Goal: Task Accomplishment & Management: Manage account settings

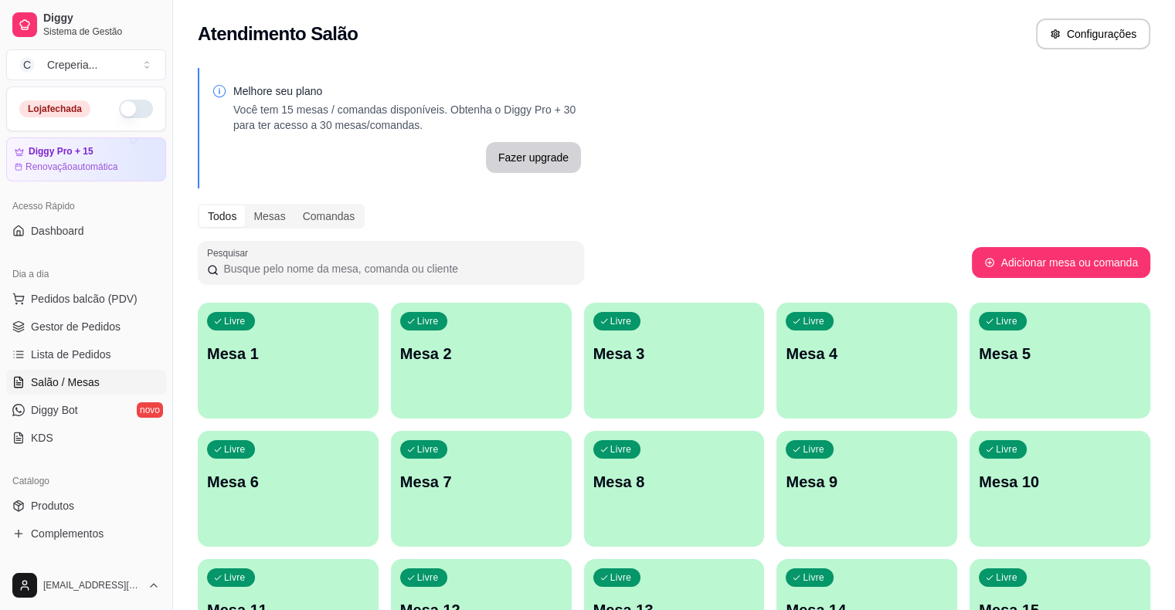
click at [400, 344] on p "Mesa 2" at bounding box center [481, 354] width 162 height 22
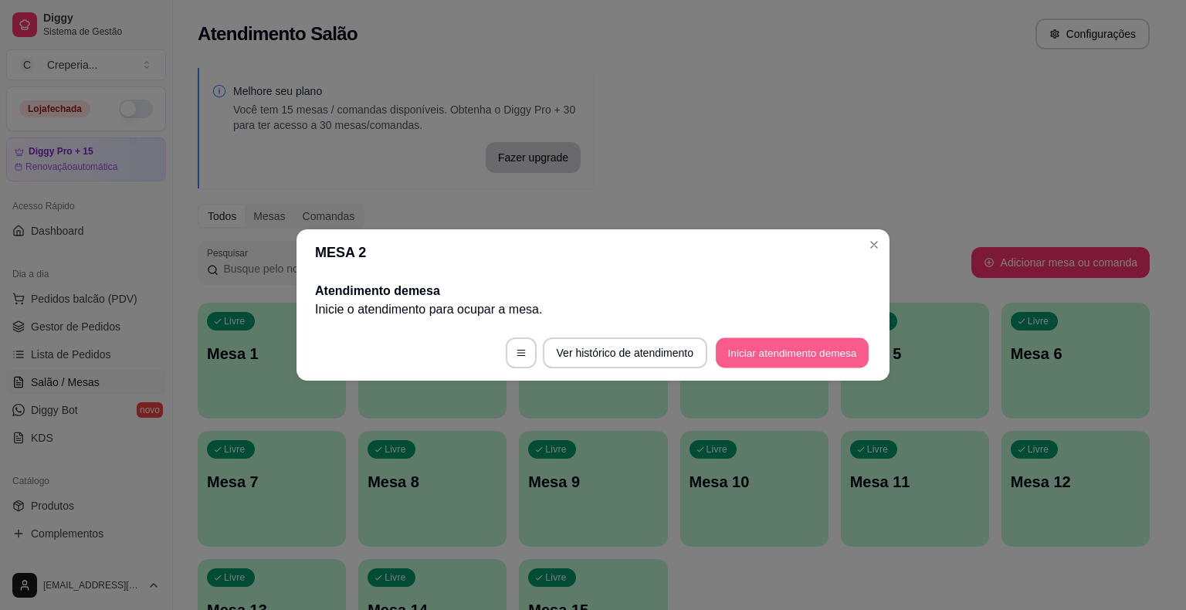
click at [789, 344] on button "Iniciar atendimento de mesa" at bounding box center [792, 353] width 153 height 30
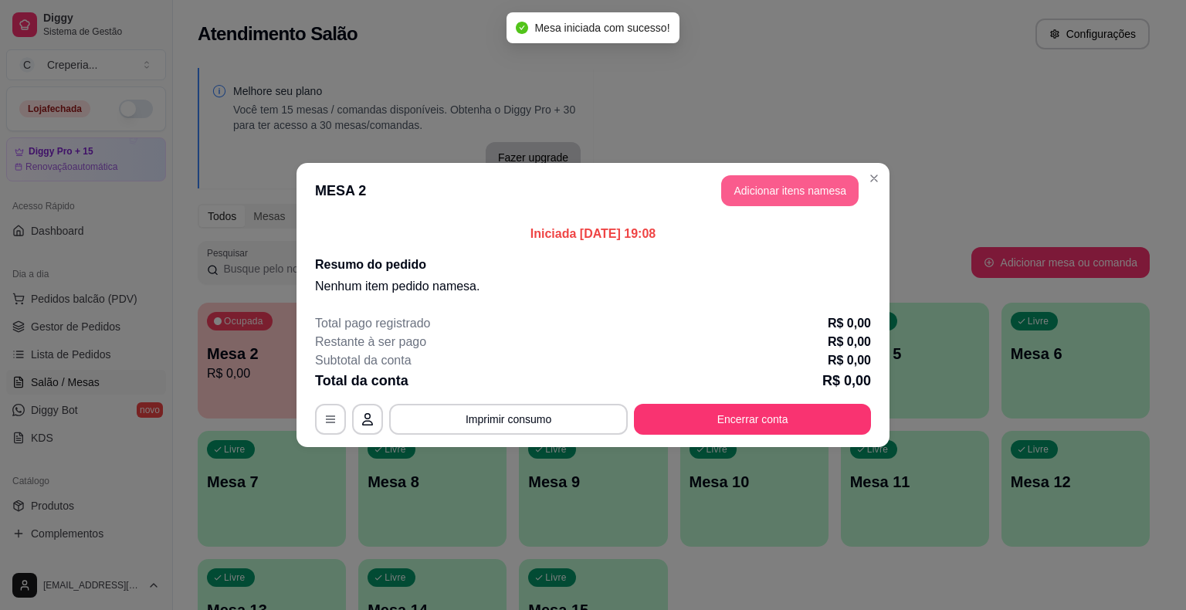
click at [761, 181] on button "Adicionar itens na mesa" at bounding box center [789, 190] width 137 height 31
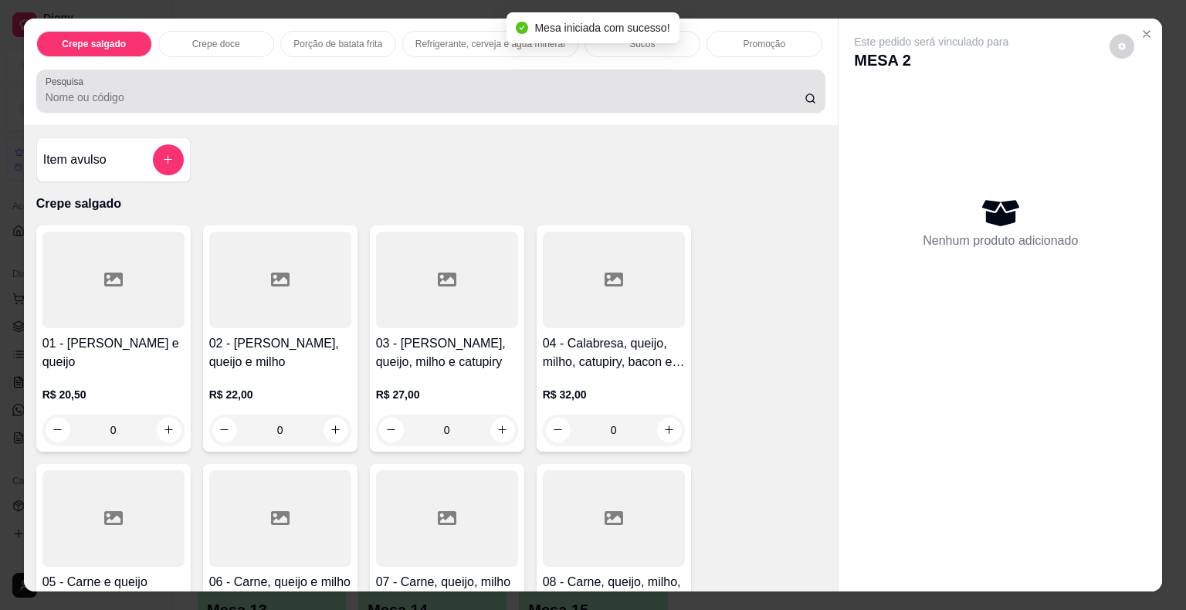
drag, startPoint x: 575, startPoint y: 91, endPoint x: 585, endPoint y: 88, distance: 11.2
click at [584, 90] on input "Pesquisa" at bounding box center [425, 97] width 759 height 15
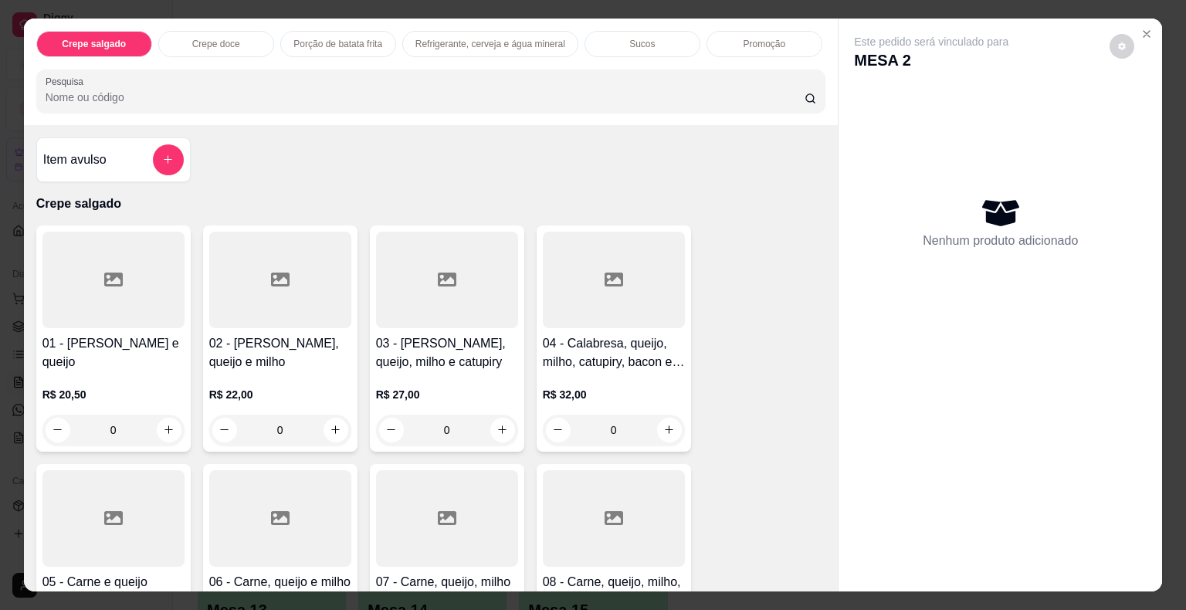
click at [385, 90] on input "Pesquisa" at bounding box center [425, 97] width 759 height 15
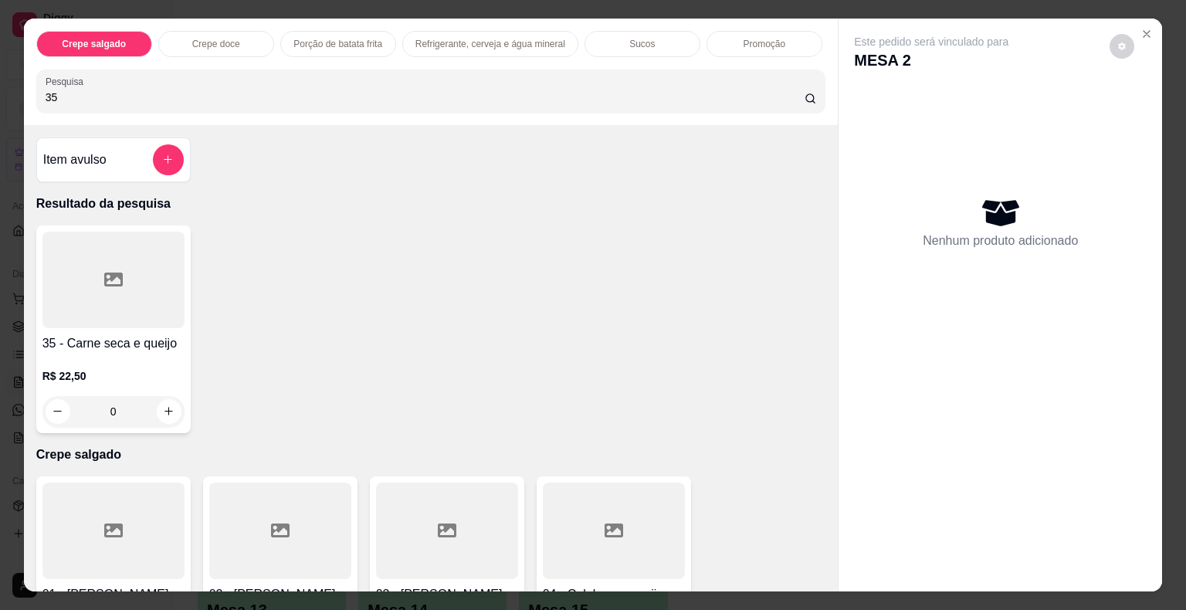
type input "35"
click at [114, 292] on div at bounding box center [113, 280] width 142 height 97
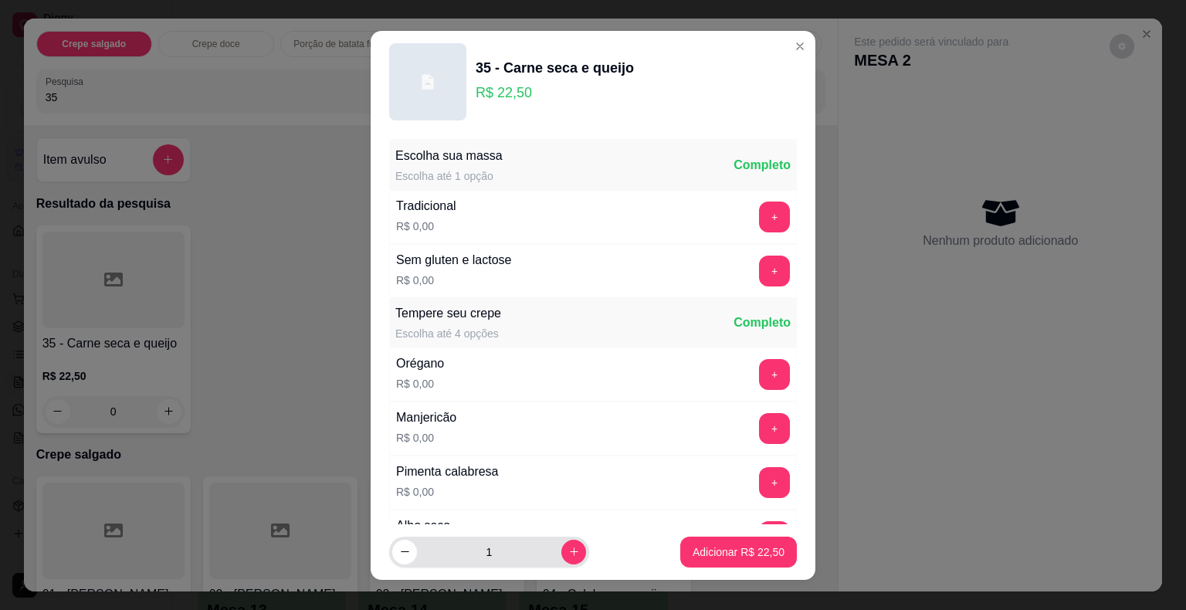
click at [565, 547] on button "increase-product-quantity" at bounding box center [573, 552] width 25 height 25
click at [564, 549] on button "increase-product-quantity" at bounding box center [573, 552] width 24 height 24
click at [399, 549] on icon "decrease-product-quantity" at bounding box center [405, 552] width 12 height 12
type input "2"
click at [699, 560] on button "Adicionar R$ 45,00" at bounding box center [738, 552] width 117 height 31
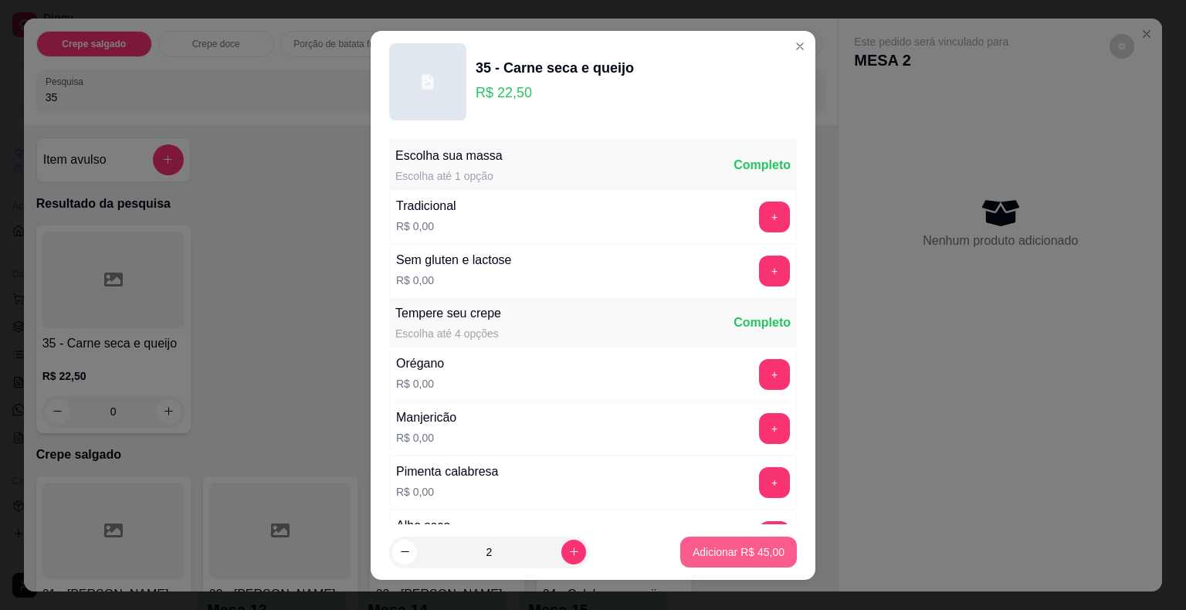
type input "2"
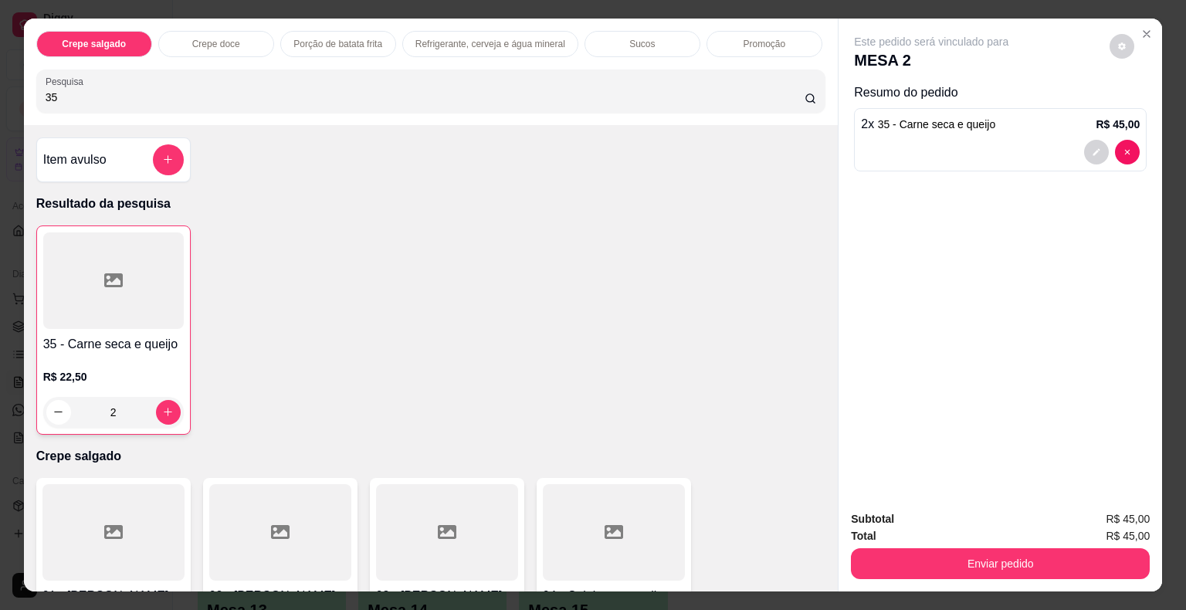
drag, startPoint x: 117, startPoint y: 86, endPoint x: 0, endPoint y: 88, distance: 116.6
click at [0, 88] on div "Crepe salgado Crepe doce Porção de batata frita Refrigerante, cerveja e água mi…" at bounding box center [593, 305] width 1186 height 610
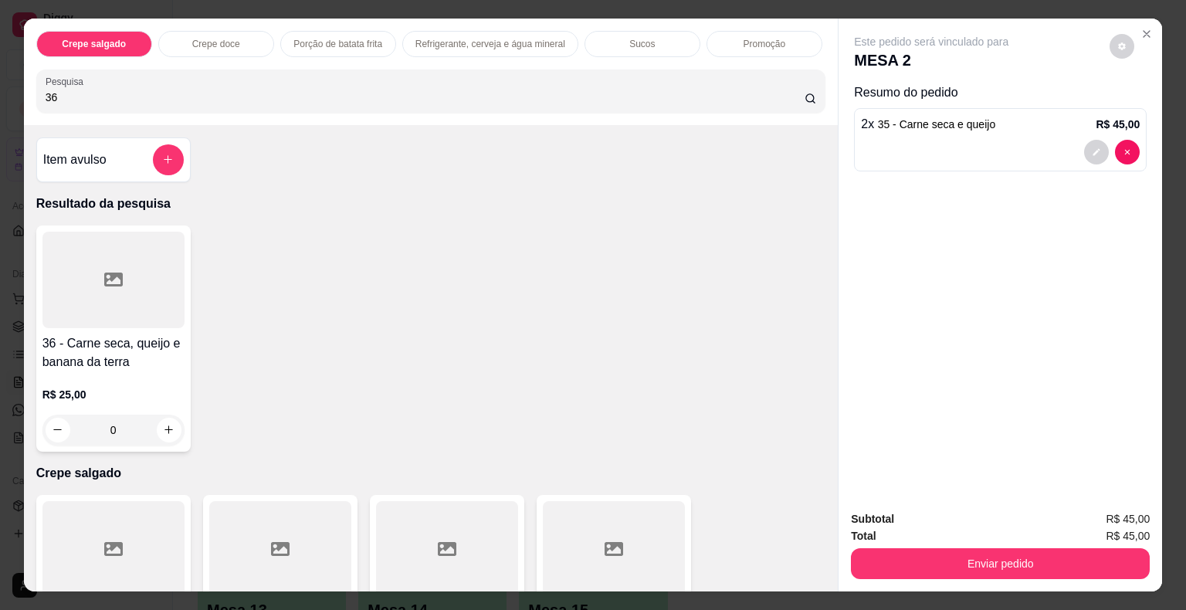
type input "36"
click at [100, 301] on div at bounding box center [113, 280] width 142 height 97
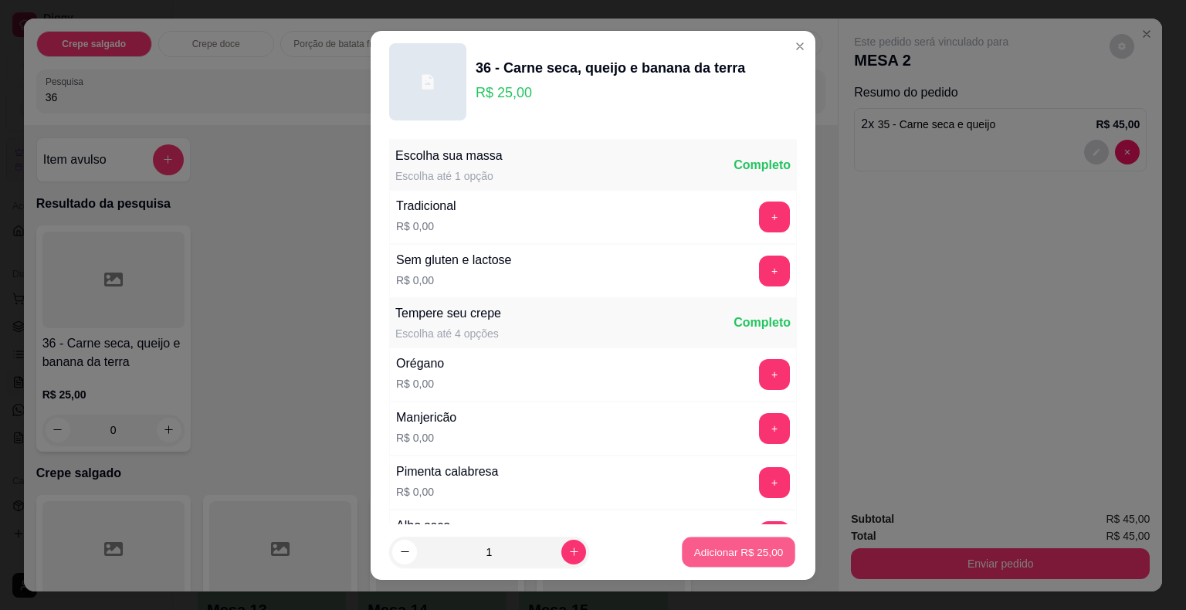
click at [715, 555] on p "Adicionar R$ 25,00" at bounding box center [739, 551] width 90 height 15
type input "1"
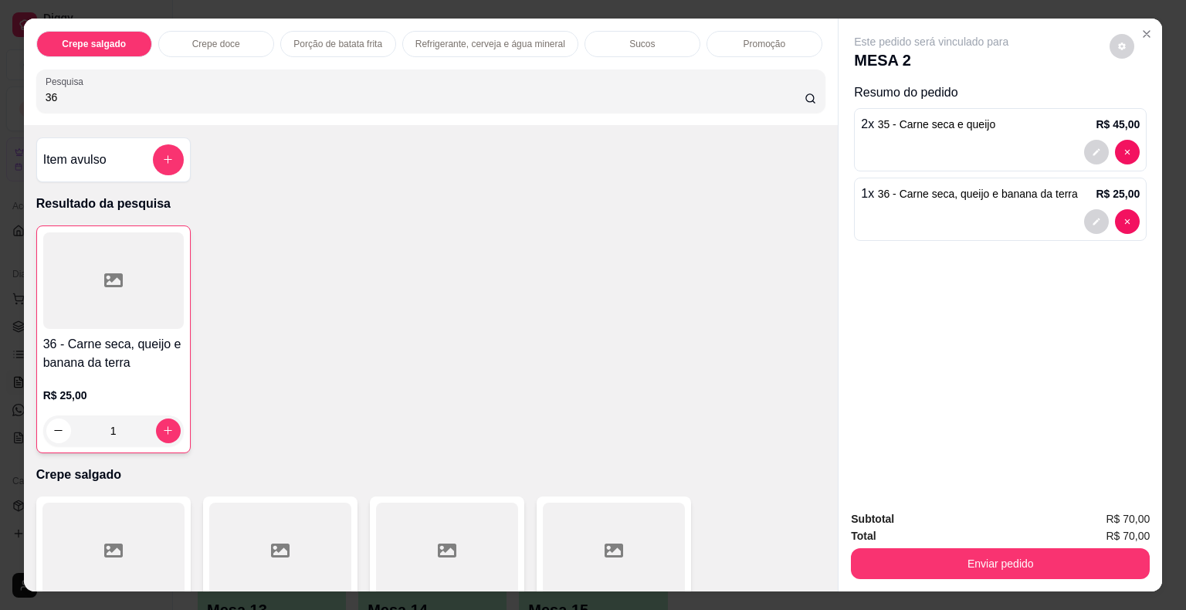
drag, startPoint x: 74, startPoint y: 83, endPoint x: 0, endPoint y: 91, distance: 74.5
click at [0, 91] on div "Crepe salgado Crepe doce Porção de batata frita Refrigerante, cerveja e água mi…" at bounding box center [593, 305] width 1186 height 610
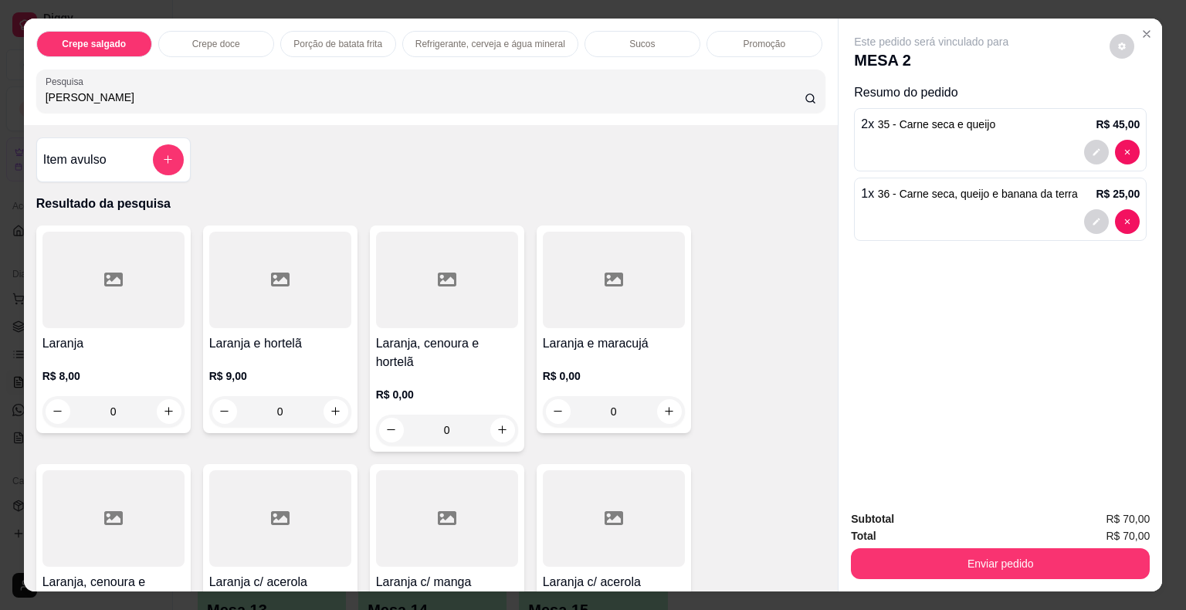
type input "[PERSON_NAME]"
click at [104, 270] on icon at bounding box center [113, 279] width 19 height 19
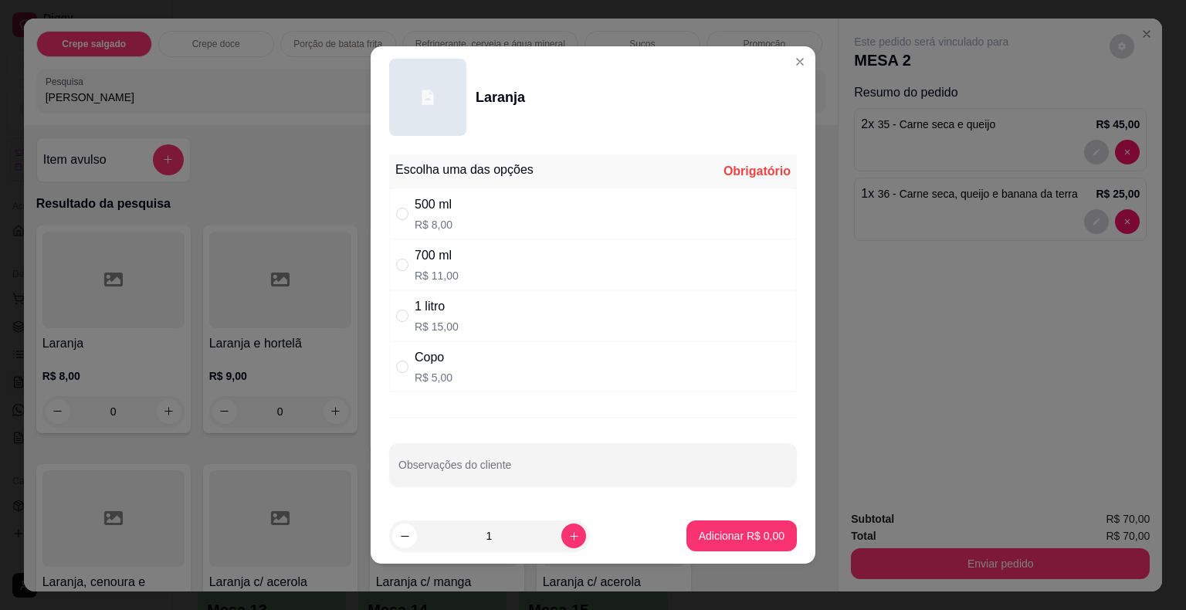
click at [445, 227] on p "R$ 8,00" at bounding box center [434, 224] width 38 height 15
radio input "true"
click at [752, 539] on p "Adicionar R$ 8,00" at bounding box center [742, 535] width 86 height 15
type input "1"
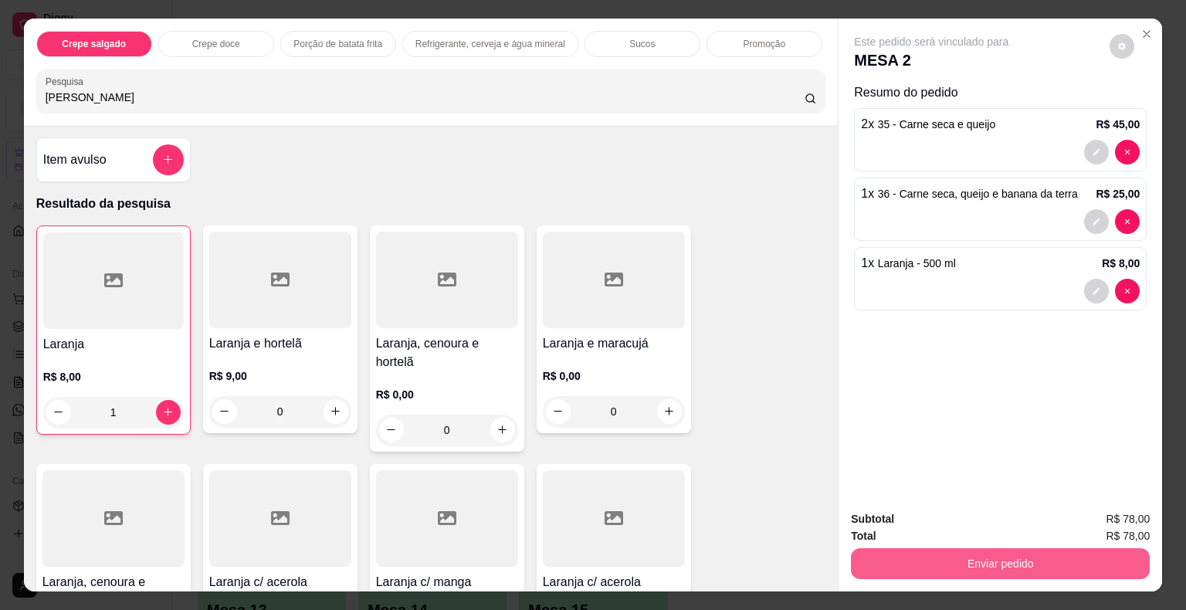
click at [951, 555] on button "Enviar pedido" at bounding box center [1000, 563] width 299 height 31
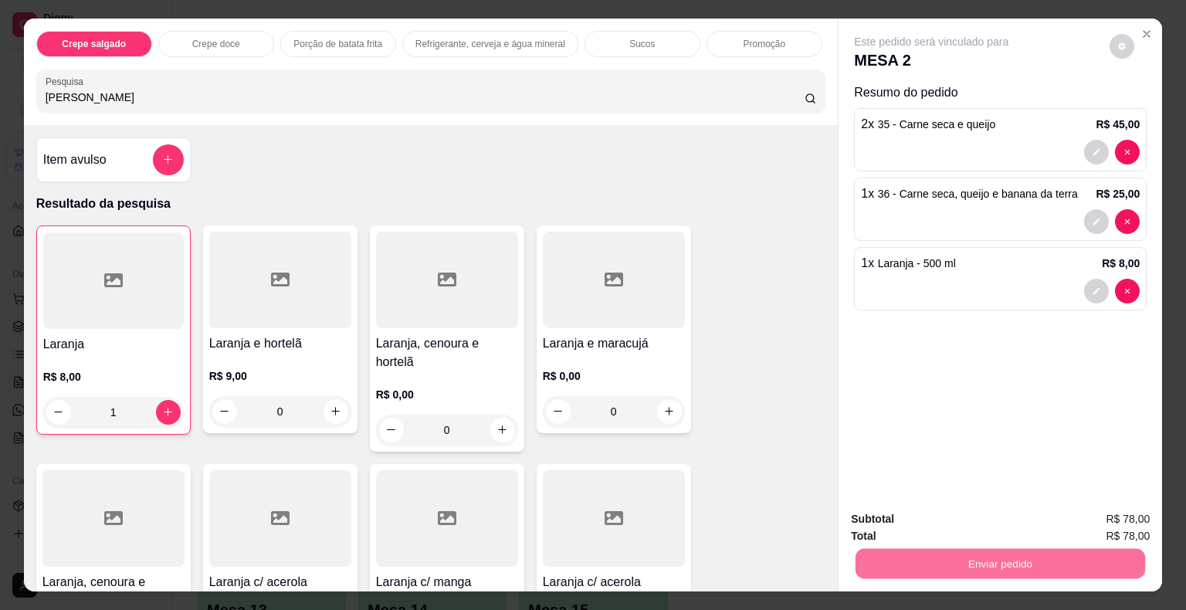
click at [928, 517] on button "Não registrar e enviar pedido" at bounding box center [949, 520] width 156 height 29
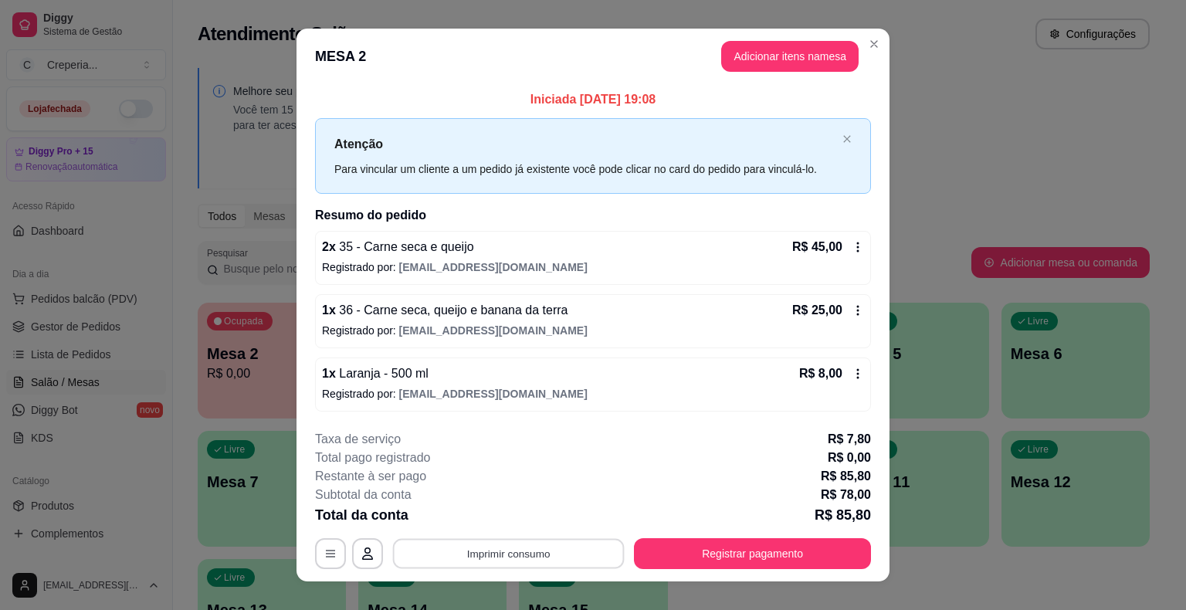
click at [599, 555] on button "Imprimir consumo" at bounding box center [509, 553] width 232 height 30
click at [534, 509] on button "IMPRESSORA" at bounding box center [508, 517] width 112 height 25
click at [709, 435] on div "Taxa de serviço R$ 7,80" at bounding box center [593, 439] width 556 height 19
click at [707, 542] on button "Registrar pagamento" at bounding box center [753, 553] width 230 height 30
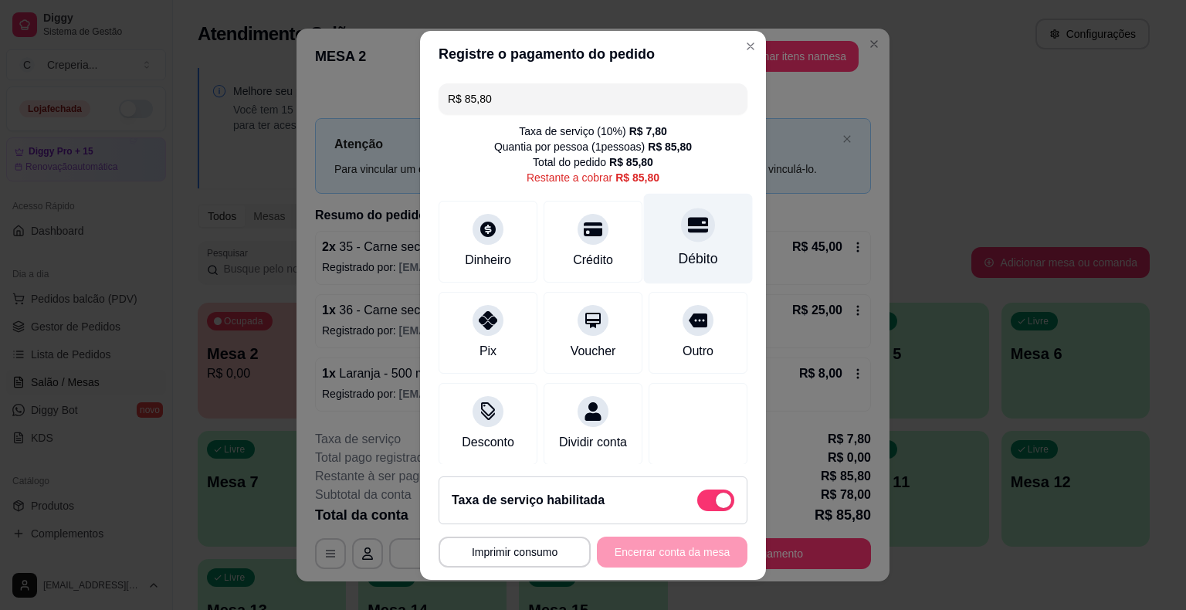
click at [688, 230] on icon at bounding box center [698, 225] width 20 height 20
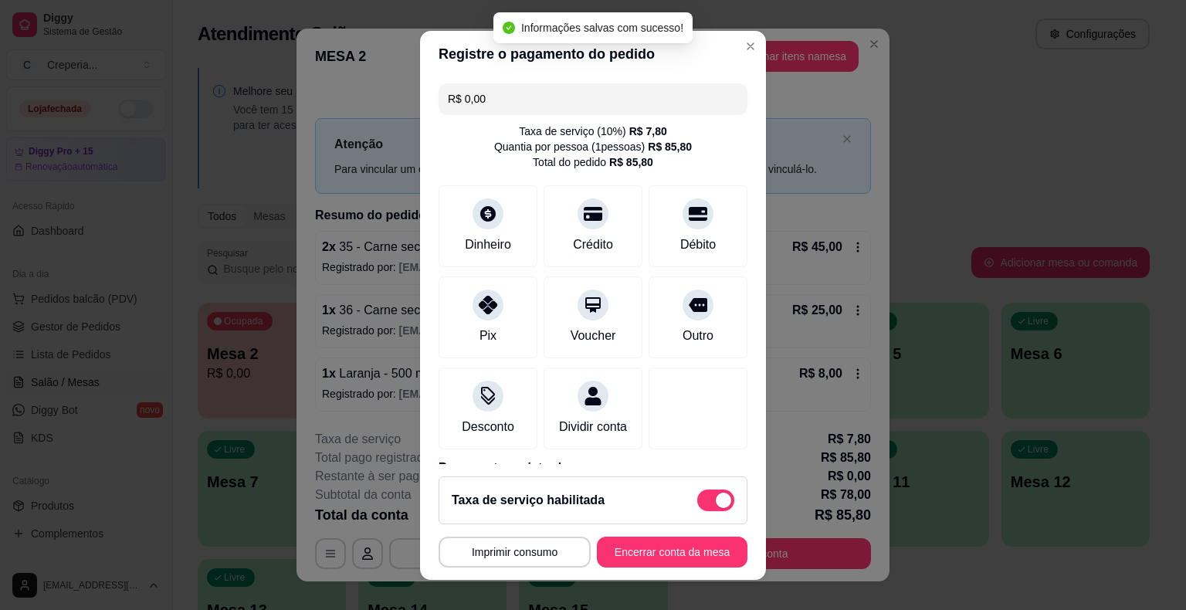
type input "R$ 0,00"
click at [639, 554] on button "Encerrar conta da mesa" at bounding box center [672, 552] width 146 height 30
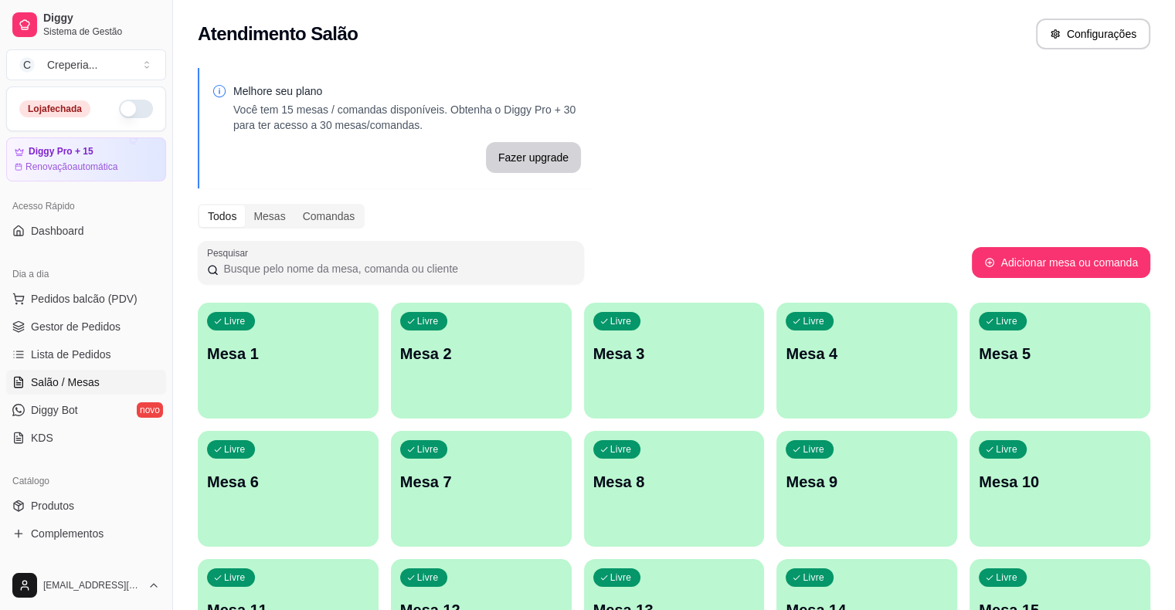
click at [1000, 362] on div "Livre Mesa 1 Livre Mesa 2 Livre Mesa 3 Livre Mesa 4 Livre Mesa 5 Livre Mesa 6 L…" at bounding box center [674, 489] width 952 height 372
click at [376, 432] on div "Livre Mesa 6" at bounding box center [288, 479] width 175 height 94
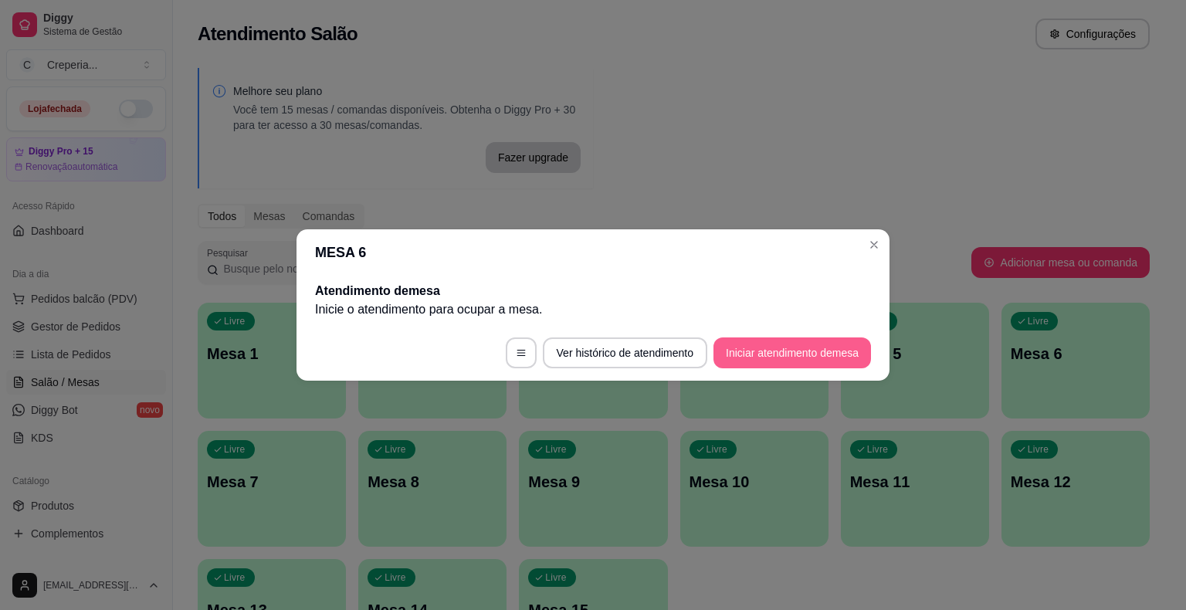
click at [751, 351] on button "Iniciar atendimento de mesa" at bounding box center [793, 352] width 158 height 31
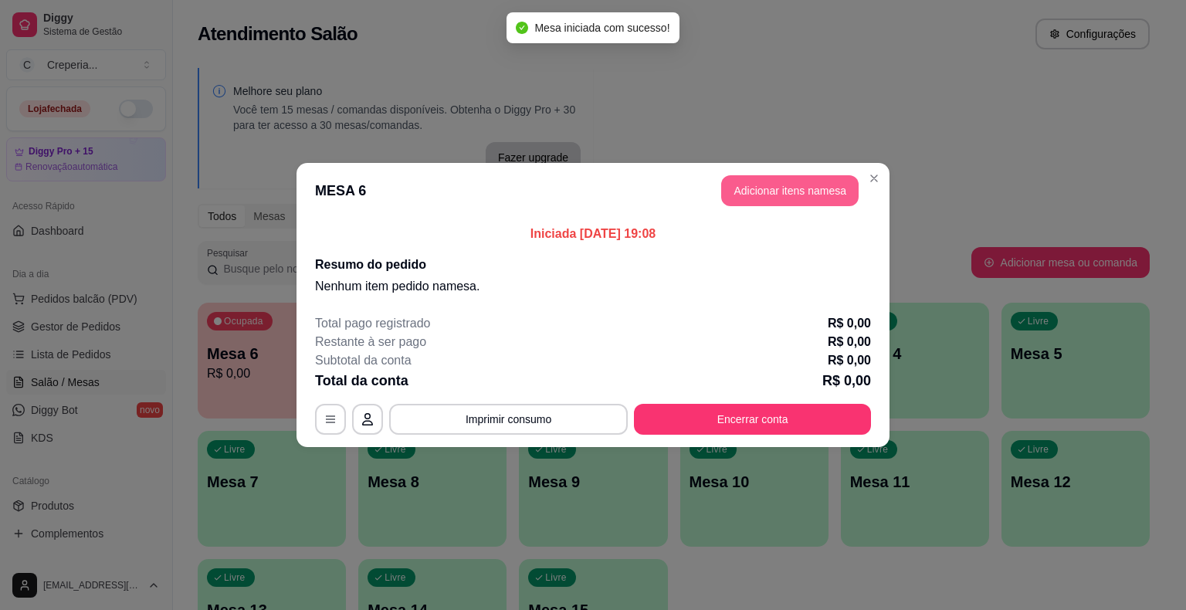
click at [769, 199] on button "Adicionar itens na mesa" at bounding box center [789, 190] width 137 height 31
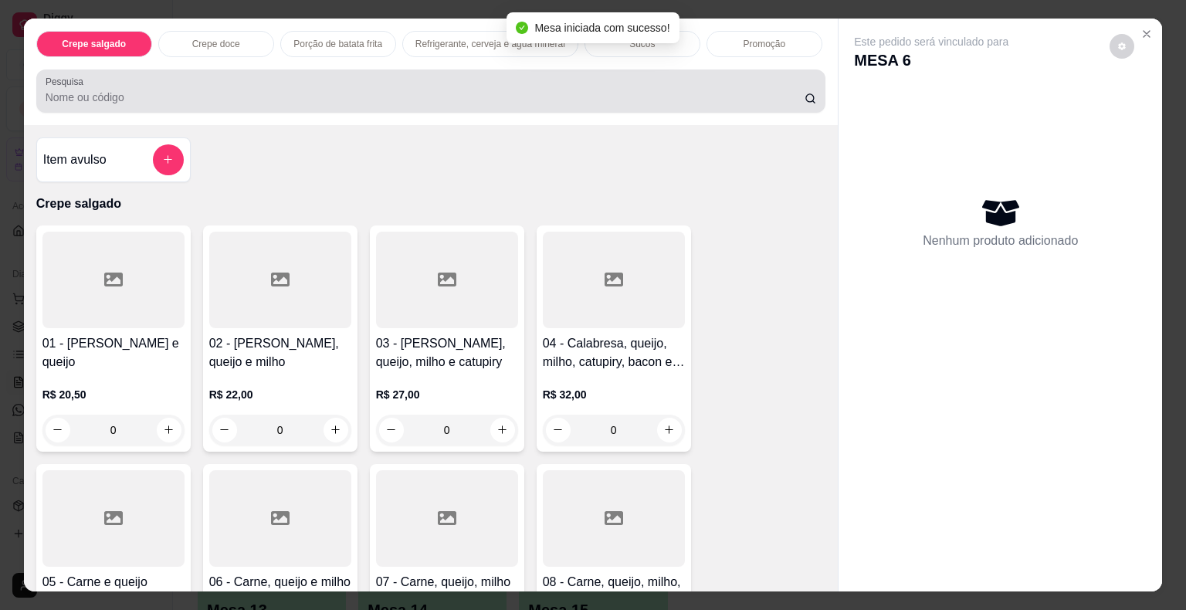
click at [333, 92] on input "Pesquisa" at bounding box center [425, 97] width 759 height 15
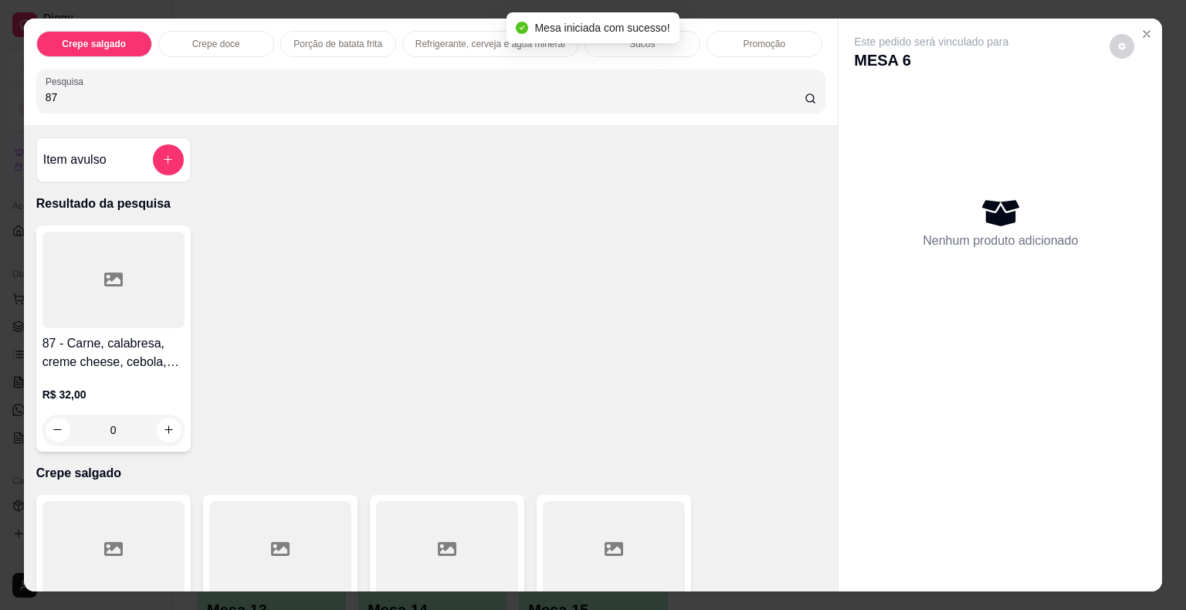
type input "87"
click at [161, 255] on div at bounding box center [113, 280] width 142 height 97
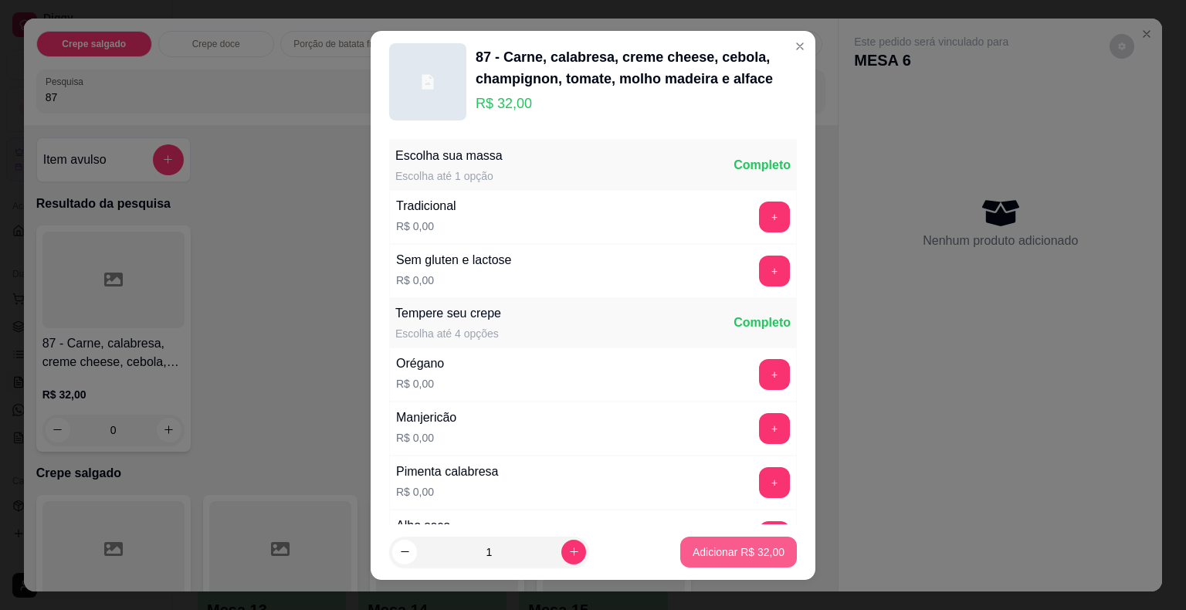
click at [768, 548] on button "Adicionar R$ 32,00" at bounding box center [738, 552] width 117 height 31
type input "1"
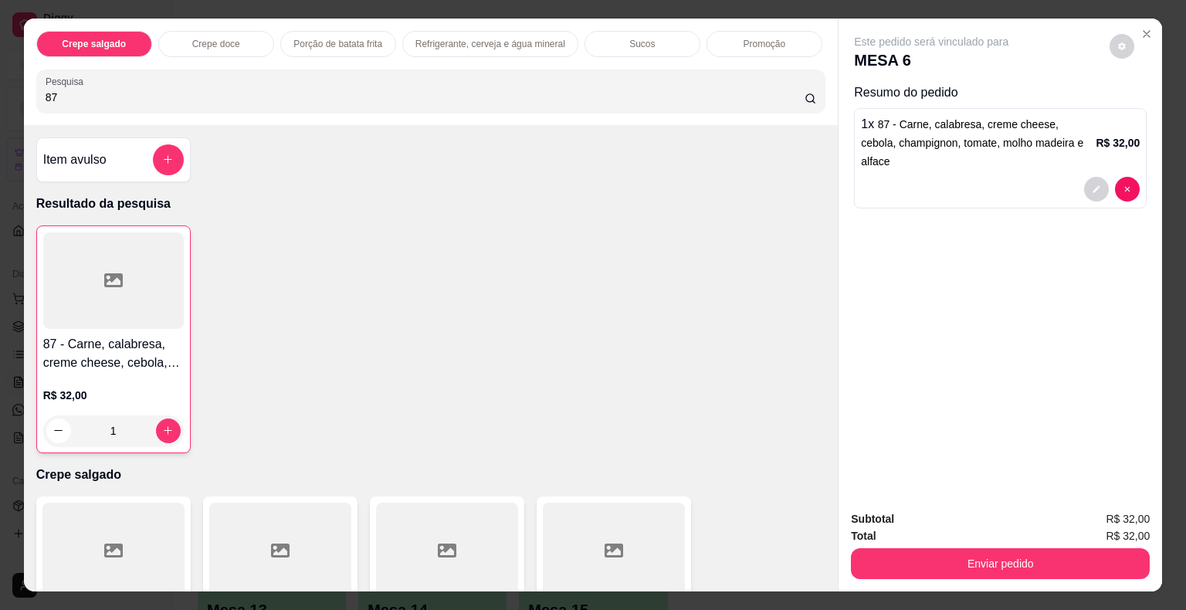
drag, startPoint x: 144, startPoint y: 90, endPoint x: 0, endPoint y: 56, distance: 147.4
click at [0, 56] on div "Crepe salgado Crepe doce Porção de batata frita Refrigerante, cerveja e água mi…" at bounding box center [593, 305] width 1186 height 610
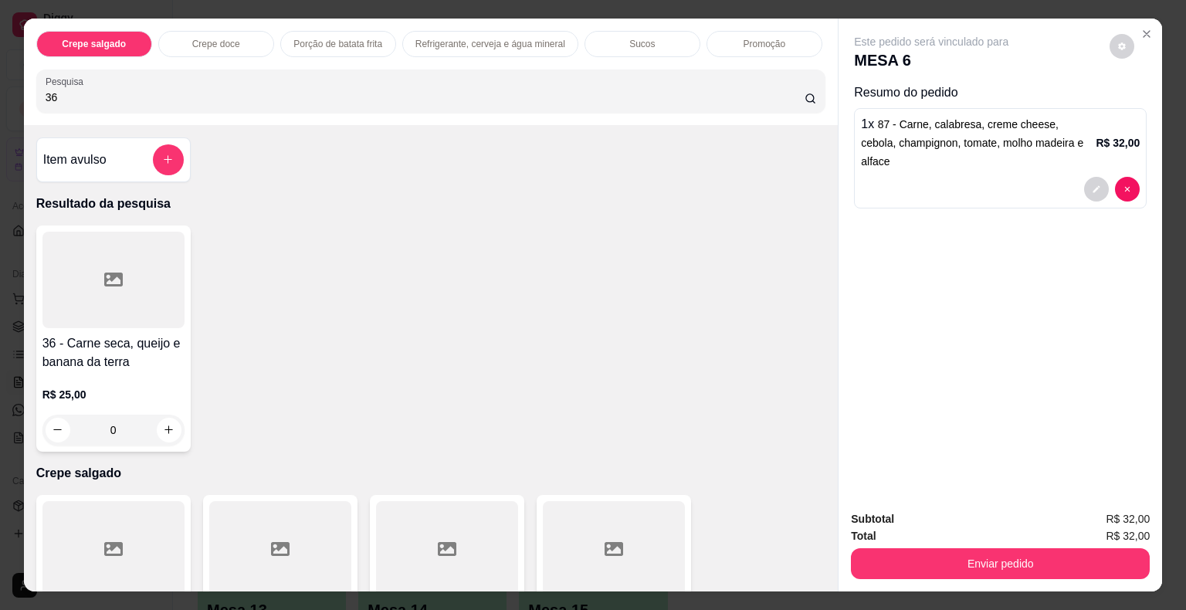
type input "36"
click at [70, 247] on div at bounding box center [113, 280] width 142 height 97
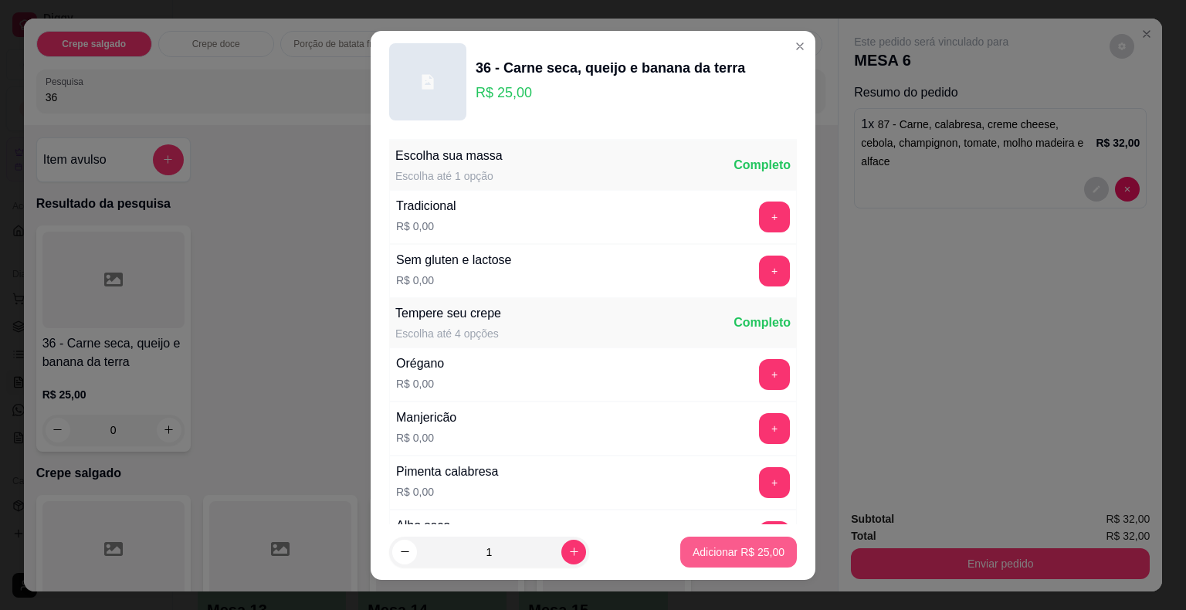
click at [701, 558] on p "Adicionar R$ 25,00" at bounding box center [739, 551] width 92 height 15
type input "1"
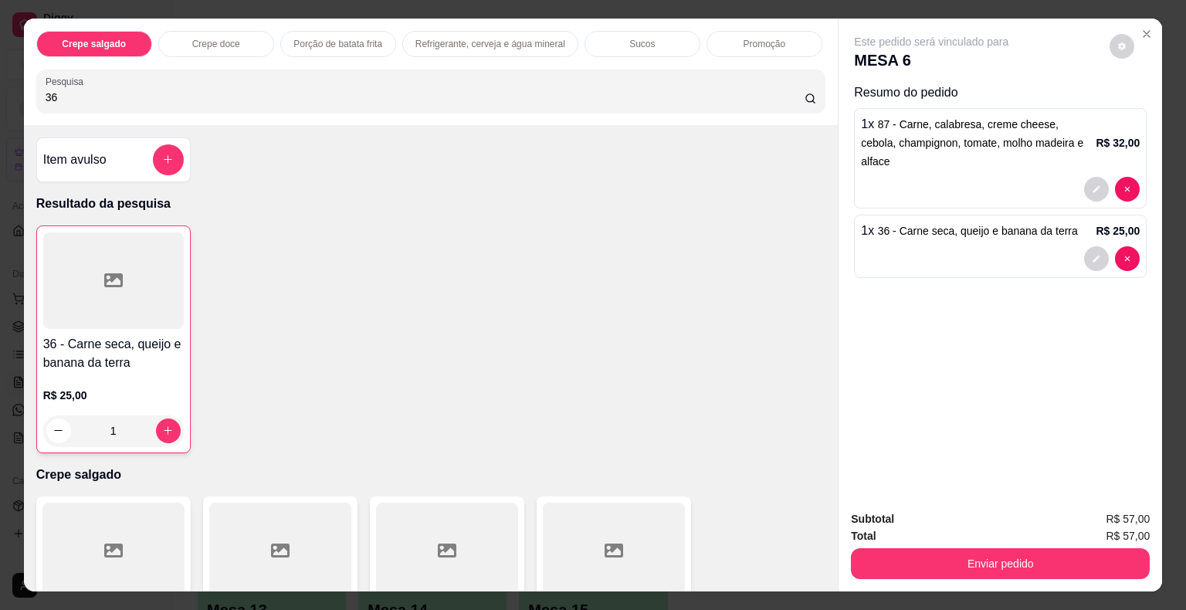
drag, startPoint x: 71, startPoint y: 98, endPoint x: 0, endPoint y: 79, distance: 73.6
click at [0, 79] on div "Crepe salgado Crepe doce Porção de batata frita Refrigerante, cerveja e água mi…" at bounding box center [593, 305] width 1186 height 610
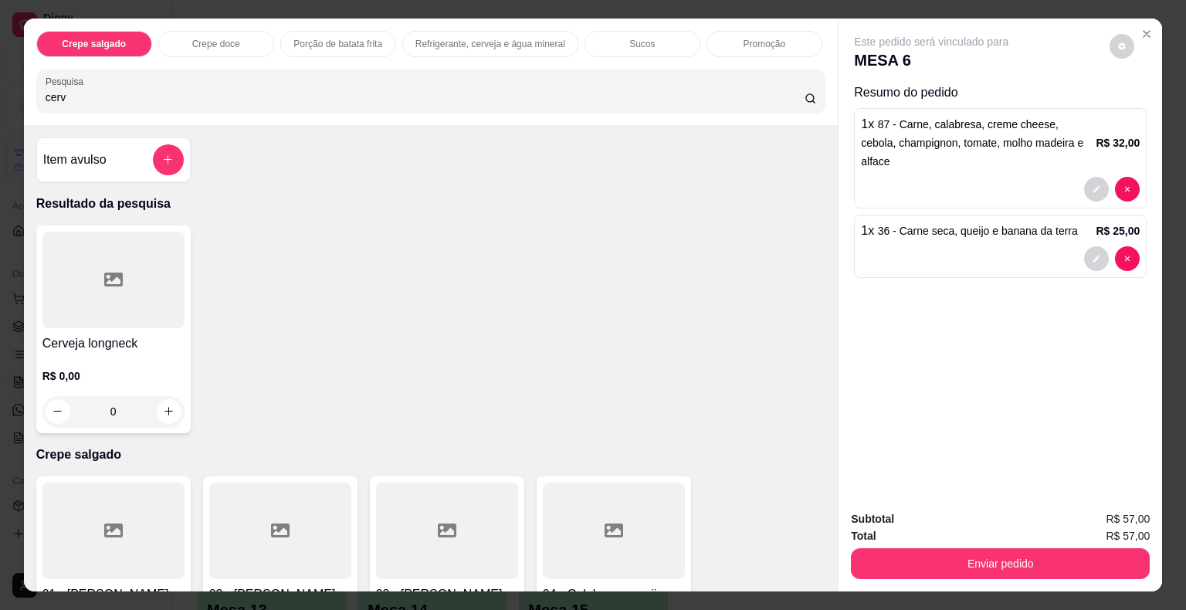
type input "cerv"
click at [90, 262] on div at bounding box center [113, 280] width 142 height 97
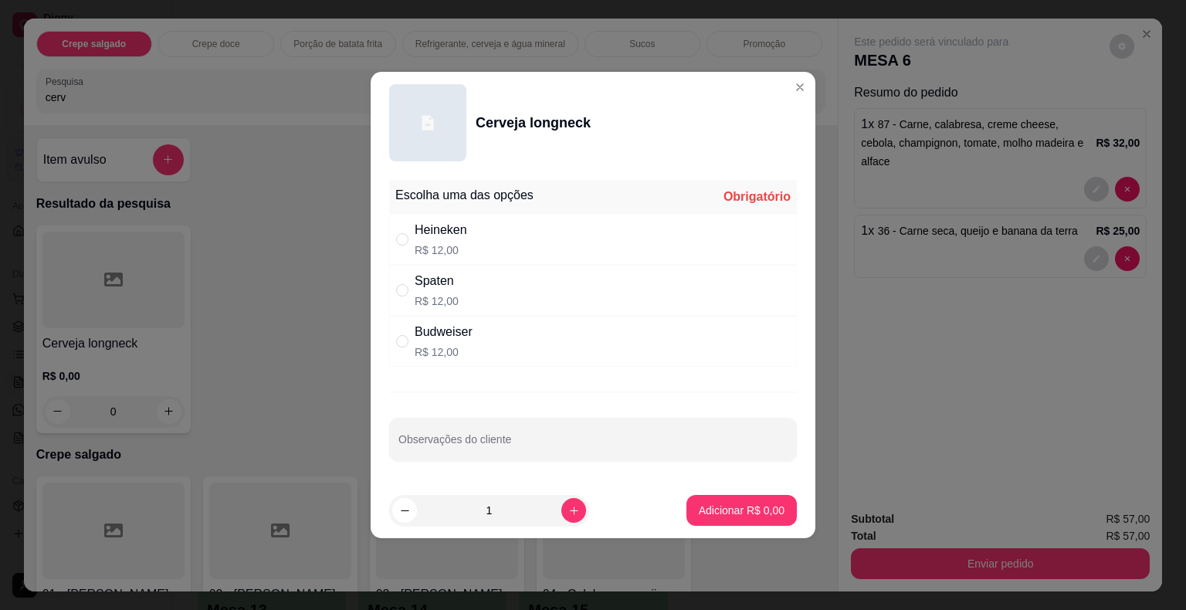
click at [467, 248] on div "Heineken R$ 12,00" at bounding box center [593, 239] width 408 height 51
radio input "true"
click at [714, 510] on p "Adicionar R$ 12,00" at bounding box center [739, 510] width 90 height 15
type input "1"
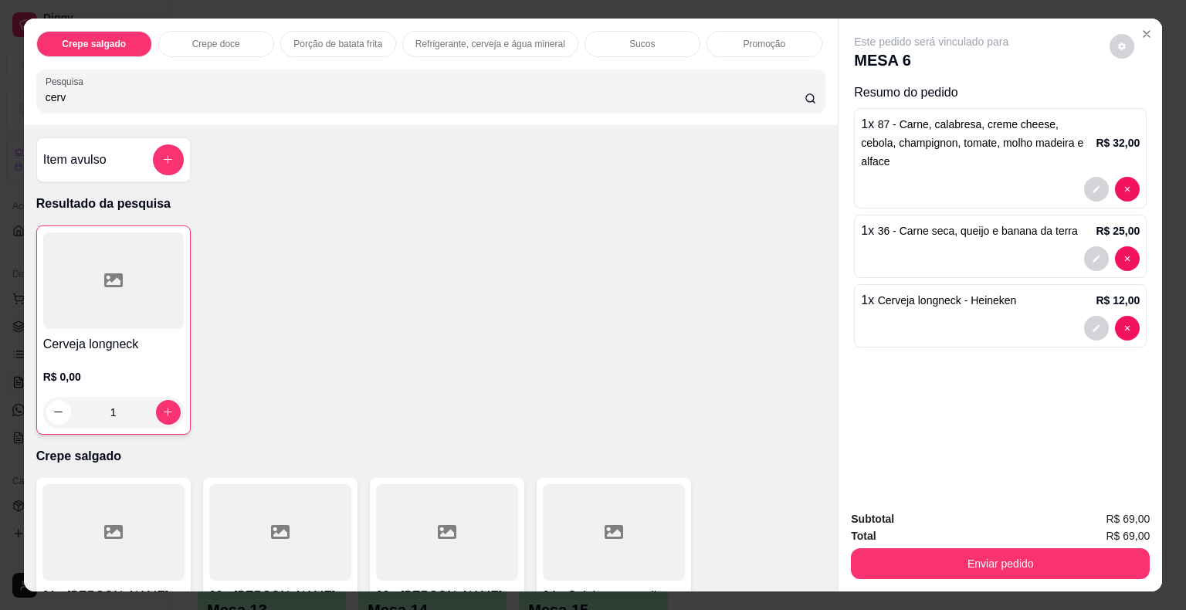
drag, startPoint x: 128, startPoint y: 90, endPoint x: 22, endPoint y: 93, distance: 106.6
click at [24, 93] on div "Crepe salgado Crepe doce Porção de batata frita Refrigerante, cerveja e água mi…" at bounding box center [431, 72] width 815 height 107
type input "coca"
click at [96, 294] on div at bounding box center [113, 280] width 142 height 97
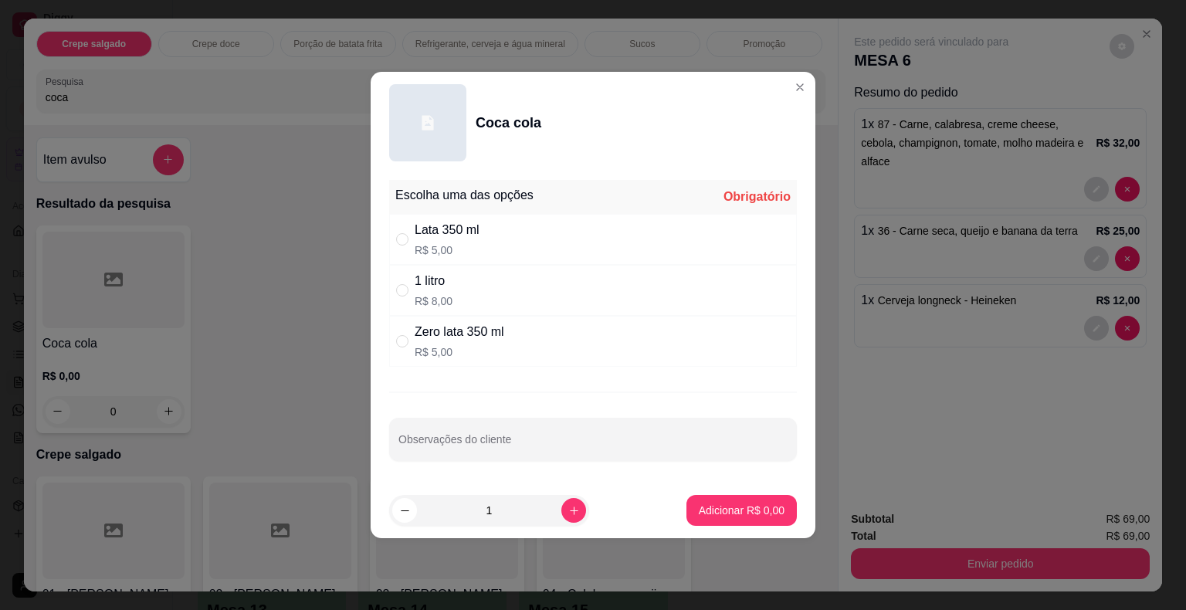
click at [477, 236] on div "Lata 350 ml" at bounding box center [447, 230] width 65 height 19
radio input "true"
click at [747, 507] on p "Adicionar R$ 5,00" at bounding box center [741, 510] width 83 height 15
type input "1"
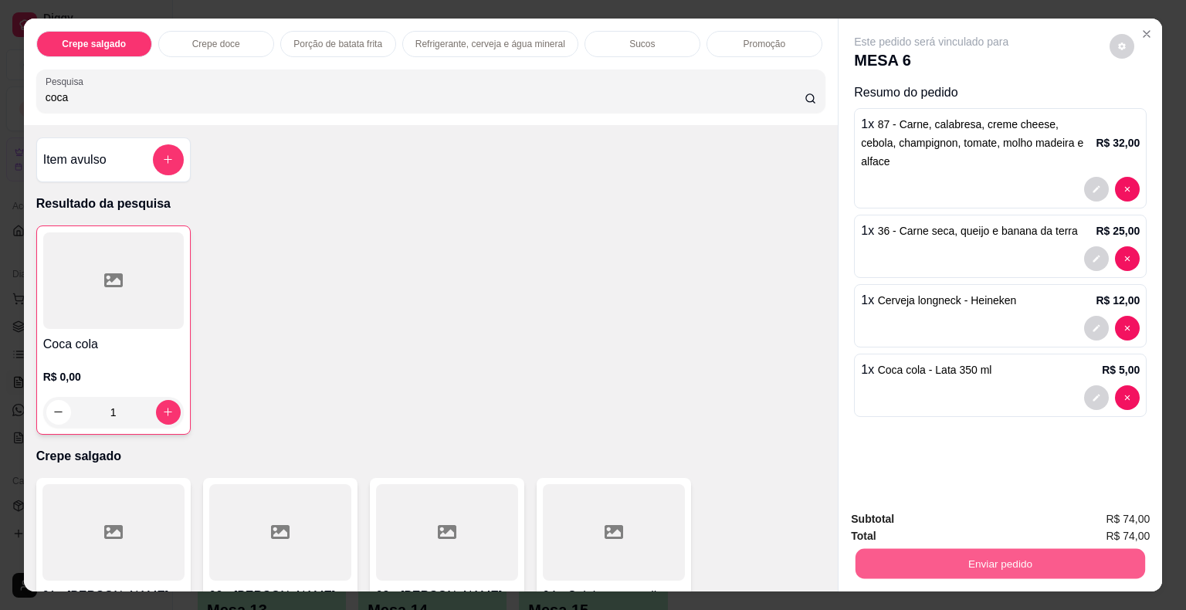
click at [940, 563] on button "Enviar pedido" at bounding box center [1001, 564] width 290 height 30
click at [942, 525] on button "Não registrar e enviar pedido" at bounding box center [949, 520] width 156 height 29
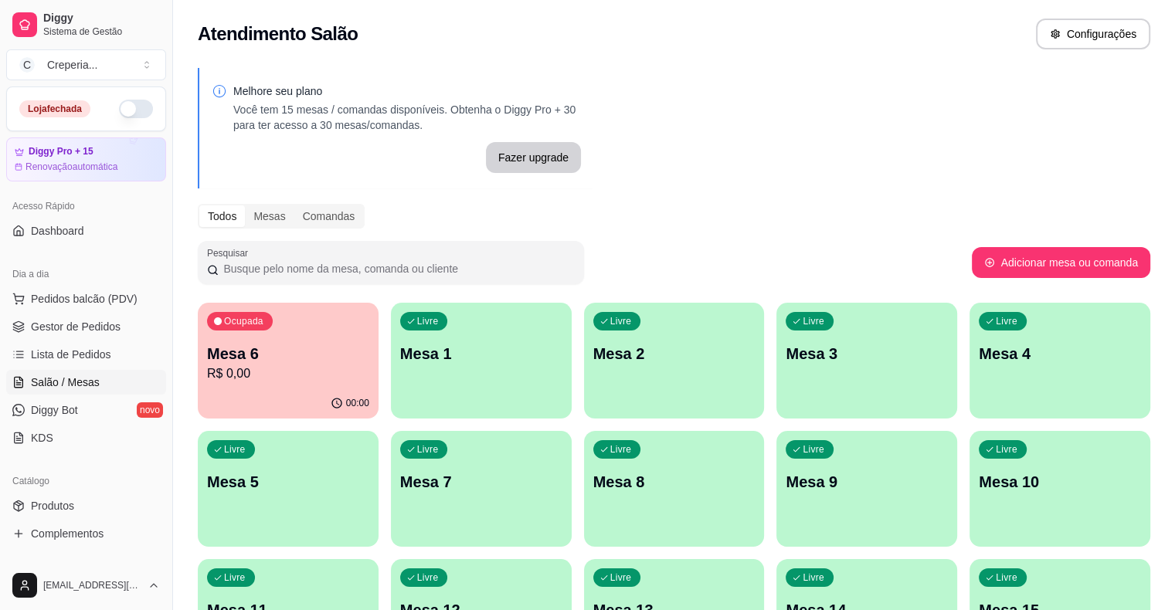
click at [584, 365] on div "Livre Mesa 2" at bounding box center [674, 351] width 181 height 97
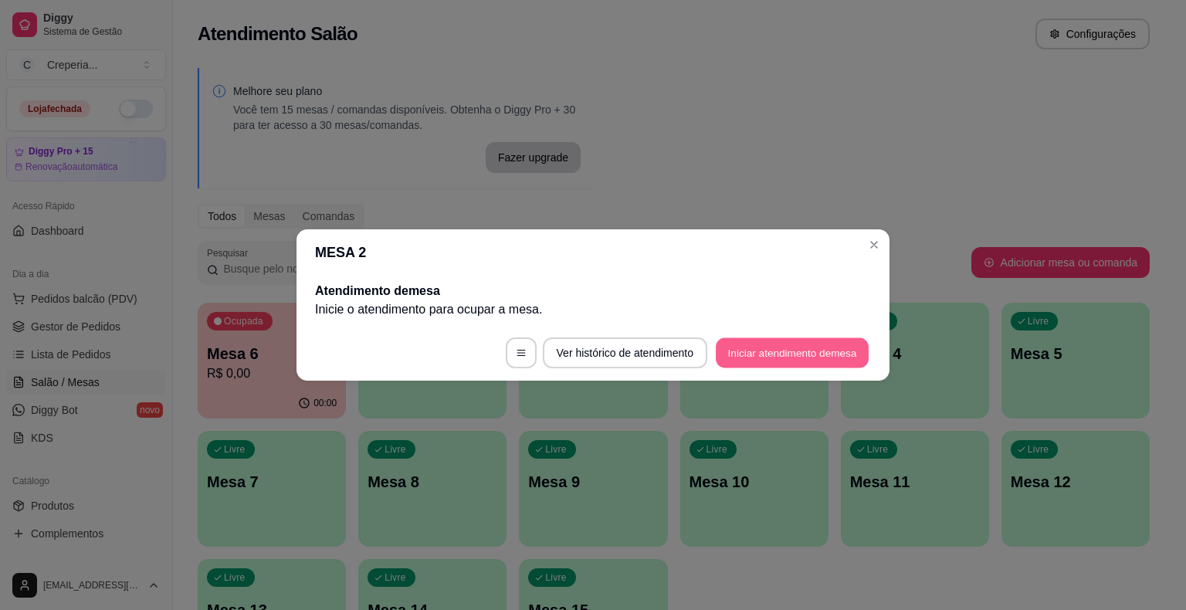
click at [771, 354] on button "Iniciar atendimento de mesa" at bounding box center [792, 353] width 153 height 30
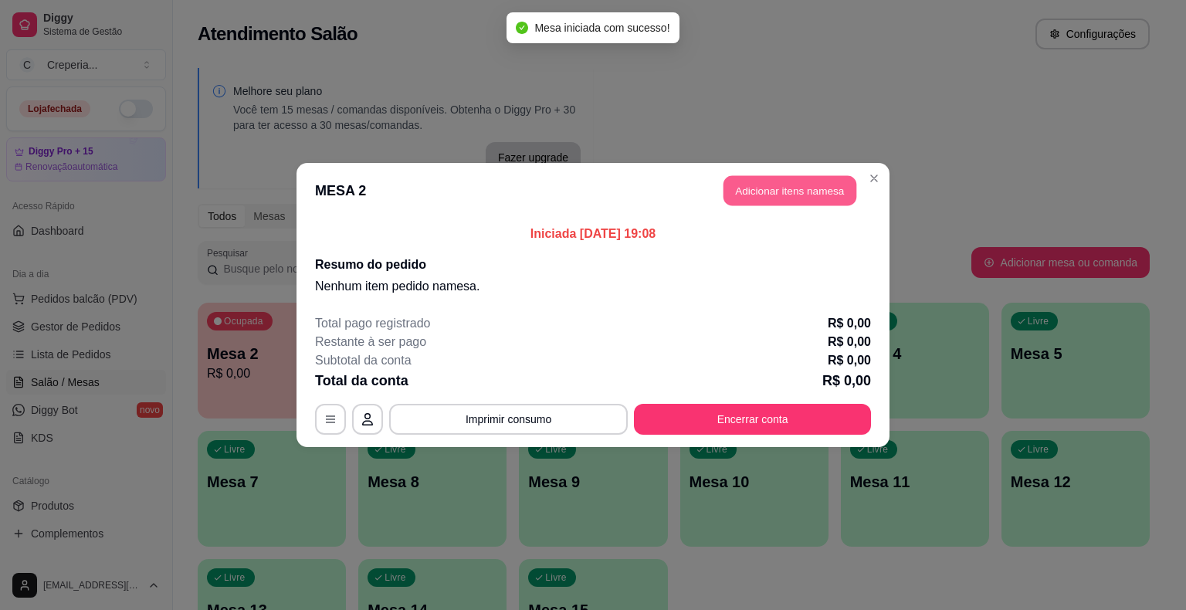
click at [798, 185] on button "Adicionar itens na mesa" at bounding box center [790, 191] width 133 height 30
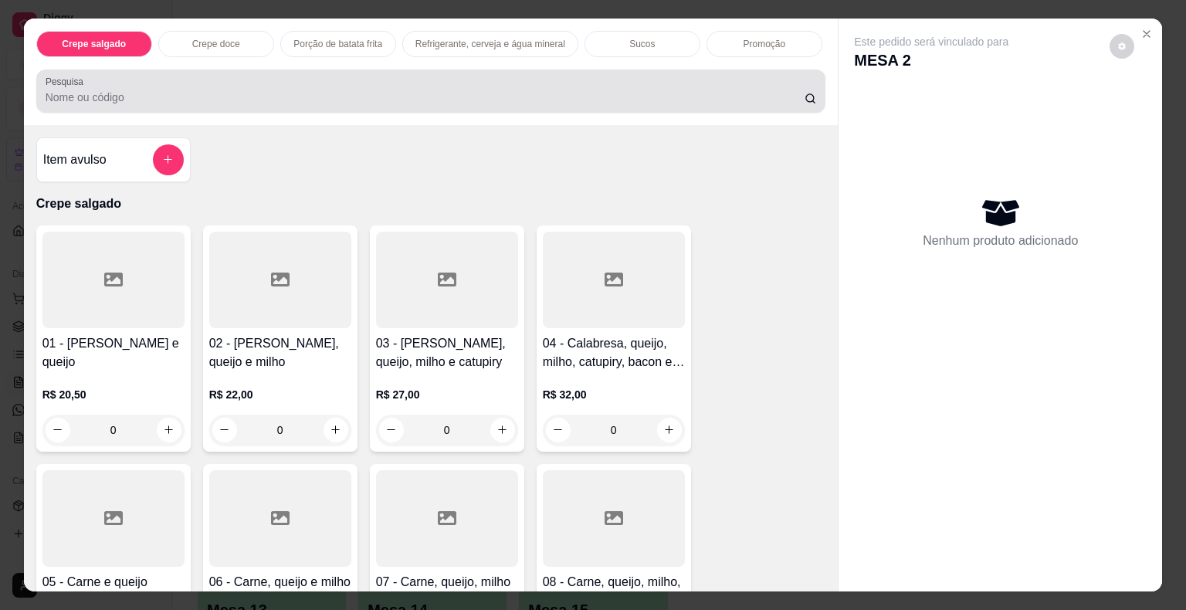
click at [522, 94] on input "Pesquisa" at bounding box center [425, 97] width 759 height 15
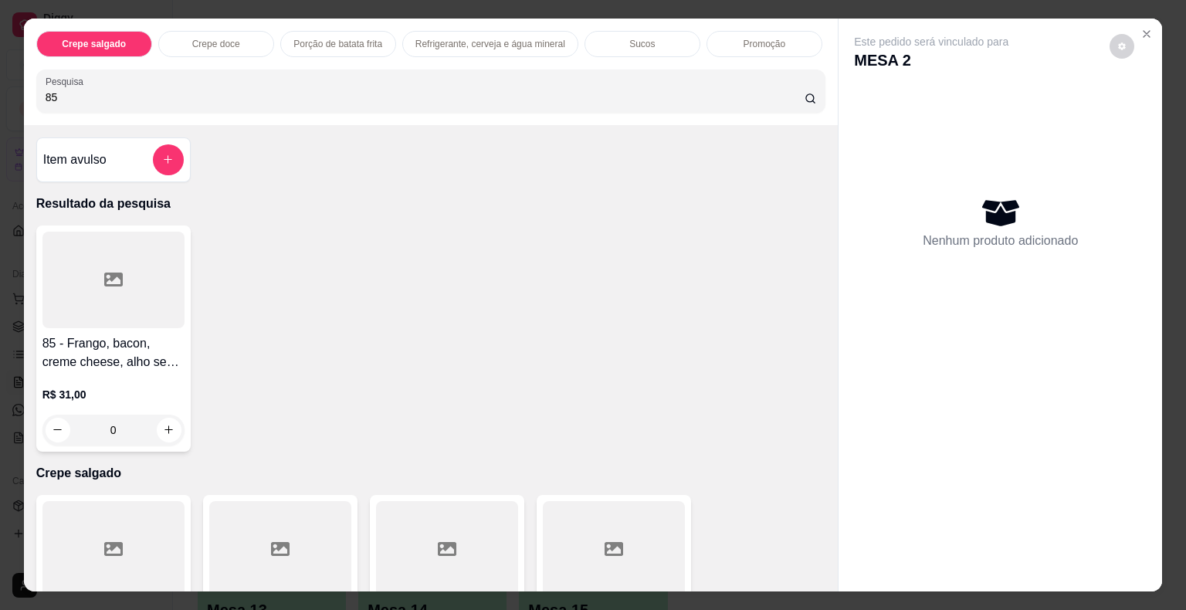
type input "85"
click at [146, 304] on div at bounding box center [113, 280] width 142 height 97
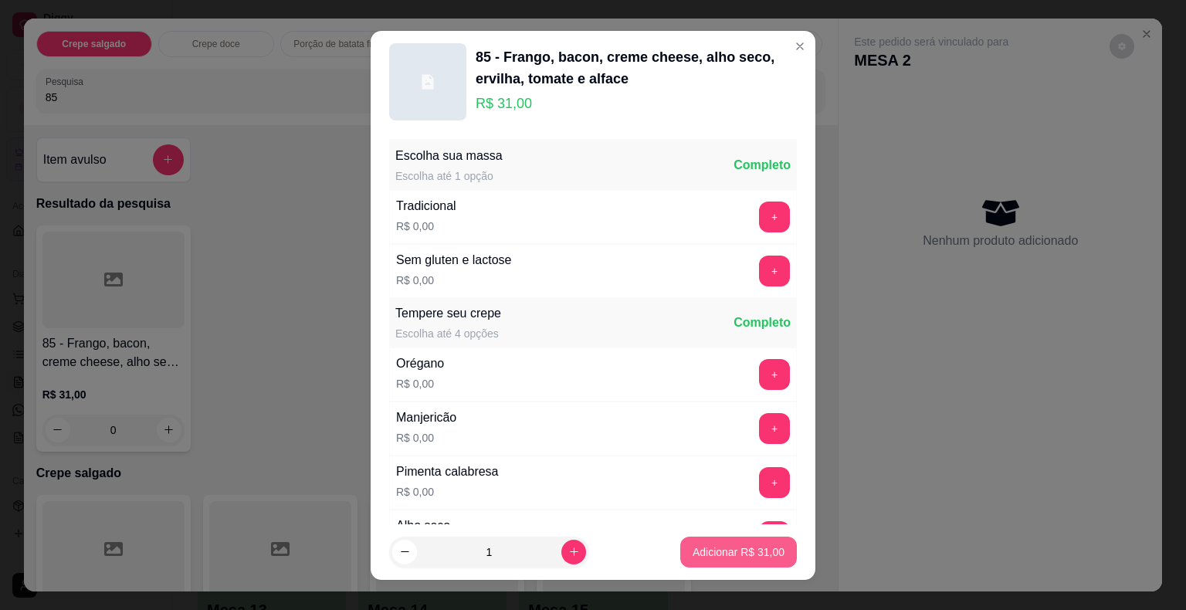
click at [693, 554] on p "Adicionar R$ 31,00" at bounding box center [739, 551] width 92 height 15
type input "1"
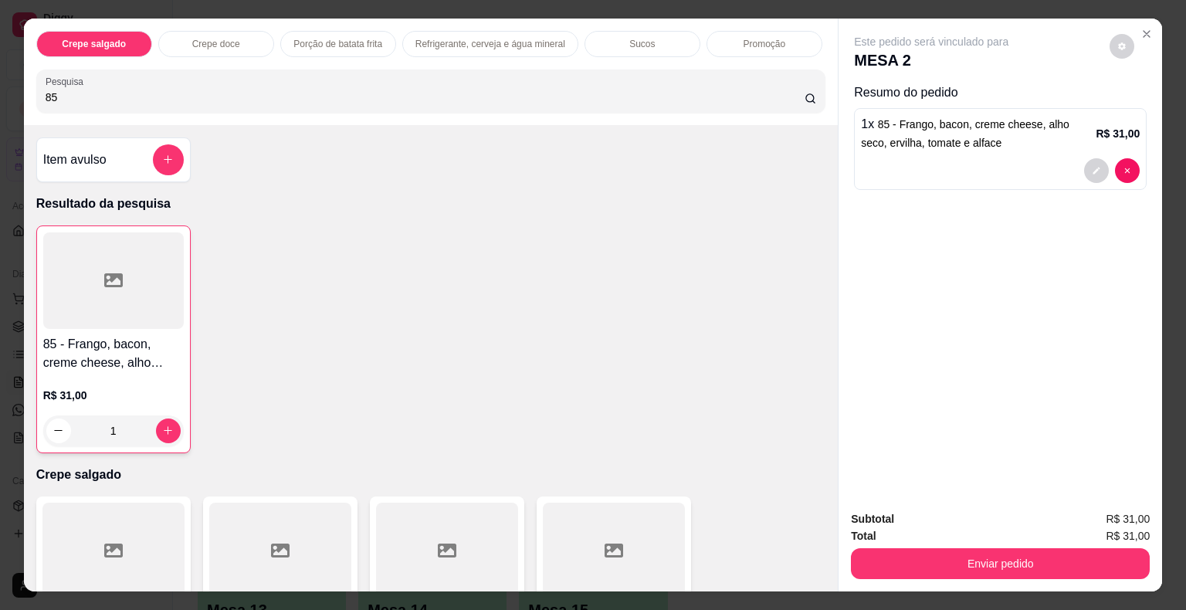
drag, startPoint x: 79, startPoint y: 100, endPoint x: 29, endPoint y: 99, distance: 50.2
click at [29, 99] on div "Crepe salgado Crepe doce Porção de batata frita Refrigerante, cerveja e água mi…" at bounding box center [431, 72] width 815 height 107
drag, startPoint x: 84, startPoint y: 96, endPoint x: 22, endPoint y: 97, distance: 62.6
click at [24, 97] on div "Crepe salgado Crepe doce Porção de batata frita Refrigerante, cerveja e água mi…" at bounding box center [431, 72] width 815 height 107
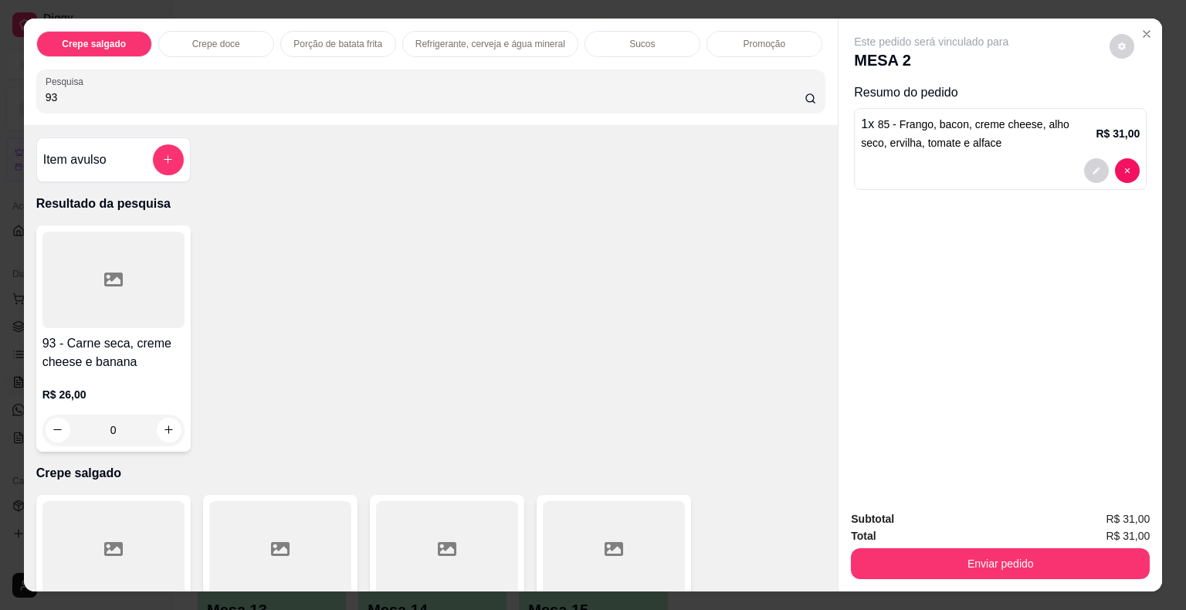
type input "93"
click at [73, 232] on div at bounding box center [113, 280] width 142 height 97
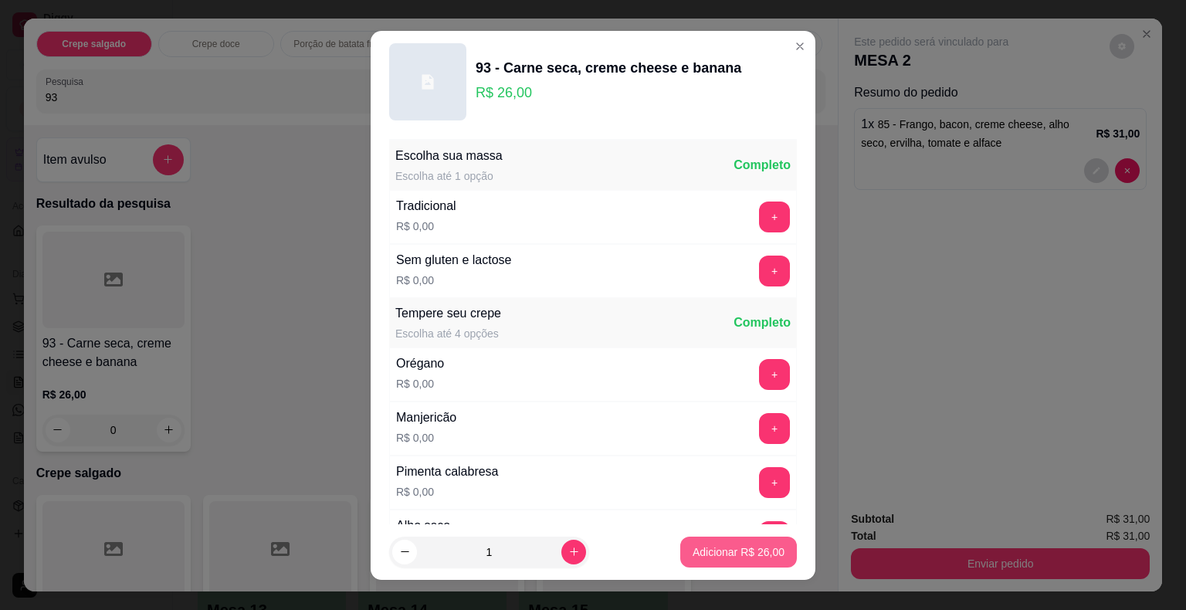
click at [738, 559] on p "Adicionar R$ 26,00" at bounding box center [739, 551] width 92 height 15
type input "1"
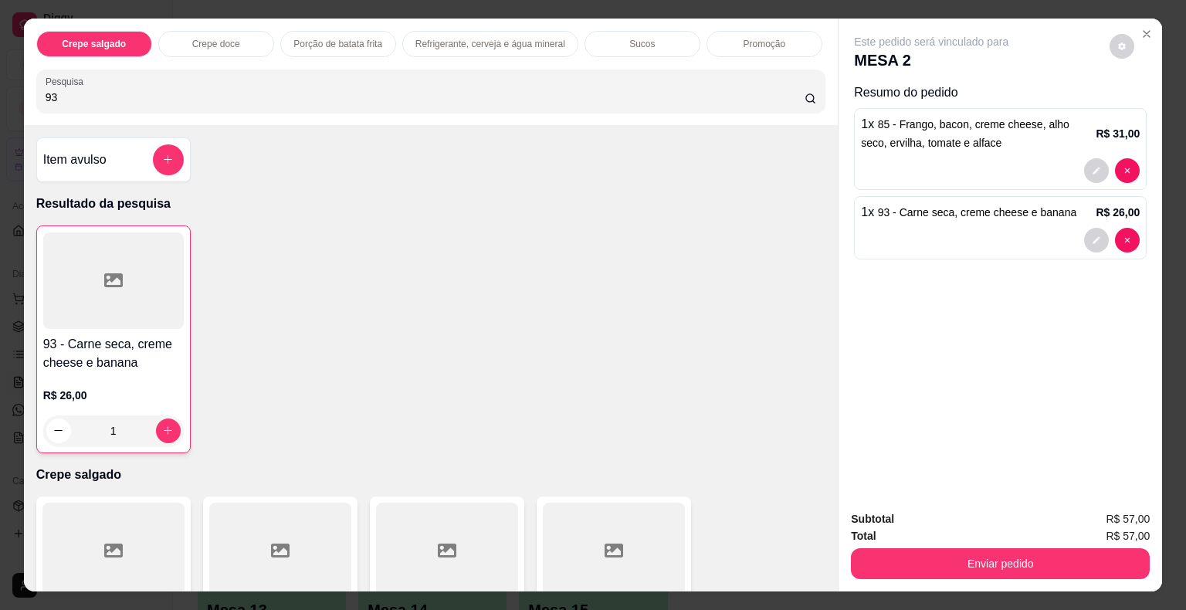
drag, startPoint x: 114, startPoint y: 86, endPoint x: 0, endPoint y: 107, distance: 116.2
click at [0, 107] on div "Crepe salgado Crepe doce Porção de batata frita Refrigerante, cerveja e água mi…" at bounding box center [593, 305] width 1186 height 610
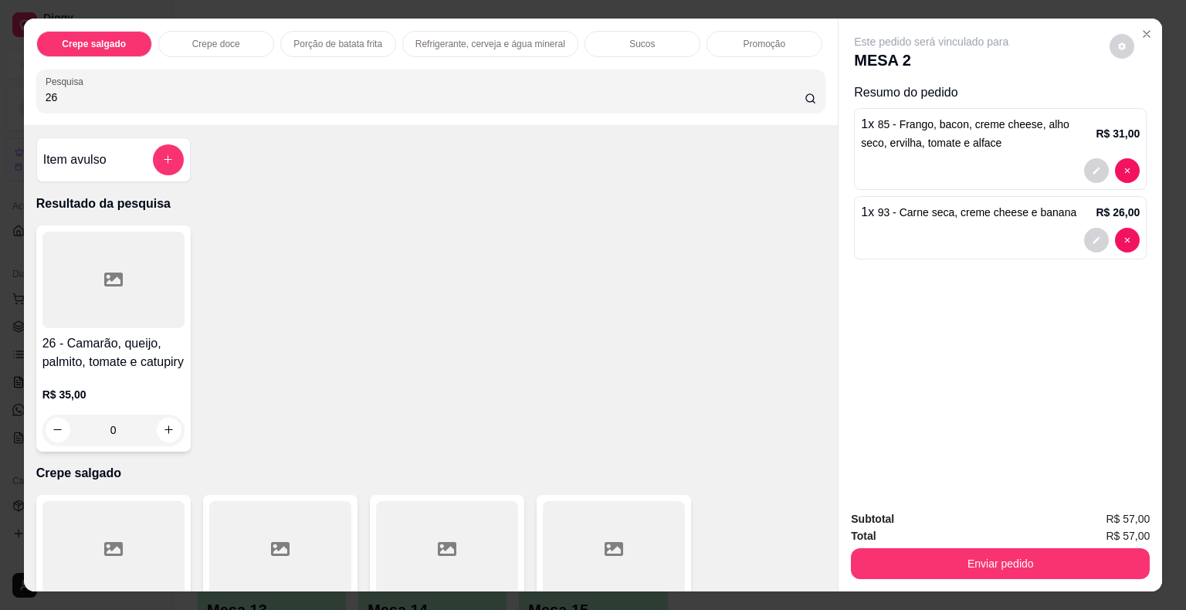
type input "26"
click at [100, 238] on div at bounding box center [113, 280] width 142 height 97
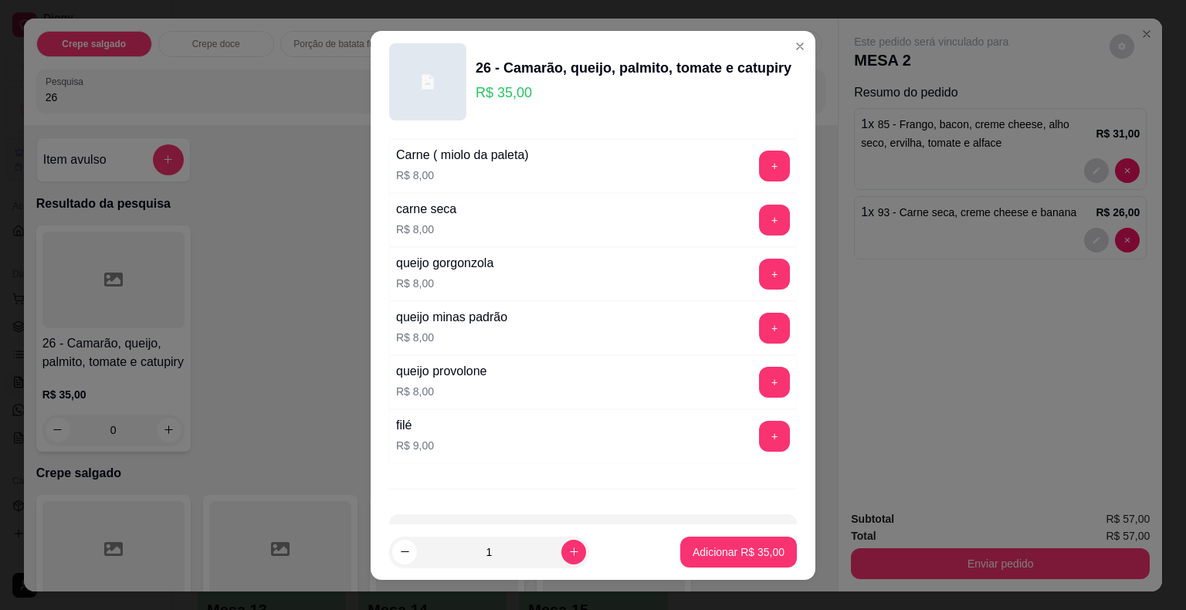
scroll to position [2728, 0]
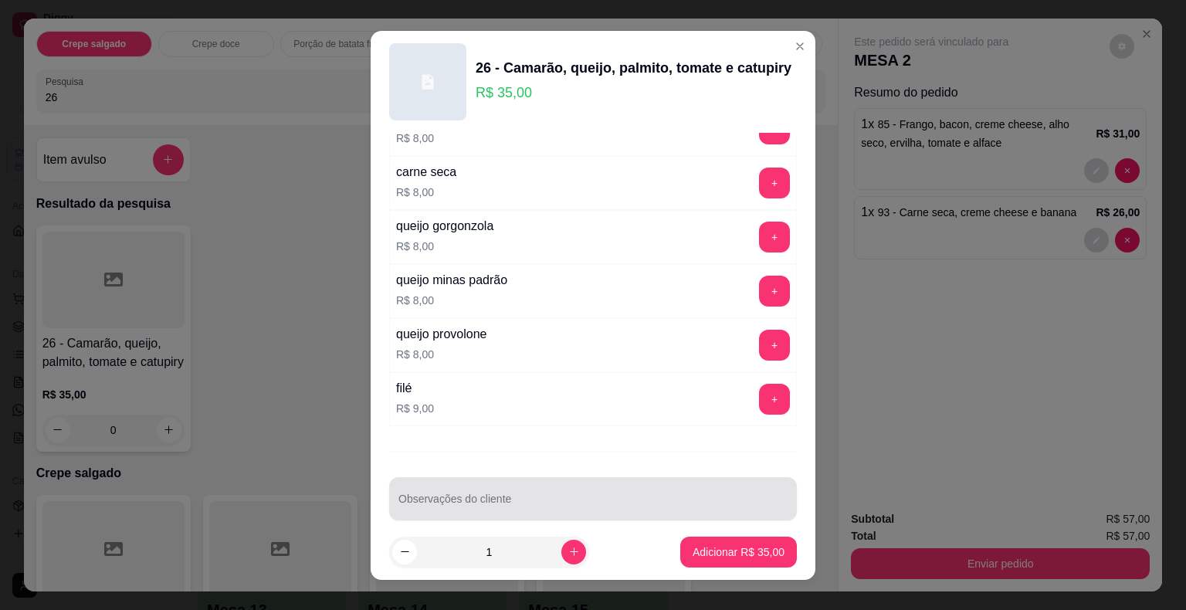
click at [717, 483] on div at bounding box center [593, 498] width 389 height 31
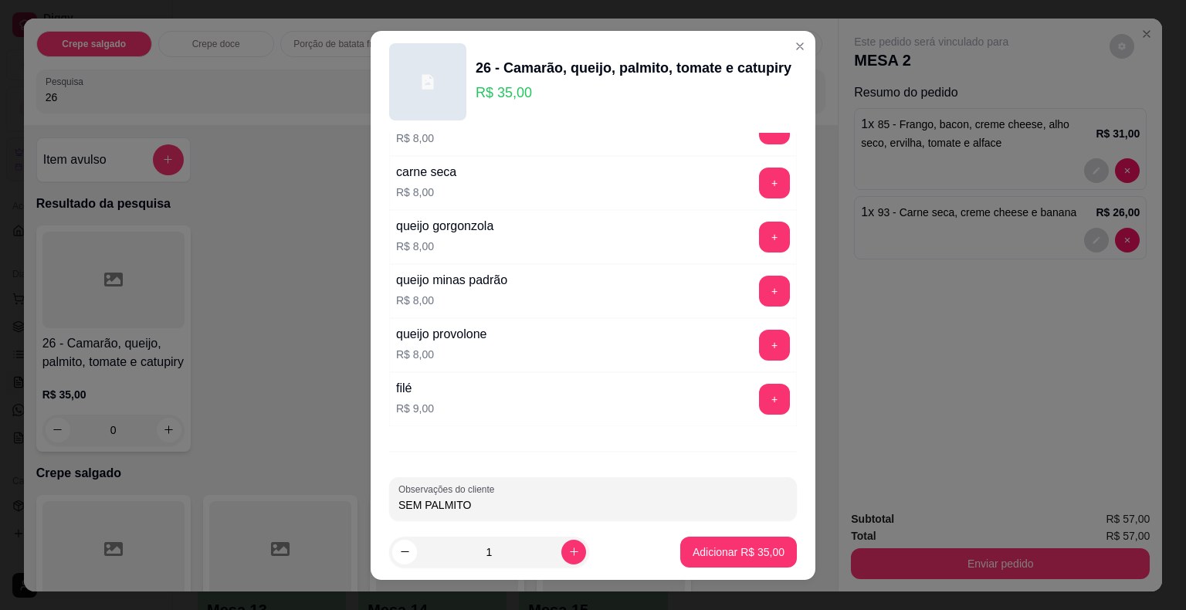
type input "SEM PALMITO"
click at [724, 550] on p "Adicionar R$ 35,00" at bounding box center [739, 551] width 90 height 15
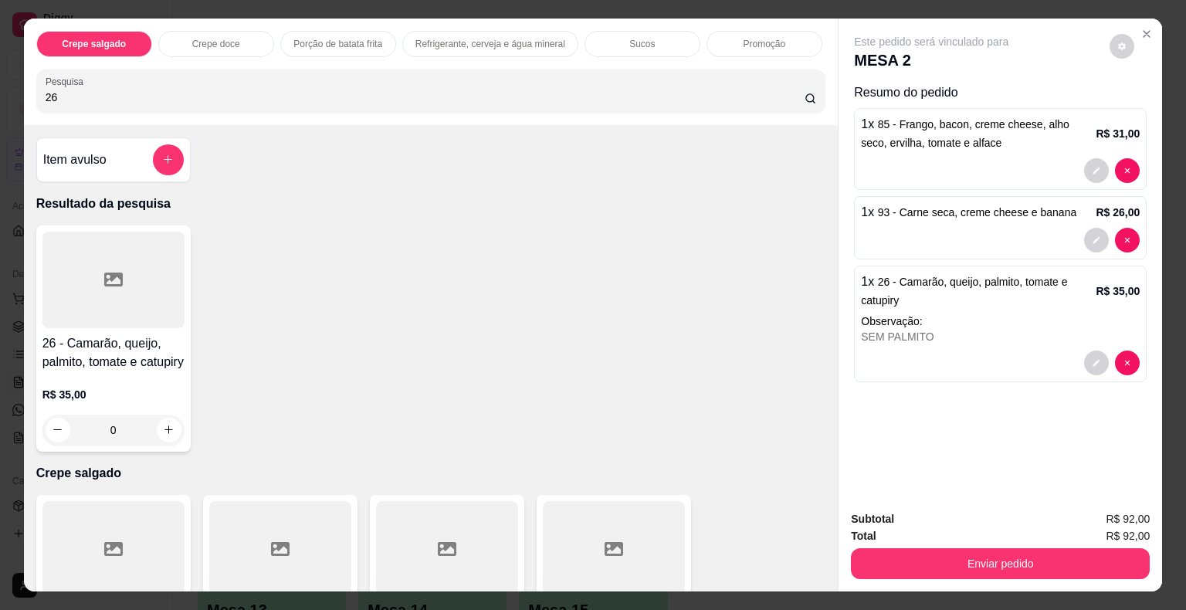
drag, startPoint x: 161, startPoint y: 99, endPoint x: 11, endPoint y: 100, distance: 149.8
click at [11, 100] on div "Crepe salgado Crepe doce Porção de batata frita Refrigerante, cerveja e água mi…" at bounding box center [593, 305] width 1186 height 610
drag, startPoint x: 56, startPoint y: 88, endPoint x: 26, endPoint y: 91, distance: 29.5
click at [26, 91] on div "Crepe salgado Crepe doce Porção de batata frita Refrigerante, cerveja e água mi…" at bounding box center [431, 72] width 815 height 107
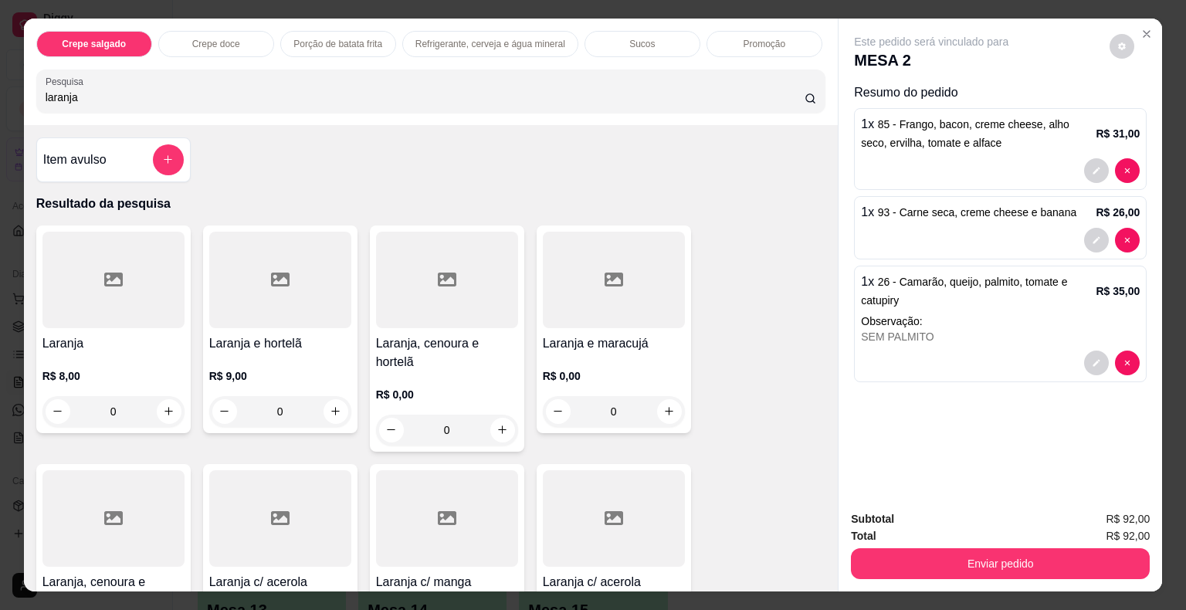
type input "laranja"
click at [130, 276] on div at bounding box center [113, 280] width 142 height 97
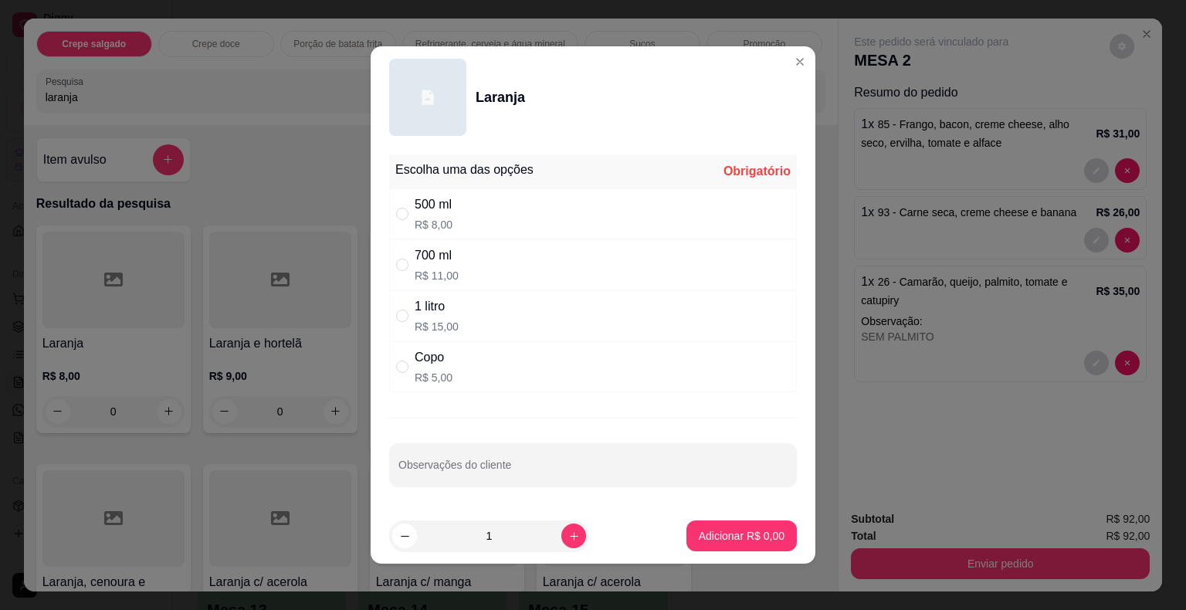
click at [443, 268] on p "R$ 11,00" at bounding box center [437, 275] width 44 height 15
radio input "true"
click at [667, 473] on input "Observações do cliente" at bounding box center [593, 470] width 389 height 15
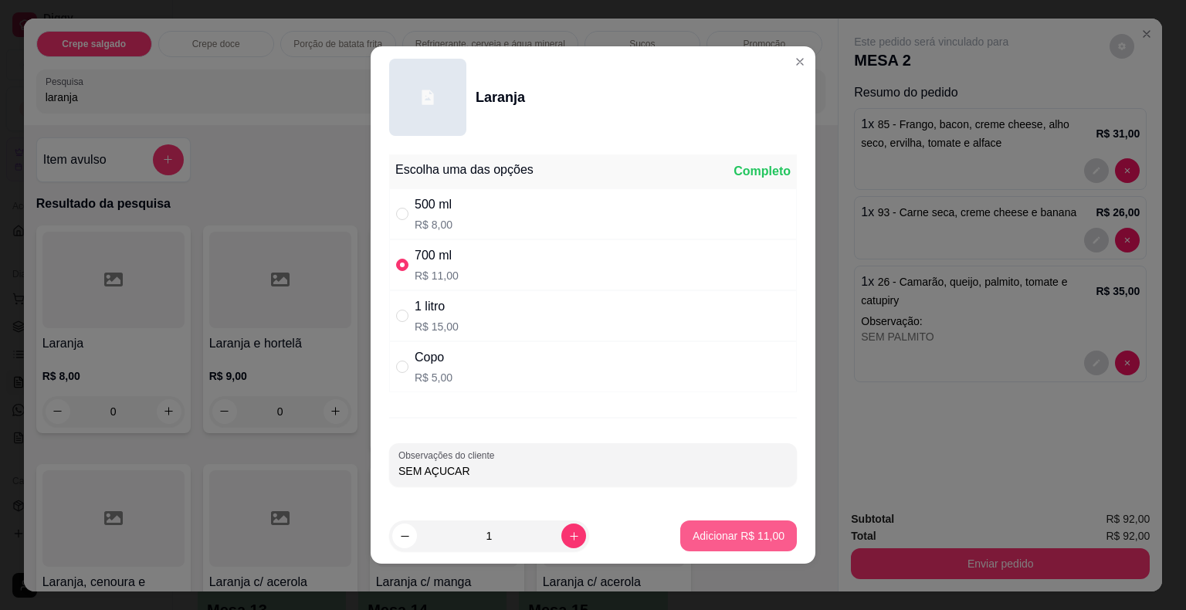
type input "SEM AÇUCAR"
click at [760, 544] on button "Adicionar R$ 11,00" at bounding box center [739, 536] width 114 height 30
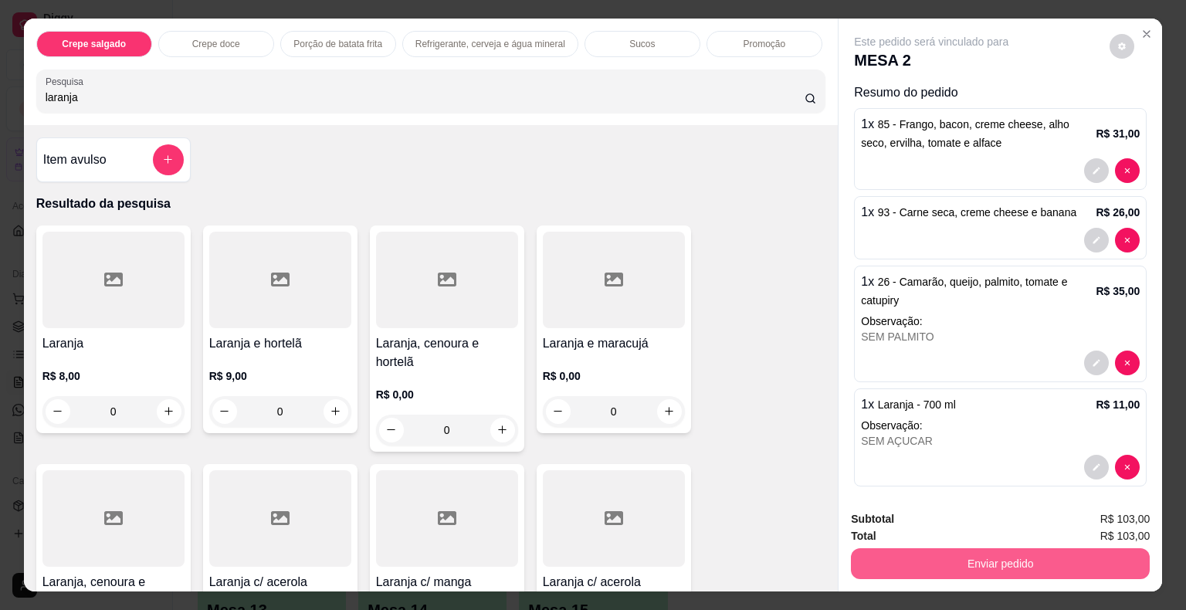
click at [910, 567] on button "Enviar pedido" at bounding box center [1000, 563] width 299 height 31
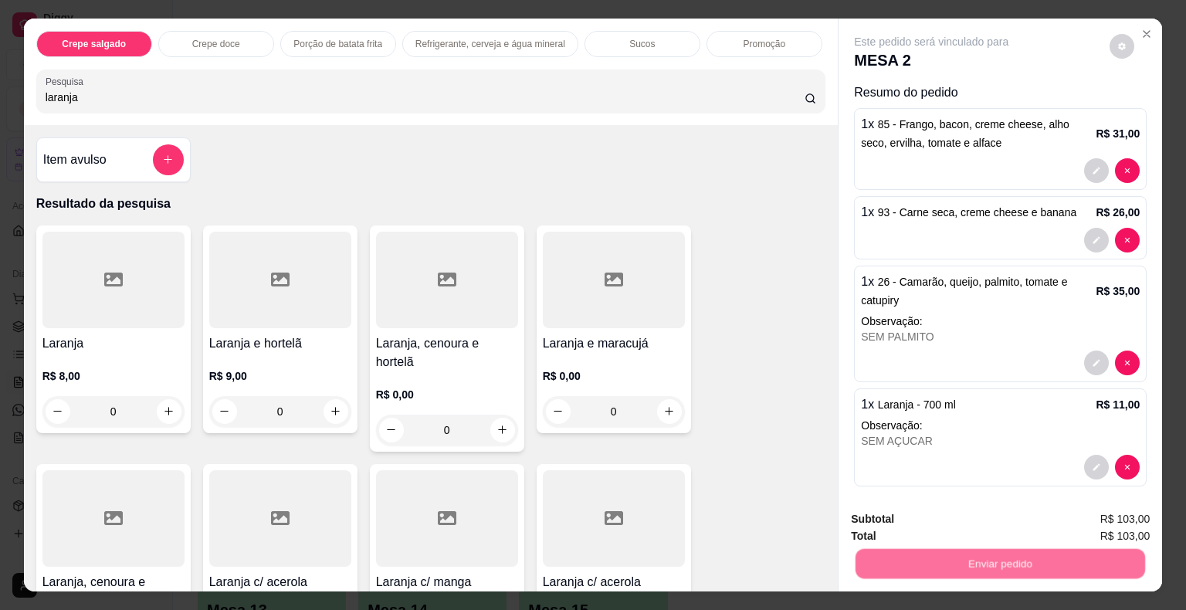
click at [895, 515] on button "Não registrar e enviar pedido" at bounding box center [949, 520] width 161 height 29
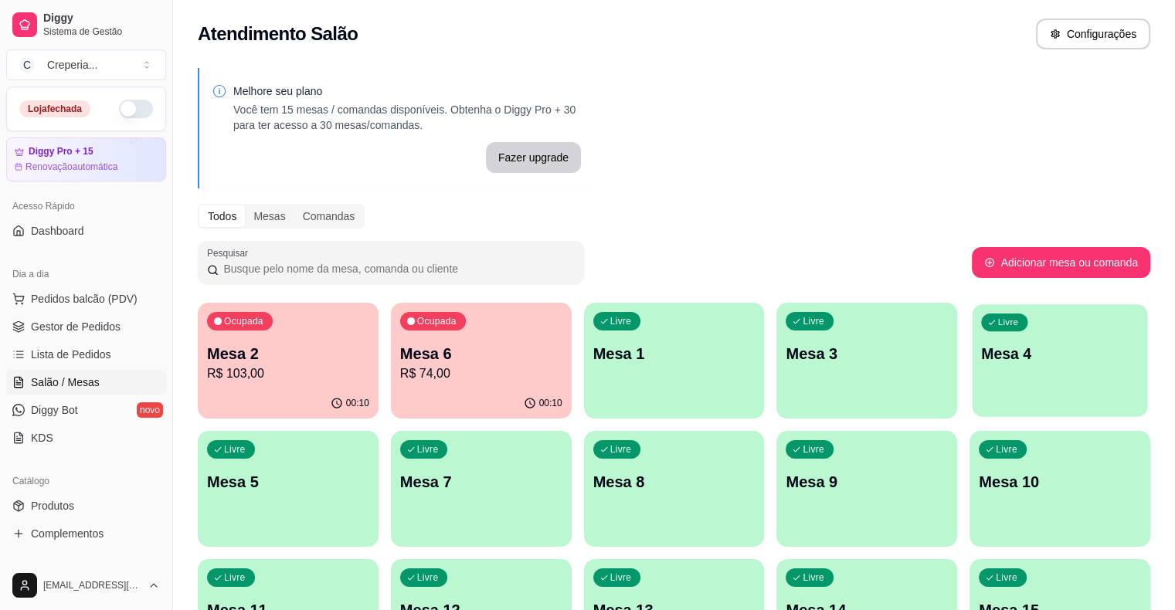
click at [981, 361] on p "Mesa 4" at bounding box center [1060, 354] width 158 height 21
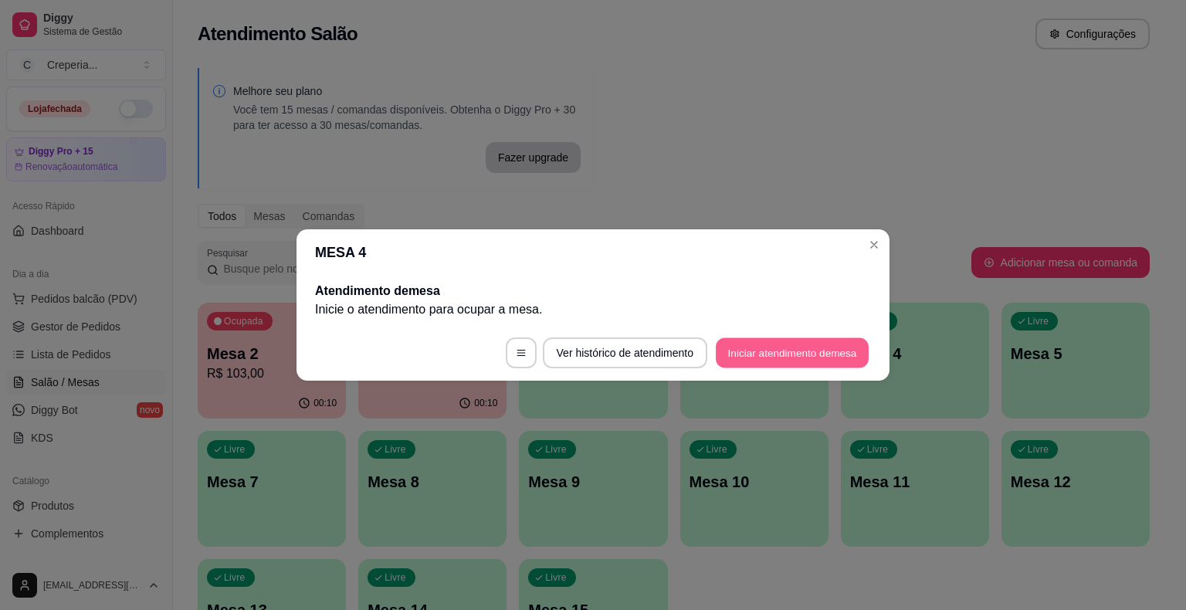
click at [732, 360] on button "Iniciar atendimento de mesa" at bounding box center [792, 353] width 153 height 30
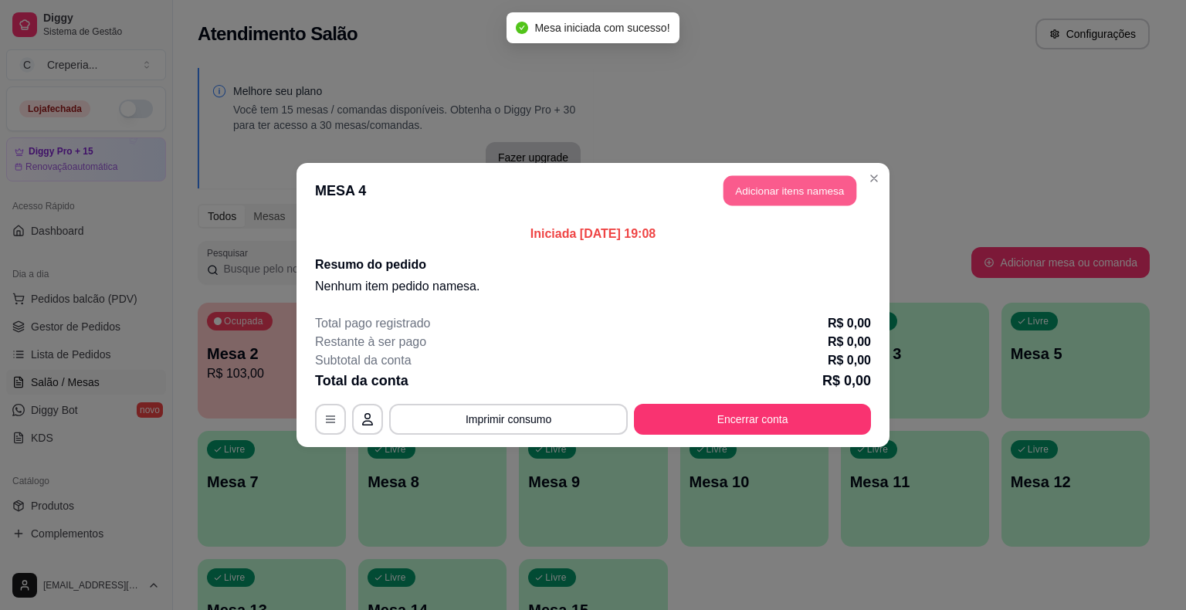
click at [772, 196] on button "Adicionar itens na mesa" at bounding box center [790, 191] width 133 height 30
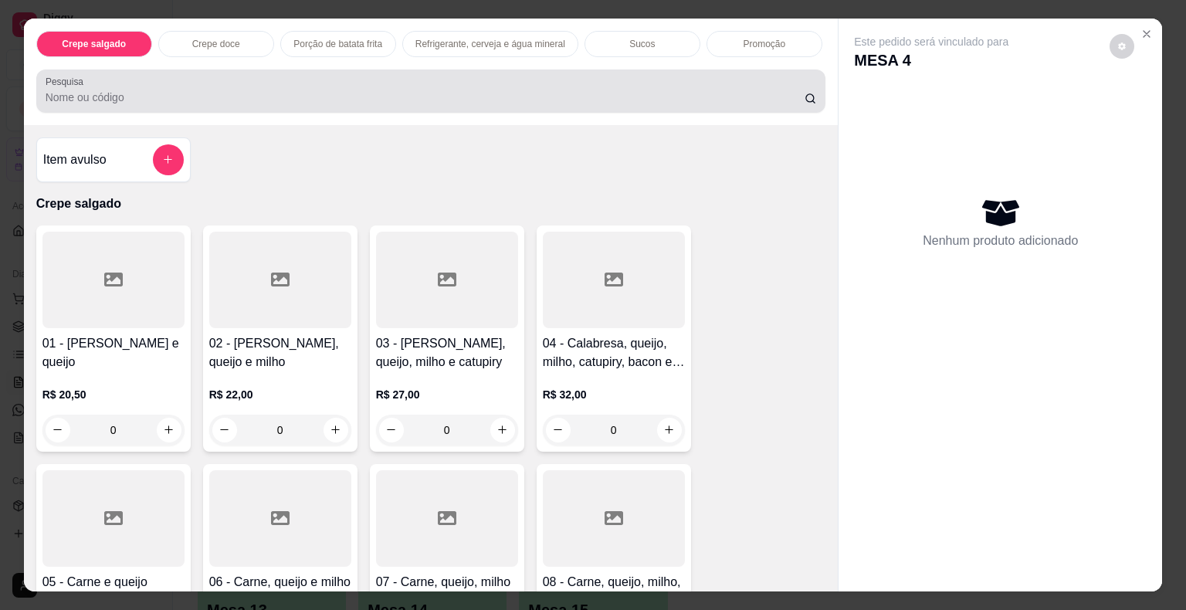
click at [467, 91] on input "Pesquisa" at bounding box center [425, 97] width 759 height 15
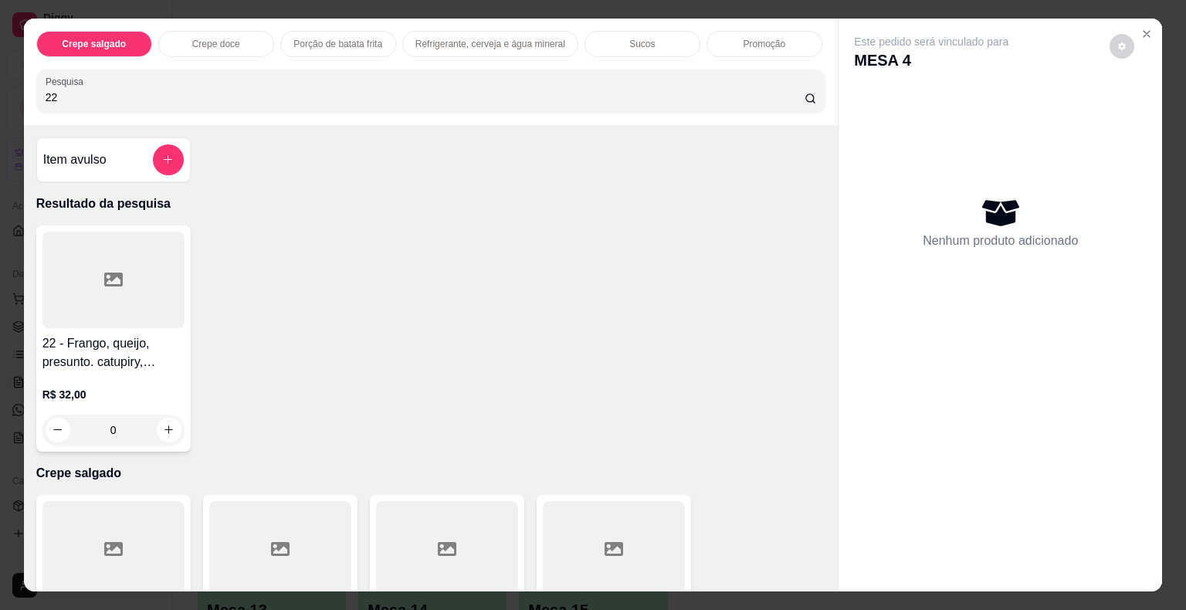
type input "22"
click at [120, 273] on div at bounding box center [113, 280] width 142 height 97
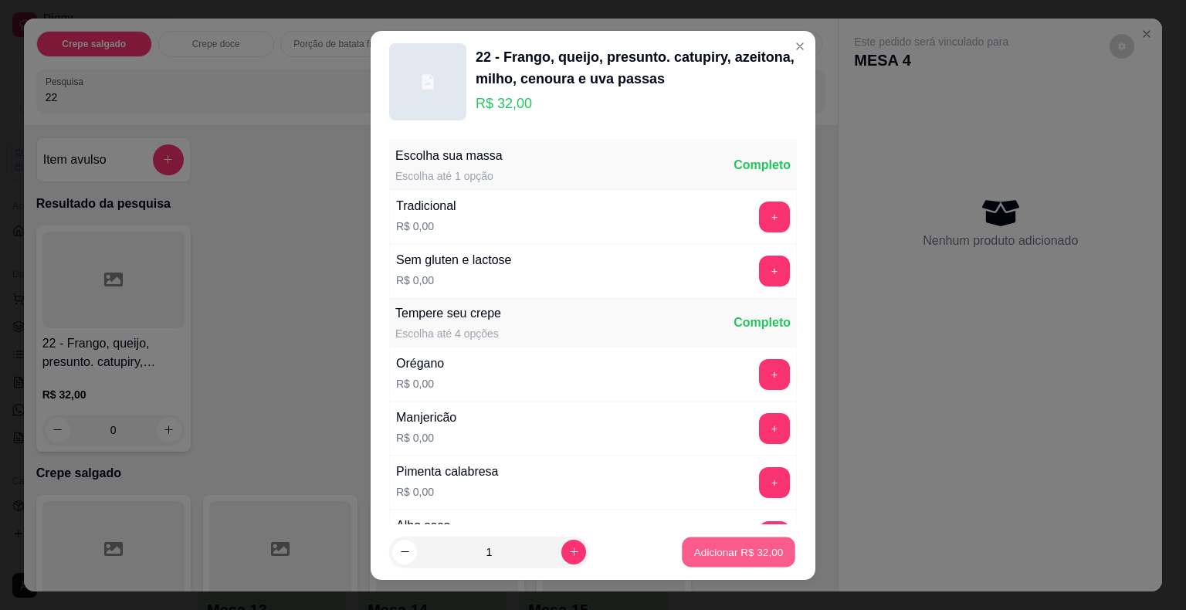
click at [721, 554] on p "Adicionar R$ 32,00" at bounding box center [739, 551] width 90 height 15
type input "1"
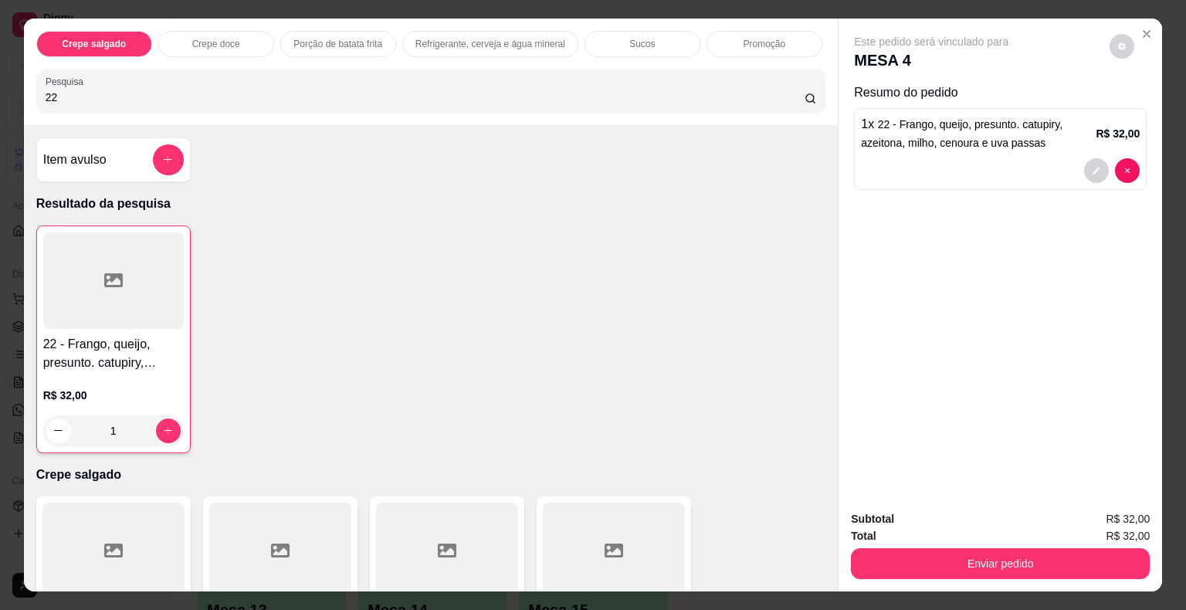
drag, startPoint x: 73, startPoint y: 93, endPoint x: 26, endPoint y: 93, distance: 47.1
click at [26, 93] on div "Crepe salgado Crepe doce Porção de batata frita Refrigerante, cerveja e água mi…" at bounding box center [431, 72] width 815 height 107
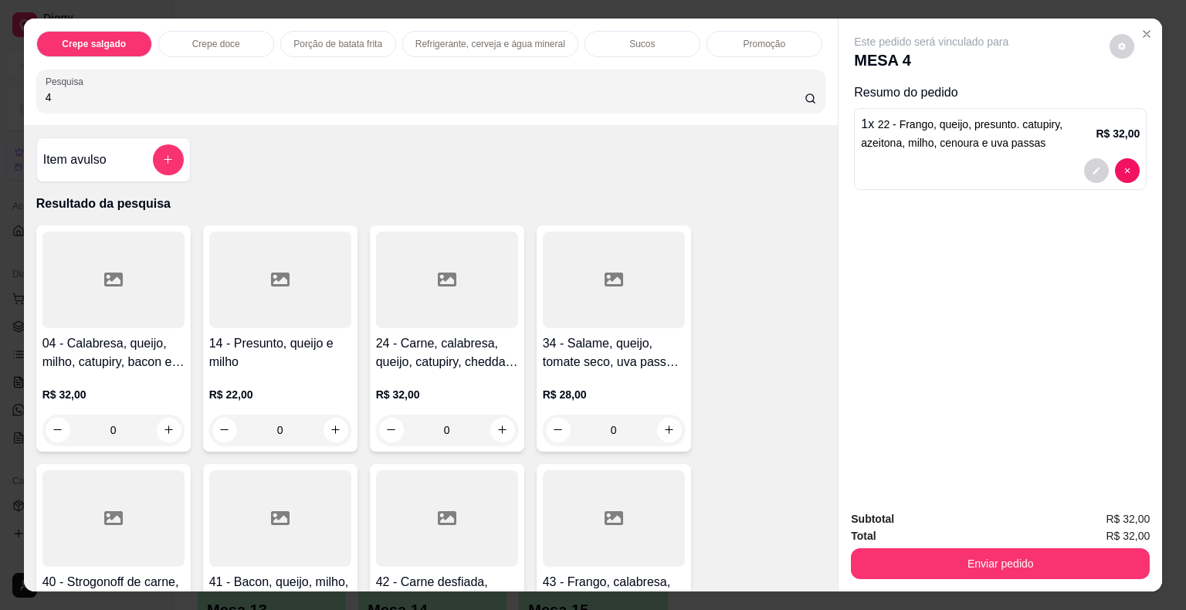
type input "4"
click at [82, 297] on div at bounding box center [113, 280] width 142 height 97
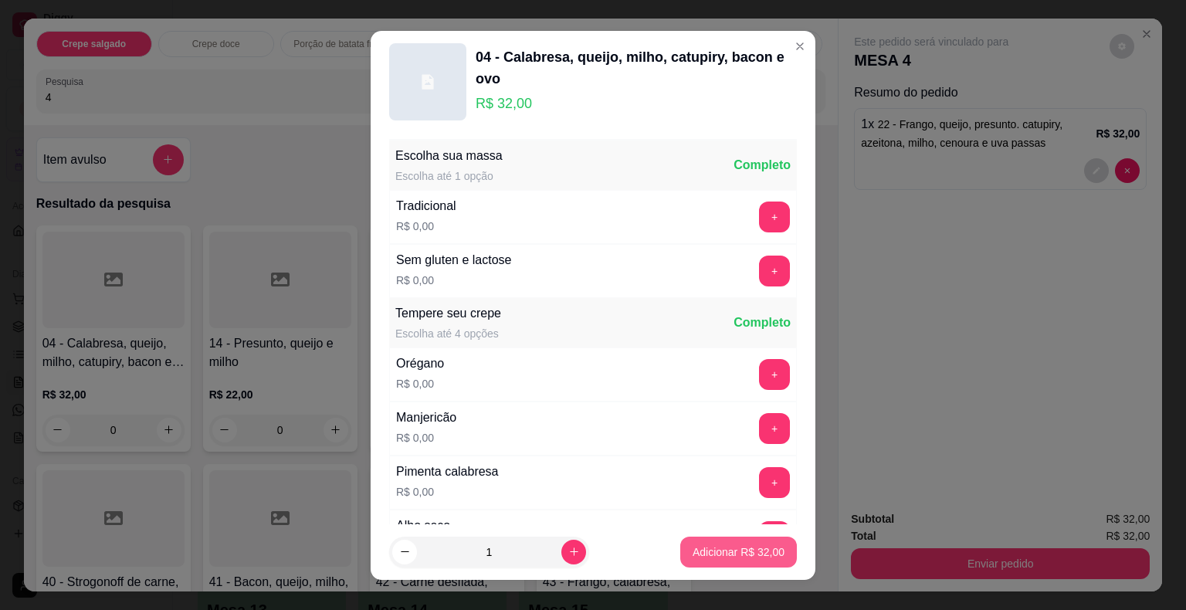
click at [717, 549] on p "Adicionar R$ 32,00" at bounding box center [739, 551] width 92 height 15
type input "1"
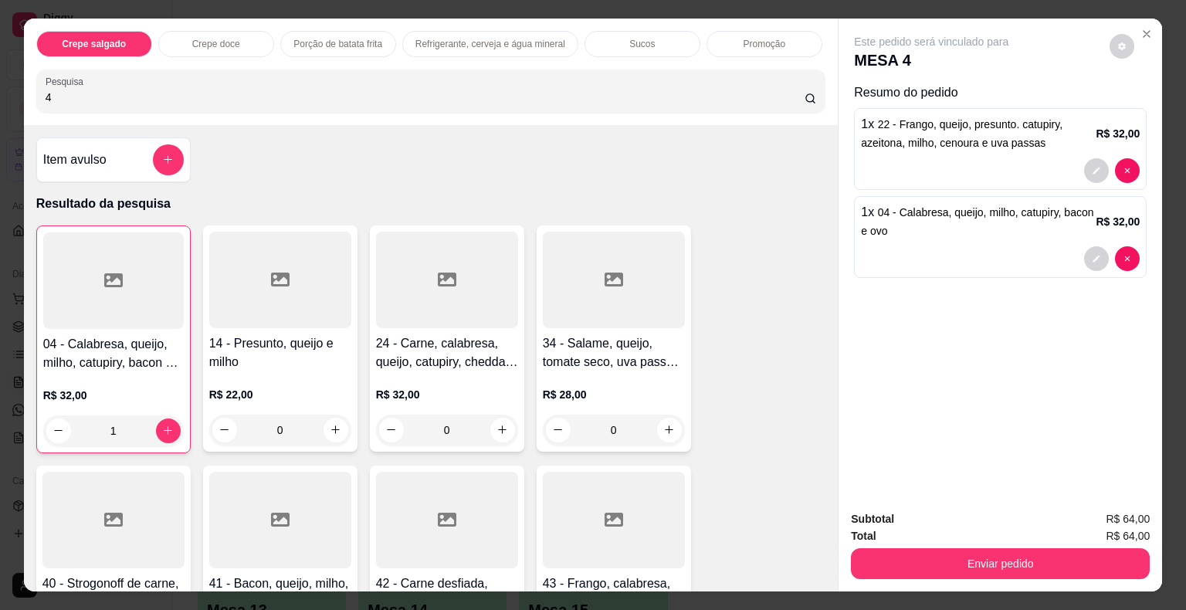
drag, startPoint x: 69, startPoint y: 87, endPoint x: 0, endPoint y: 88, distance: 68.7
click at [0, 88] on div "Crepe salgado Crepe doce Porção de batata frita Refrigerante, cerveja e água mi…" at bounding box center [593, 305] width 1186 height 610
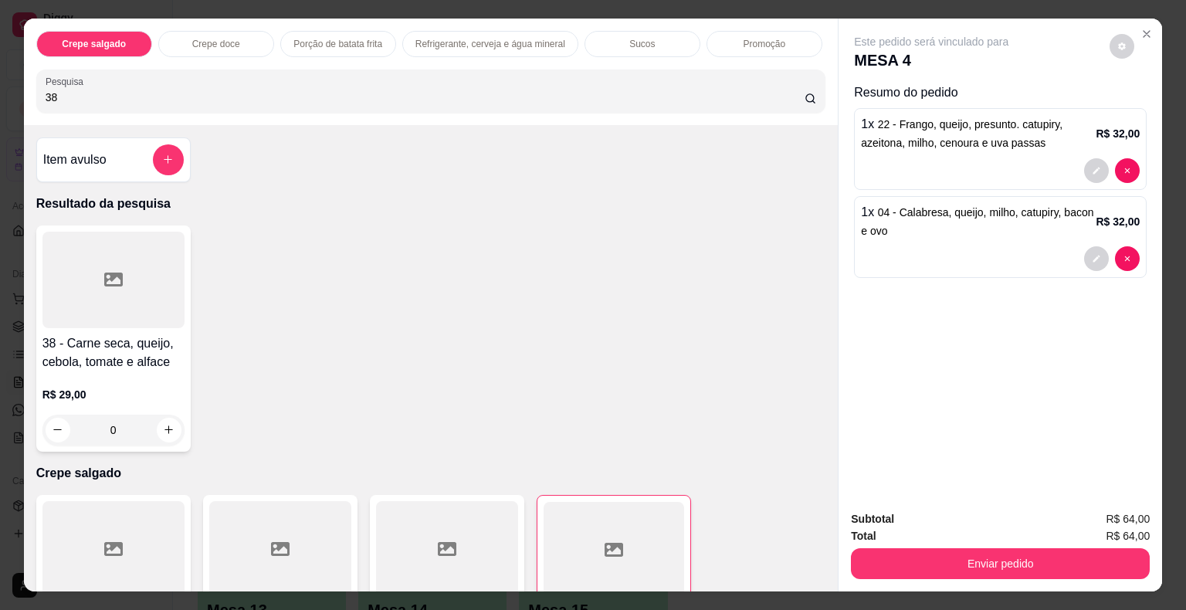
type input "38"
click at [161, 306] on div at bounding box center [113, 280] width 142 height 97
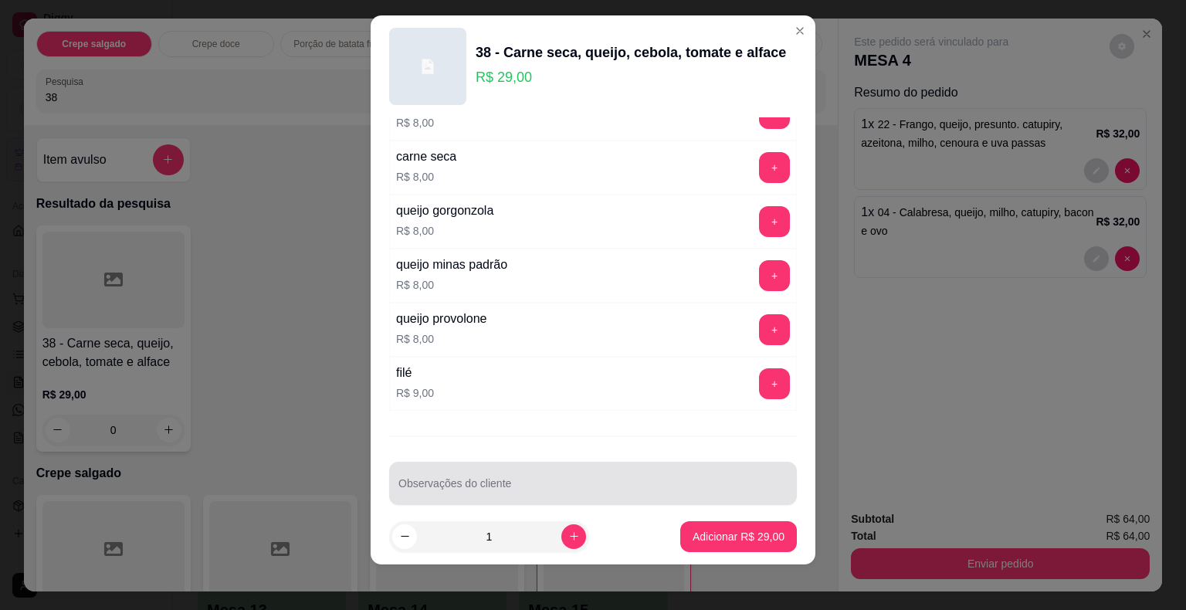
scroll to position [19, 0]
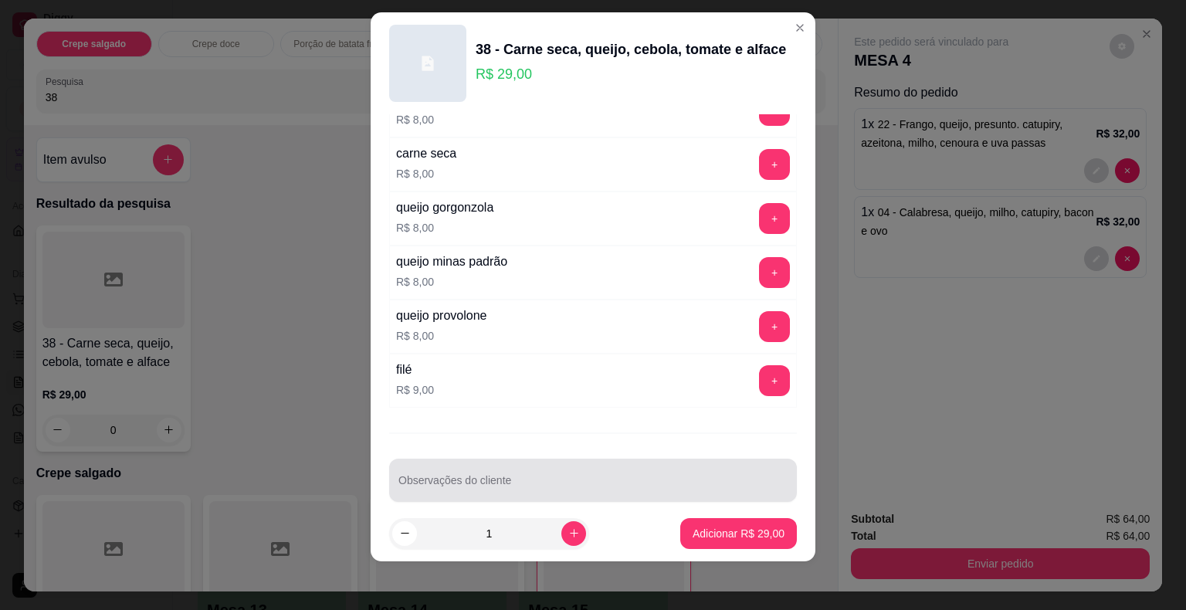
click at [551, 479] on input "Observações do cliente" at bounding box center [593, 486] width 389 height 15
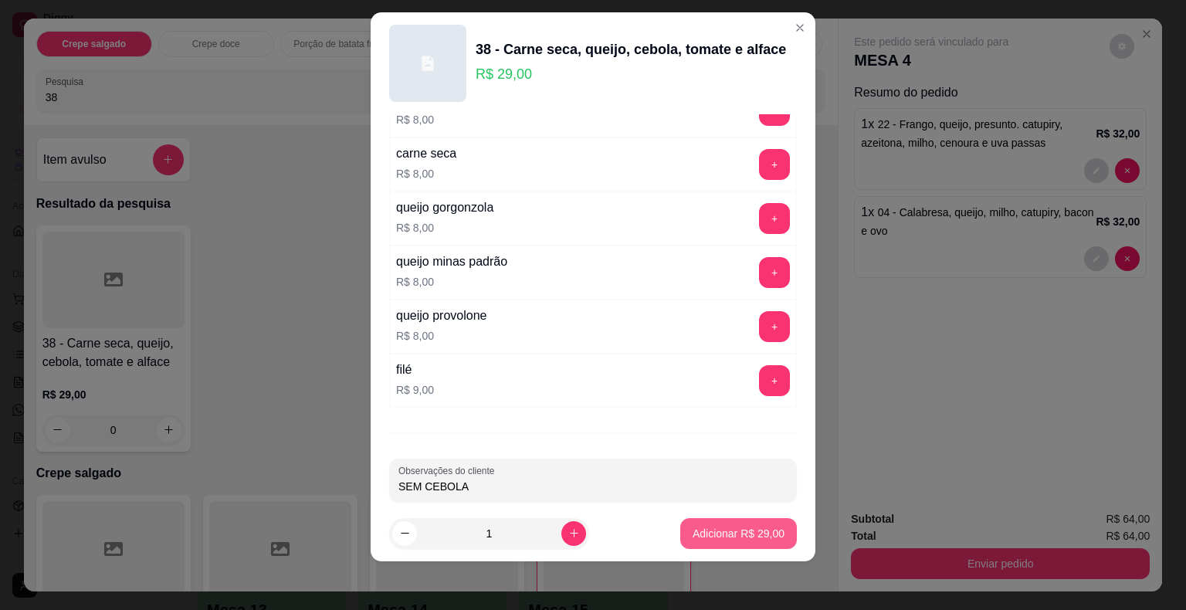
type input "SEM CEBOLA"
click at [720, 534] on p "Adicionar R$ 29,00" at bounding box center [739, 533] width 92 height 15
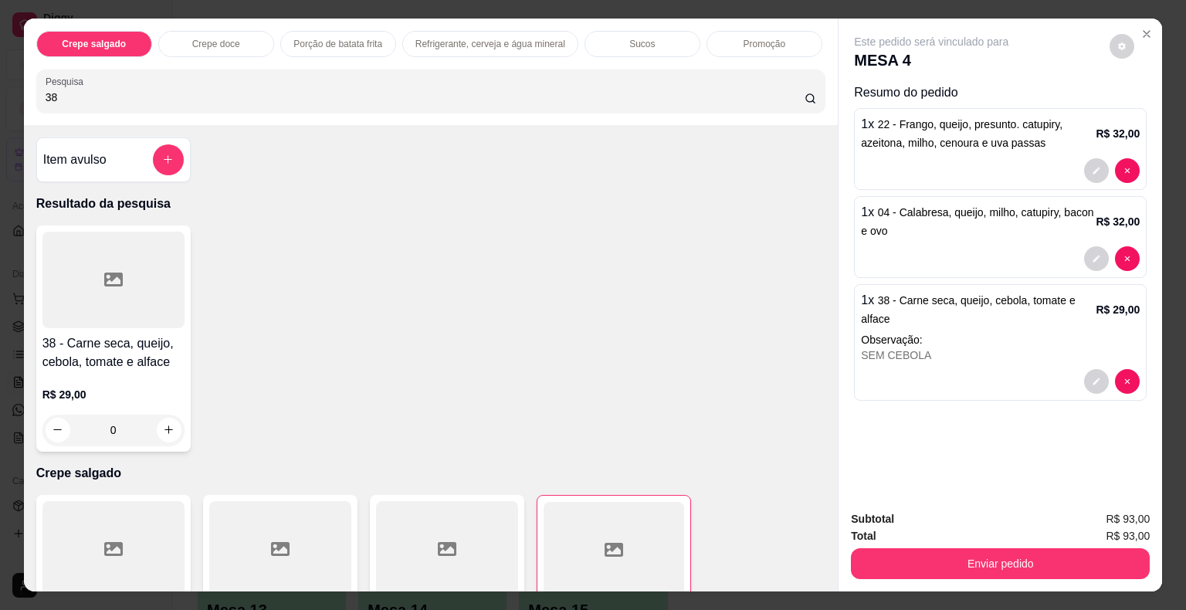
drag, startPoint x: 82, startPoint y: 97, endPoint x: 2, endPoint y: 88, distance: 80.0
click at [2, 88] on div "Crepe salgado Crepe doce Porção de batata frita Refrigerante, cerveja e água mi…" at bounding box center [593, 305] width 1186 height 610
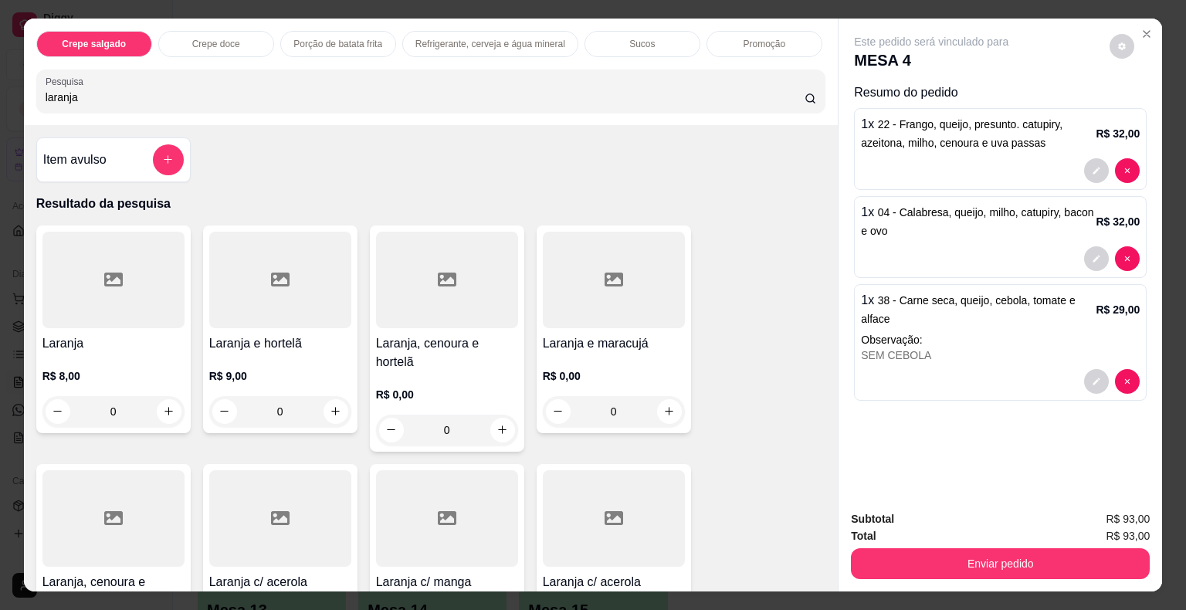
type input "laranja"
click at [120, 283] on div at bounding box center [113, 280] width 142 height 97
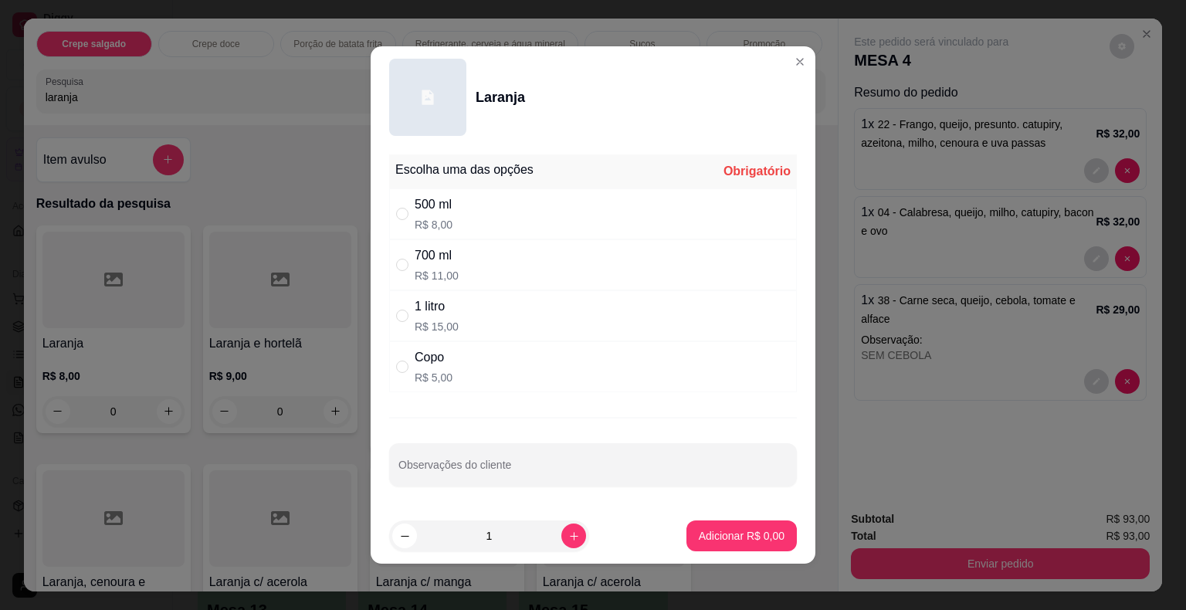
click at [466, 270] on div "700 ml R$ 11,00" at bounding box center [593, 264] width 408 height 51
radio input "true"
click at [461, 468] on input "Observações do cliente" at bounding box center [593, 470] width 389 height 15
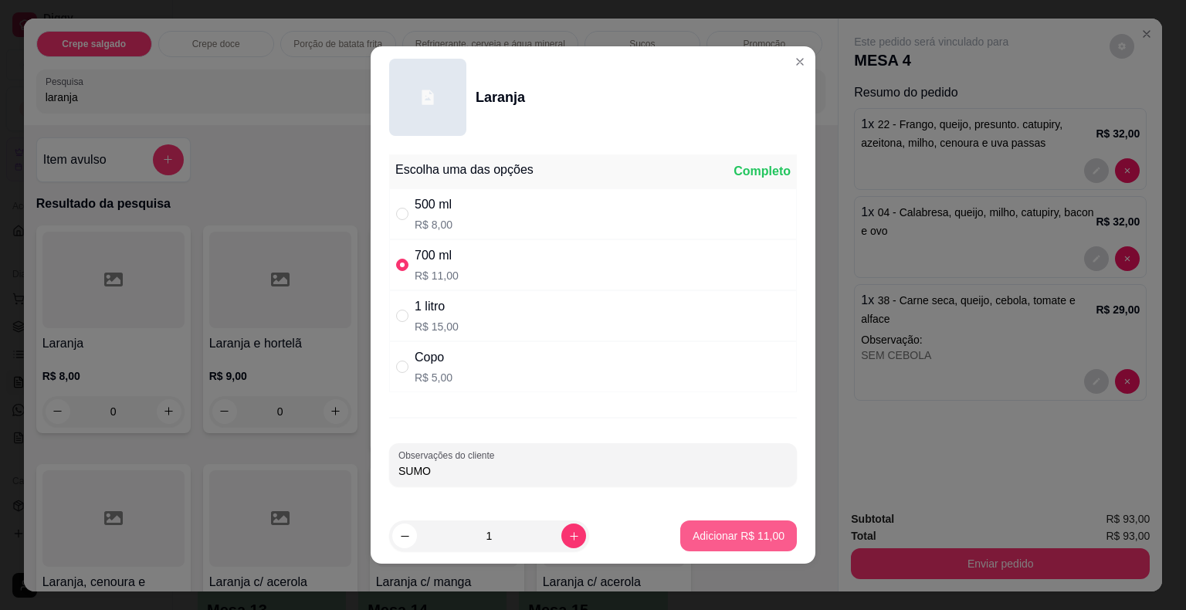
type input "SUMO"
click at [740, 524] on button "Adicionar R$ 11,00" at bounding box center [738, 536] width 117 height 31
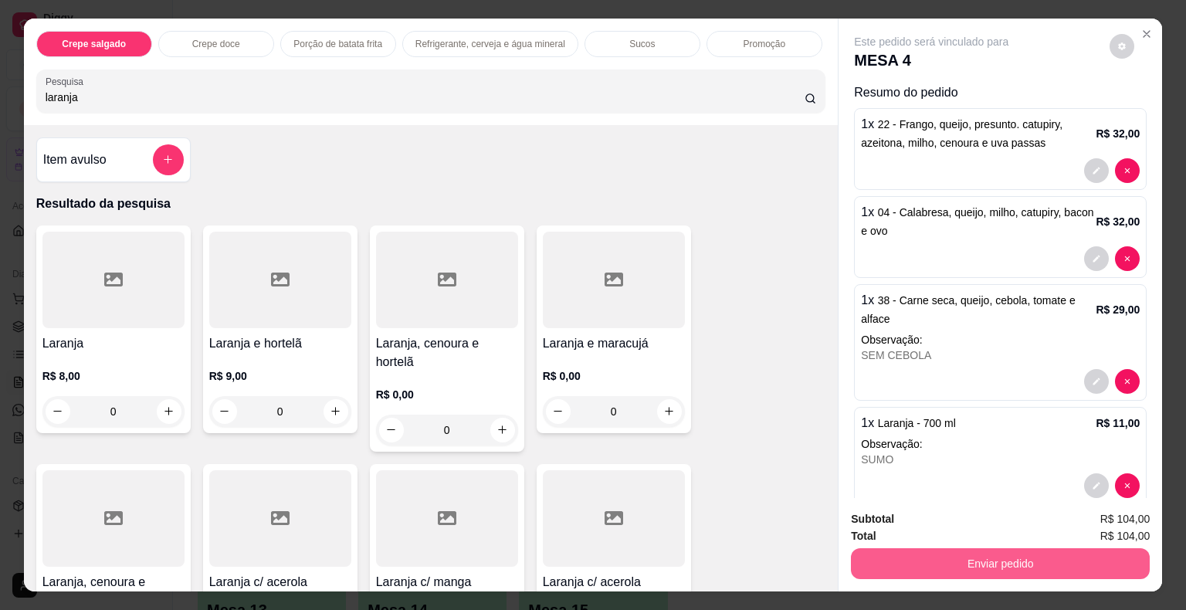
click at [948, 561] on button "Enviar pedido" at bounding box center [1000, 563] width 299 height 31
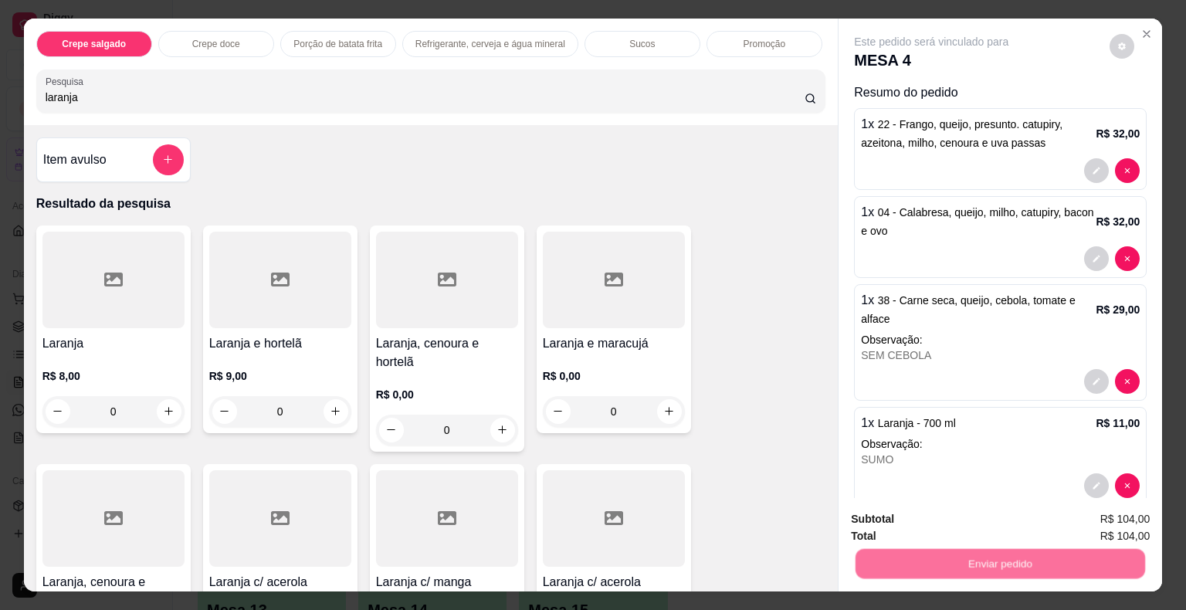
click at [887, 518] on button "Não registrar e enviar pedido" at bounding box center [949, 520] width 161 height 29
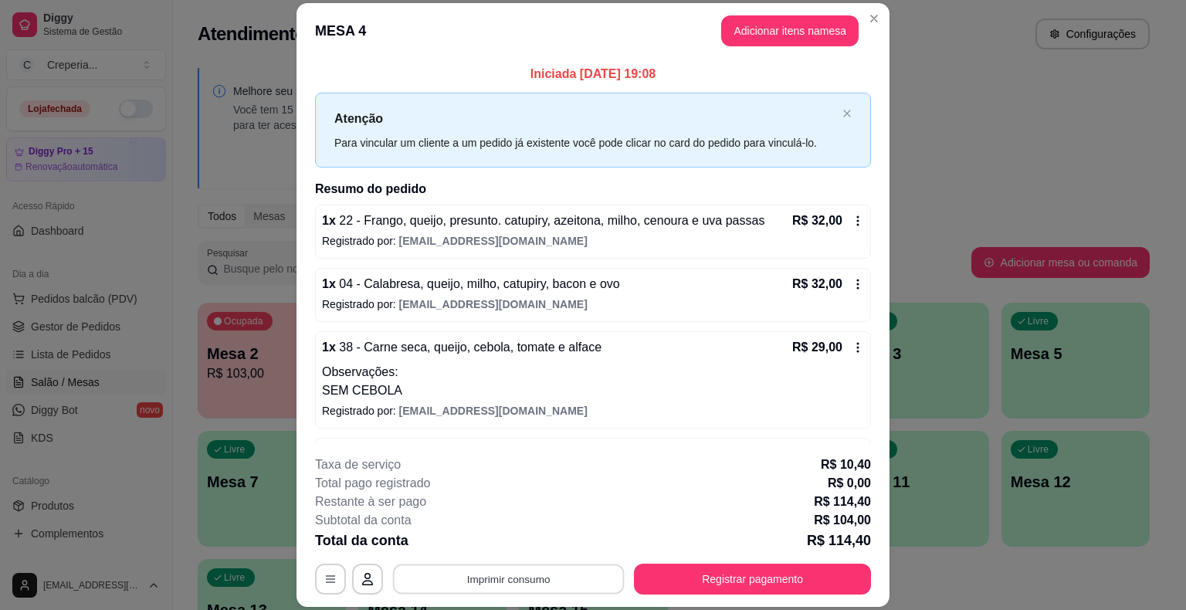
click at [531, 577] on button "Imprimir consumo" at bounding box center [509, 580] width 232 height 30
click at [527, 541] on button "IMPRESSORA" at bounding box center [508, 543] width 112 height 25
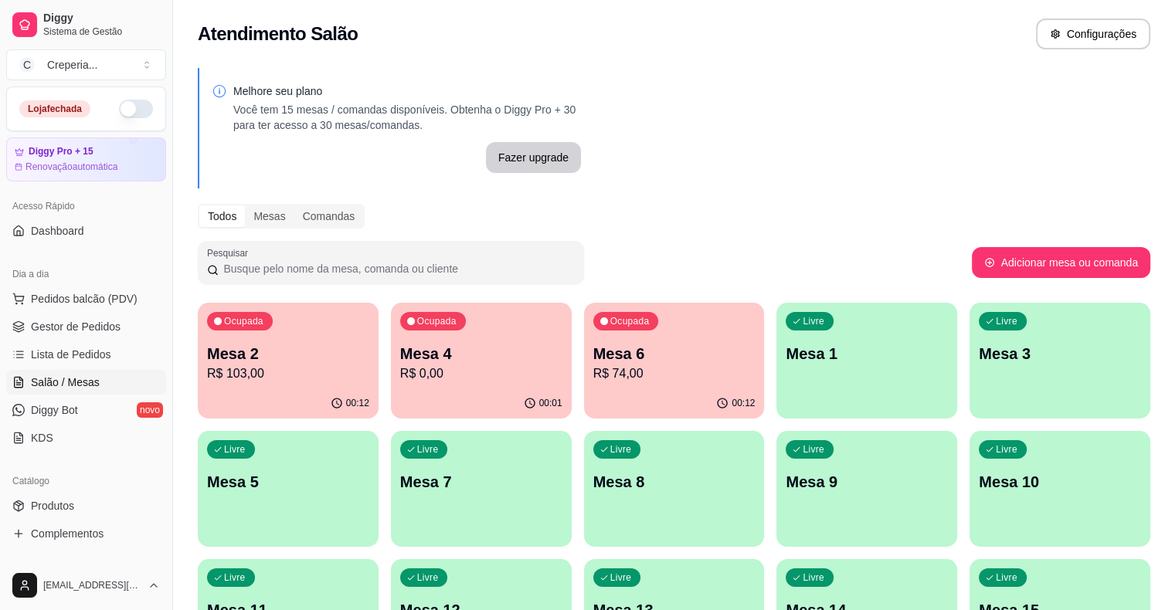
click at [593, 365] on p "R$ 74,00" at bounding box center [674, 374] width 162 height 19
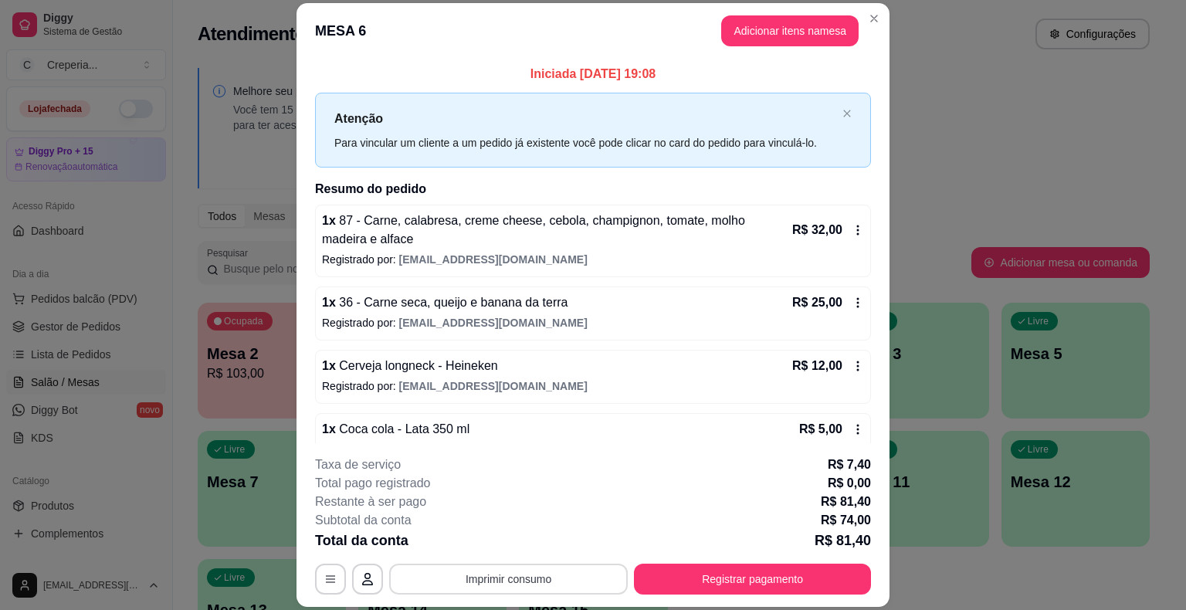
click at [523, 578] on button "Imprimir consumo" at bounding box center [508, 579] width 239 height 31
click at [488, 538] on button "IMPRESSORA" at bounding box center [508, 543] width 112 height 25
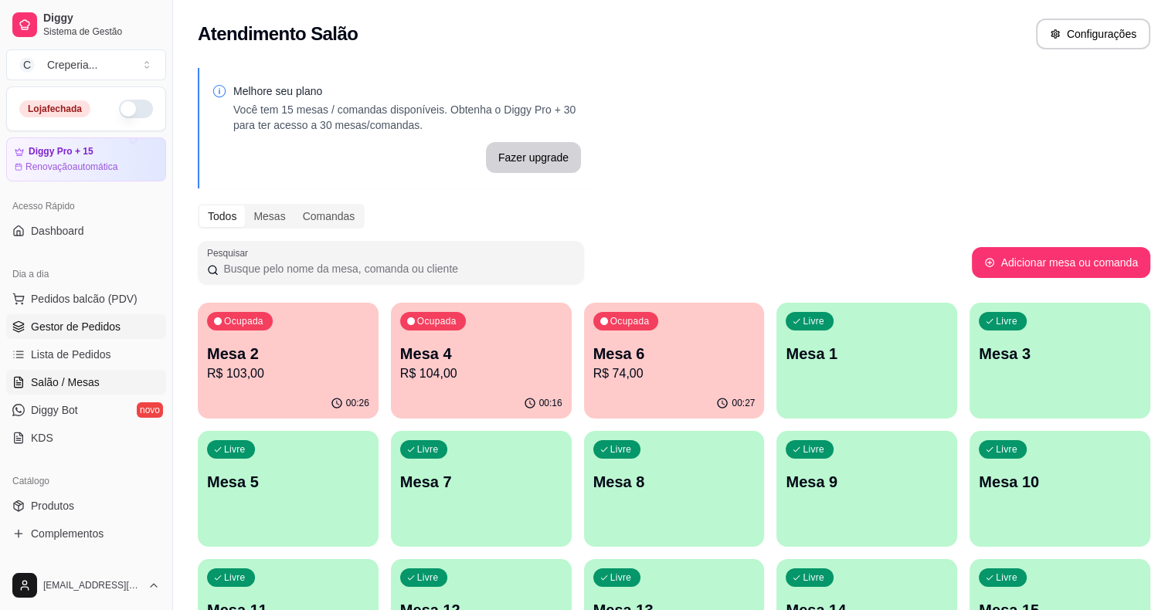
click at [93, 331] on span "Gestor de Pedidos" at bounding box center [76, 326] width 90 height 15
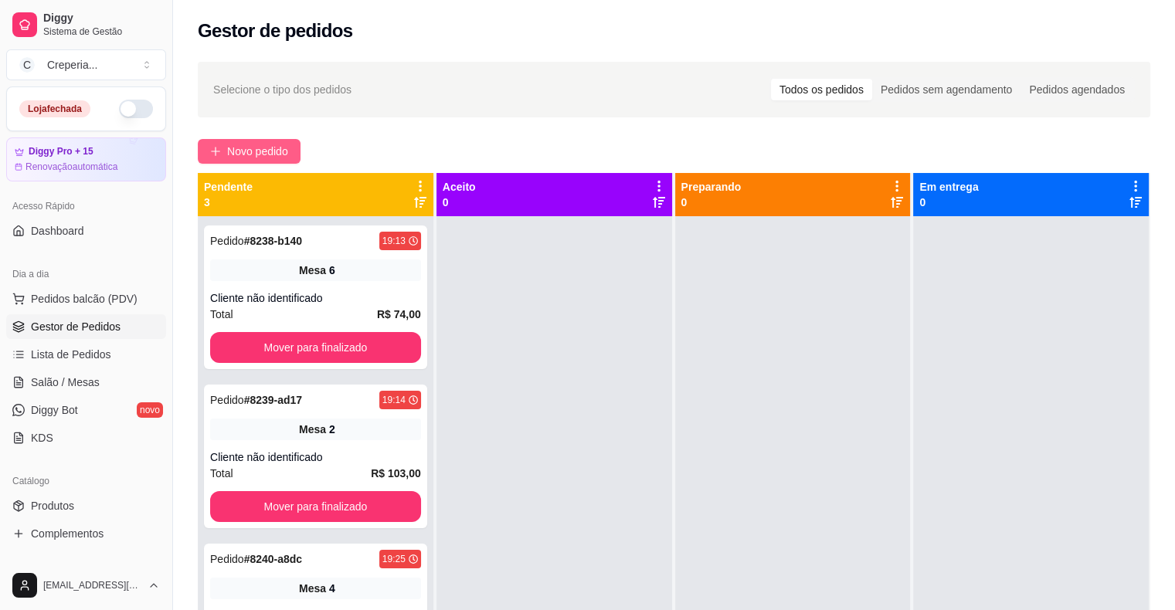
click at [274, 144] on span "Novo pedido" at bounding box center [257, 151] width 61 height 17
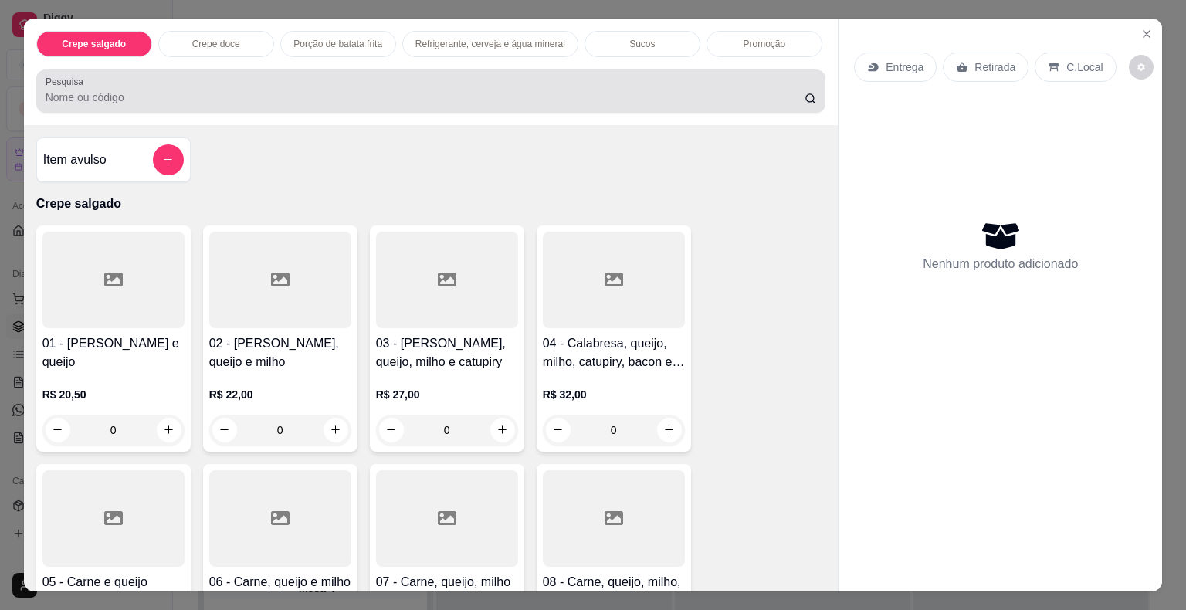
click at [313, 97] on input "Pesquisa" at bounding box center [425, 97] width 759 height 15
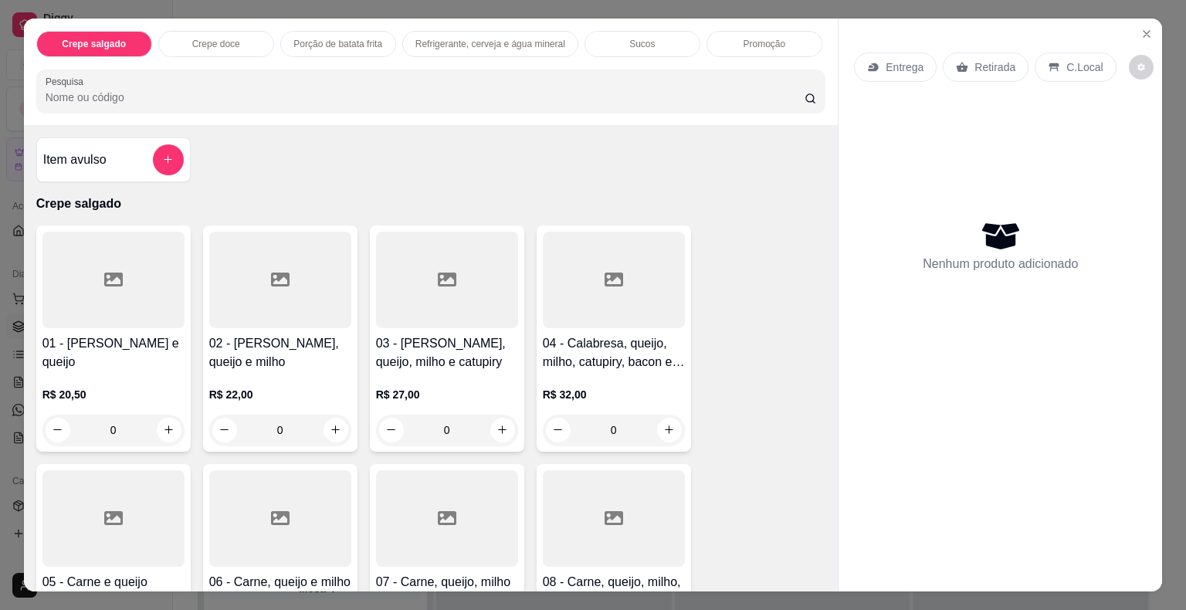
click at [146, 283] on div at bounding box center [113, 280] width 142 height 97
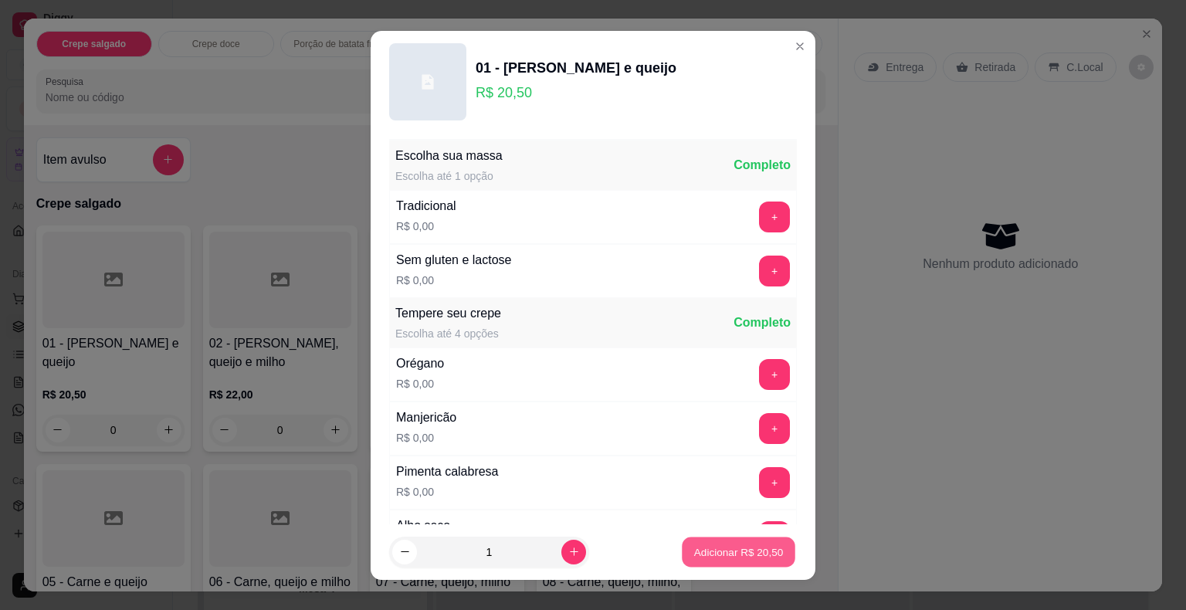
click at [708, 551] on p "Adicionar R$ 20,50" at bounding box center [739, 551] width 90 height 15
type input "1"
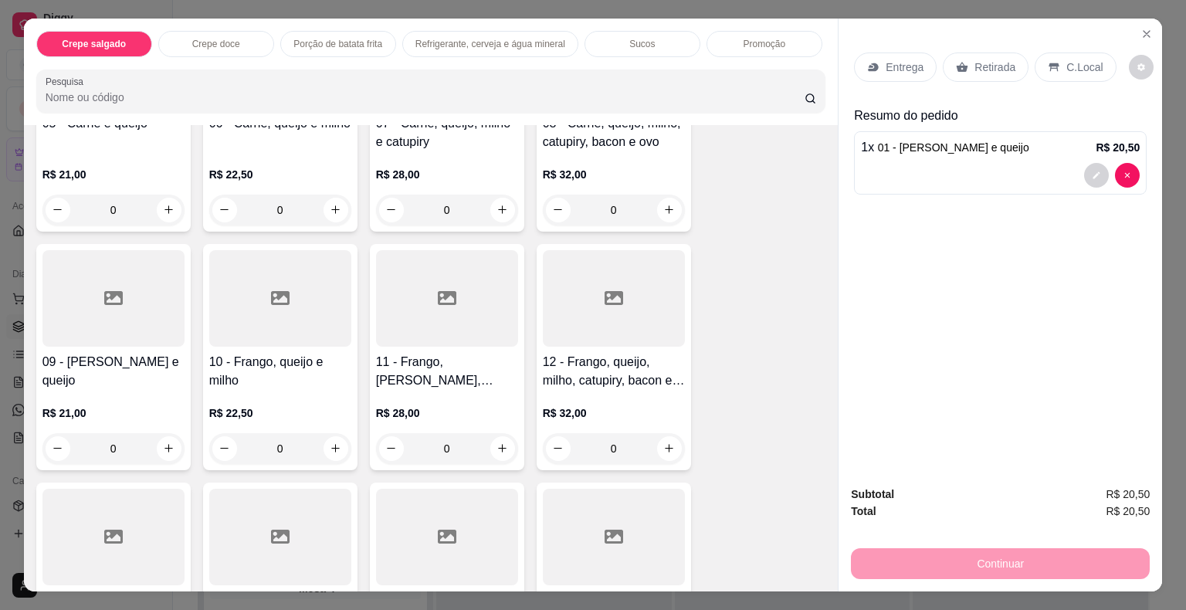
scroll to position [463, 0]
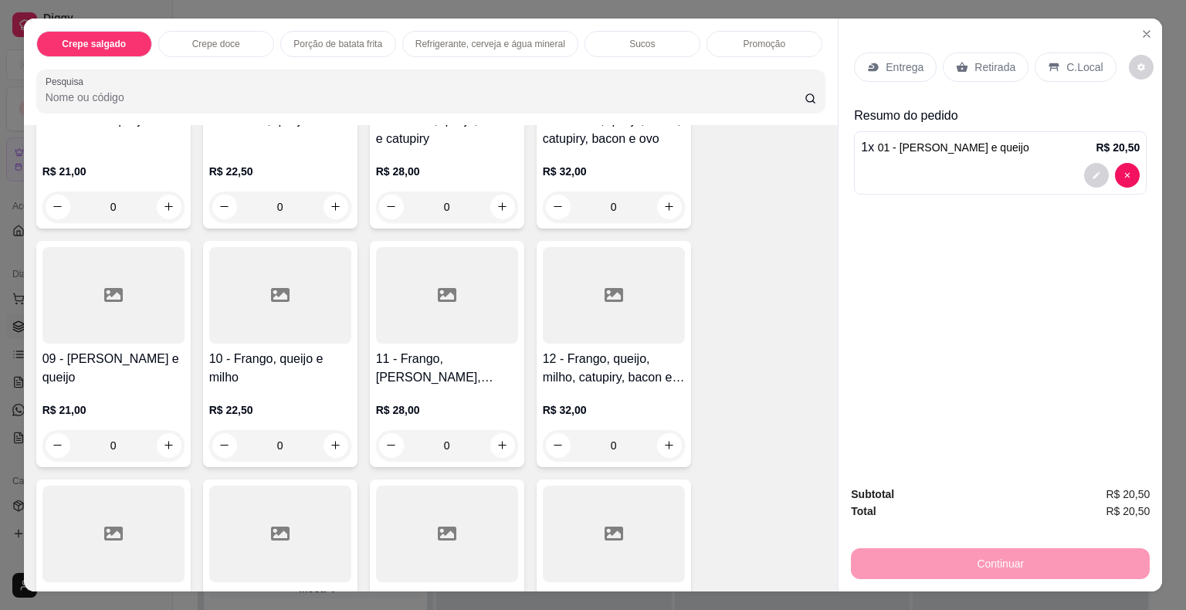
click at [471, 302] on div at bounding box center [447, 295] width 142 height 97
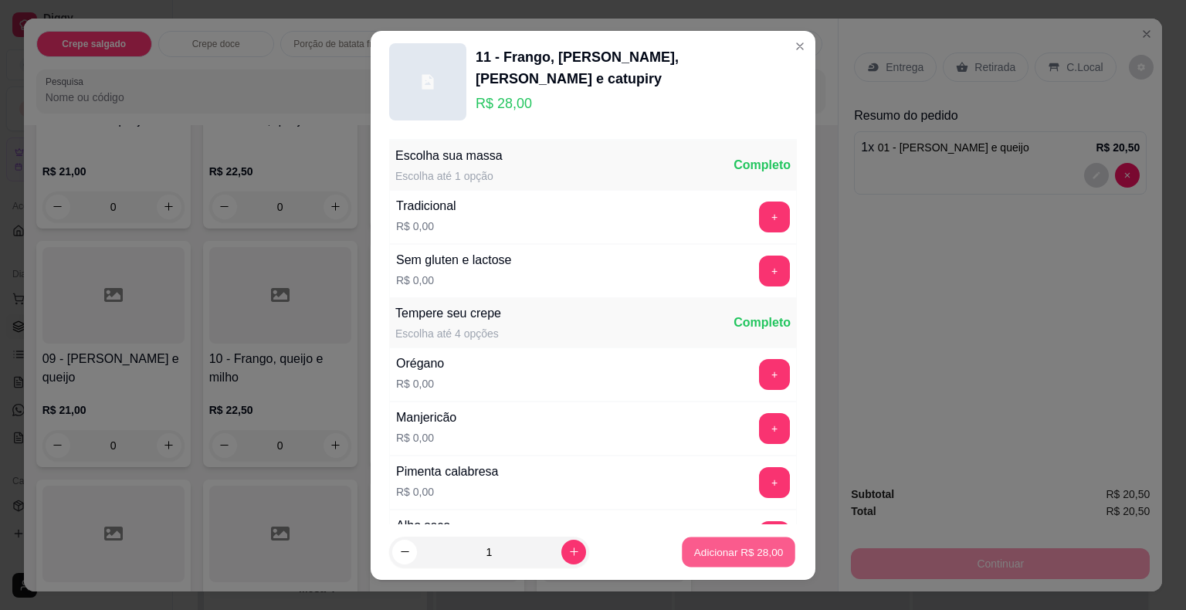
click at [723, 558] on p "Adicionar R$ 28,00" at bounding box center [739, 551] width 90 height 15
type input "1"
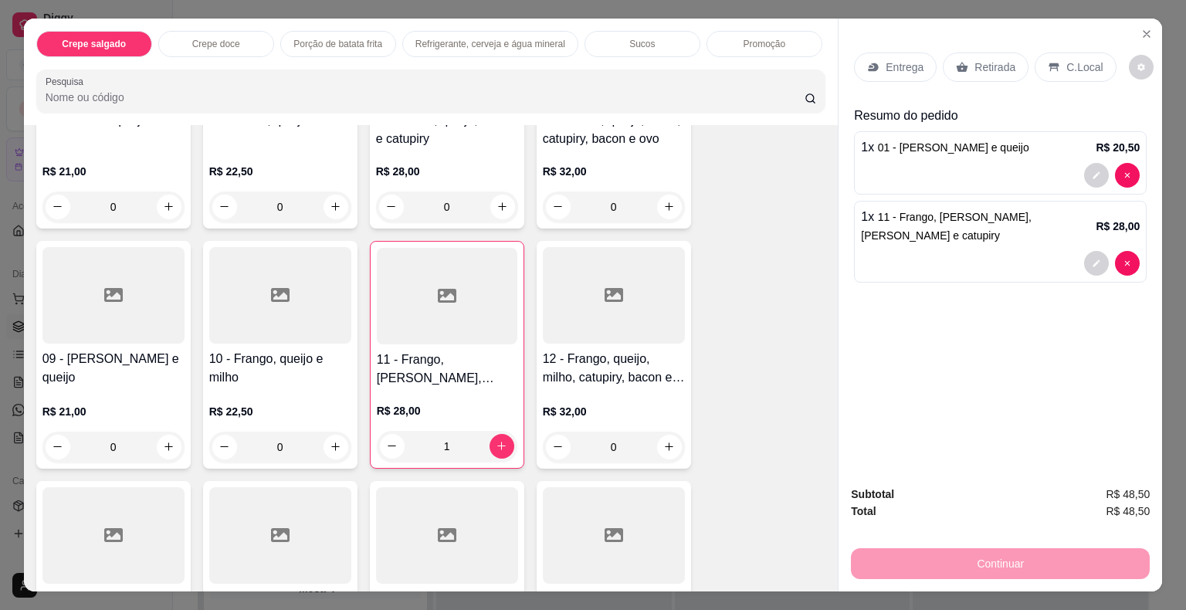
drag, startPoint x: 979, startPoint y: 61, endPoint x: 989, endPoint y: 247, distance: 186.4
click at [981, 64] on p "Retirada" at bounding box center [995, 66] width 41 height 15
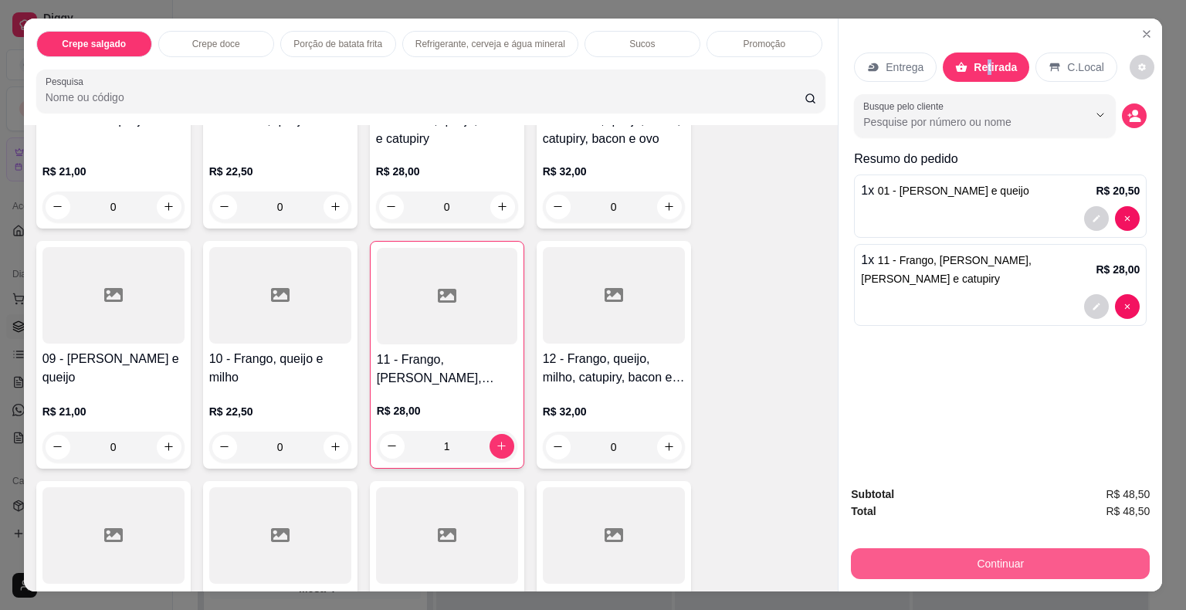
click at [949, 548] on button "Continuar" at bounding box center [1000, 563] width 299 height 31
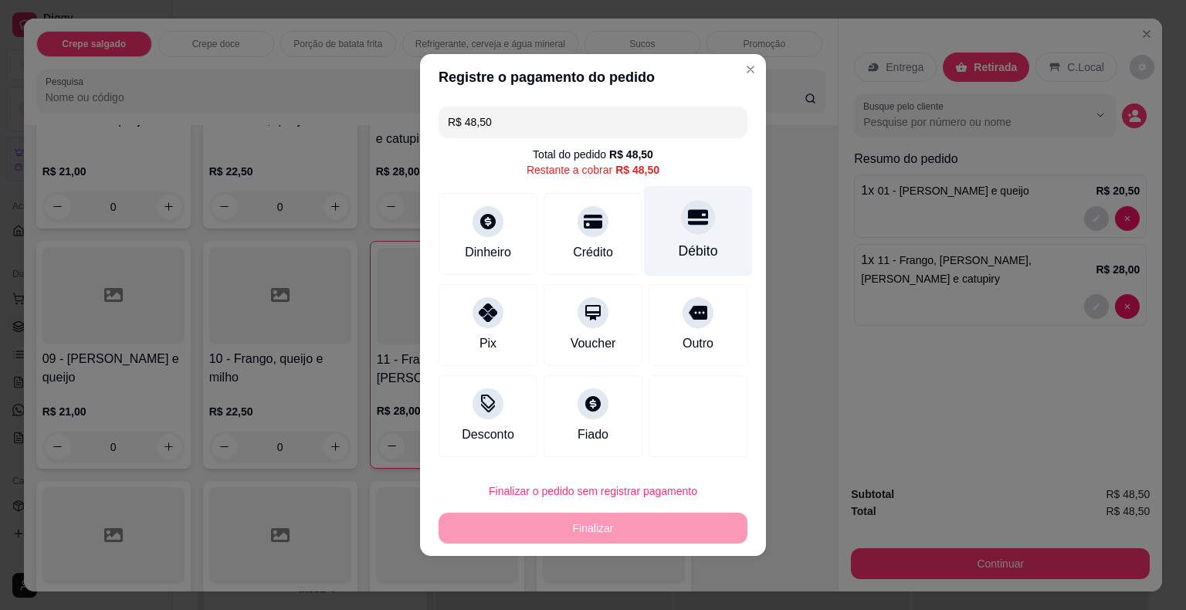
click at [700, 226] on div at bounding box center [698, 217] width 34 height 34
type input "R$ 0,00"
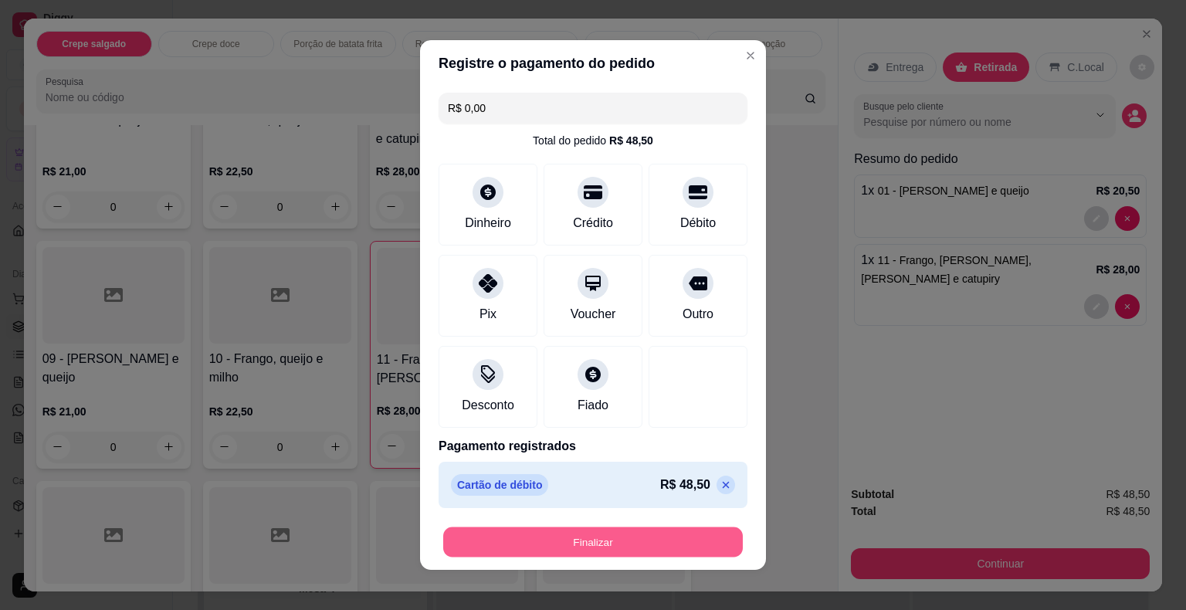
click at [628, 537] on button "Finalizar" at bounding box center [593, 542] width 300 height 30
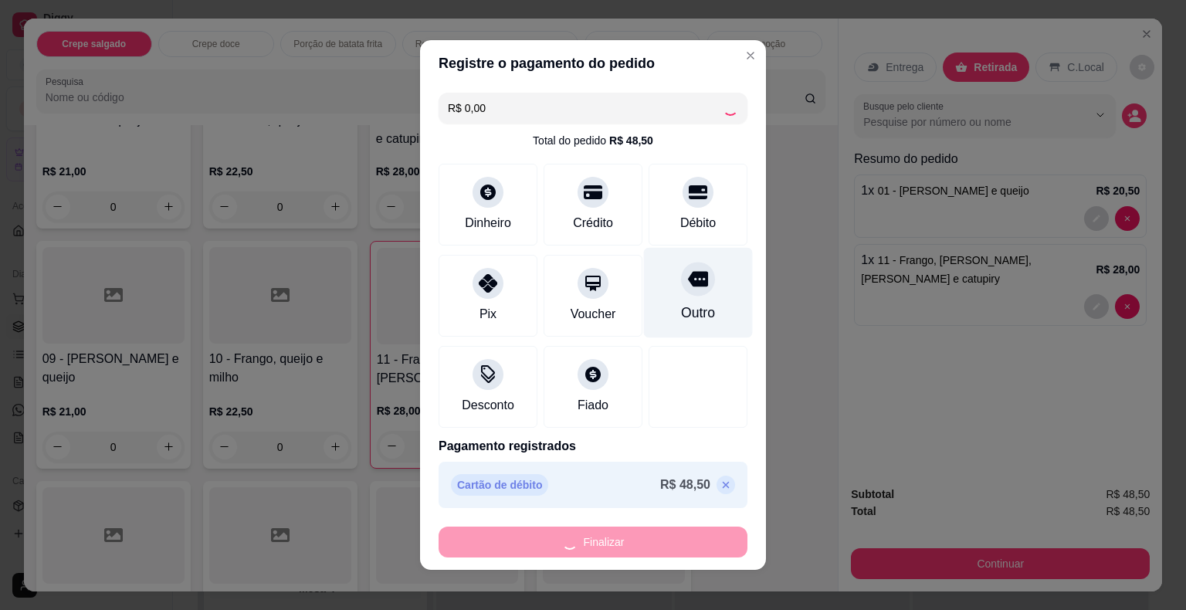
type input "0"
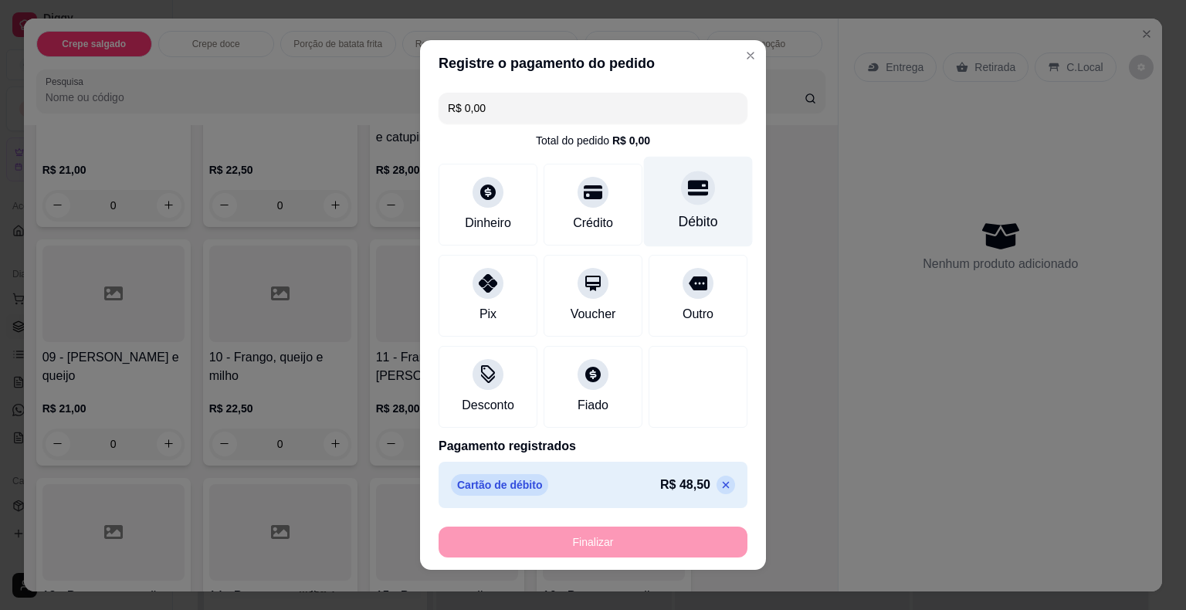
type input "-R$ 48,50"
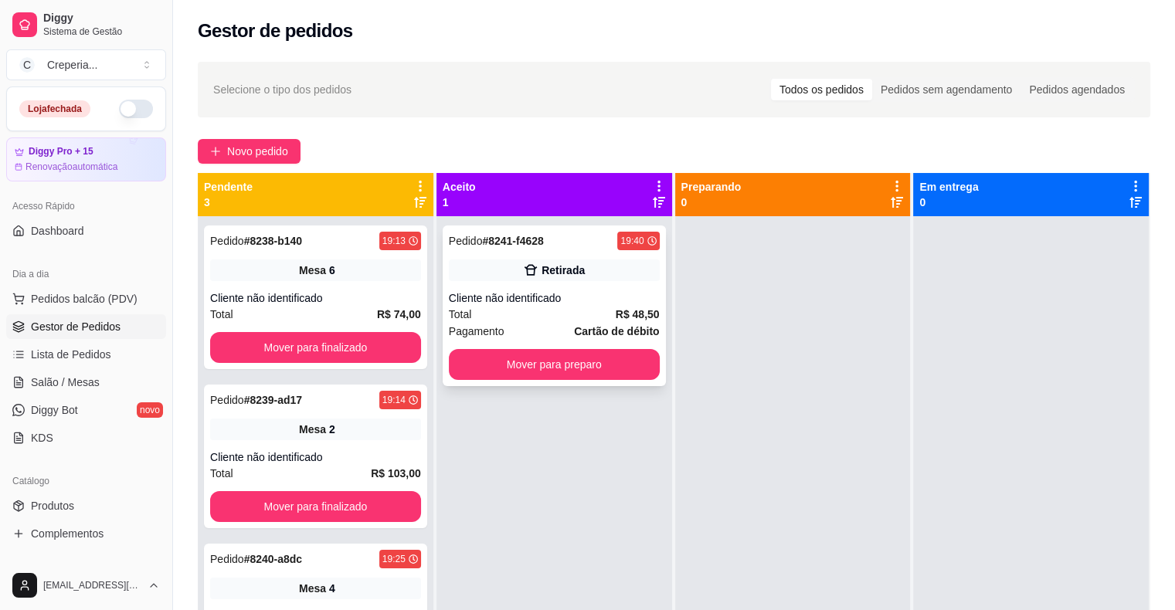
click at [556, 293] on div "Cliente não identificado" at bounding box center [554, 297] width 211 height 15
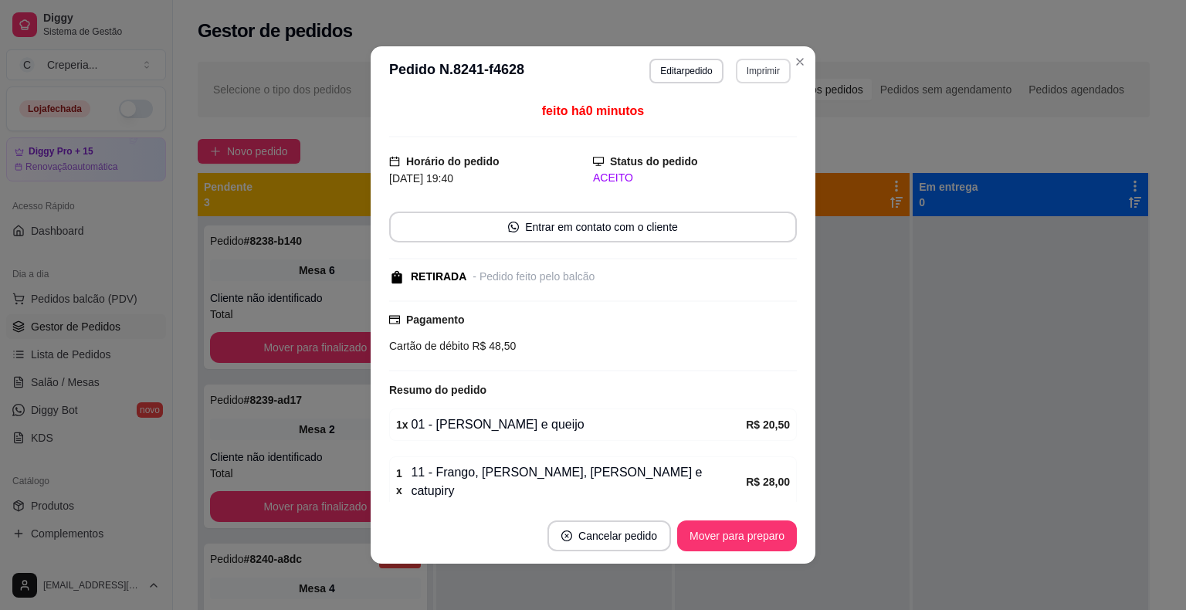
click at [745, 77] on button "Imprimir" at bounding box center [763, 71] width 55 height 25
click at [755, 132] on button "IMPRESSORA" at bounding box center [730, 125] width 112 height 25
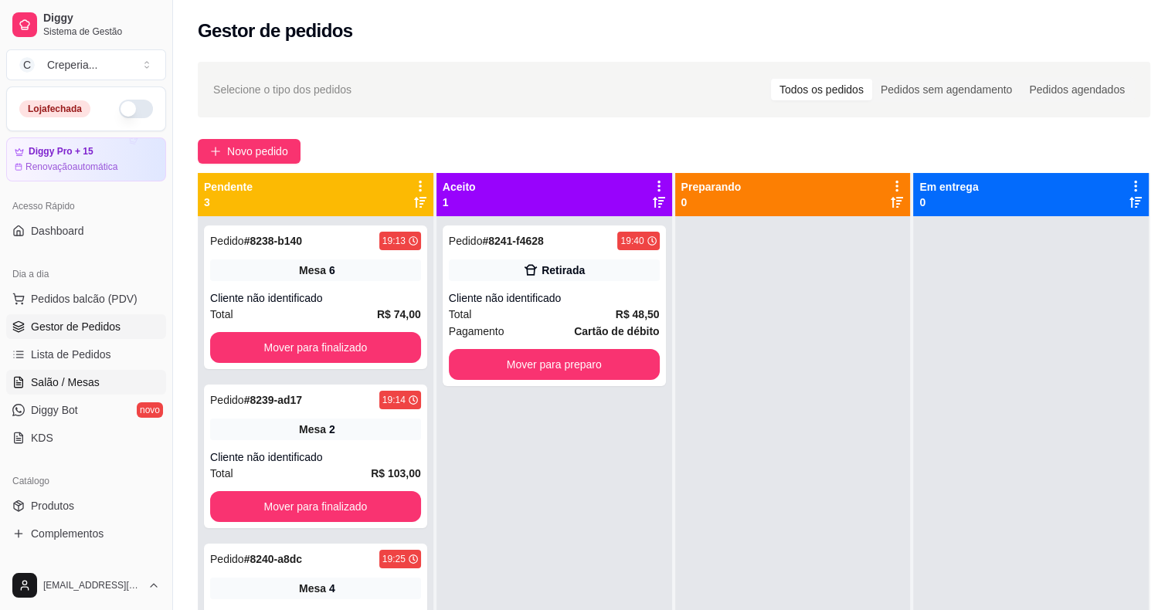
click at [73, 382] on span "Salão / Mesas" at bounding box center [65, 382] width 69 height 15
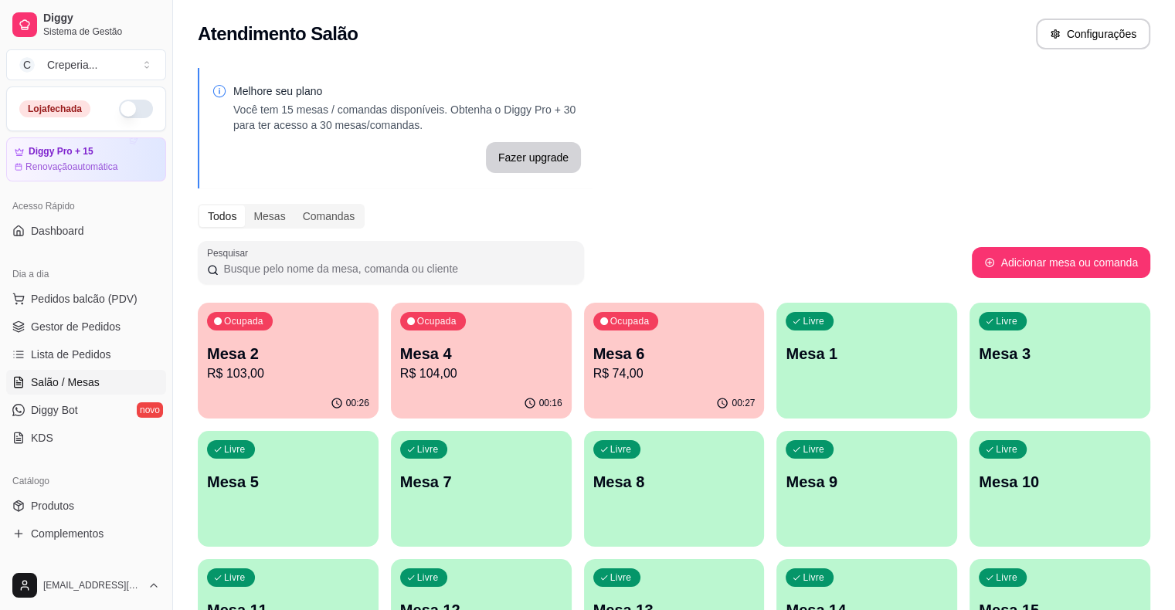
click at [400, 487] on p "Mesa 7" at bounding box center [481, 482] width 162 height 22
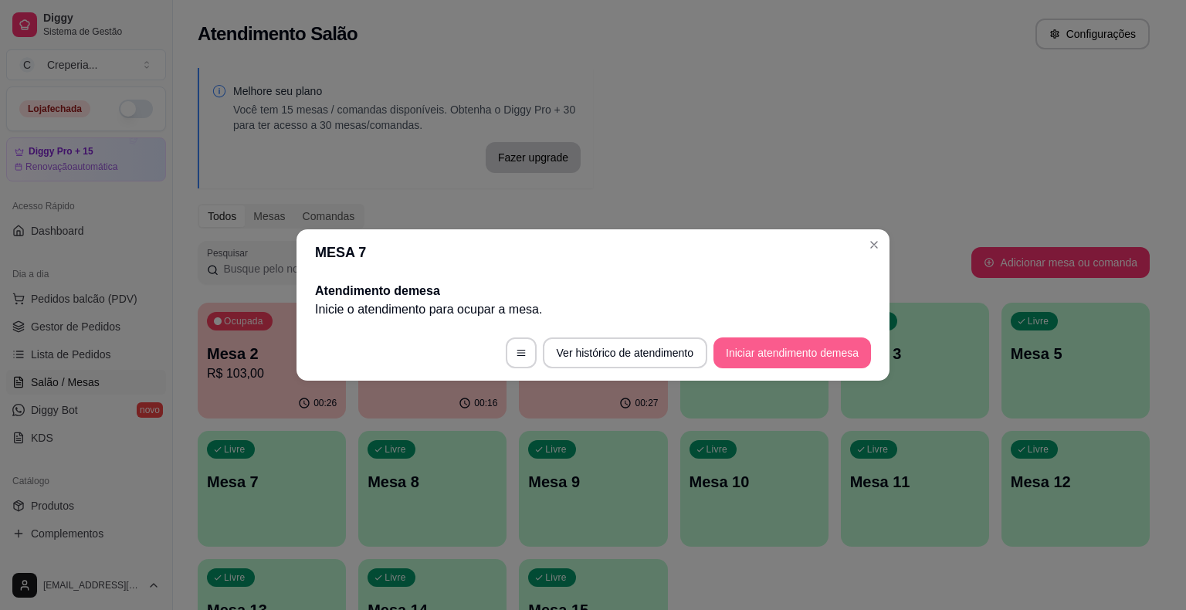
click at [754, 351] on button "Iniciar atendimento de mesa" at bounding box center [793, 352] width 158 height 31
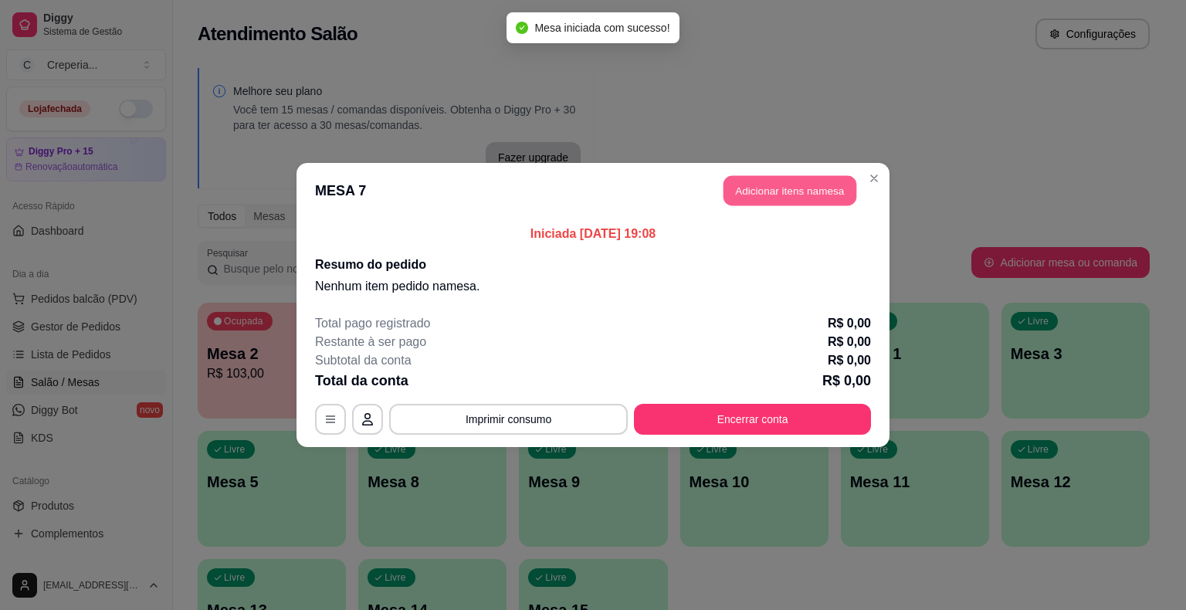
click at [781, 194] on button "Adicionar itens na mesa" at bounding box center [790, 191] width 133 height 30
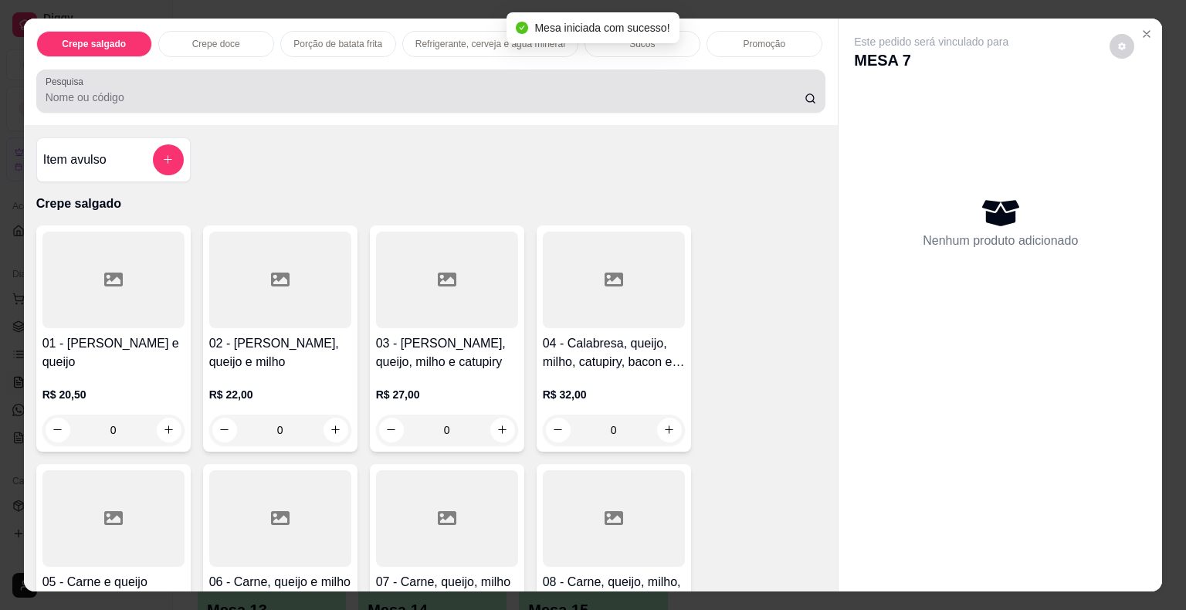
click at [431, 77] on div at bounding box center [432, 91] width 772 height 31
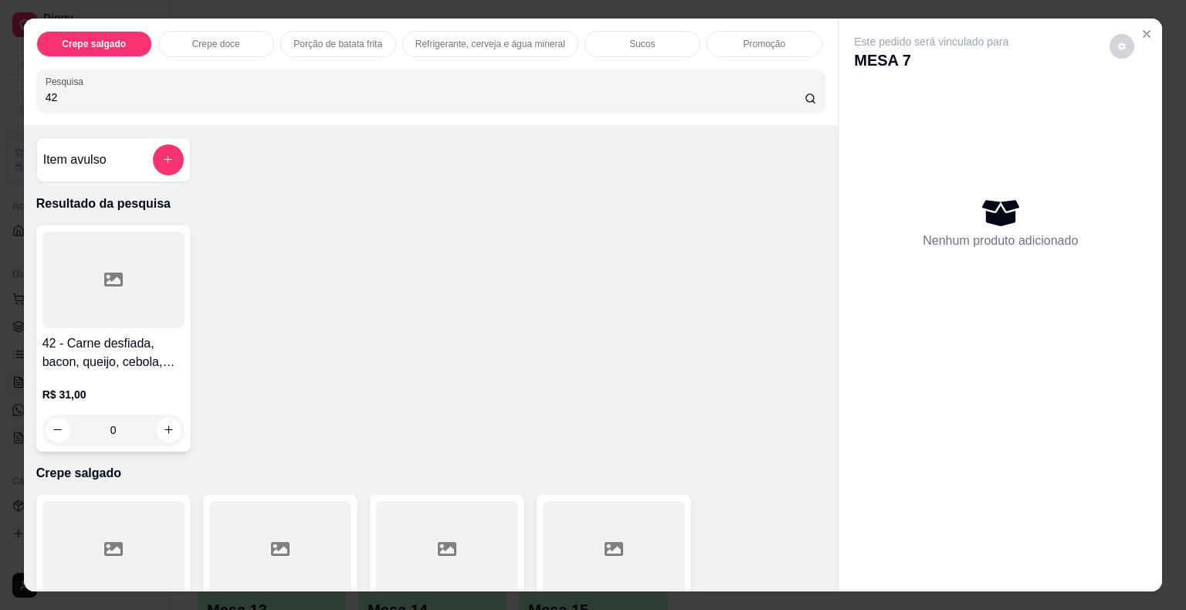
type input "42"
click at [146, 298] on div at bounding box center [113, 280] width 142 height 97
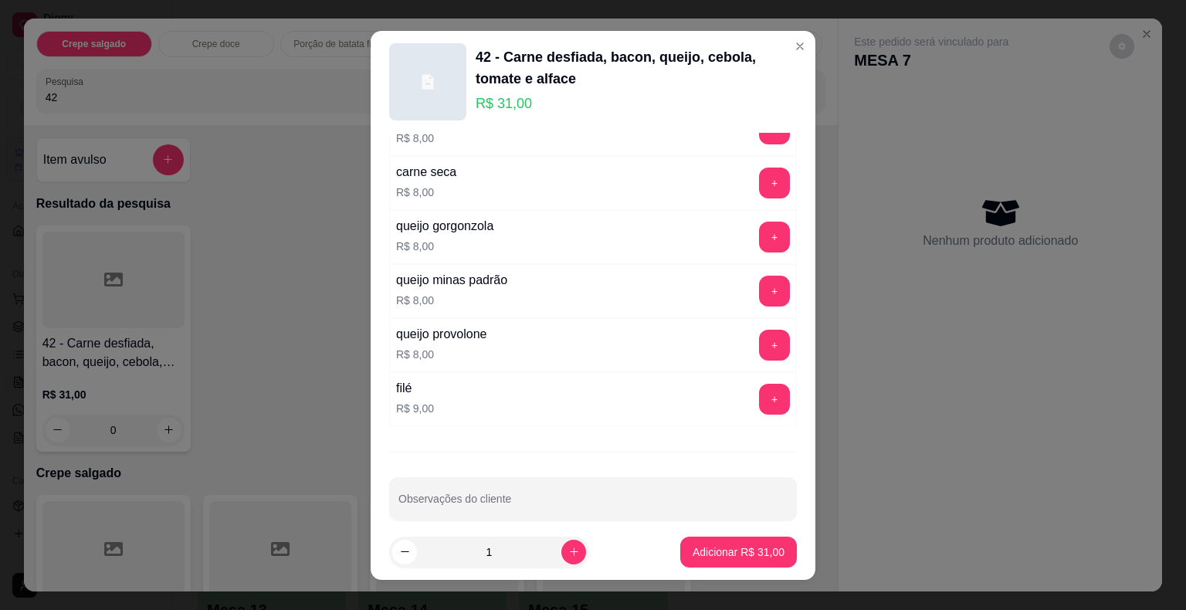
scroll to position [19, 0]
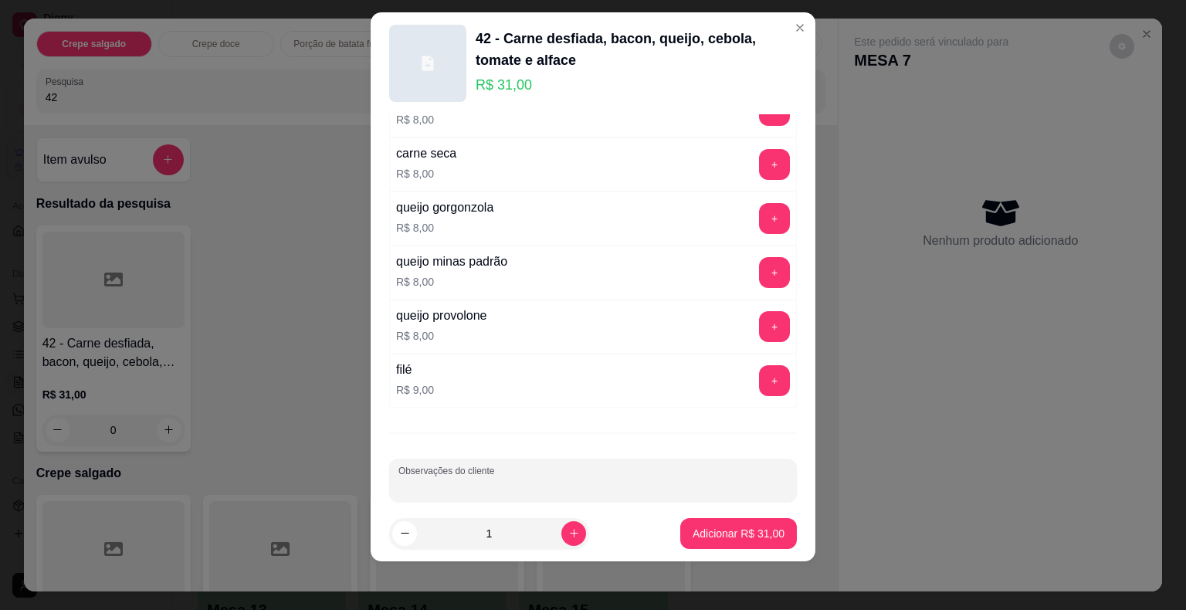
click at [534, 479] on input "Observações do cliente" at bounding box center [593, 486] width 389 height 15
type input "SEM CEBOLA COM RUCULA"
click at [716, 527] on p "Adicionar R$ 31,00" at bounding box center [739, 533] width 92 height 15
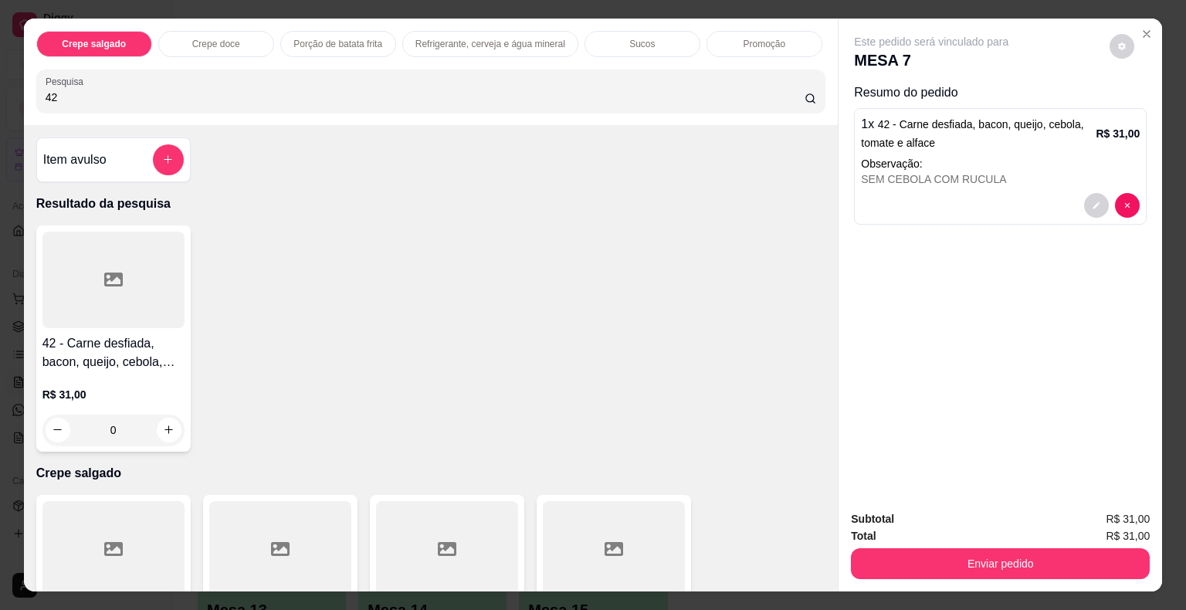
drag, startPoint x: 114, startPoint y: 83, endPoint x: 21, endPoint y: 94, distance: 93.3
click at [24, 94] on div "Crepe salgado Crepe doce Porção de batata frita Refrigerante, cerveja e água mi…" at bounding box center [431, 72] width 815 height 107
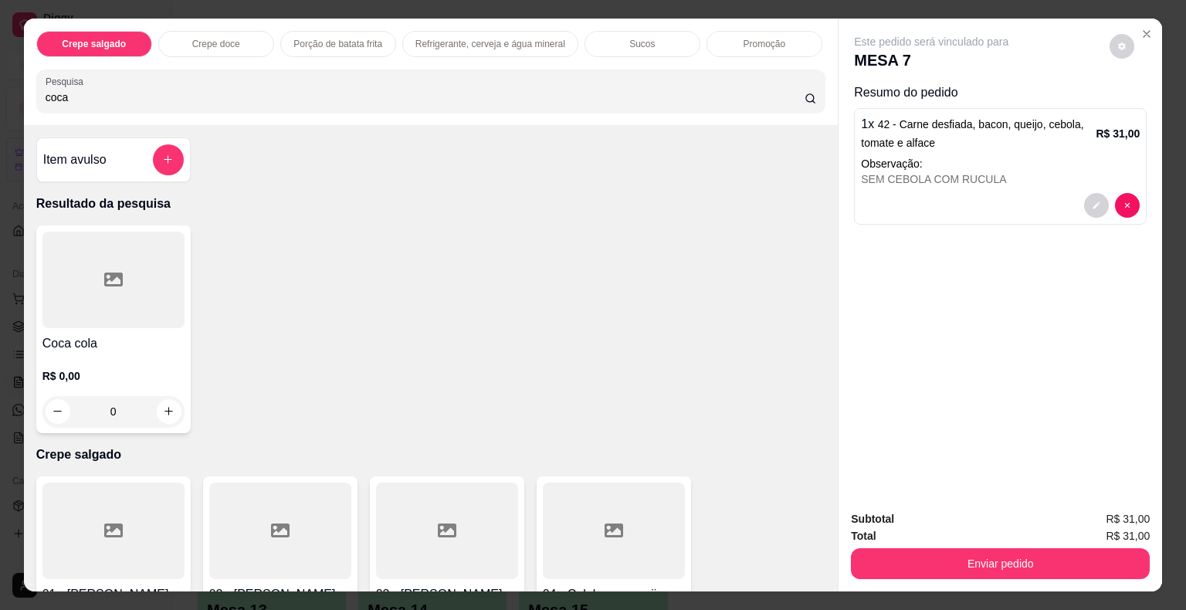
type input "coca"
click at [139, 281] on div at bounding box center [113, 280] width 142 height 97
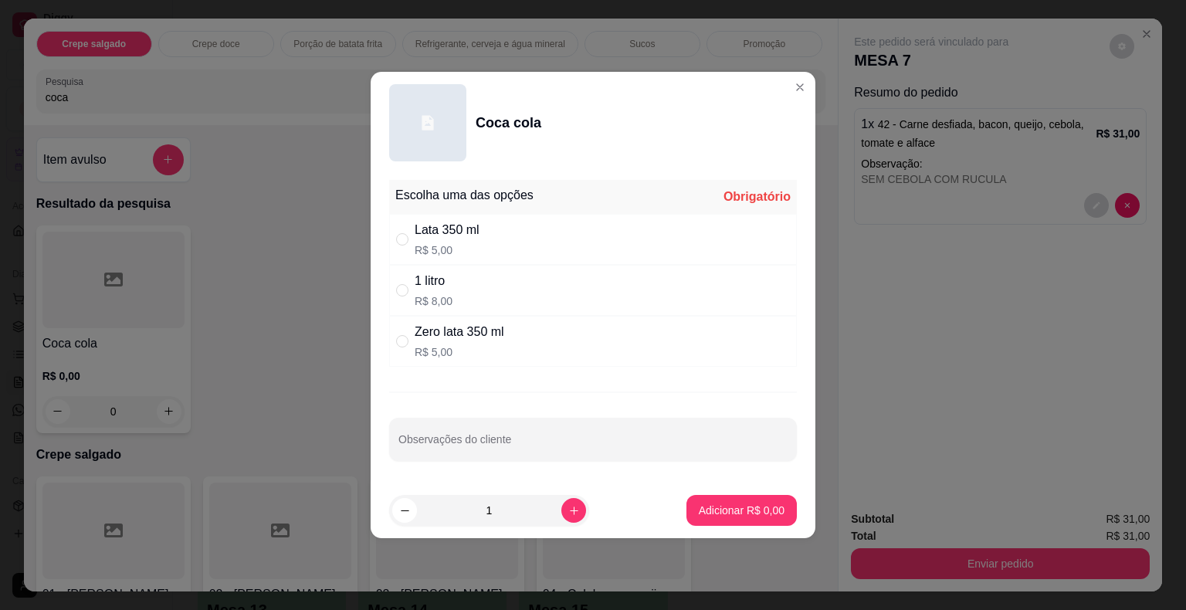
click at [449, 303] on p "R$ 8,00" at bounding box center [434, 300] width 38 height 15
radio input "true"
click at [740, 514] on p "Adicionar R$ 8,00" at bounding box center [742, 510] width 86 height 15
type input "1"
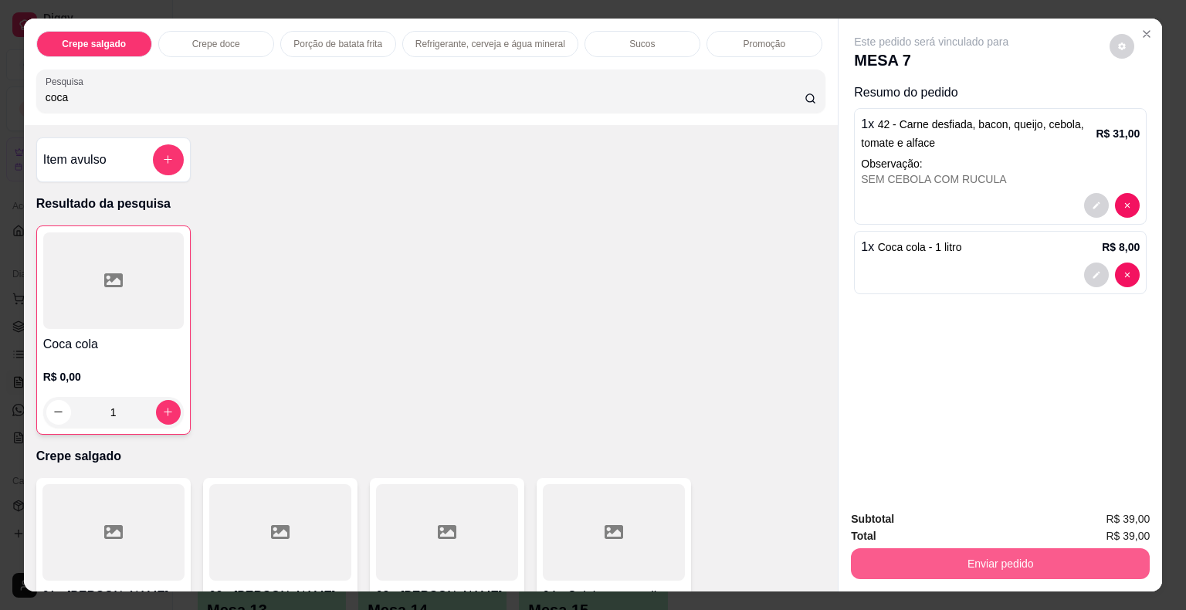
click at [948, 555] on button "Enviar pedido" at bounding box center [1000, 563] width 299 height 31
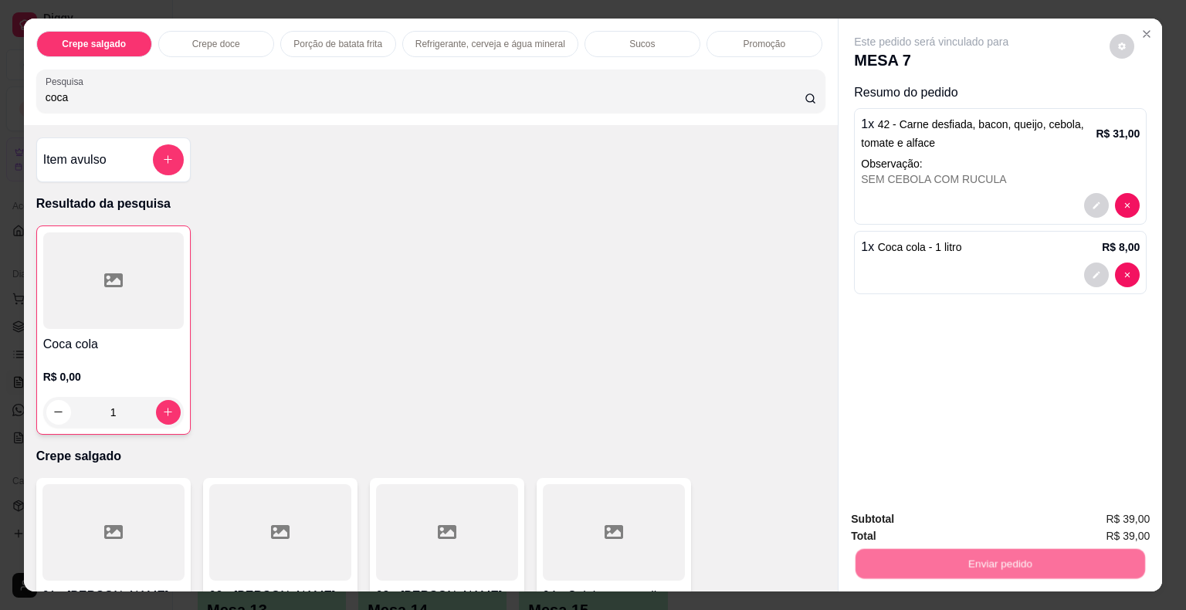
click at [938, 527] on button "Não registrar e enviar pedido" at bounding box center [949, 520] width 156 height 29
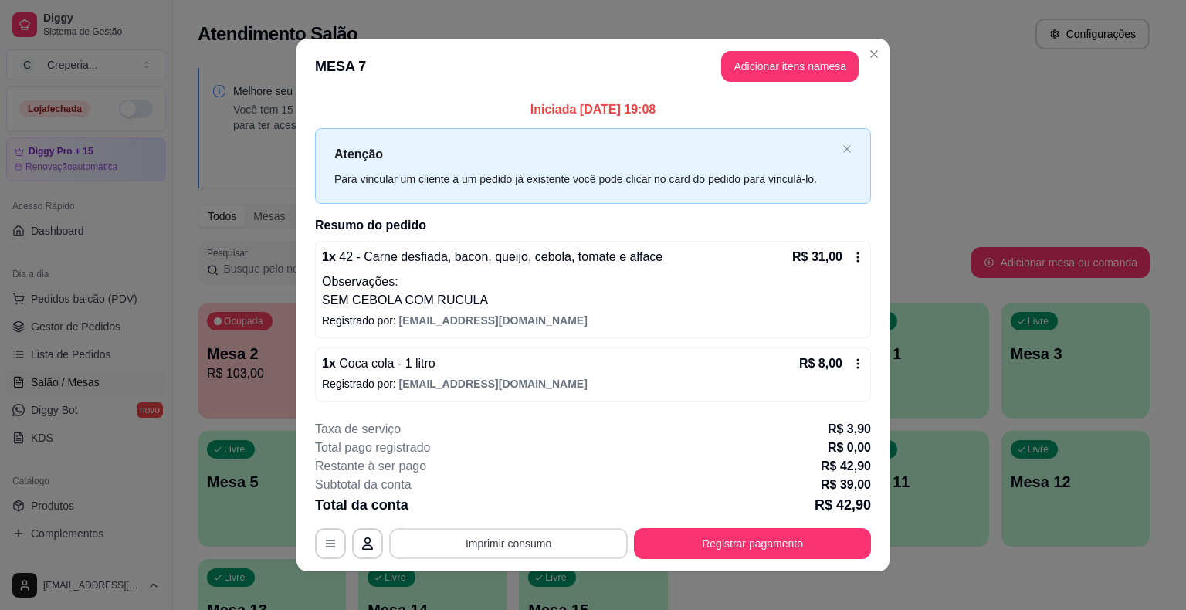
click at [499, 539] on button "Imprimir consumo" at bounding box center [508, 543] width 239 height 31
click at [502, 509] on button "IMPRESSORA" at bounding box center [507, 507] width 108 height 24
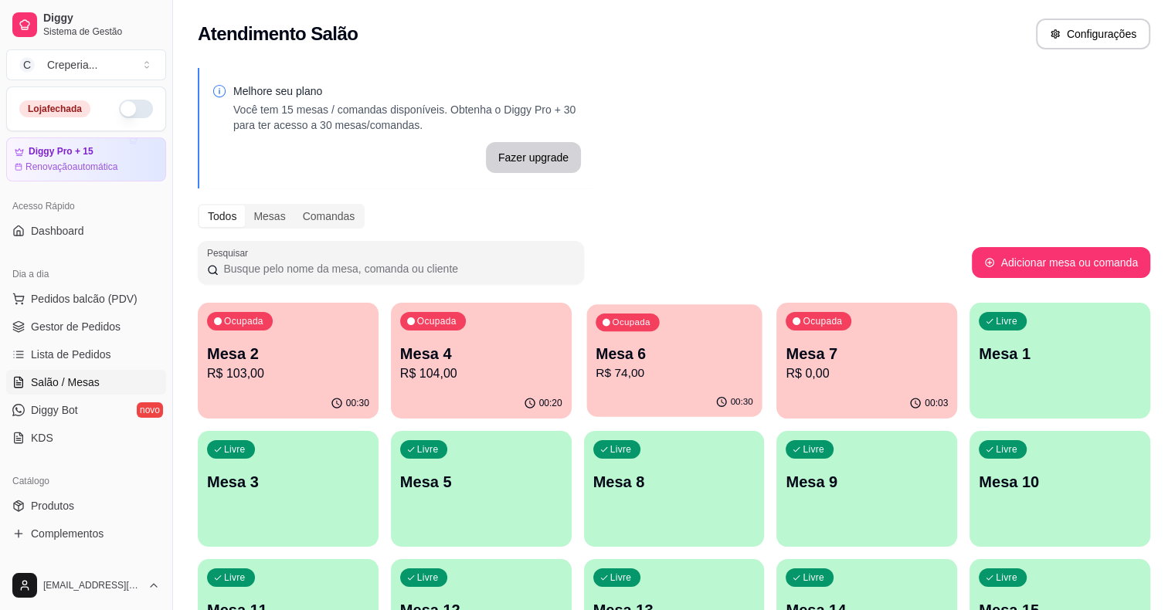
click at [595, 369] on p "R$ 74,00" at bounding box center [674, 374] width 158 height 18
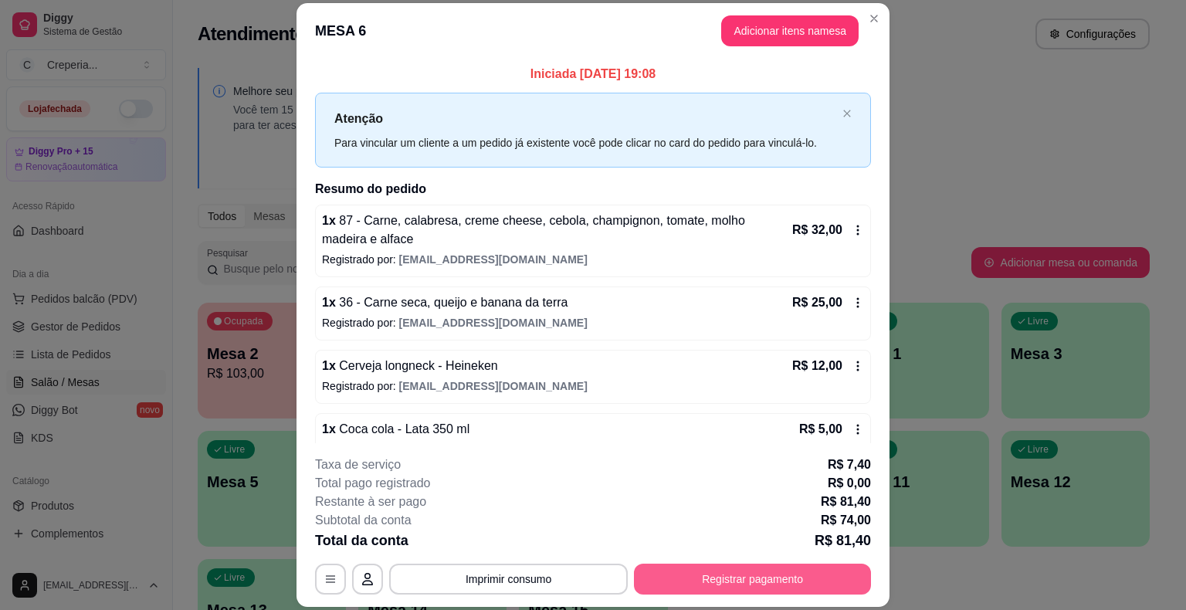
click at [711, 578] on button "Registrar pagamento" at bounding box center [752, 579] width 237 height 31
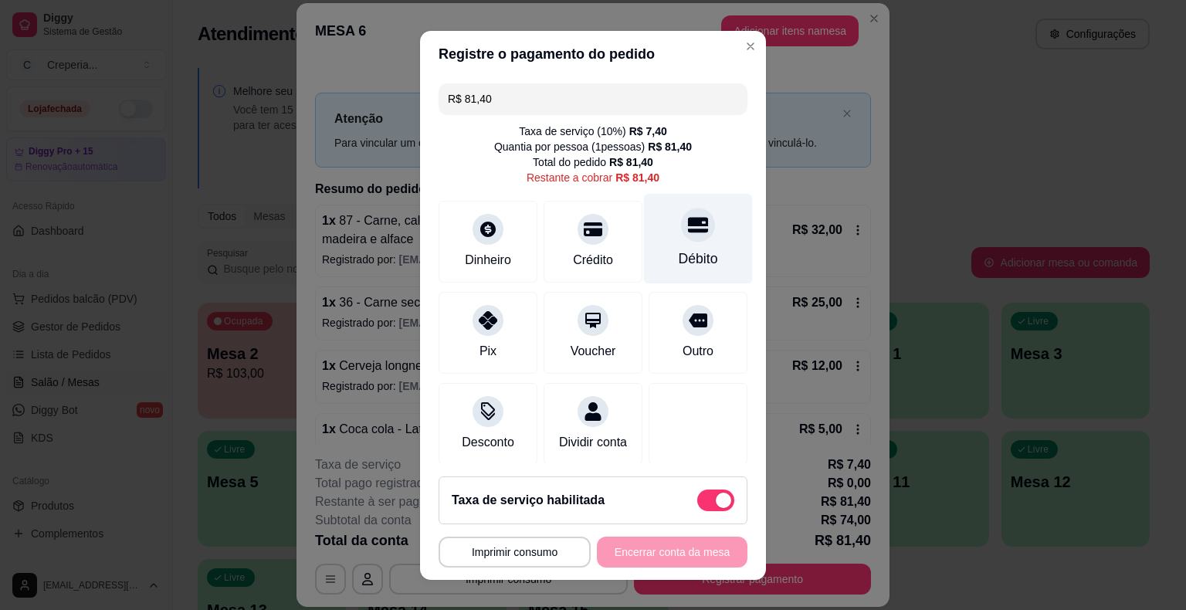
click at [681, 238] on div at bounding box center [698, 225] width 34 height 34
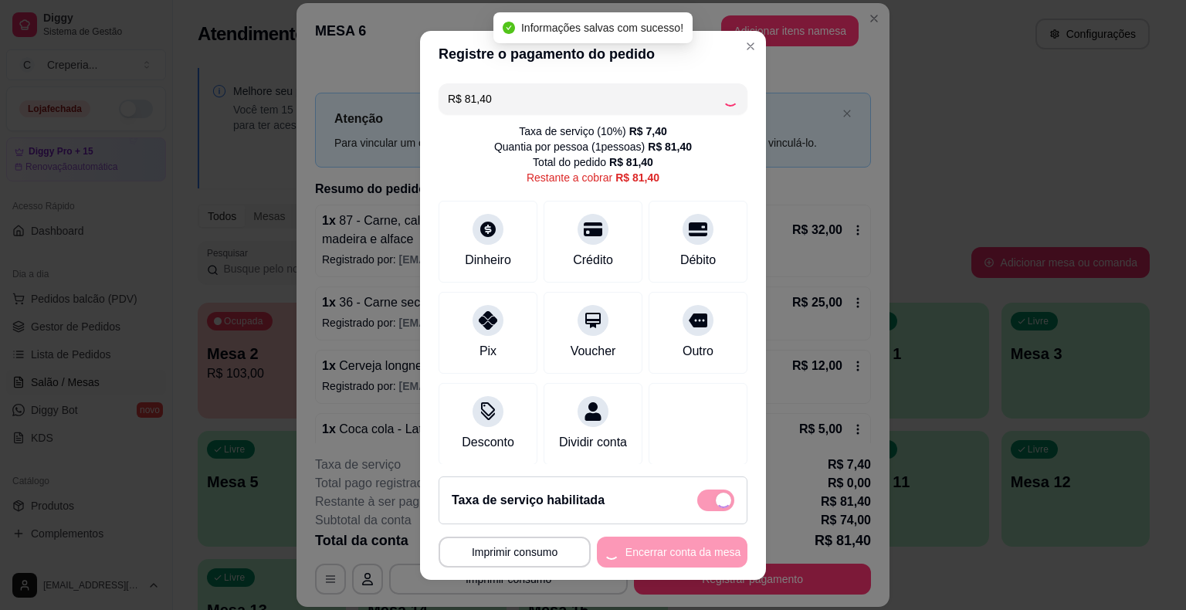
type input "R$ 0,00"
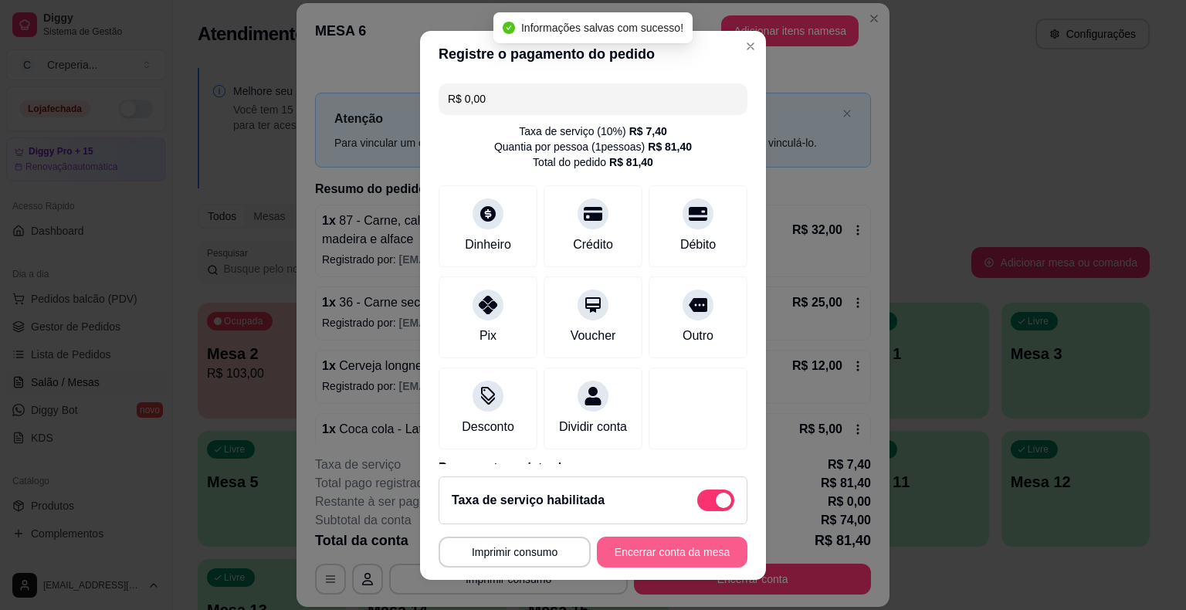
click at [636, 551] on button "Encerrar conta da mesa" at bounding box center [672, 552] width 151 height 31
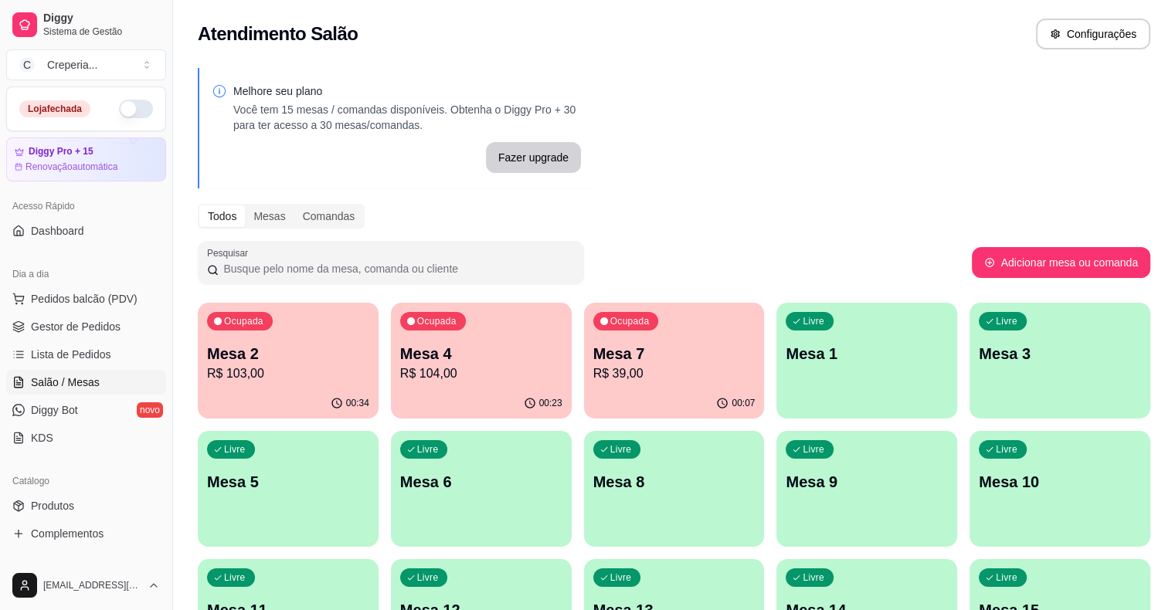
click at [400, 487] on p "Mesa 6" at bounding box center [481, 482] width 162 height 22
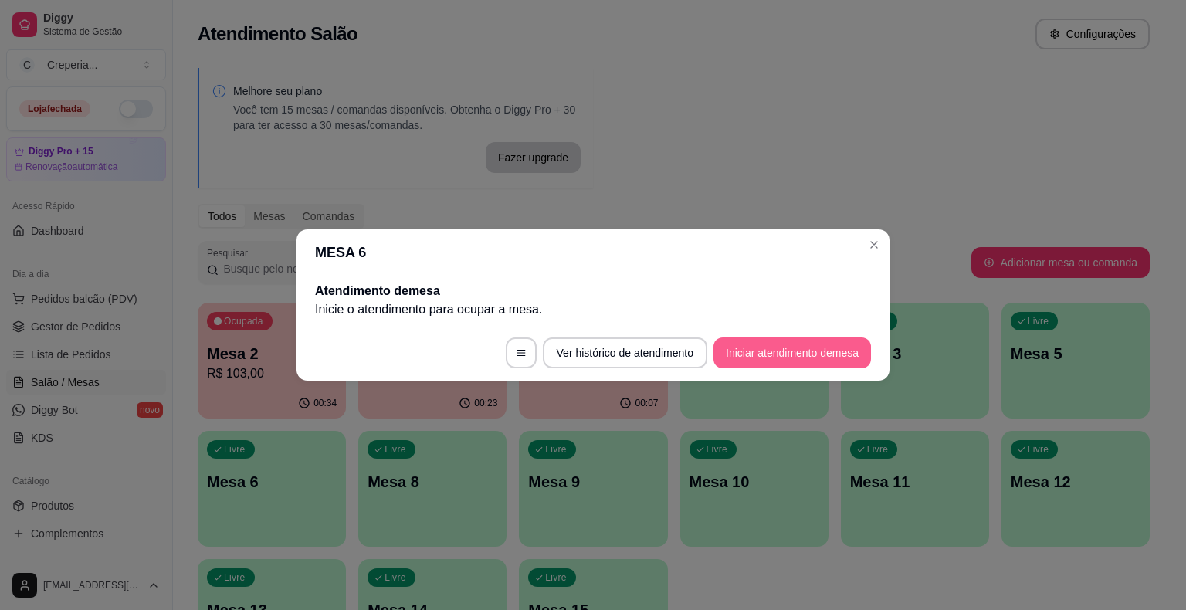
click at [790, 363] on button "Iniciar atendimento de mesa" at bounding box center [793, 352] width 158 height 31
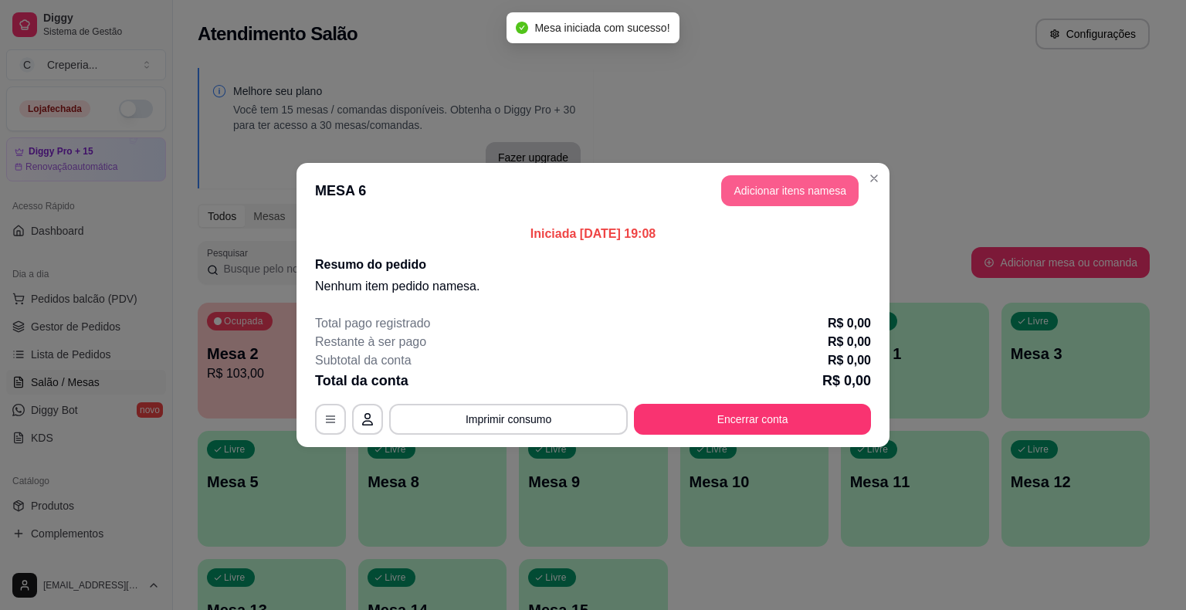
click at [738, 192] on button "Adicionar itens na mesa" at bounding box center [789, 190] width 137 height 31
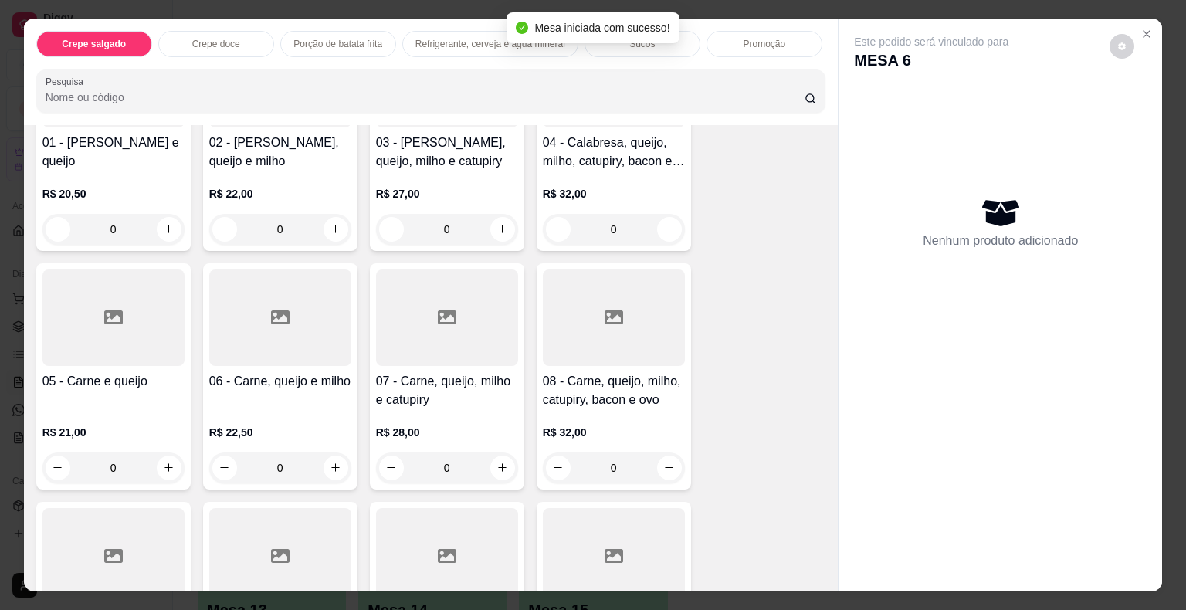
scroll to position [232, 0]
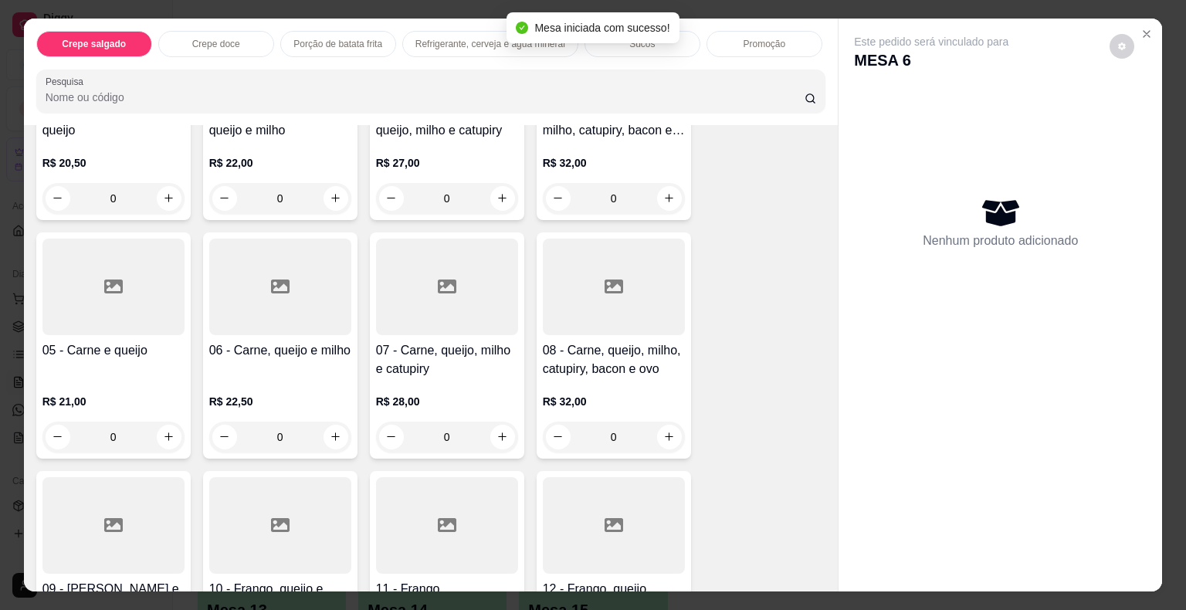
click at [116, 283] on icon at bounding box center [113, 287] width 19 height 14
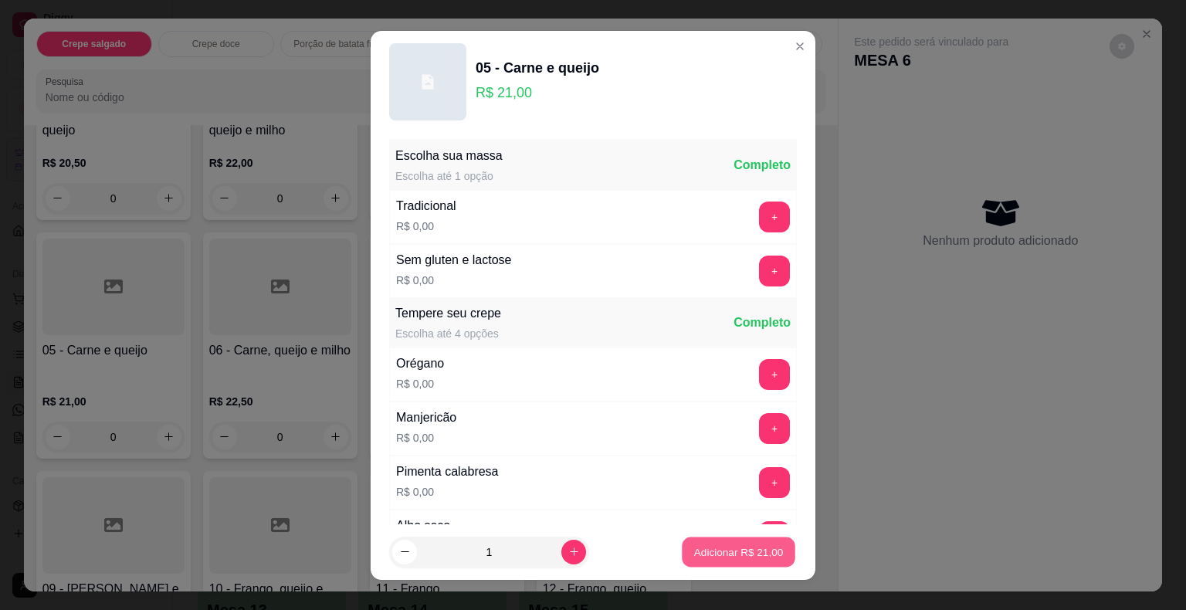
click at [695, 548] on p "Adicionar R$ 21,00" at bounding box center [739, 551] width 90 height 15
type input "1"
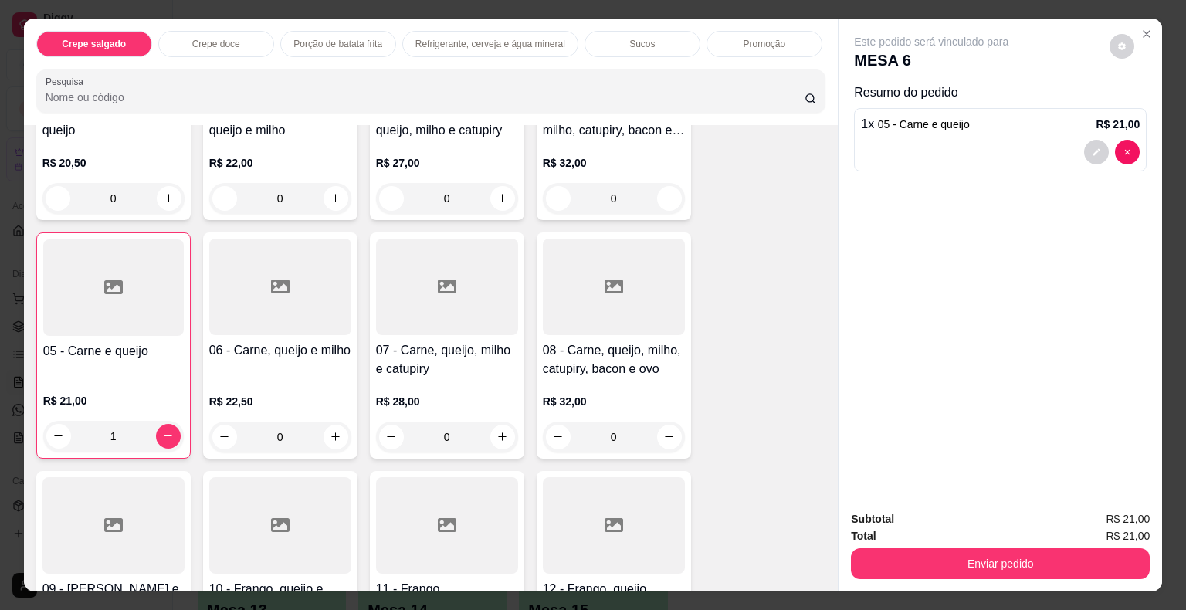
click at [290, 276] on div at bounding box center [280, 287] width 142 height 97
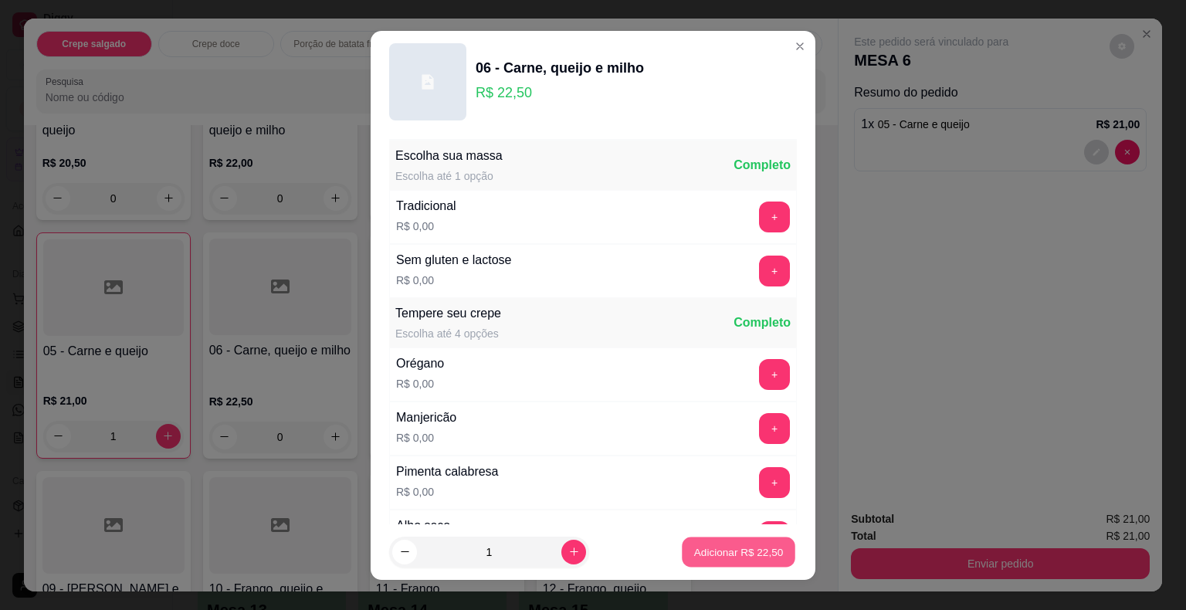
click at [754, 547] on p "Adicionar R$ 22,50" at bounding box center [739, 551] width 90 height 15
type input "1"
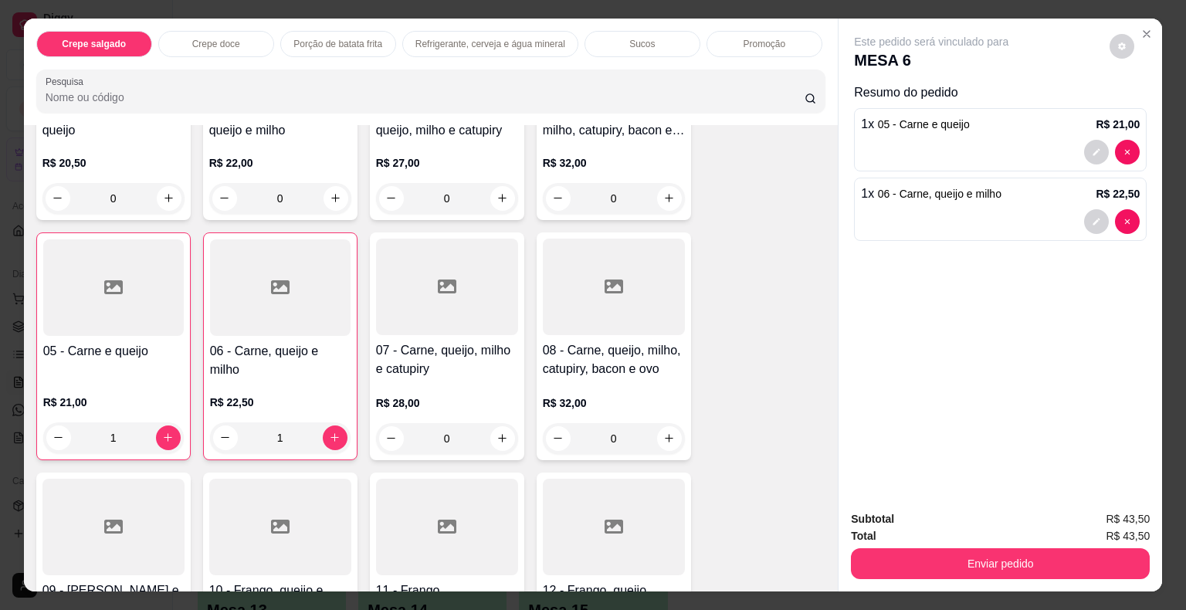
click at [444, 300] on div at bounding box center [447, 287] width 142 height 97
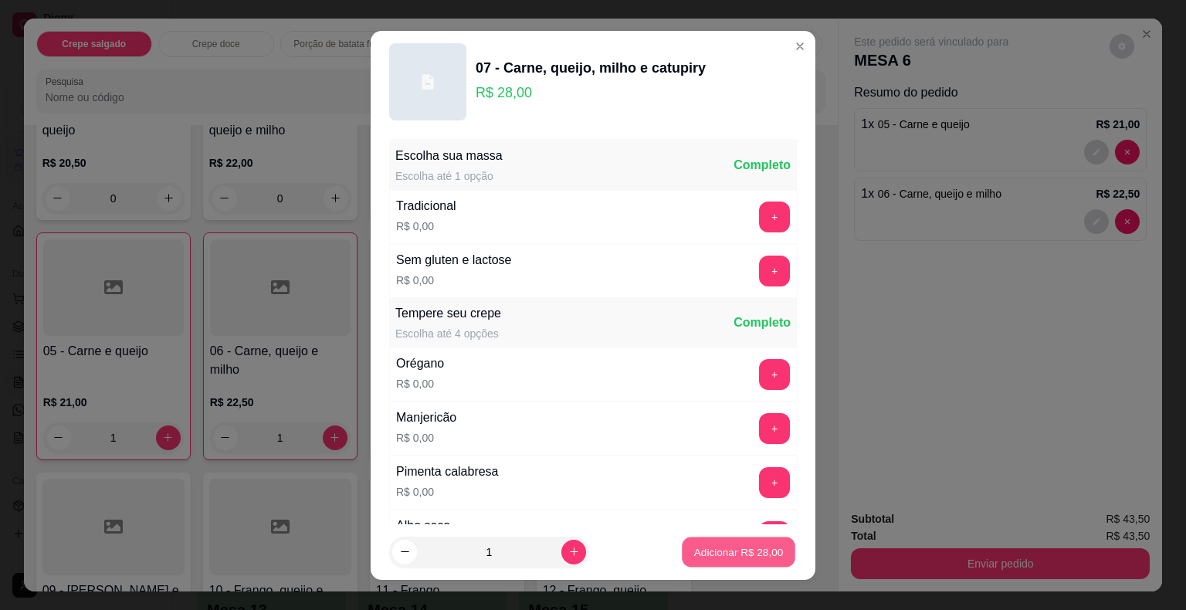
click at [767, 560] on button "Adicionar R$ 28,00" at bounding box center [739, 552] width 114 height 30
type input "1"
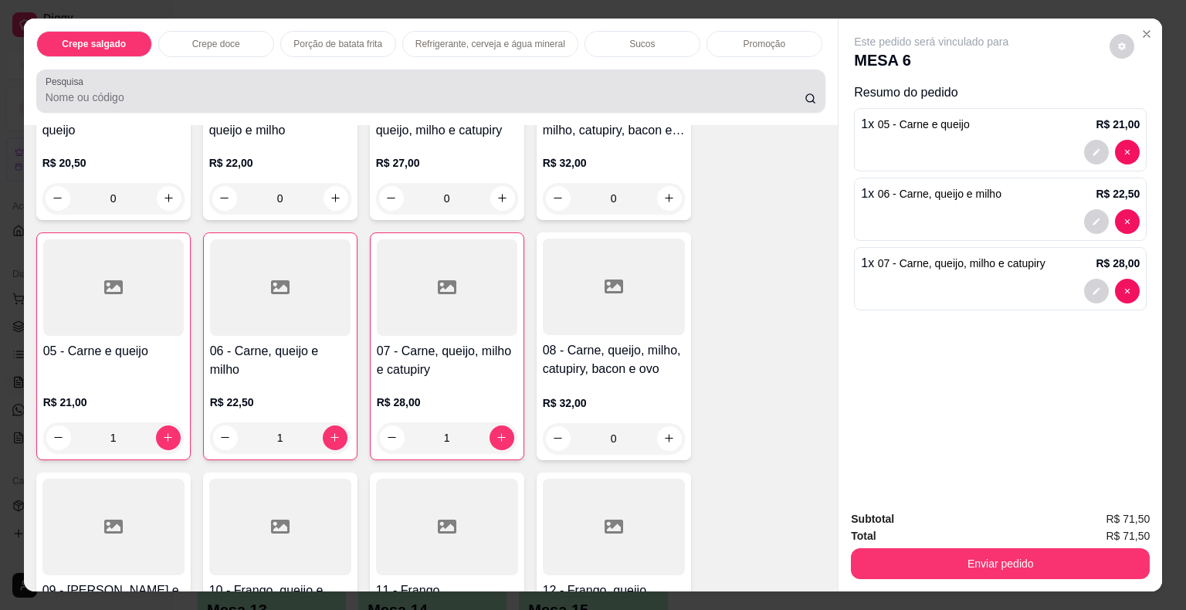
click at [359, 90] on input "Pesquisa" at bounding box center [425, 97] width 759 height 15
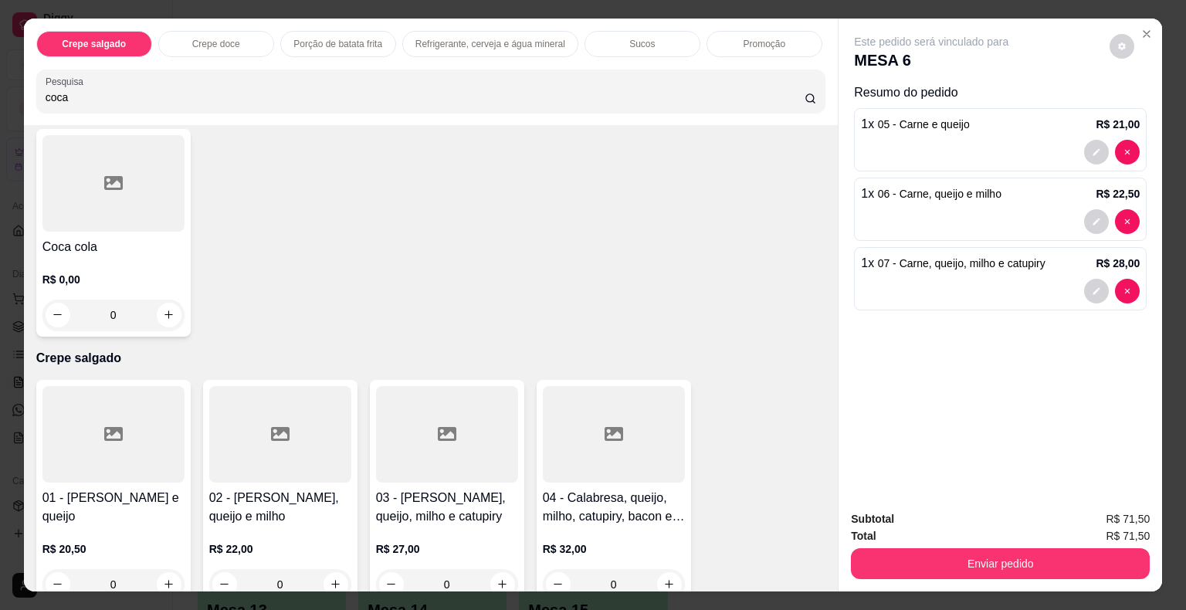
scroll to position [0, 0]
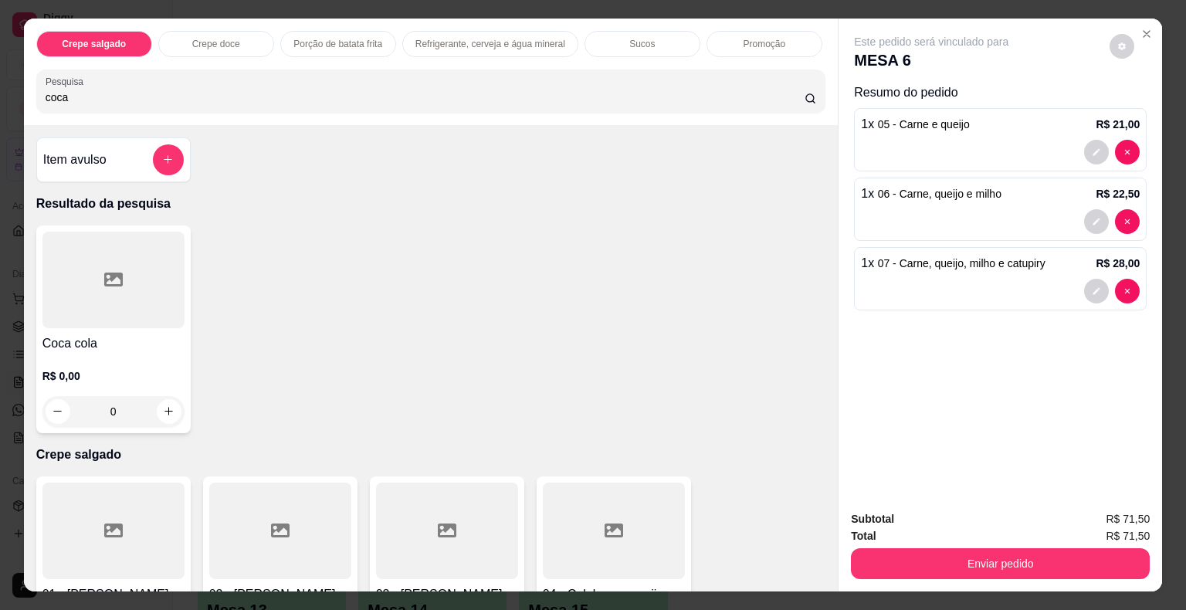
type input "coca"
click at [83, 289] on div at bounding box center [113, 280] width 142 height 97
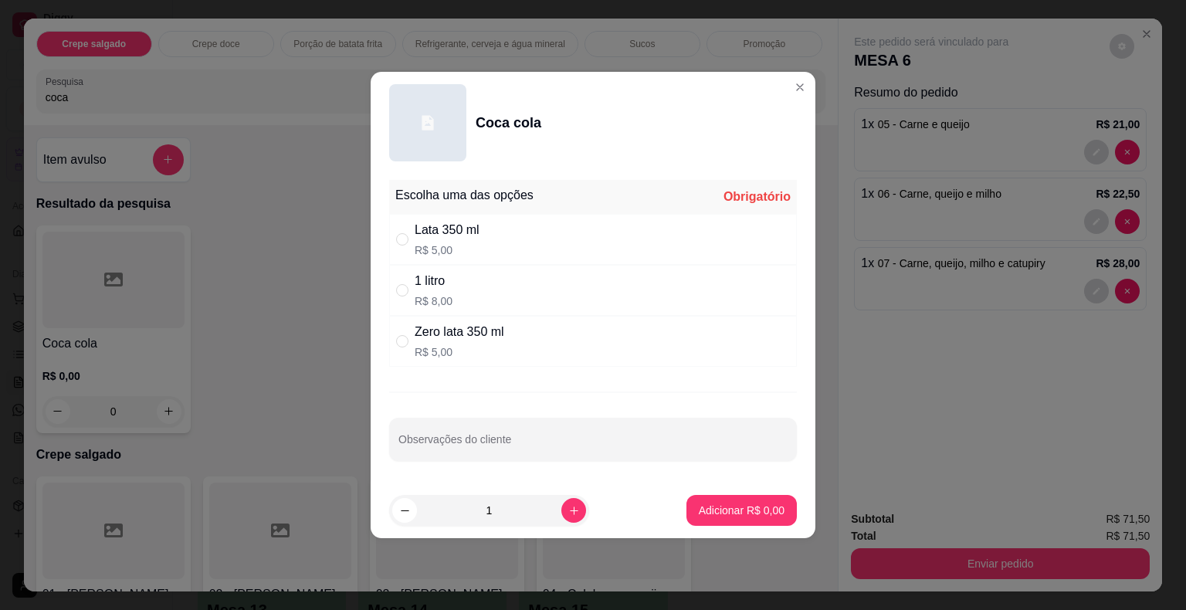
click at [497, 297] on div "1 litro R$ 8,00" at bounding box center [593, 290] width 408 height 51
radio input "true"
click at [762, 509] on p "Adicionar R$ 8,00" at bounding box center [742, 510] width 86 height 15
type input "1"
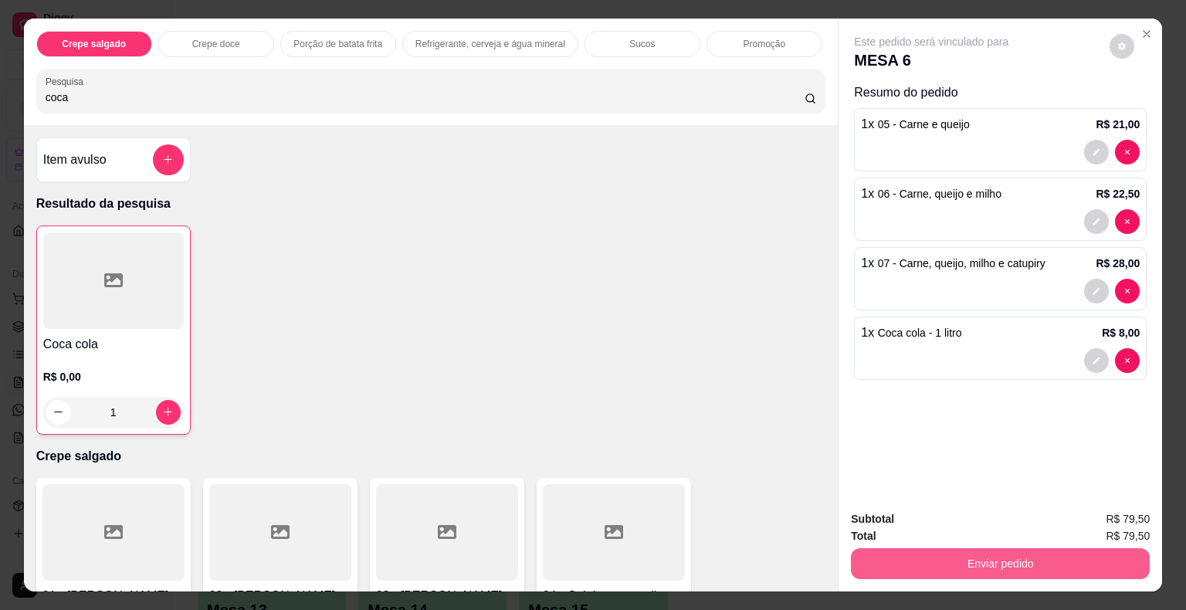
click at [943, 548] on button "Enviar pedido" at bounding box center [1000, 563] width 299 height 31
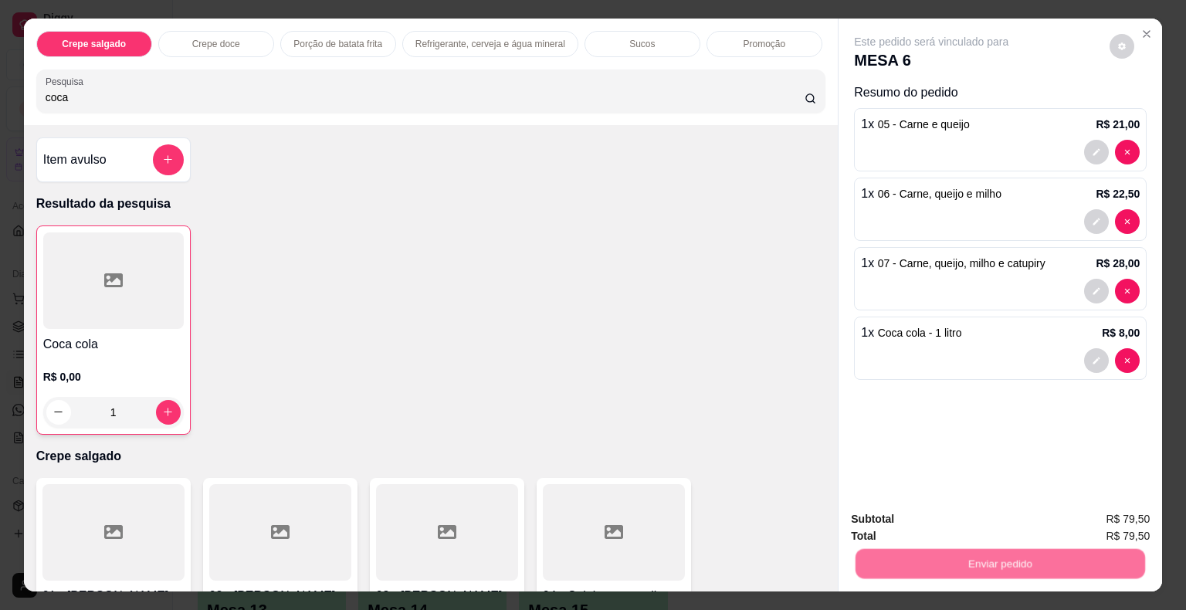
click at [918, 514] on button "Não registrar e enviar pedido" at bounding box center [949, 520] width 156 height 29
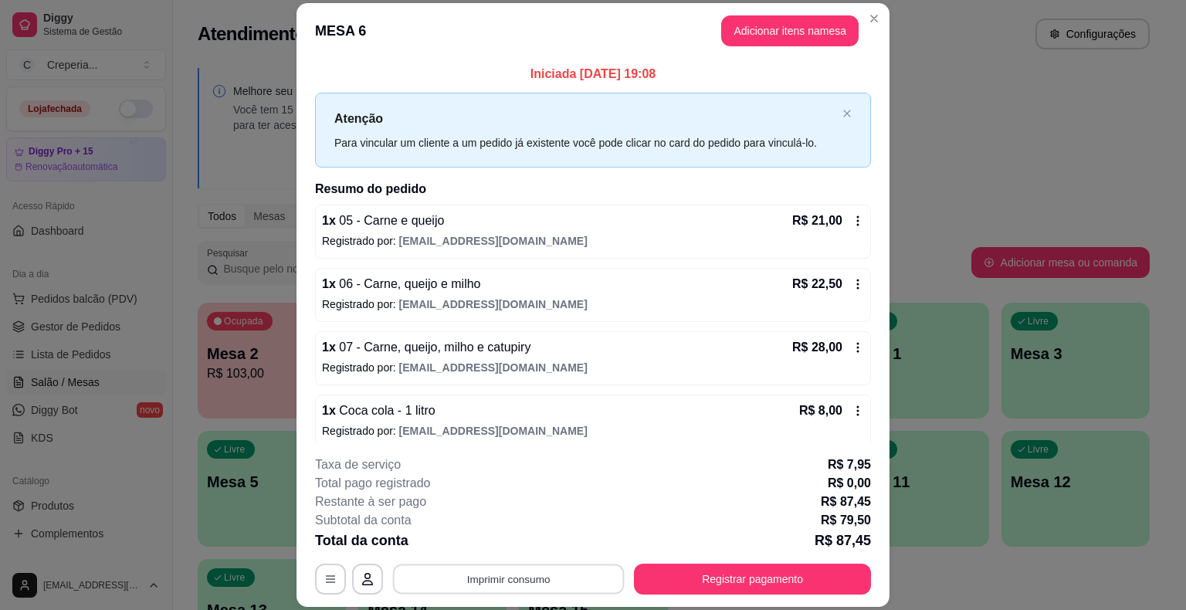
click at [491, 574] on button "Imprimir consumo" at bounding box center [509, 580] width 232 height 30
click at [485, 544] on button "IMPRESSORA" at bounding box center [508, 543] width 112 height 25
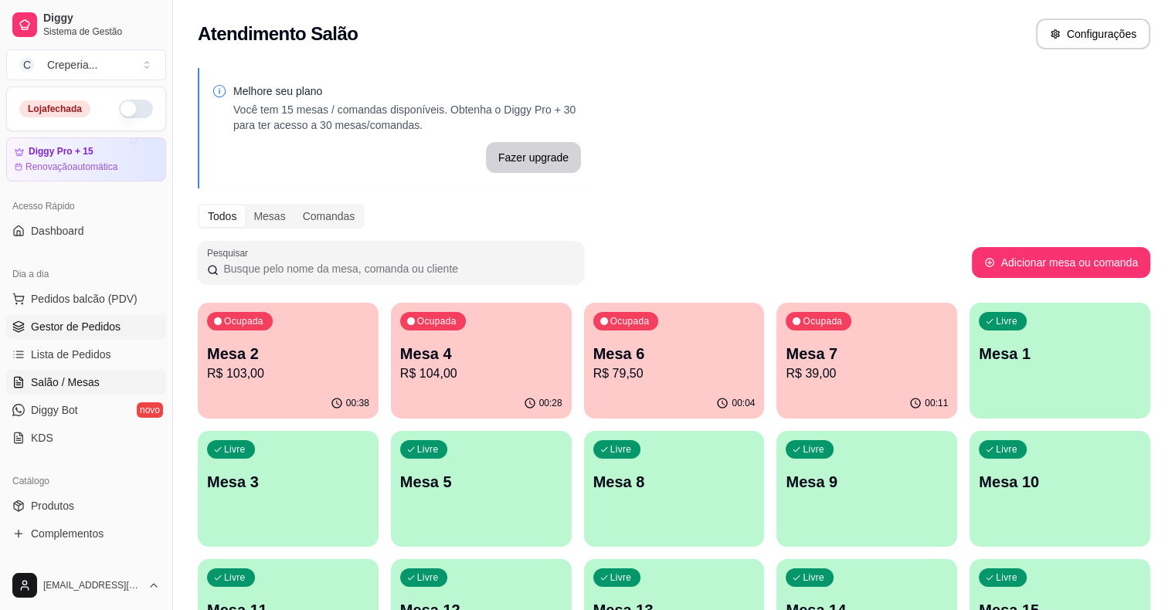
click at [102, 328] on span "Gestor de Pedidos" at bounding box center [76, 326] width 90 height 15
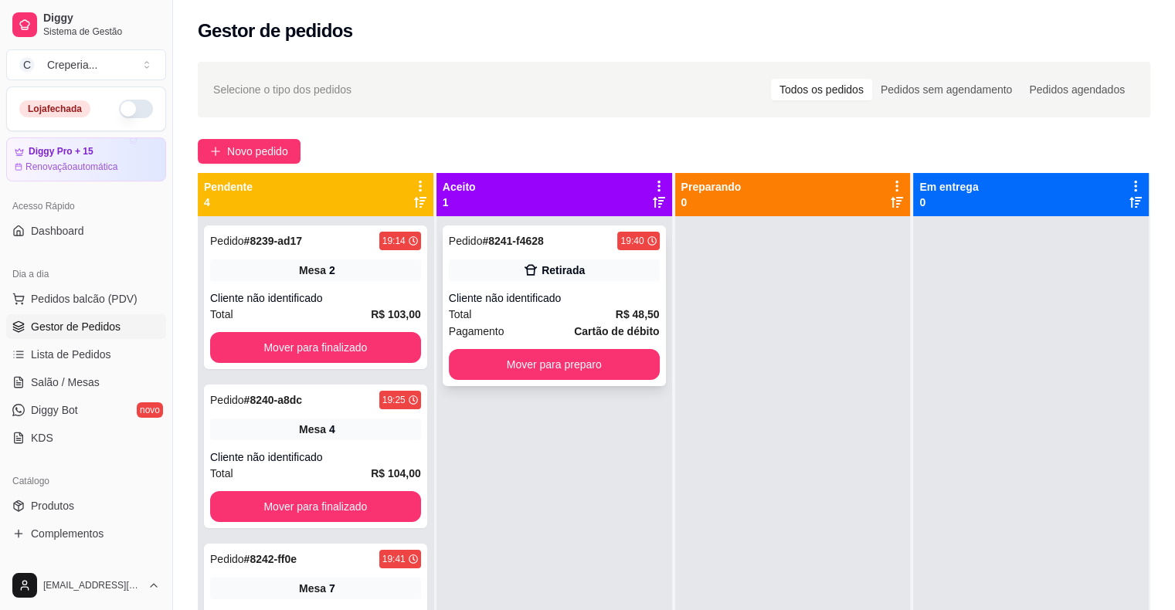
click at [547, 307] on div "Total R$ 48,50" at bounding box center [554, 314] width 211 height 17
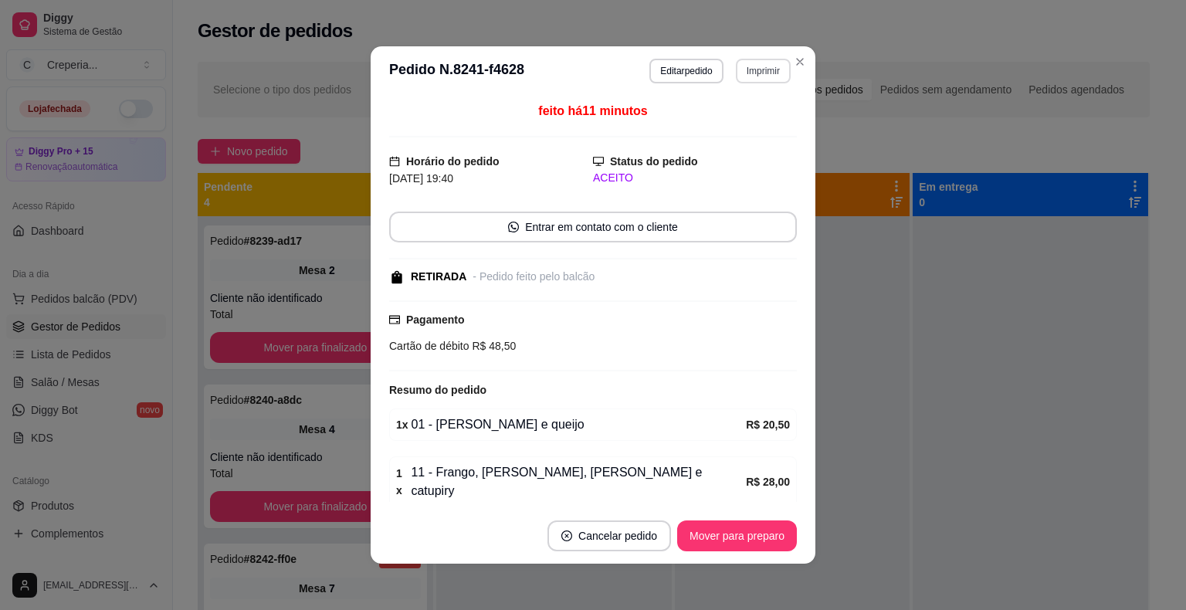
click at [742, 73] on button "Imprimir" at bounding box center [763, 71] width 55 height 25
click at [717, 134] on button "IMPRESSORA" at bounding box center [730, 125] width 112 height 25
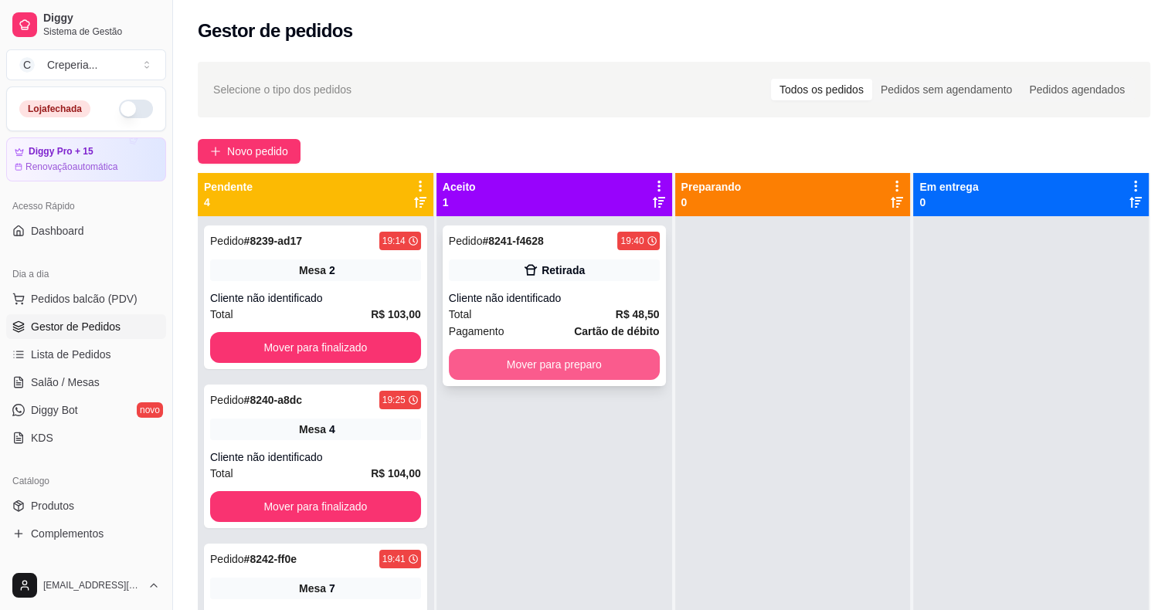
click at [582, 370] on button "Mover para preparo" at bounding box center [554, 364] width 211 height 31
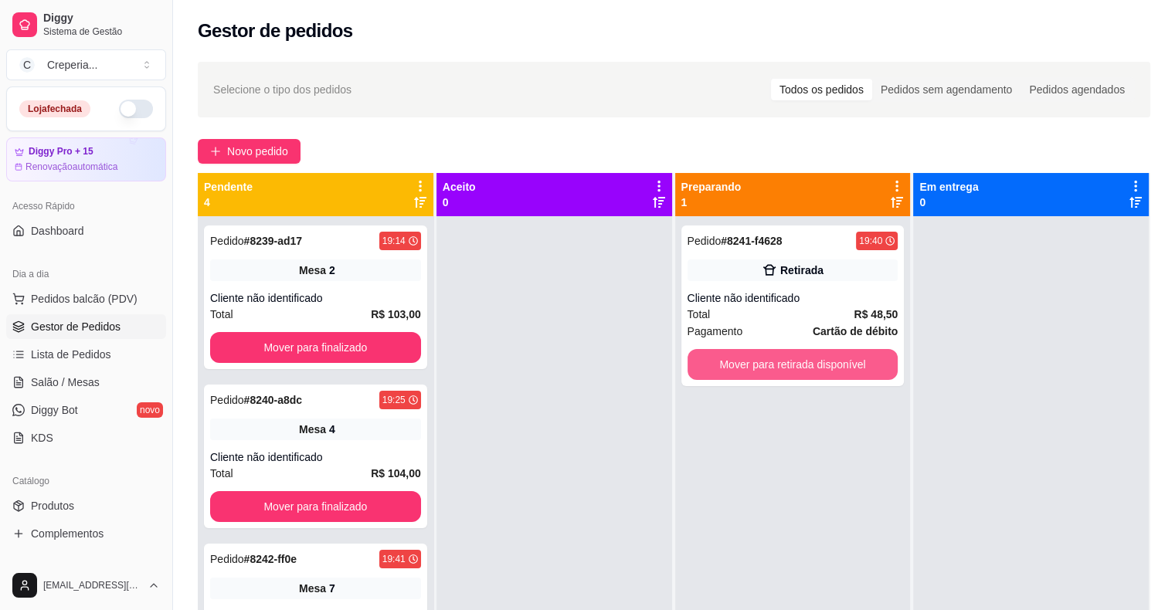
click at [815, 373] on button "Mover para retirada disponível" at bounding box center [792, 364] width 211 height 31
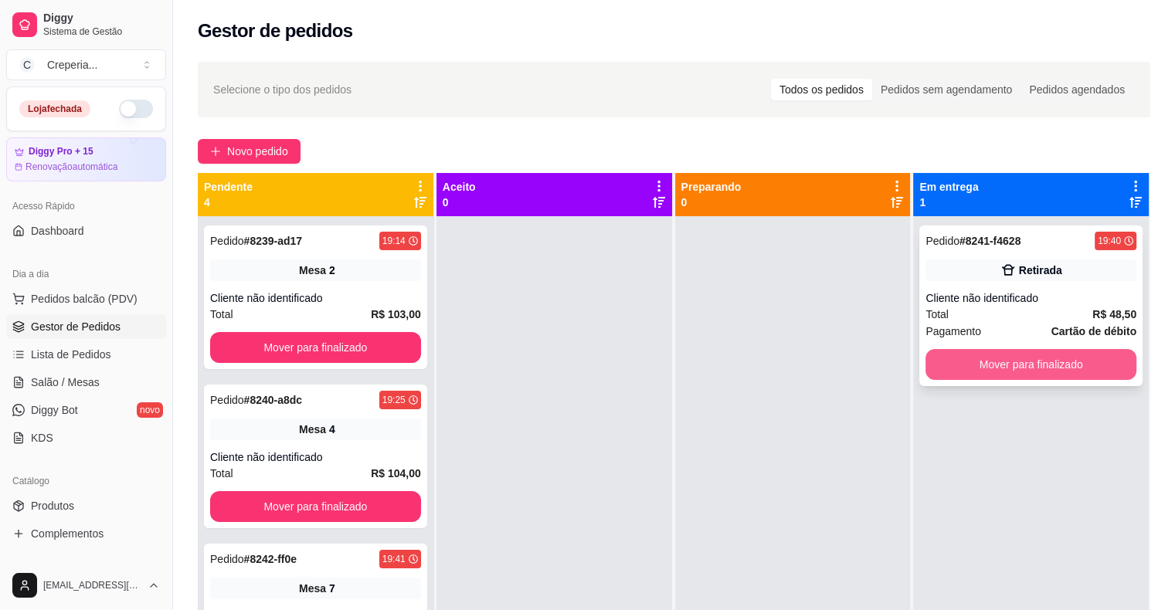
click at [962, 360] on button "Mover para finalizado" at bounding box center [1030, 364] width 211 height 31
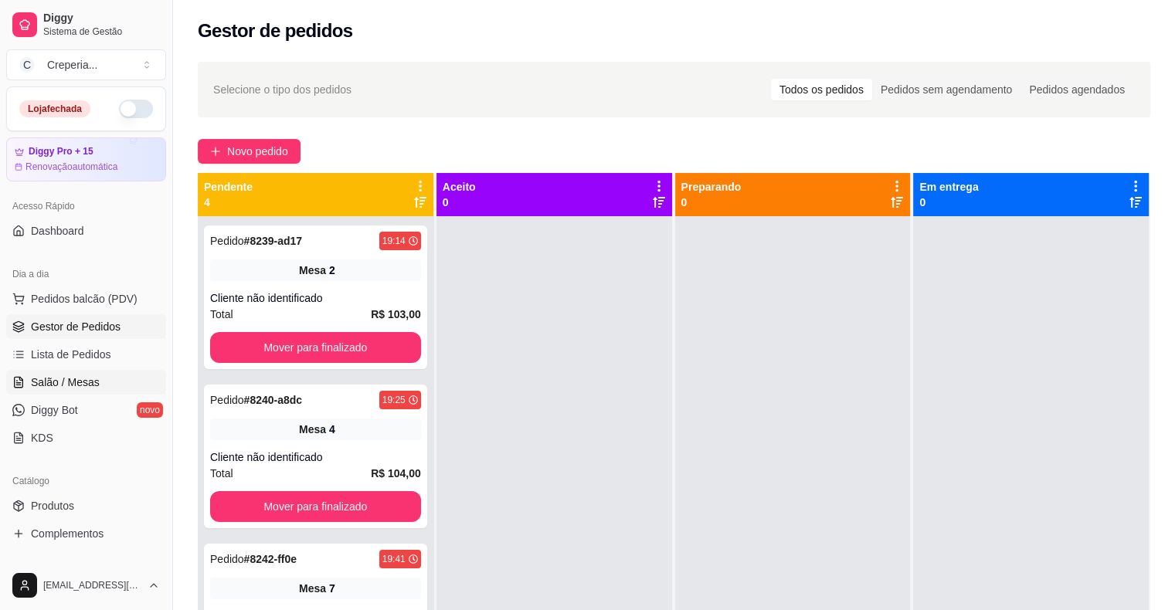
click at [115, 375] on link "Salão / Mesas" at bounding box center [86, 382] width 160 height 25
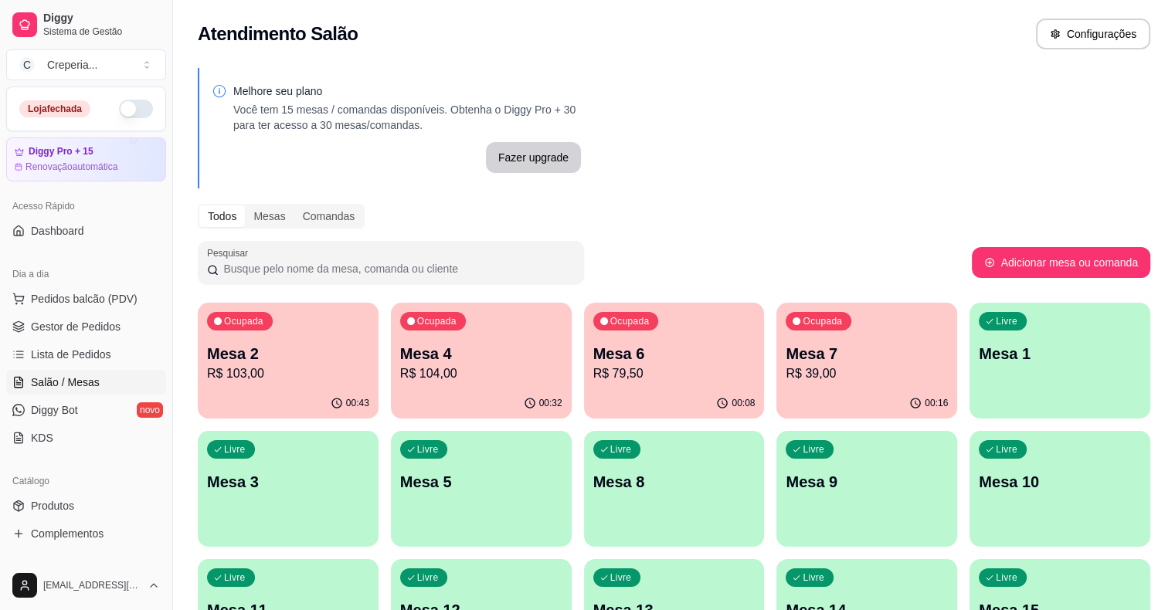
click at [300, 365] on p "R$ 103,00" at bounding box center [288, 374] width 162 height 19
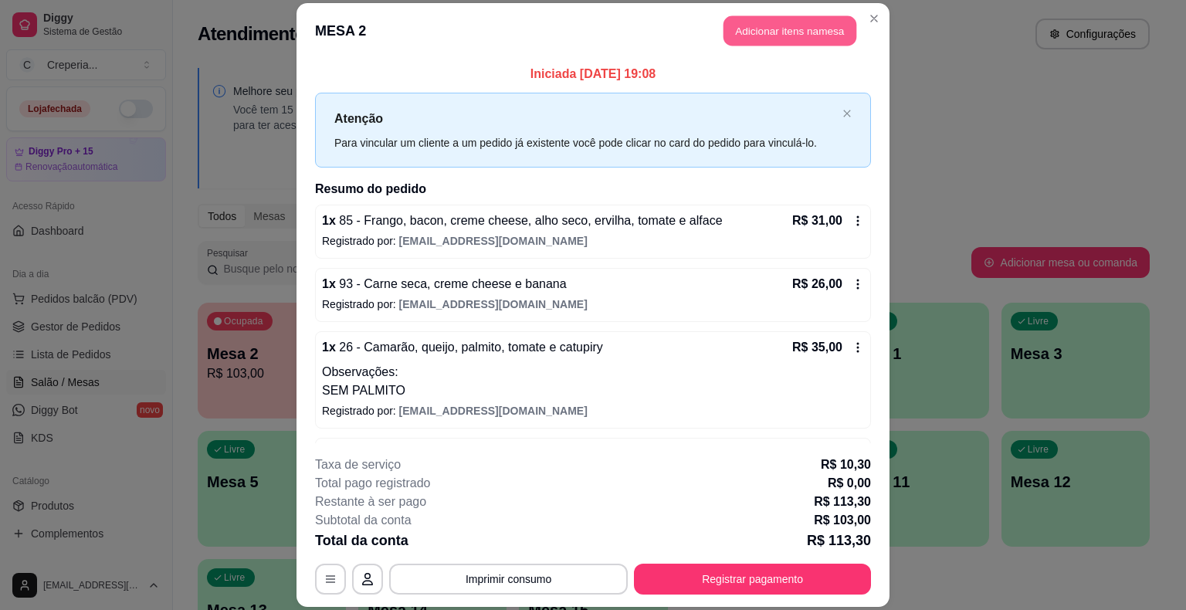
click at [775, 36] on button "Adicionar itens na mesa" at bounding box center [790, 31] width 133 height 30
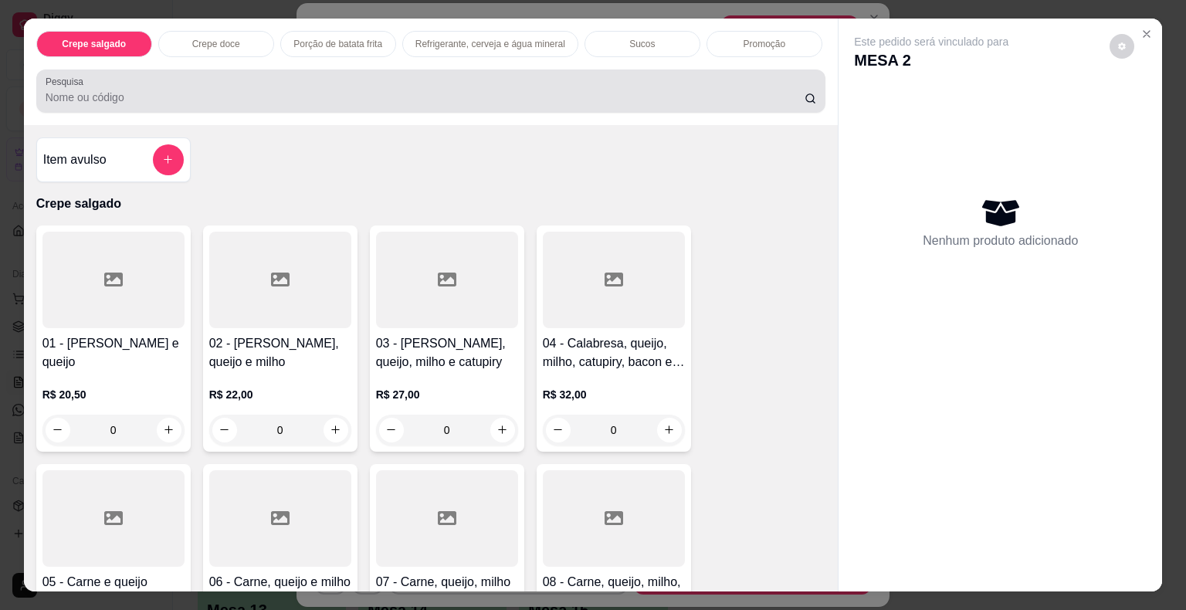
click at [382, 76] on div at bounding box center [432, 91] width 772 height 31
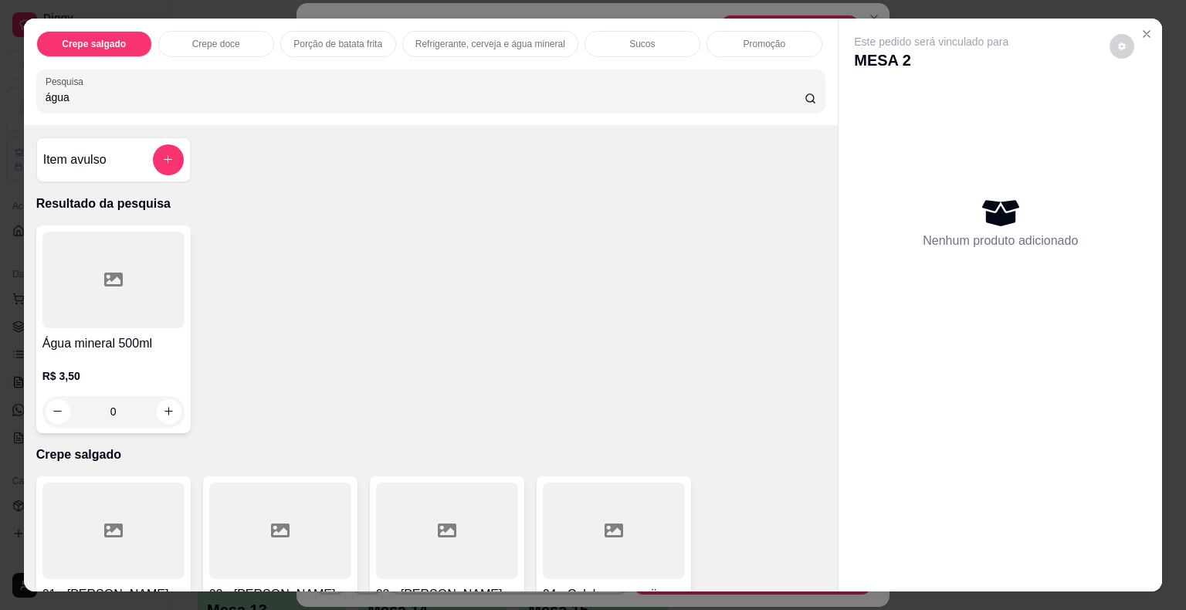
type input "água"
click at [110, 296] on div at bounding box center [113, 280] width 142 height 97
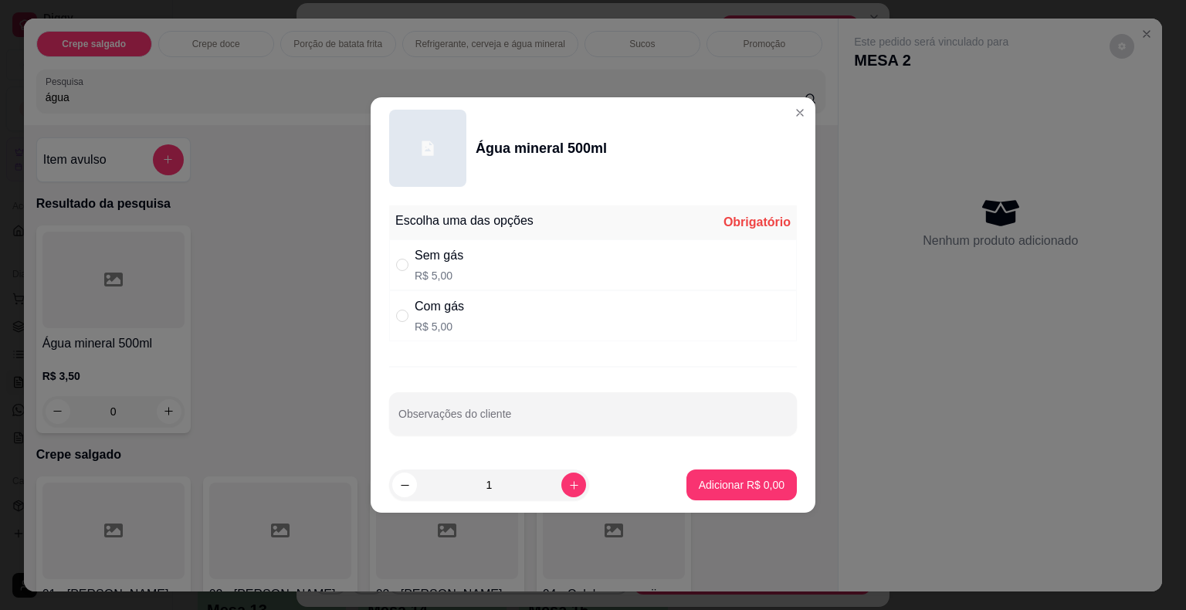
click at [507, 274] on div "Sem gás R$ 5,00" at bounding box center [593, 264] width 408 height 51
radio input "true"
click at [731, 493] on button "Adicionar R$ 5,00" at bounding box center [741, 485] width 107 height 30
type input "1"
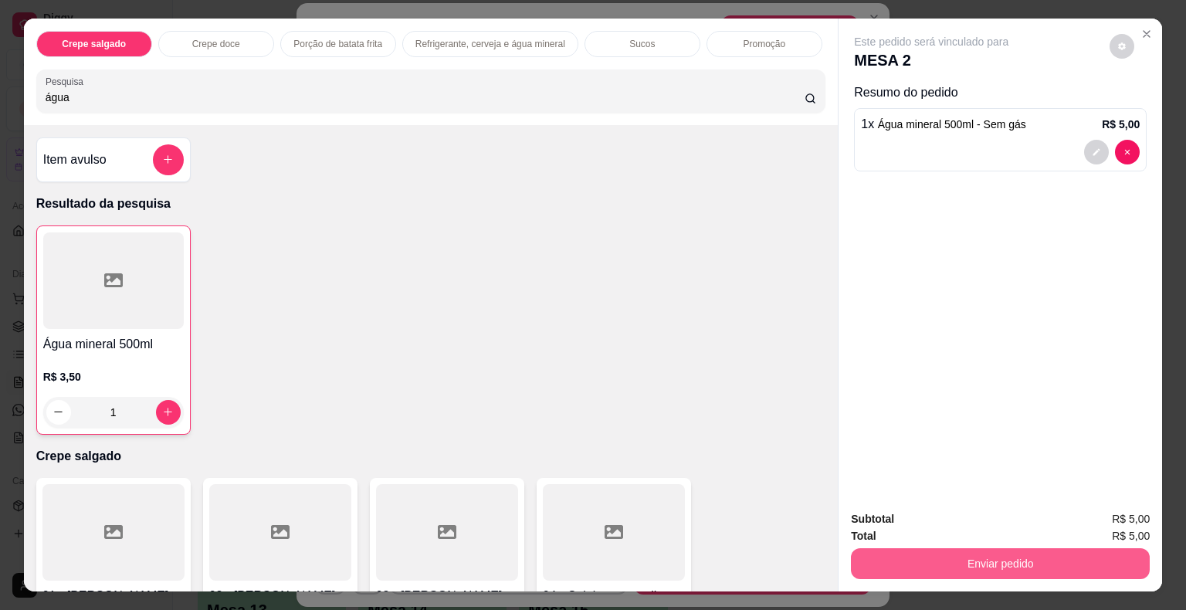
click at [951, 554] on button "Enviar pedido" at bounding box center [1000, 563] width 299 height 31
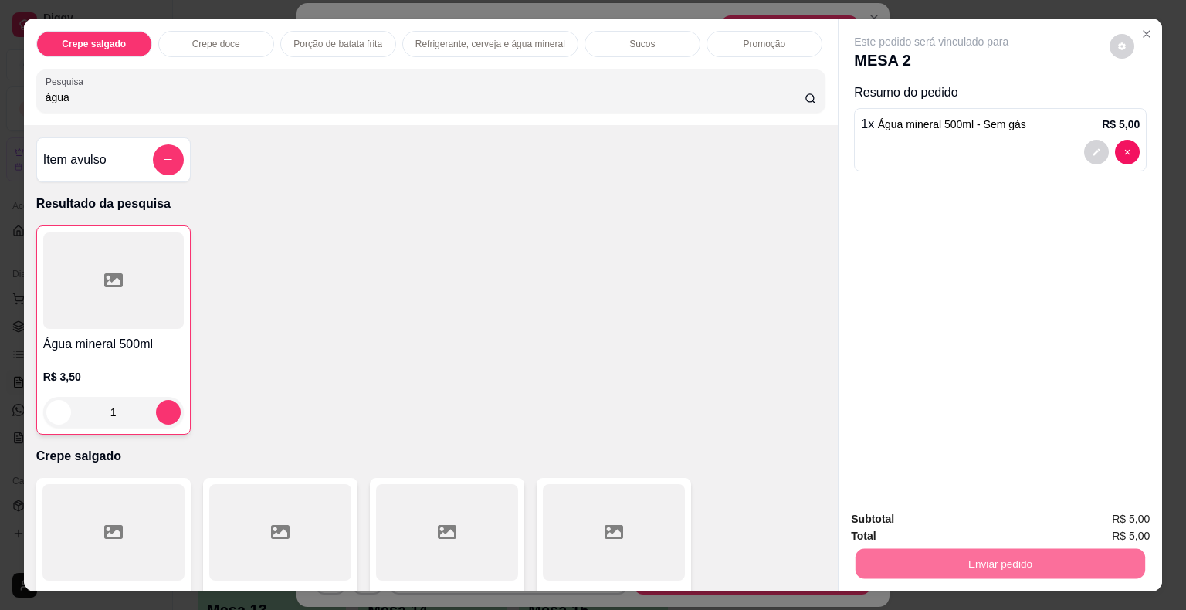
click at [989, 520] on button "Não registrar e enviar pedido" at bounding box center [949, 520] width 161 height 29
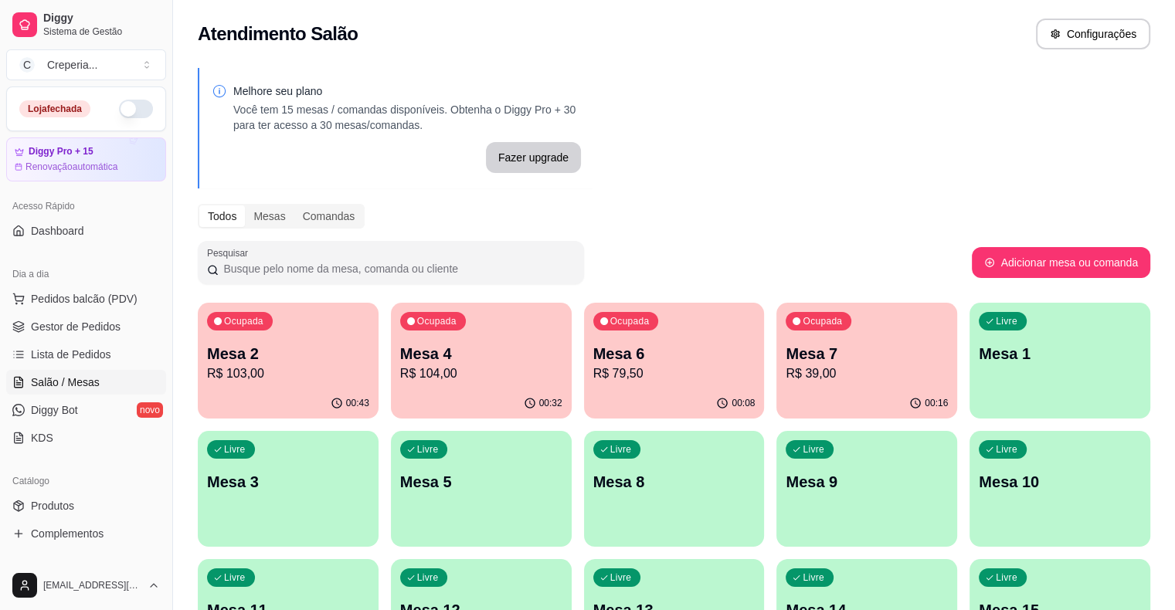
click at [644, 378] on p "R$ 79,50" at bounding box center [674, 374] width 162 height 19
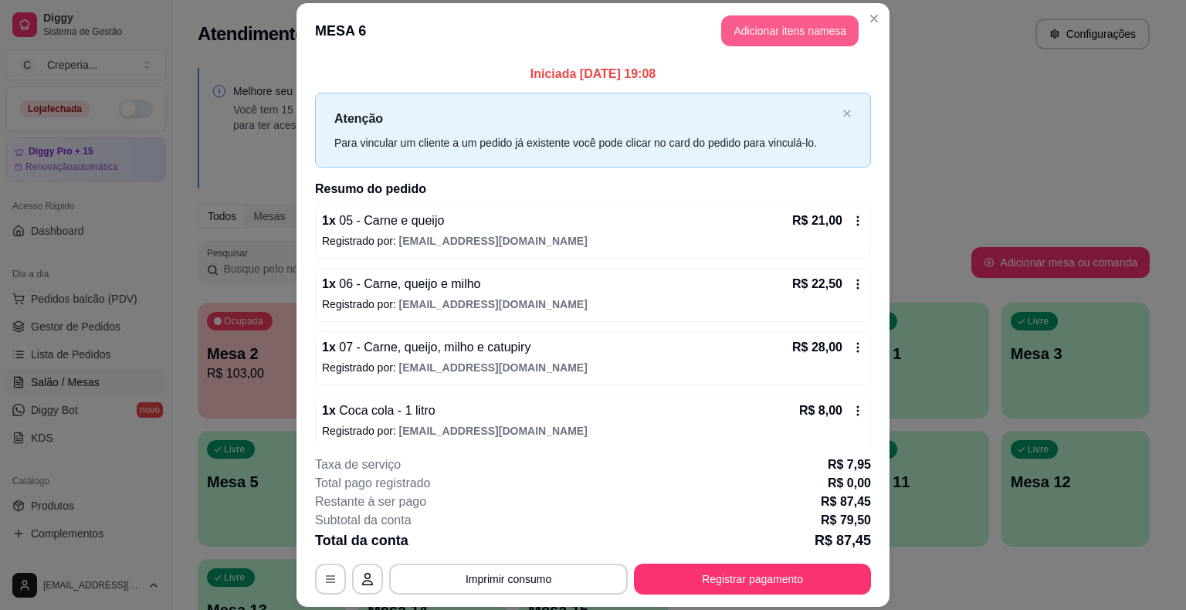
click at [775, 39] on button "Adicionar itens na mesa" at bounding box center [789, 30] width 137 height 31
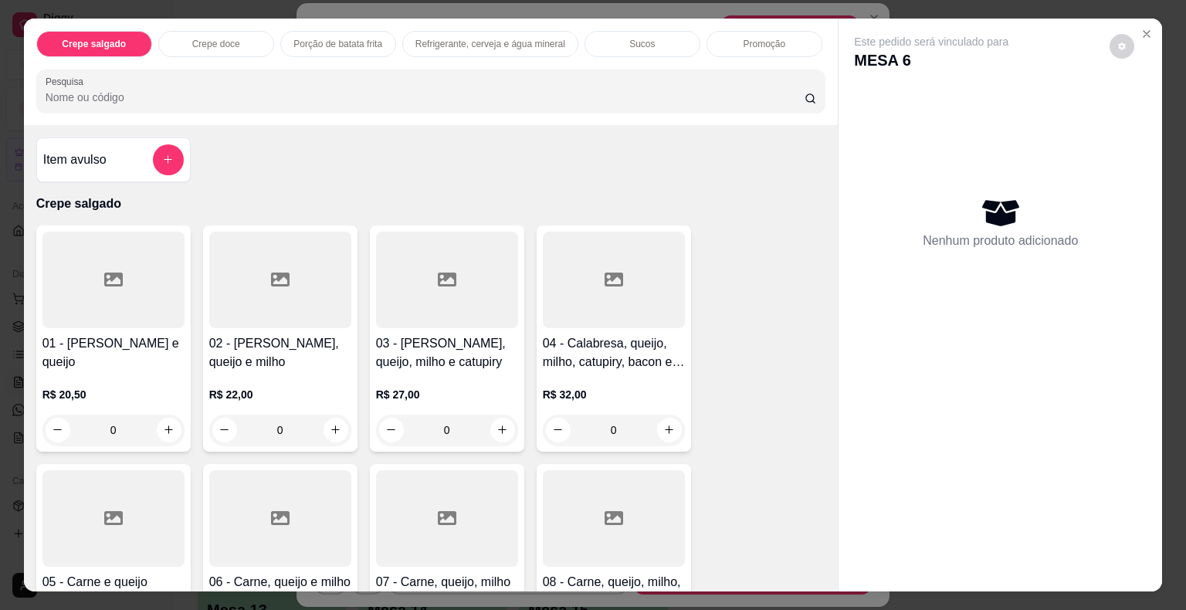
click at [397, 90] on input "Pesquisa" at bounding box center [425, 97] width 759 height 15
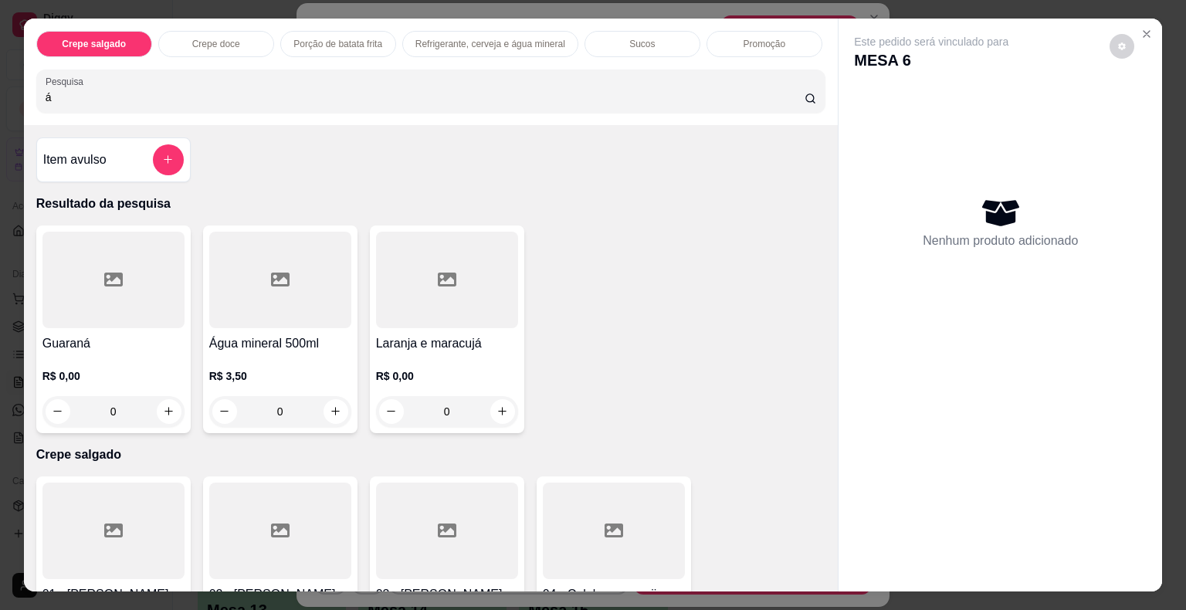
type input "á"
click at [108, 273] on icon at bounding box center [113, 279] width 19 height 19
click at [287, 272] on div at bounding box center [280, 280] width 142 height 97
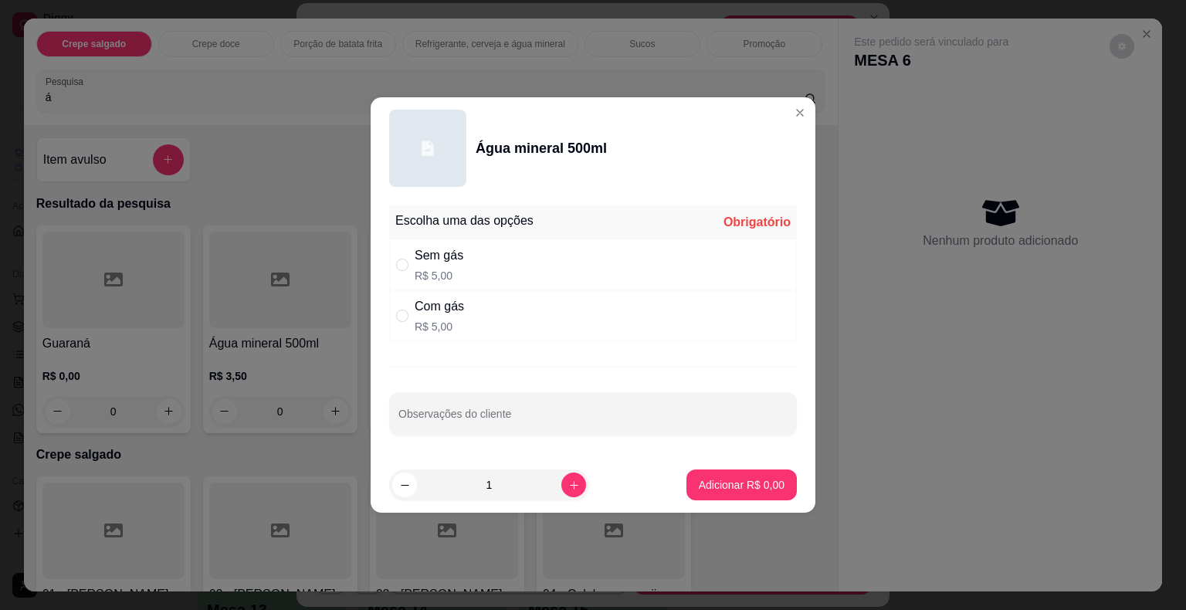
click at [485, 266] on div "Sem gás R$ 5,00" at bounding box center [593, 264] width 408 height 51
radio input "true"
click at [690, 472] on button "Adicionar R$ 5,00" at bounding box center [742, 485] width 110 height 31
type input "1"
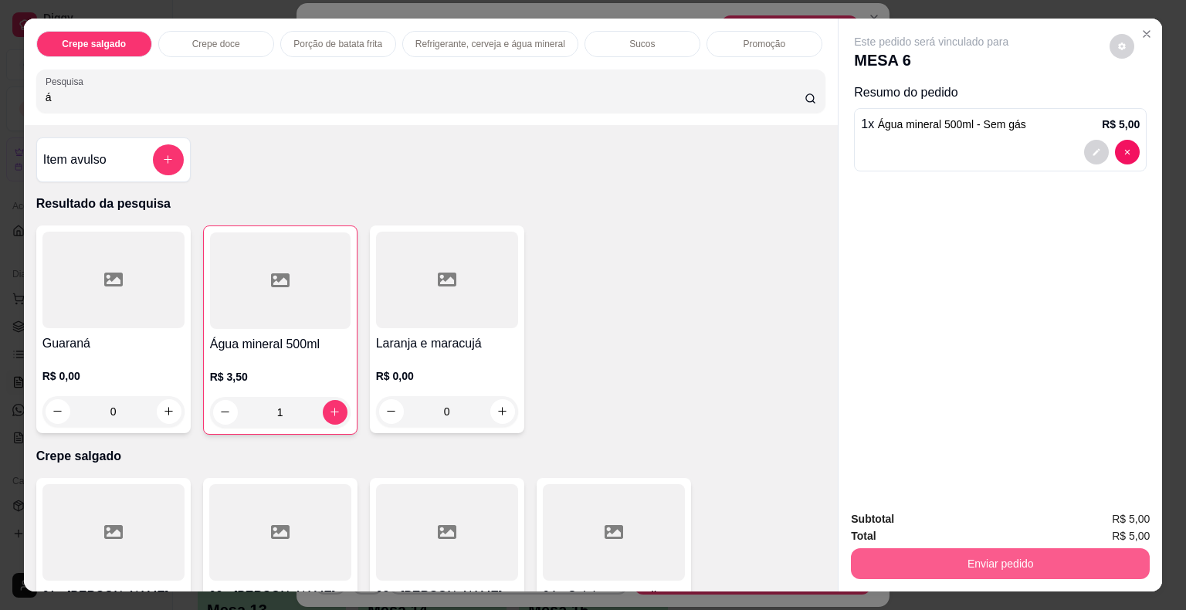
click at [901, 566] on button "Enviar pedido" at bounding box center [1000, 563] width 299 height 31
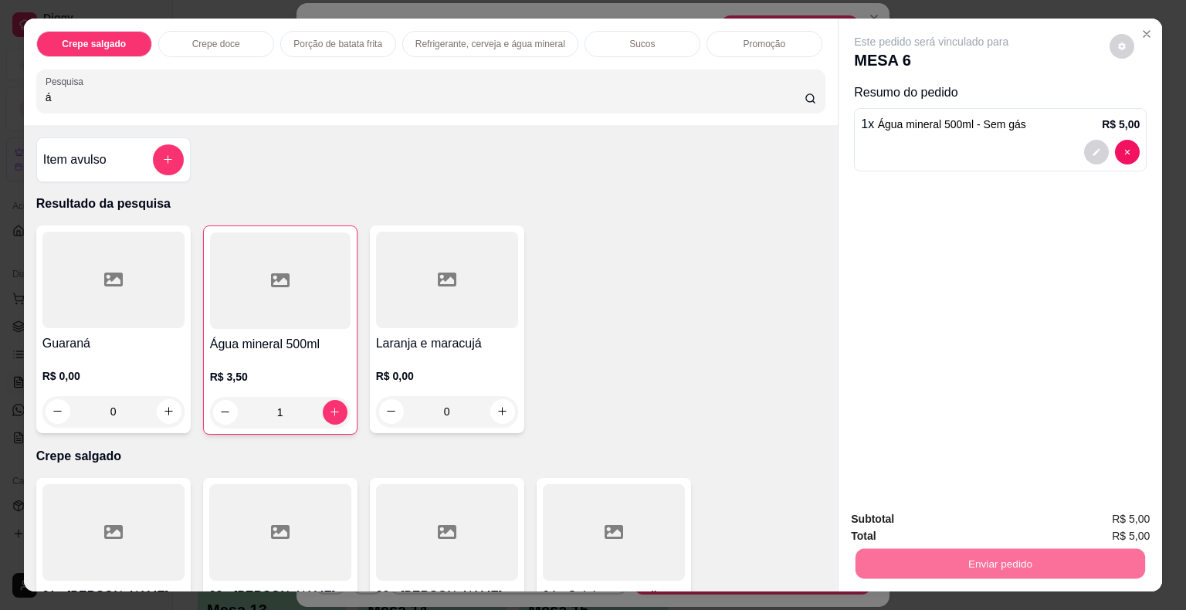
click at [929, 521] on button "Não registrar e enviar pedido" at bounding box center [949, 520] width 161 height 29
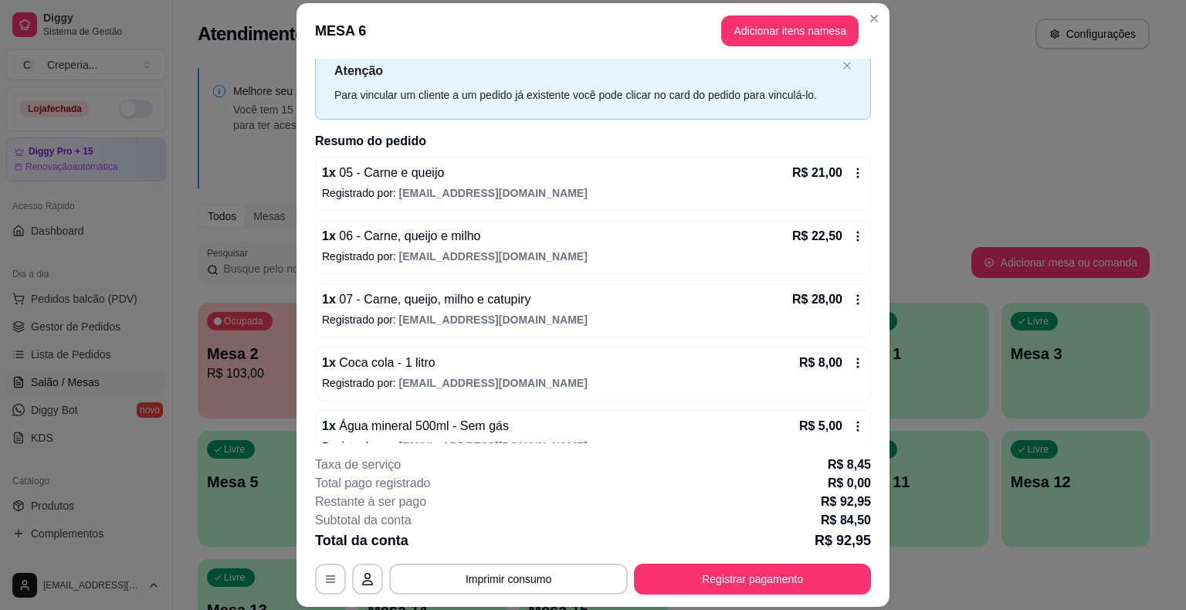
scroll to position [73, 0]
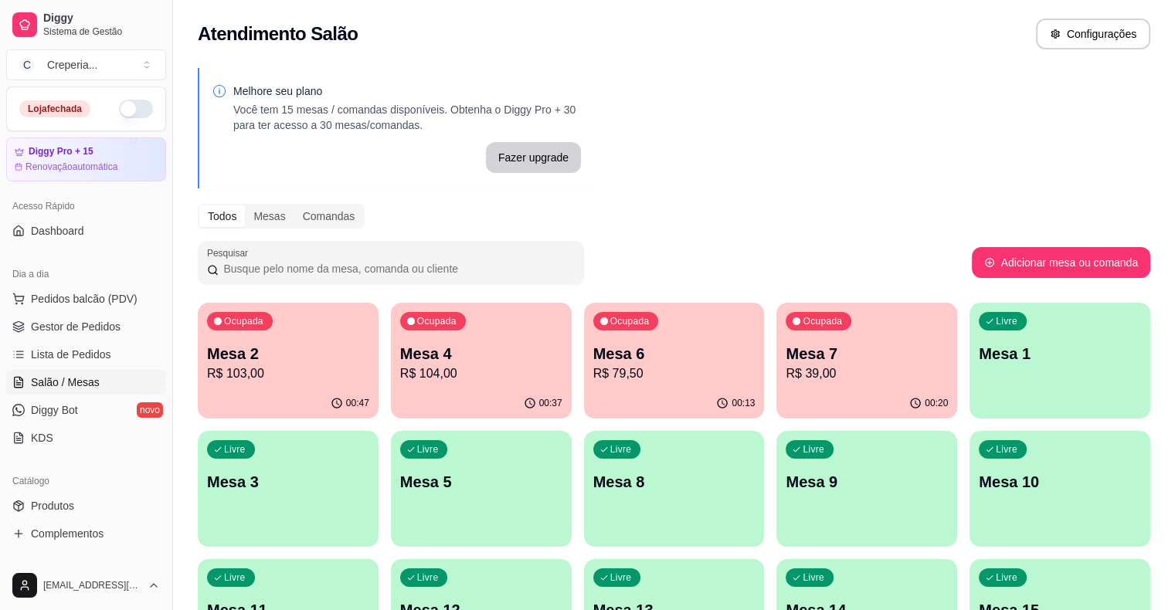
click at [890, 560] on div "Ocupada Mesa 2 R$ 103,00 00:47 Ocupada Mesa 4 R$ 104,00 00:37 Ocupada Mesa 6 R$…" at bounding box center [674, 489] width 952 height 372
click at [378, 431] on div "Livre Mesa 3" at bounding box center [288, 479] width 181 height 97
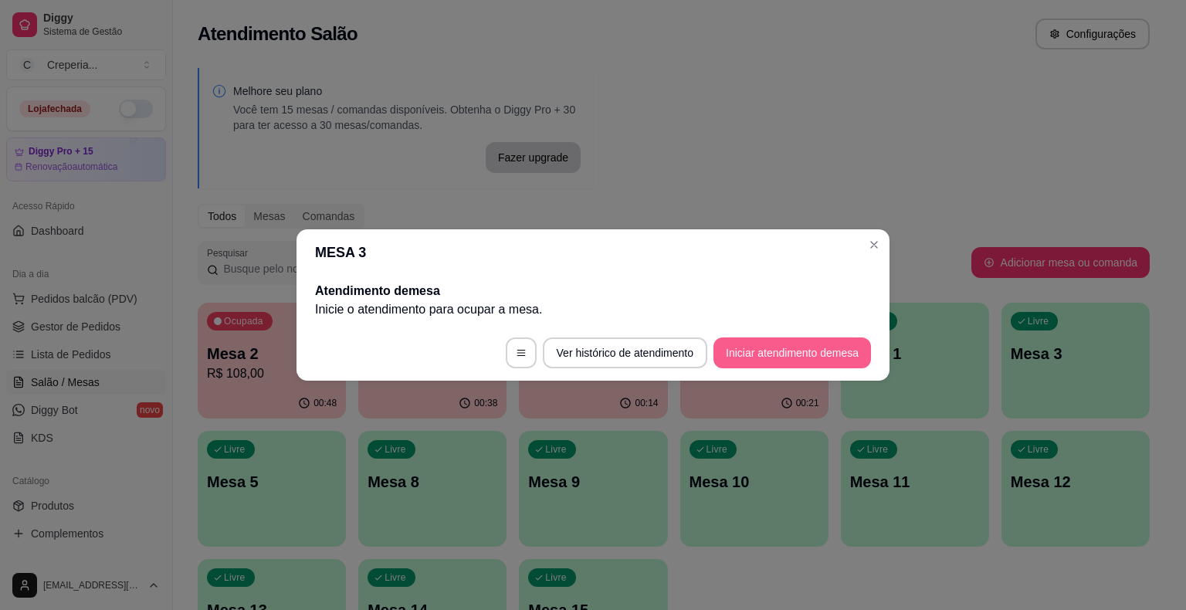
click at [765, 355] on button "Iniciar atendimento de mesa" at bounding box center [793, 352] width 158 height 31
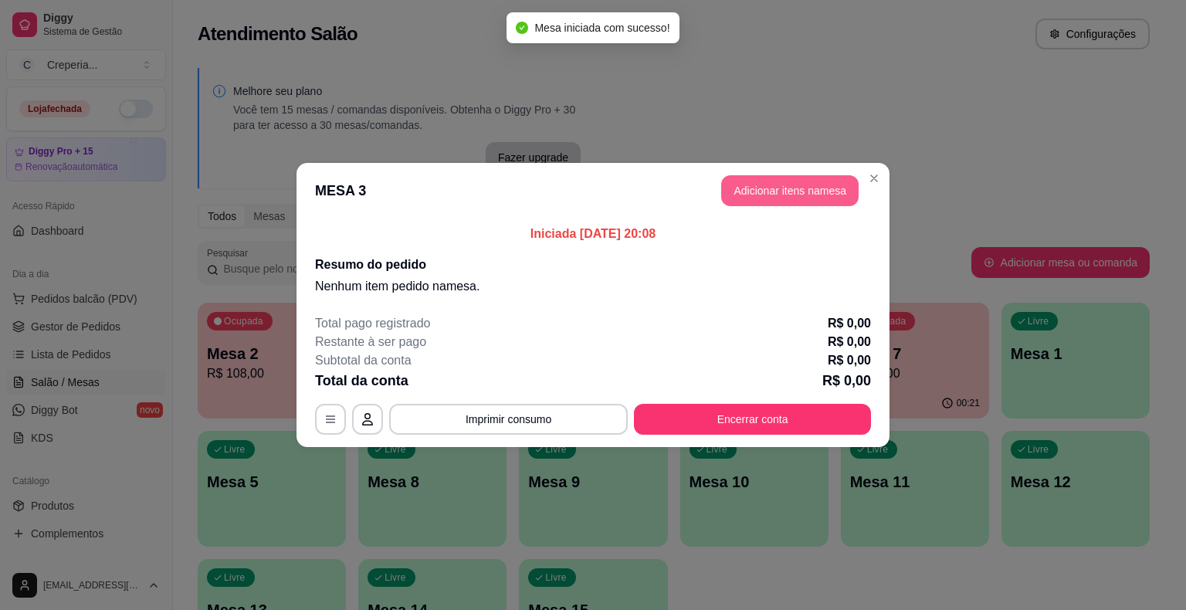
click at [778, 199] on button "Adicionar itens na mesa" at bounding box center [789, 190] width 137 height 31
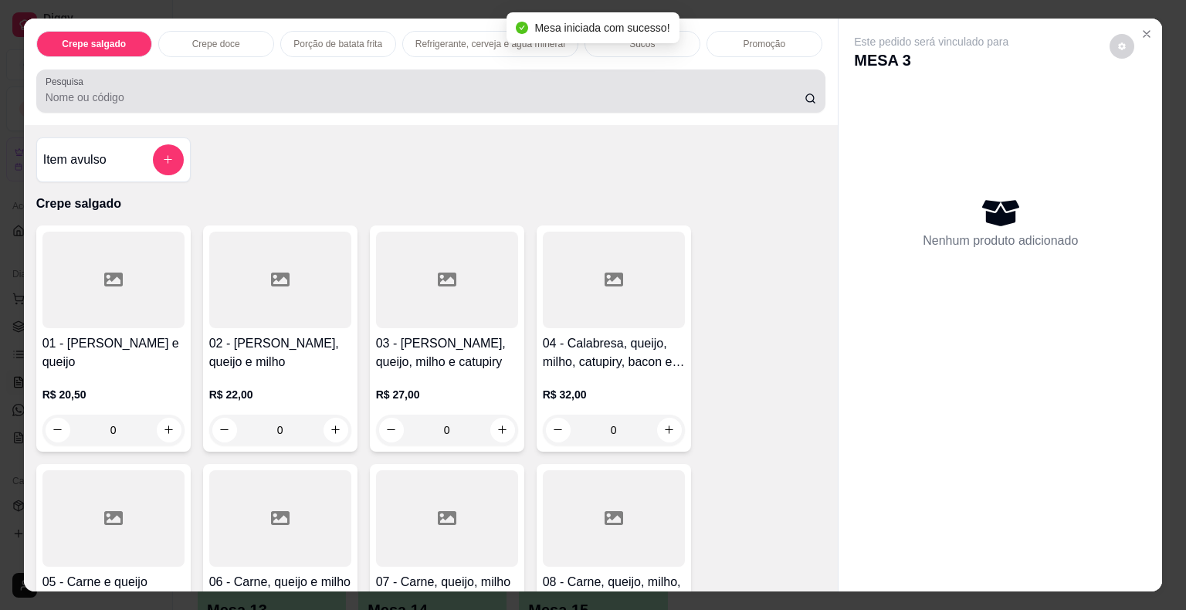
click at [406, 97] on input "Pesquisa" at bounding box center [425, 97] width 759 height 15
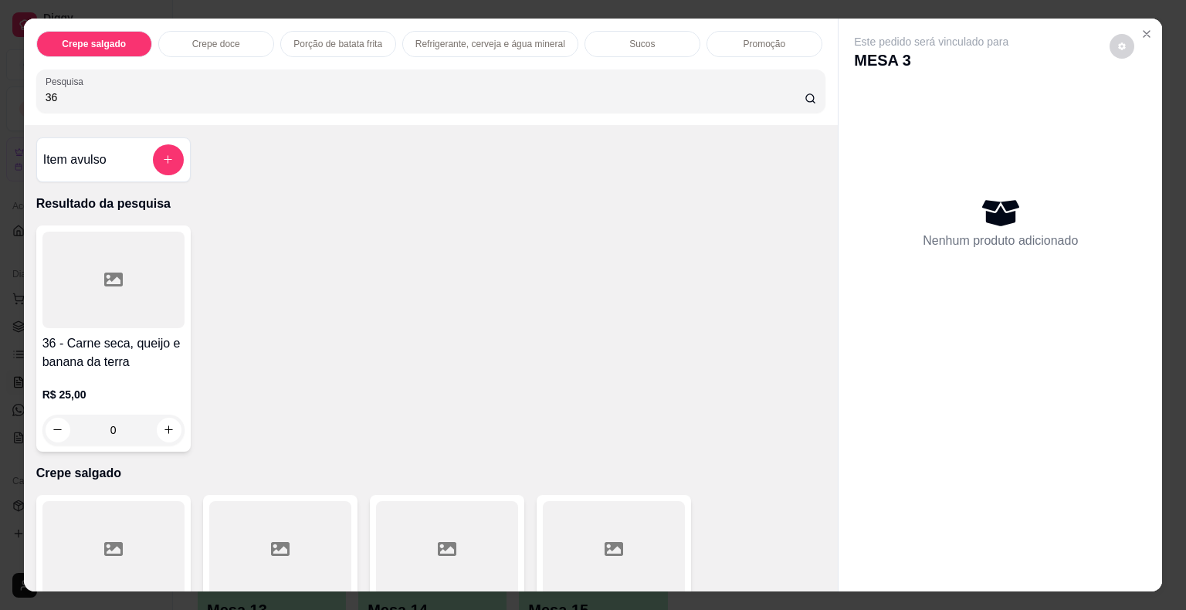
type input "36"
click at [128, 278] on div at bounding box center [113, 280] width 142 height 97
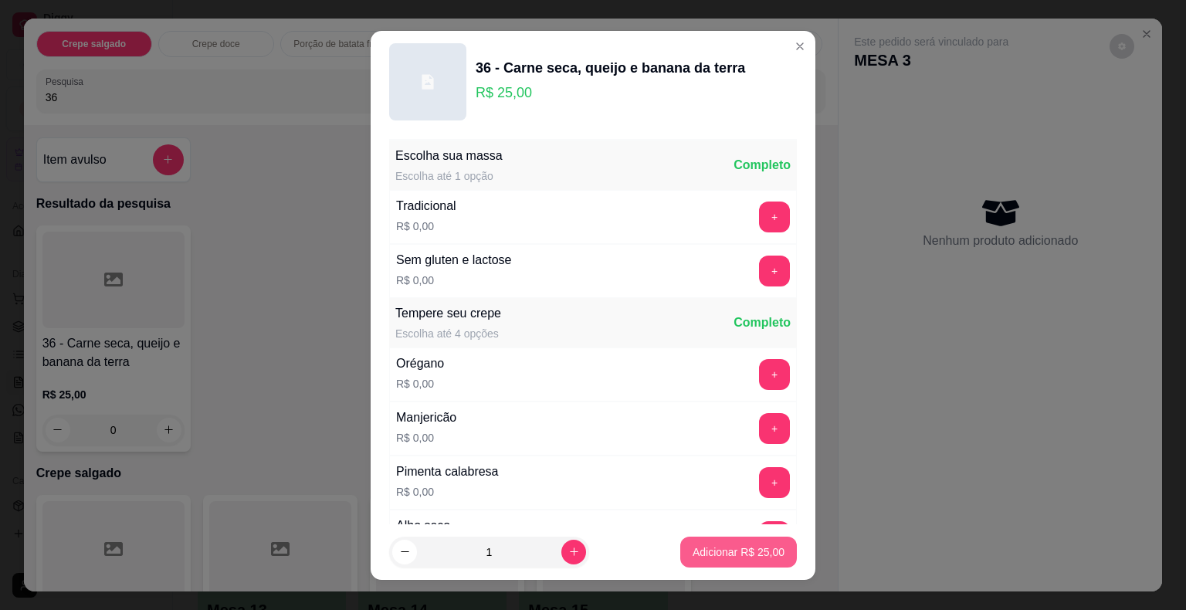
click at [751, 546] on p "Adicionar R$ 25,00" at bounding box center [739, 551] width 92 height 15
type input "1"
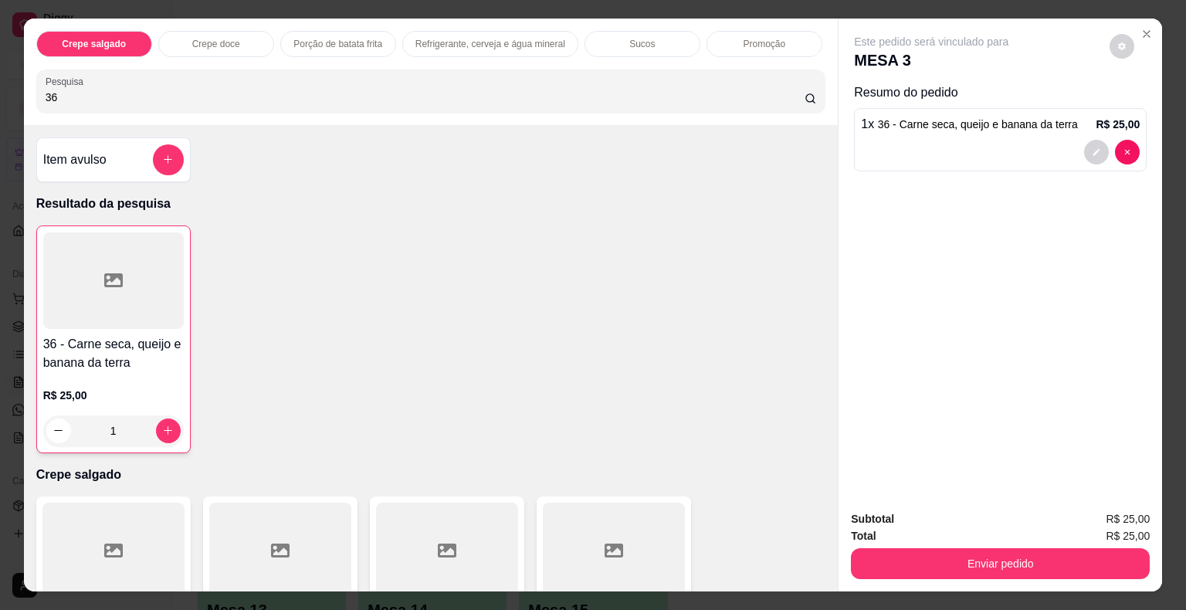
drag, startPoint x: 83, startPoint y: 93, endPoint x: 0, endPoint y: 81, distance: 84.2
click at [0, 81] on div "Crepe salgado Crepe doce Porção de batata frita Refrigerante, cerveja e água mi…" at bounding box center [593, 305] width 1186 height 610
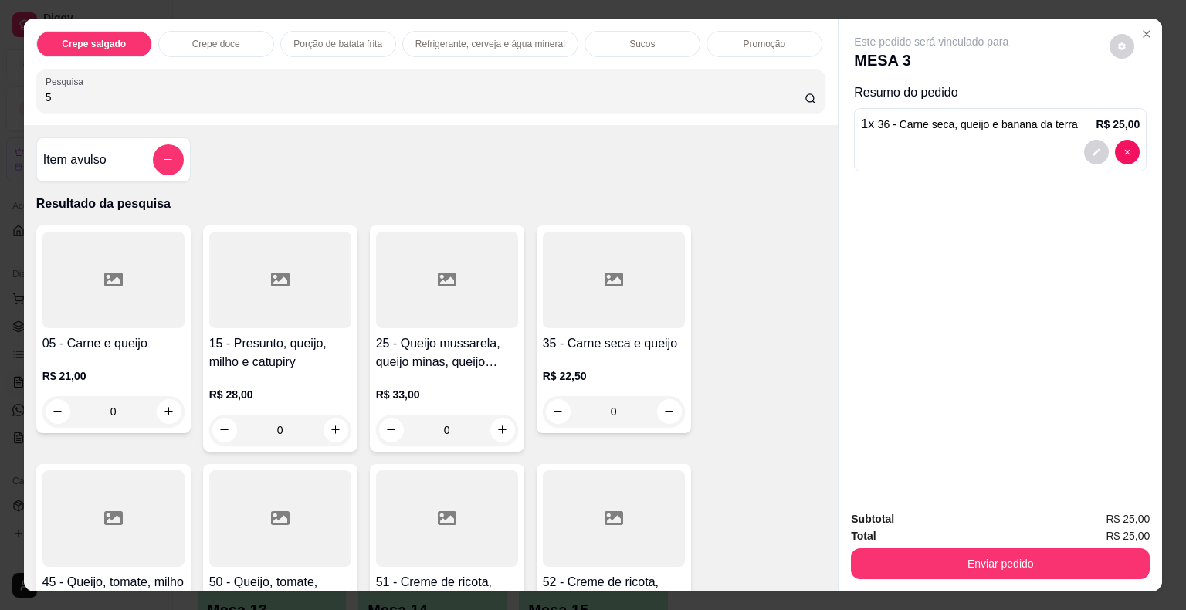
type input "5"
click at [99, 248] on div at bounding box center [113, 280] width 142 height 97
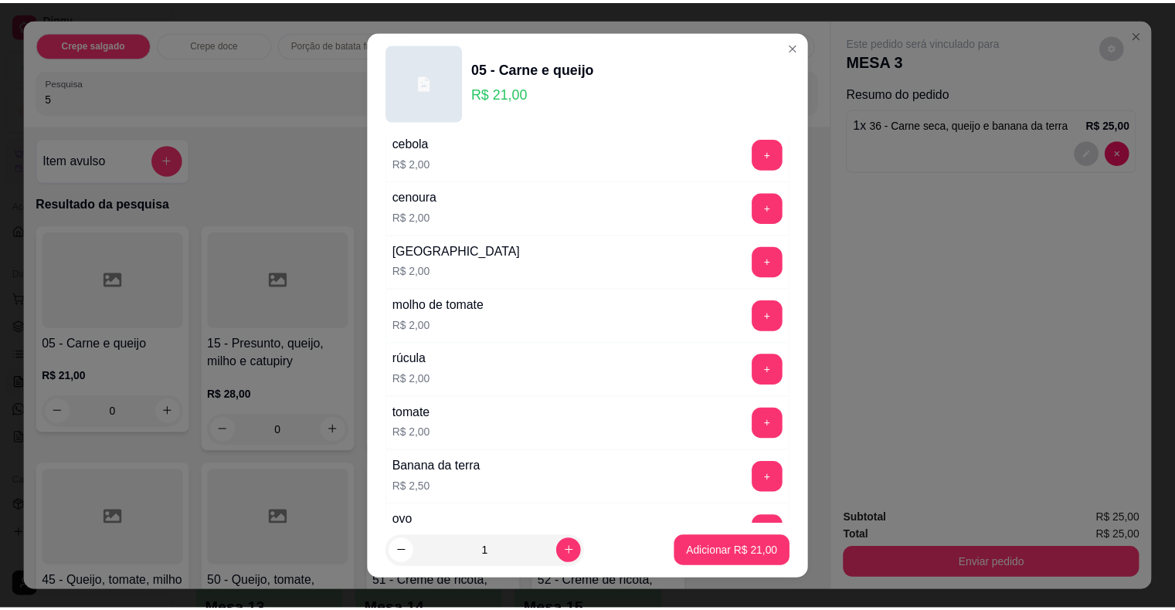
scroll to position [618, 0]
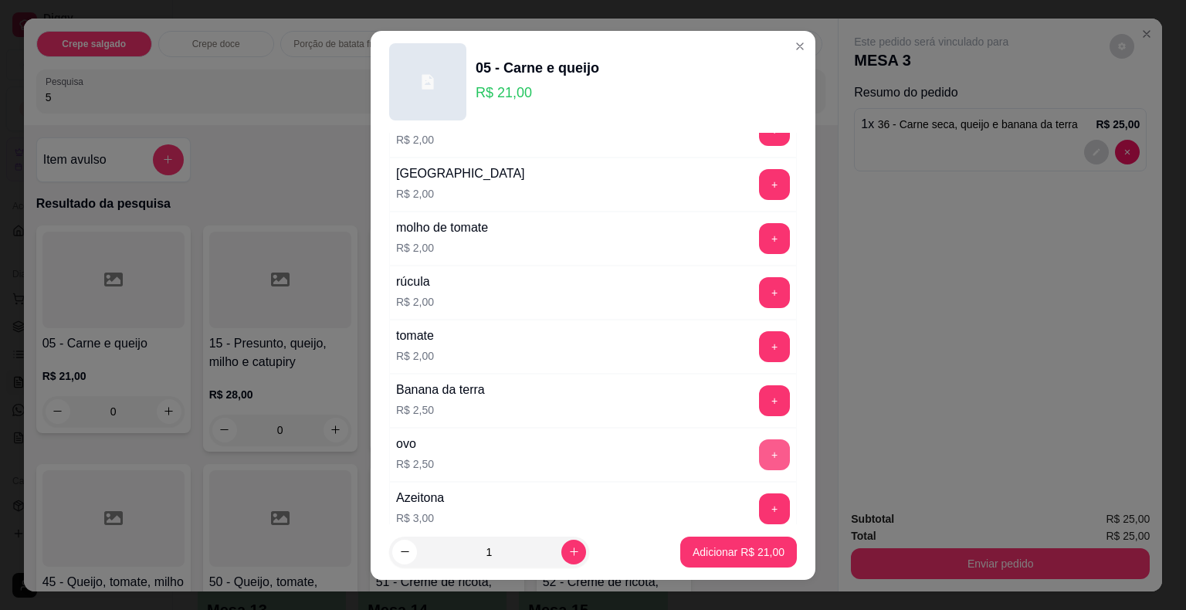
click at [759, 446] on button "+" at bounding box center [774, 454] width 31 height 31
click at [747, 554] on p "Adicionar R$ 23,50" at bounding box center [739, 551] width 90 height 15
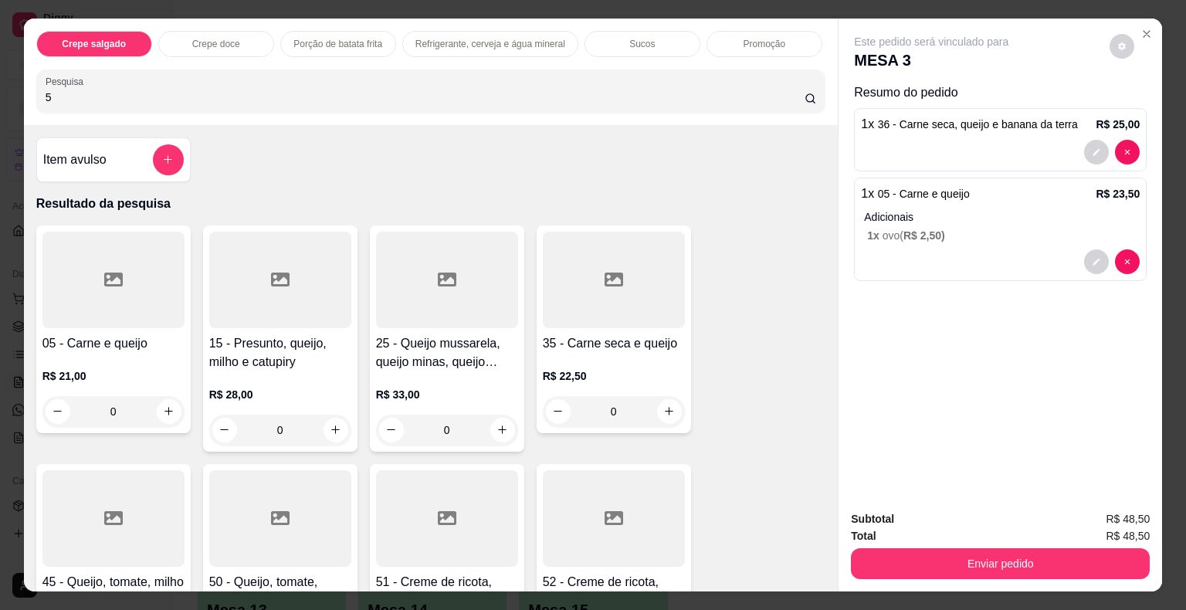
drag, startPoint x: 66, startPoint y: 82, endPoint x: 15, endPoint y: 88, distance: 51.3
click at [13, 86] on div "Crepe salgado Crepe doce Porção de batata frita Refrigerante, cerveja e água mi…" at bounding box center [593, 305] width 1186 height 610
drag, startPoint x: 54, startPoint y: 94, endPoint x: 15, endPoint y: 86, distance: 39.5
click at [15, 86] on div "Crepe salgado Crepe doce Porção de batata frita Refrigerante, cerveja e água mi…" at bounding box center [593, 305] width 1186 height 610
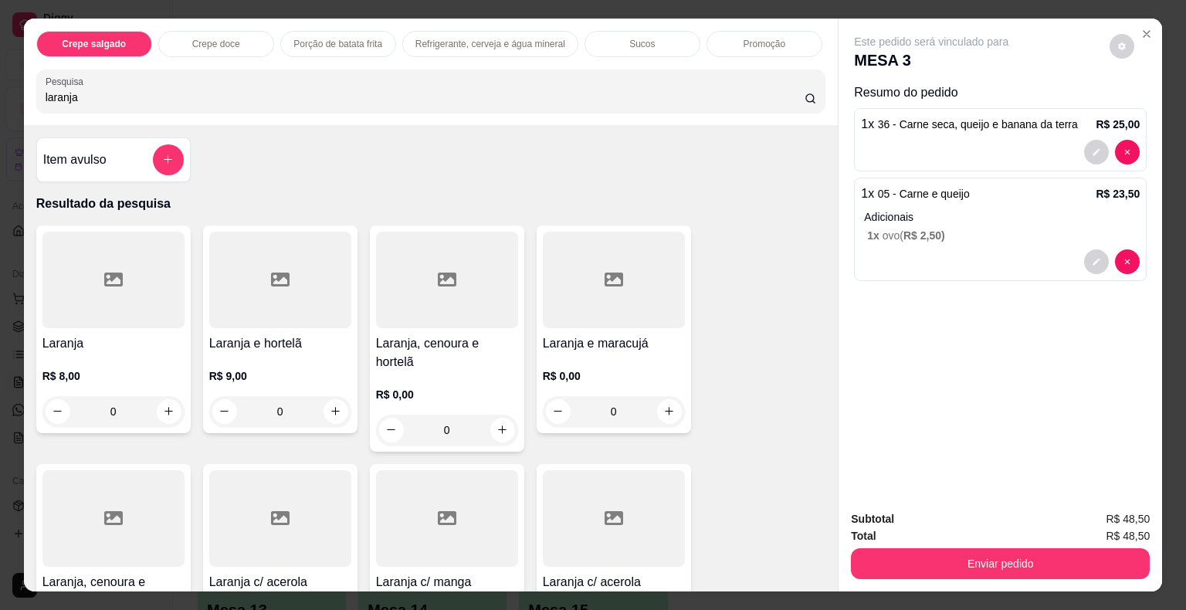
type input "laranja"
click at [134, 503] on div at bounding box center [113, 518] width 142 height 97
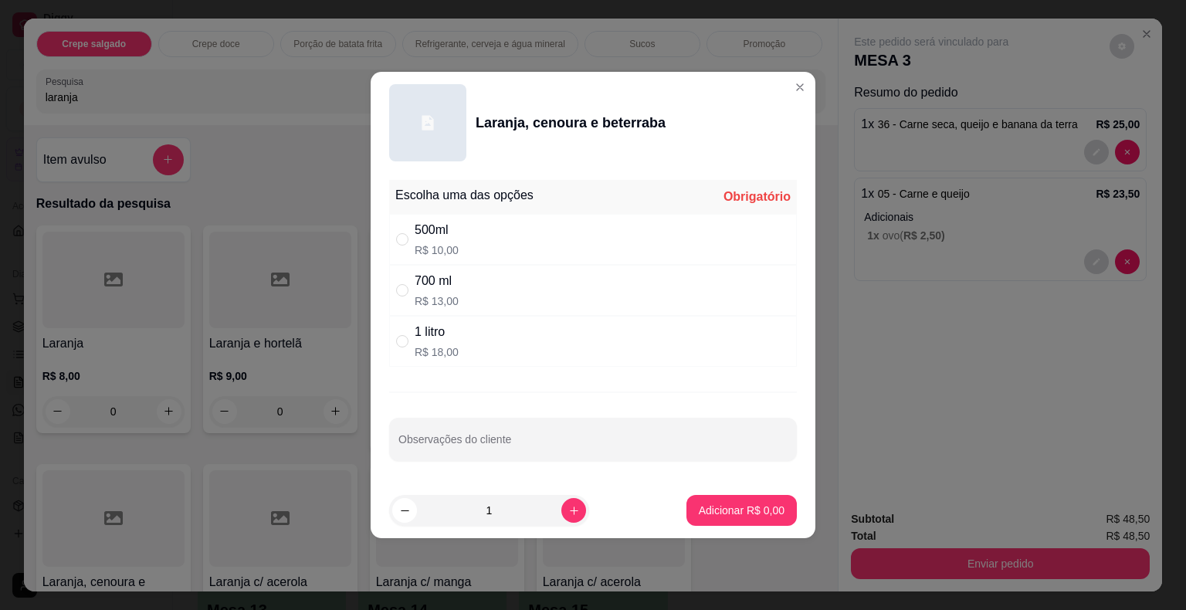
click at [435, 240] on div "500ml R$ 10,00" at bounding box center [437, 239] width 44 height 37
radio input "true"
click at [748, 514] on p "Adicionar R$ 10,00" at bounding box center [739, 510] width 90 height 15
type input "1"
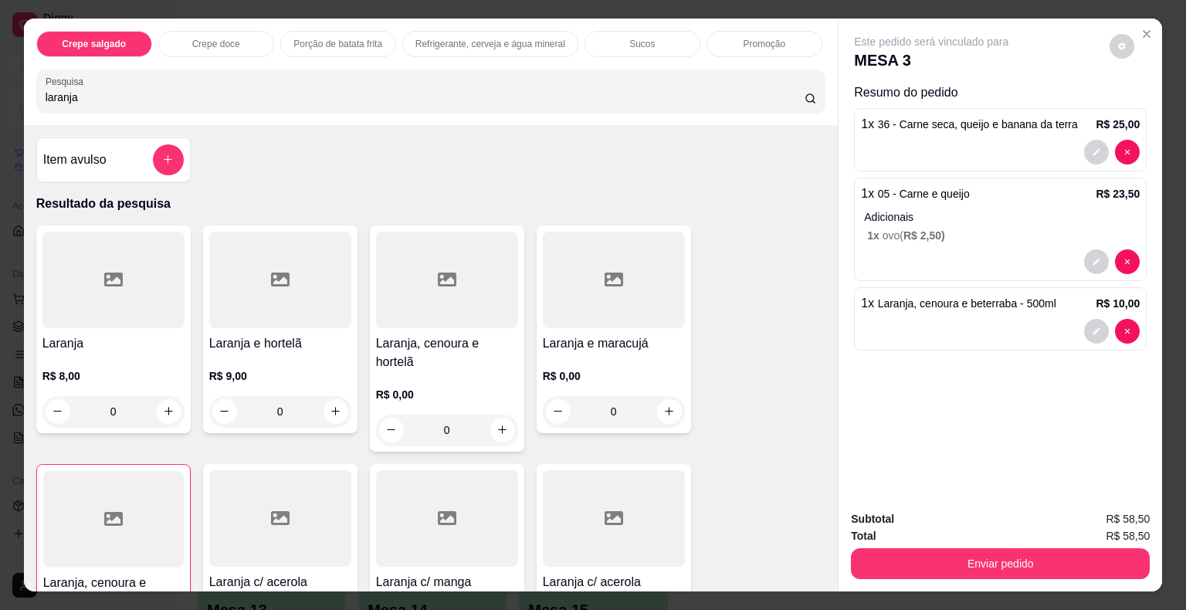
drag, startPoint x: 185, startPoint y: 82, endPoint x: 0, endPoint y: 90, distance: 185.5
click at [0, 90] on div "Crepe salgado Crepe doce Porção de batata frita Refrigerante, cerveja e água mi…" at bounding box center [593, 305] width 1186 height 610
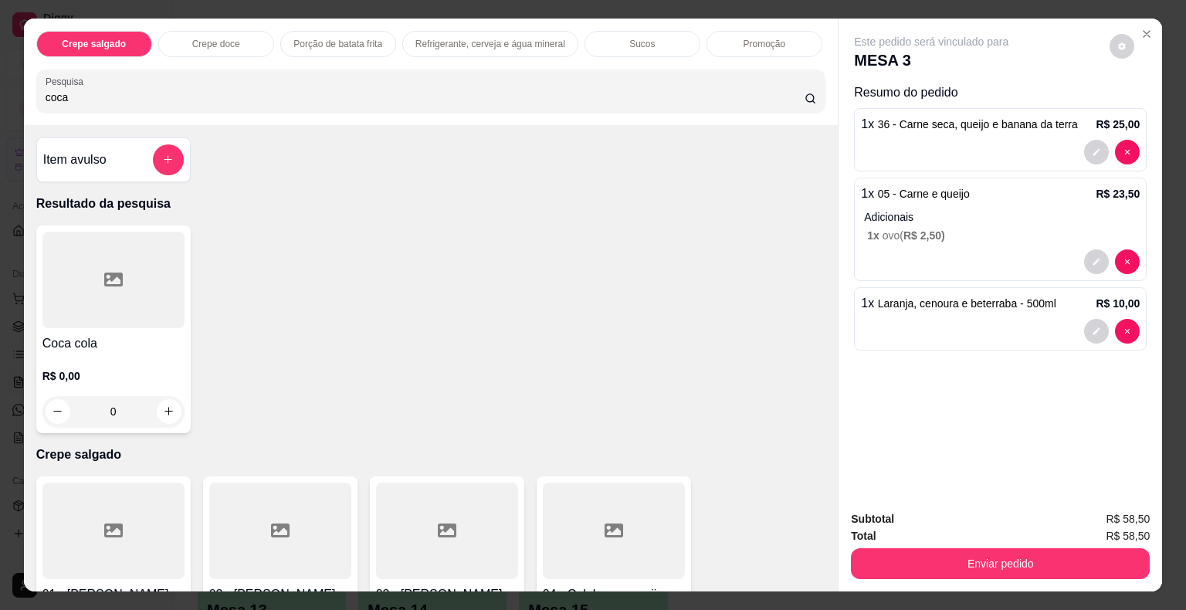
type input "coca"
click at [53, 258] on div at bounding box center [113, 280] width 142 height 97
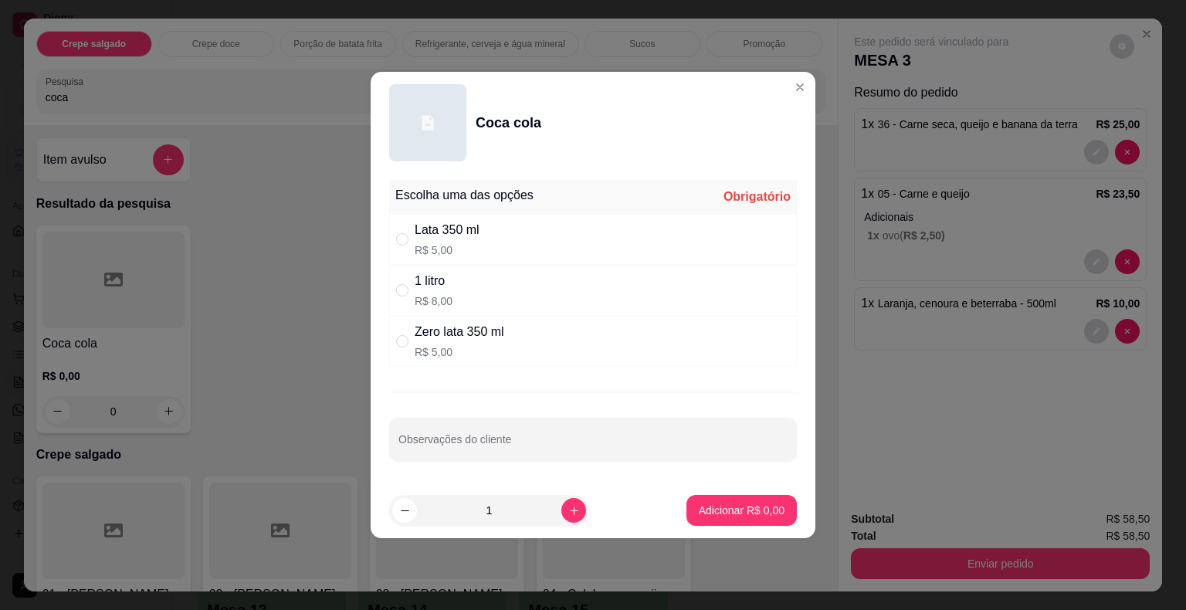
click at [442, 335] on div "Zero lata 350 ml" at bounding box center [460, 332] width 90 height 19
radio input "true"
click at [728, 508] on p "Adicionar R$ 5,00" at bounding box center [742, 510] width 86 height 15
type input "1"
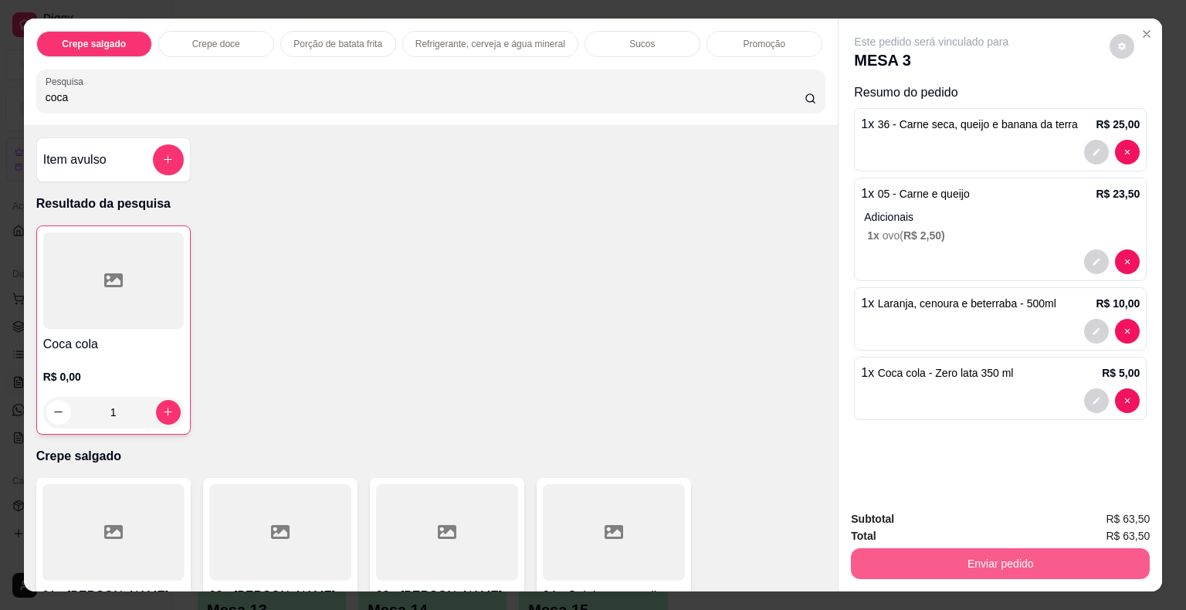
click at [924, 559] on button "Enviar pedido" at bounding box center [1000, 563] width 299 height 31
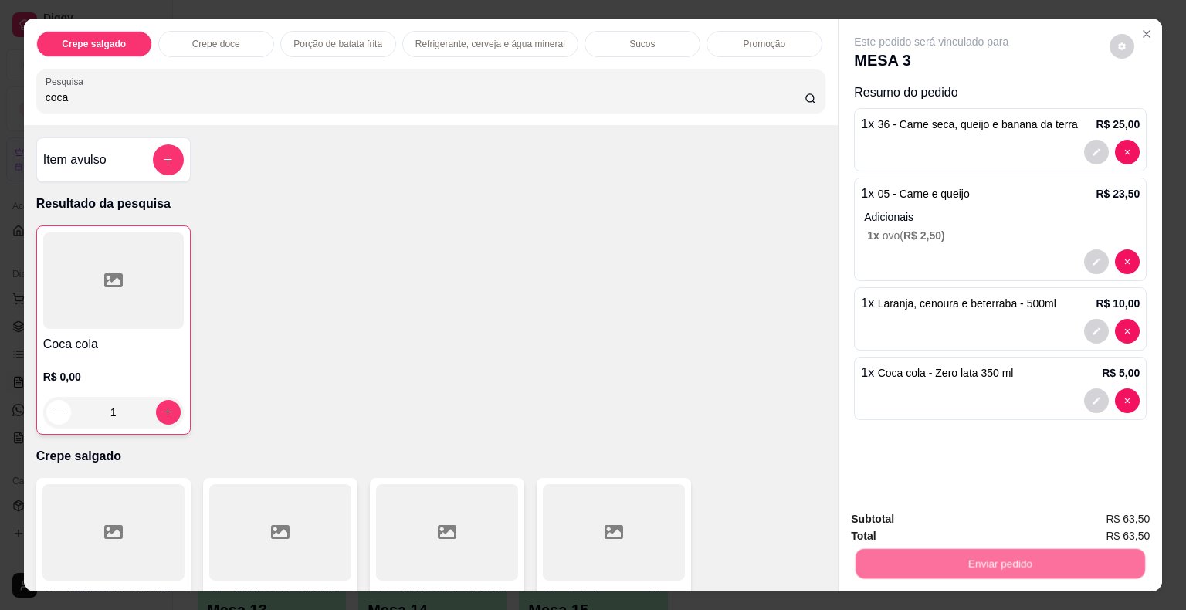
click at [924, 521] on button "Não registrar e enviar pedido" at bounding box center [949, 520] width 156 height 29
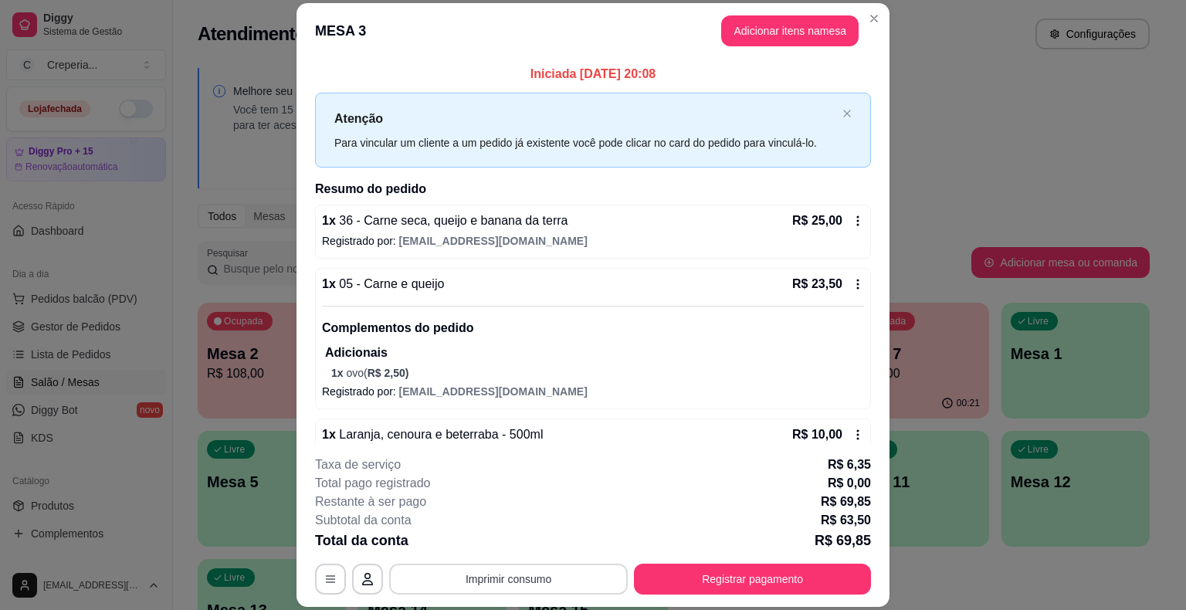
click at [500, 580] on button "Imprimir consumo" at bounding box center [508, 579] width 239 height 31
click at [492, 545] on button "IMPRESSORA" at bounding box center [507, 543] width 108 height 24
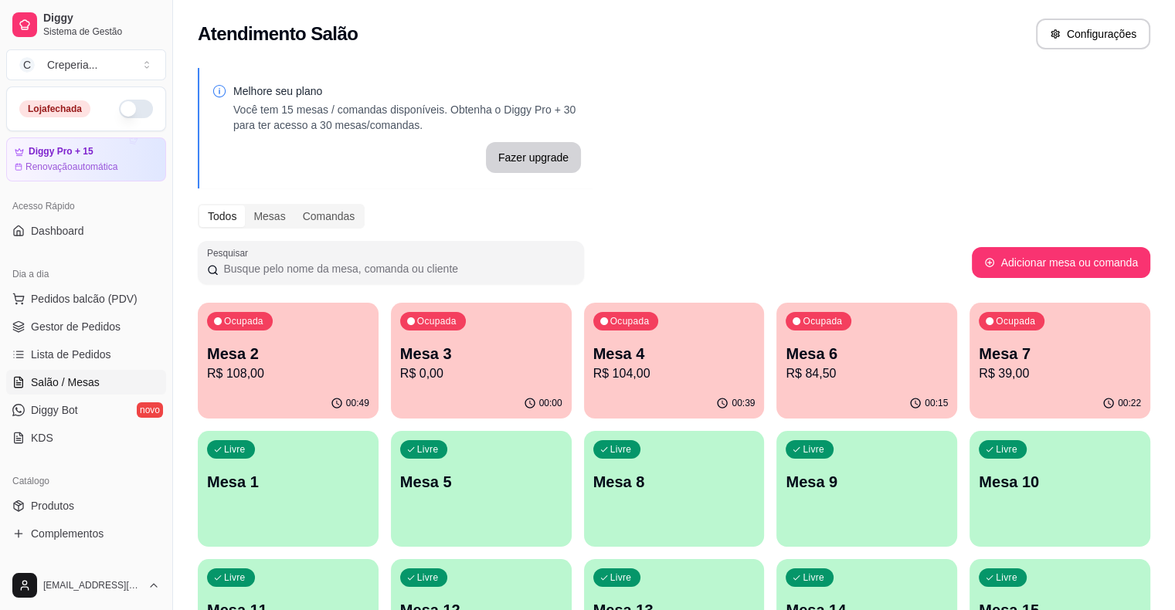
click at [628, 351] on p "Mesa 4" at bounding box center [674, 354] width 162 height 22
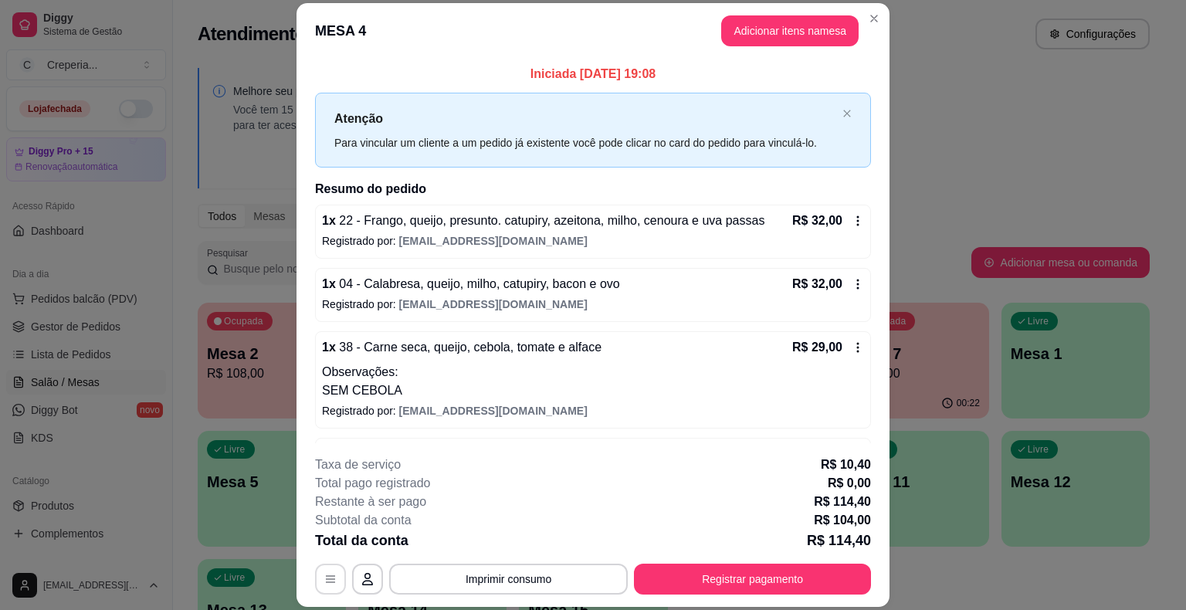
click at [326, 582] on icon "button" at bounding box center [330, 579] width 9 height 7
click at [504, 582] on button "Imprimir consumo" at bounding box center [508, 579] width 239 height 31
click at [510, 551] on button "IMPRESSORA" at bounding box center [508, 543] width 112 height 25
click at [682, 577] on button "Registrar pagamento" at bounding box center [752, 579] width 237 height 31
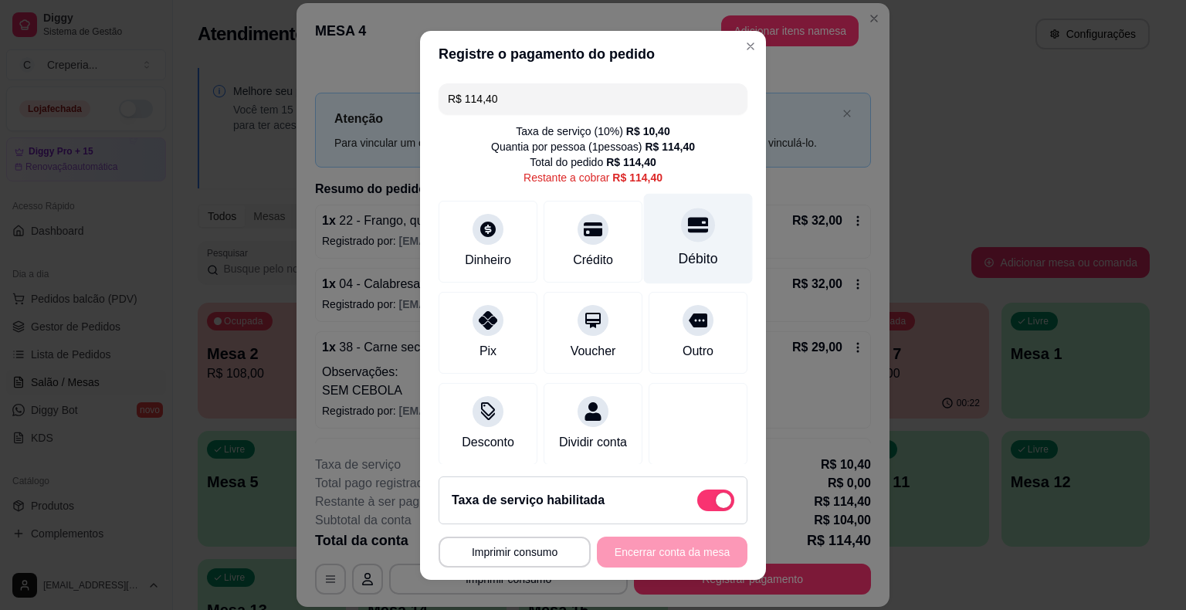
click at [688, 228] on icon at bounding box center [698, 224] width 20 height 15
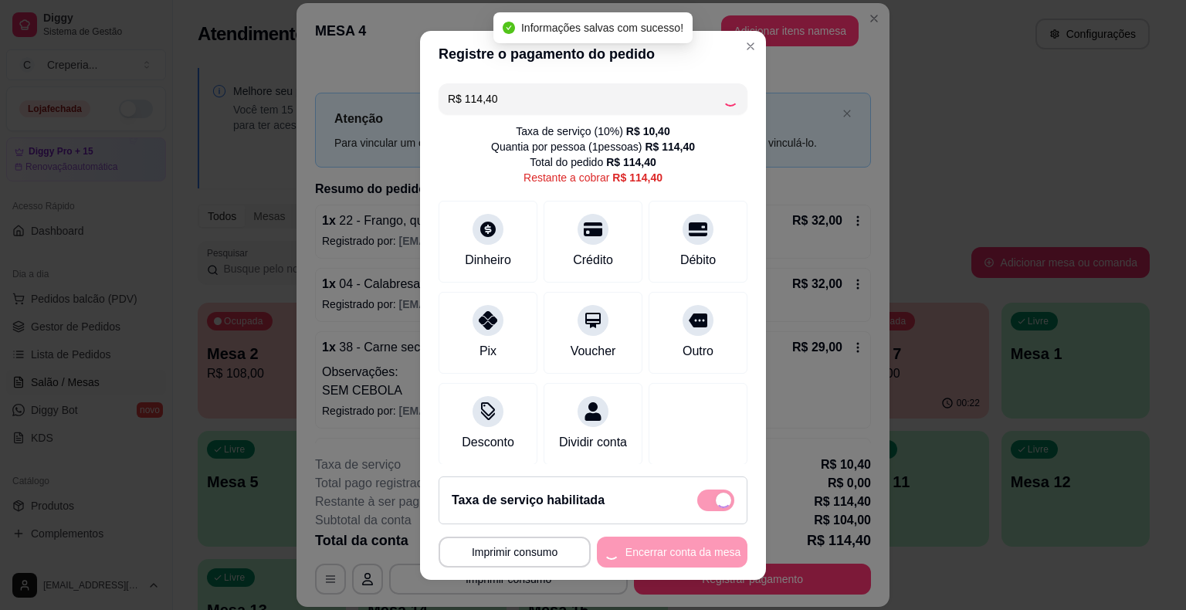
type input "R$ 0,00"
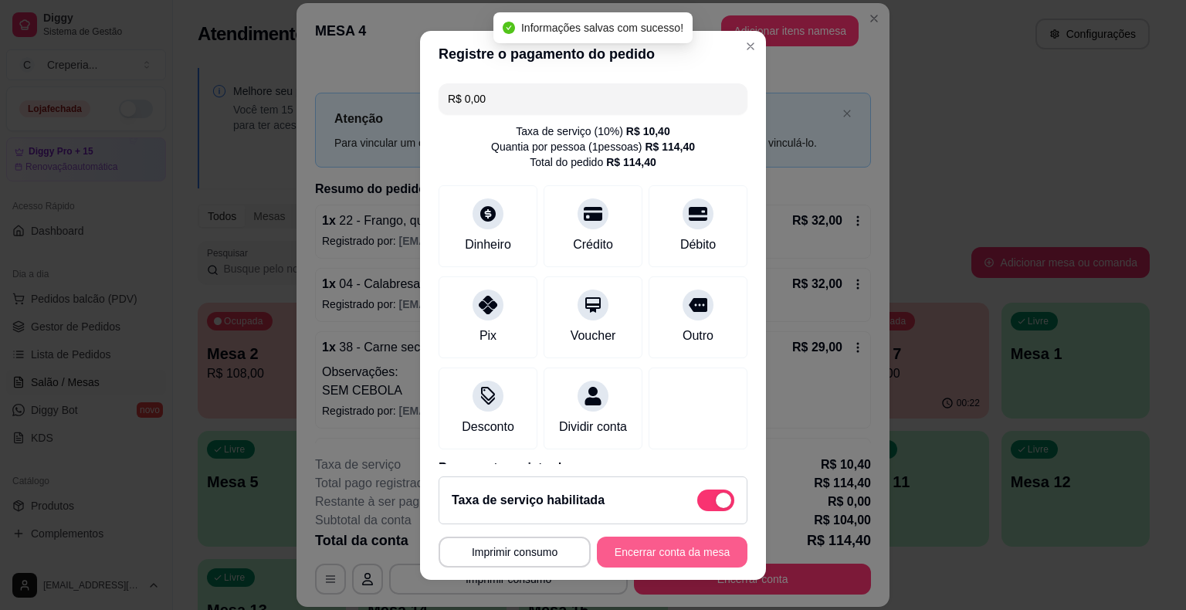
click at [673, 553] on button "Encerrar conta da mesa" at bounding box center [672, 552] width 151 height 31
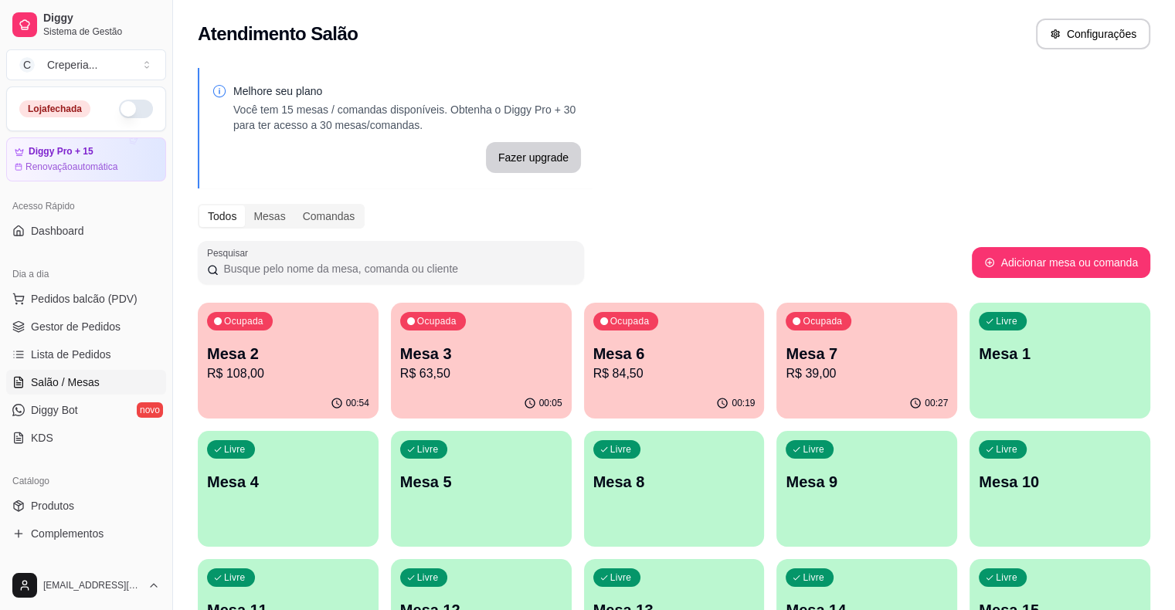
click at [785, 369] on p "R$ 39,00" at bounding box center [866, 374] width 162 height 19
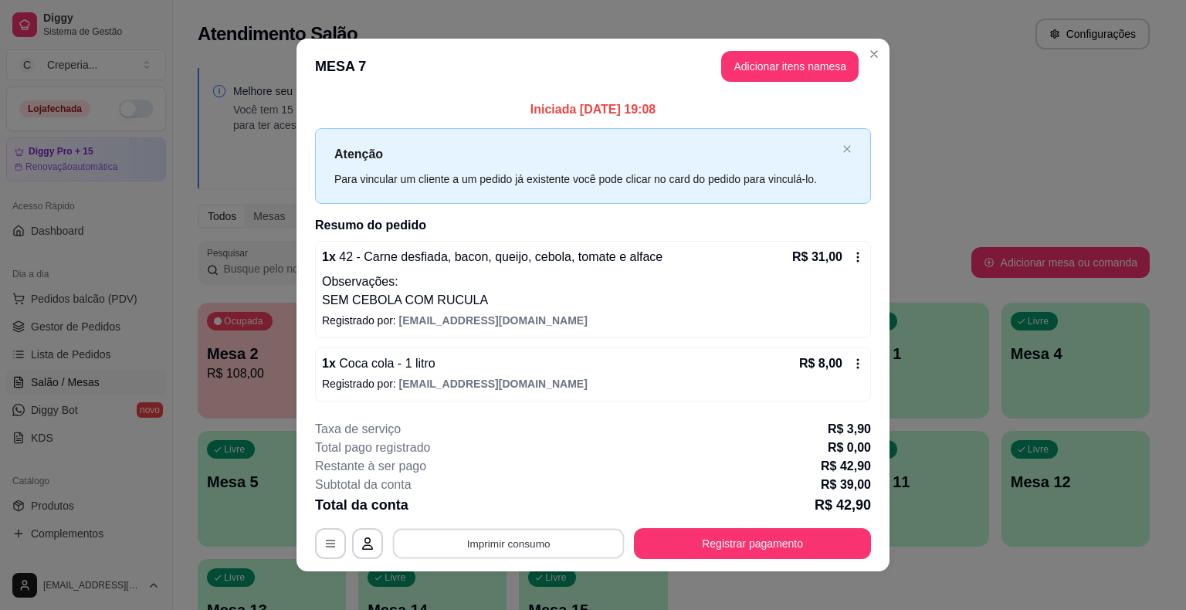
click at [485, 551] on button "Imprimir consumo" at bounding box center [509, 543] width 232 height 30
click at [500, 510] on button "IMPRESSORA" at bounding box center [508, 507] width 112 height 25
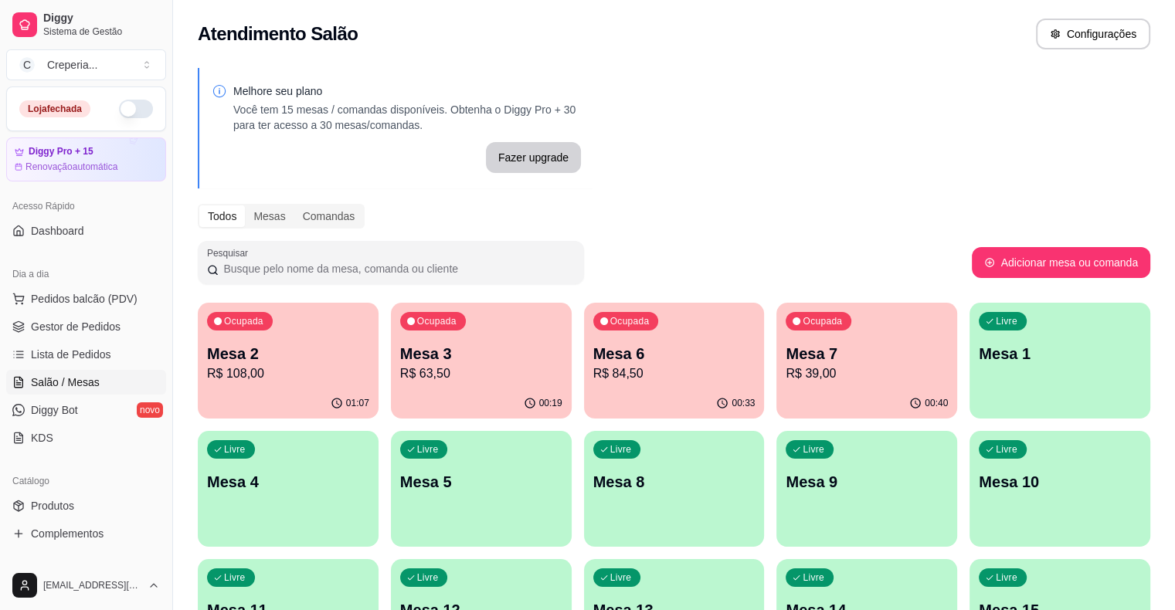
click at [776, 384] on div "Ocupada Mesa 7 R$ 39,00" at bounding box center [866, 346] width 181 height 86
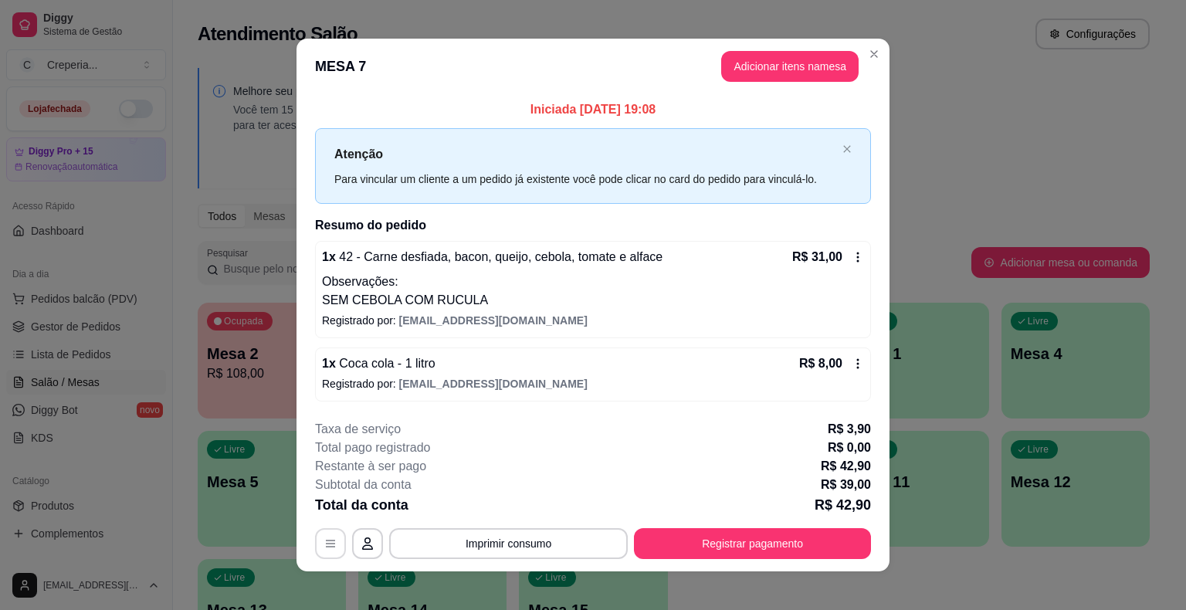
click at [331, 538] on icon "button" at bounding box center [330, 544] width 12 height 12
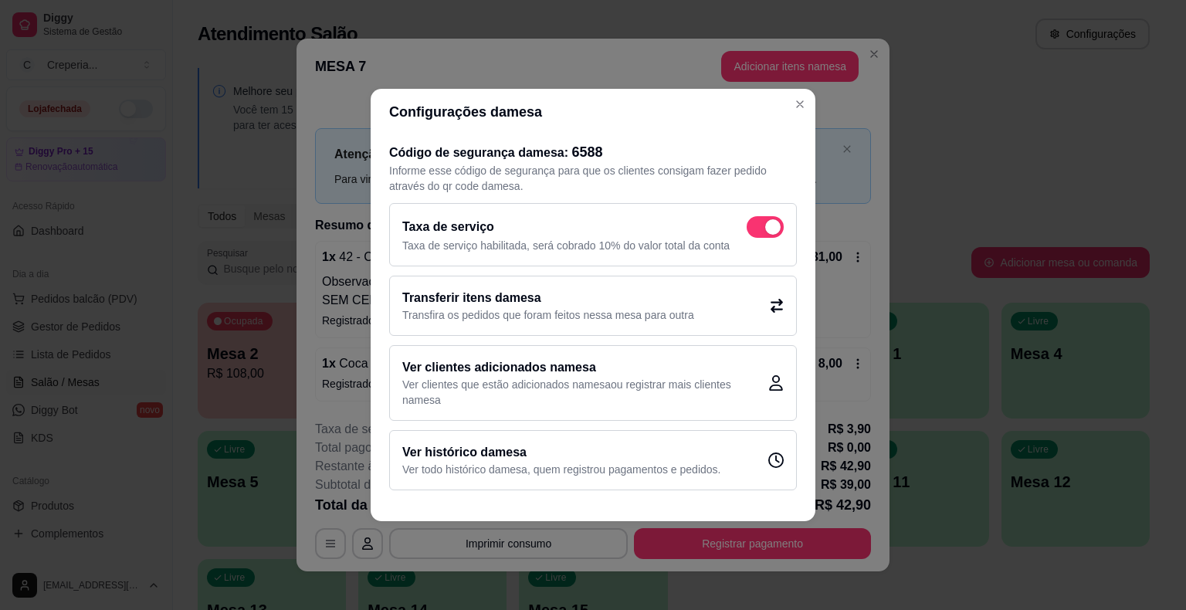
click at [754, 225] on span at bounding box center [765, 227] width 37 height 22
click at [754, 230] on input "checkbox" at bounding box center [751, 235] width 10 height 10
checkbox input "false"
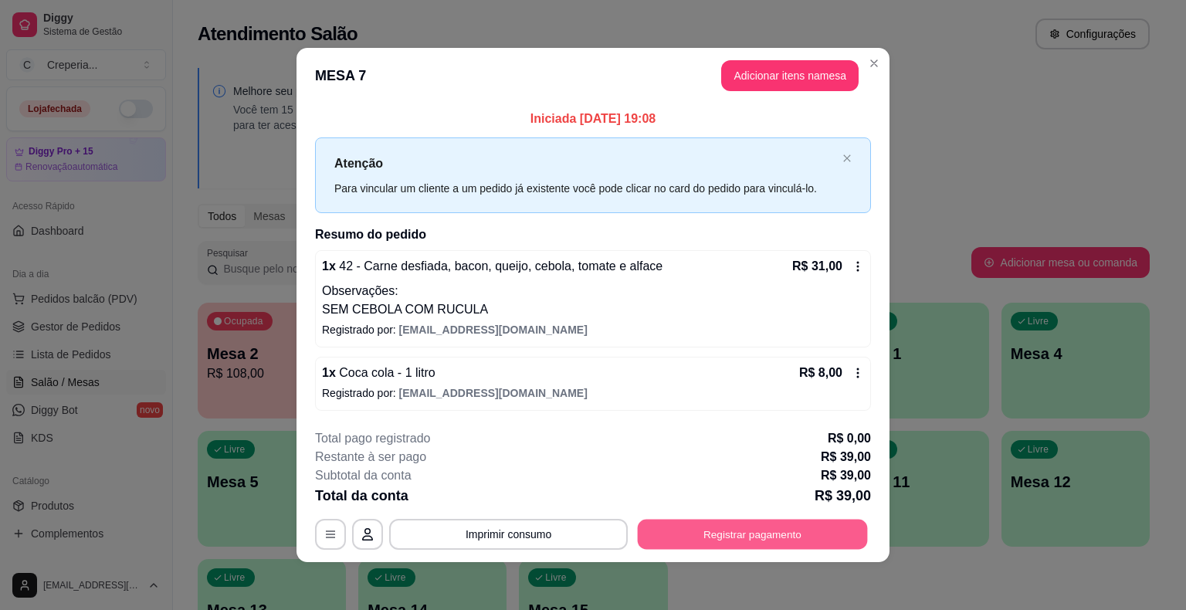
click at [734, 538] on button "Registrar pagamento" at bounding box center [753, 534] width 230 height 30
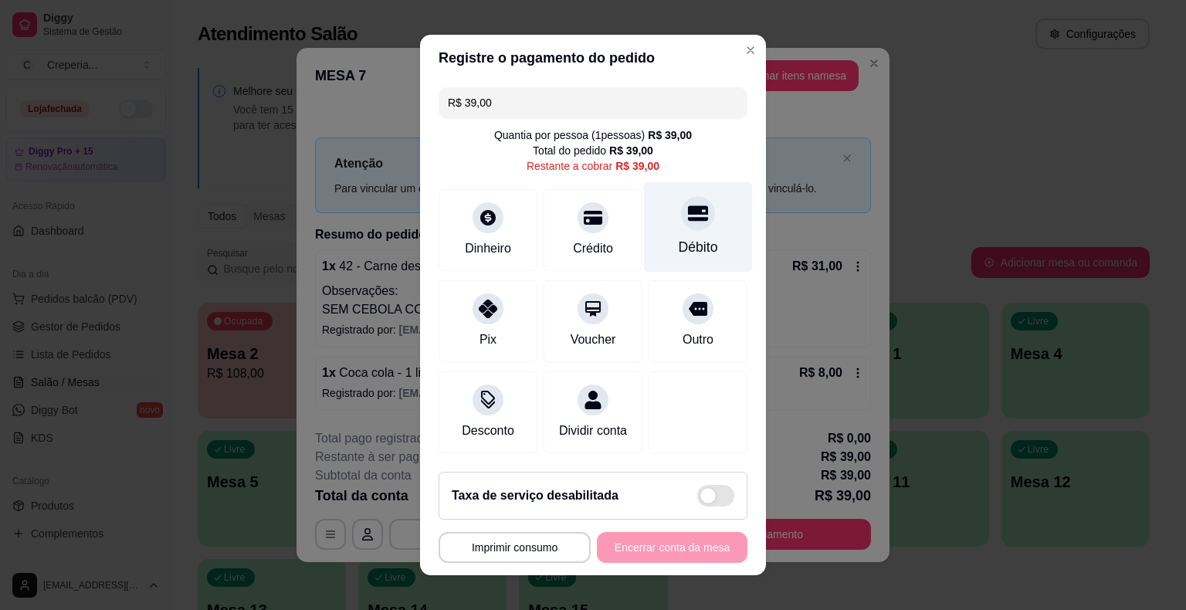
click at [688, 222] on icon at bounding box center [698, 213] width 20 height 20
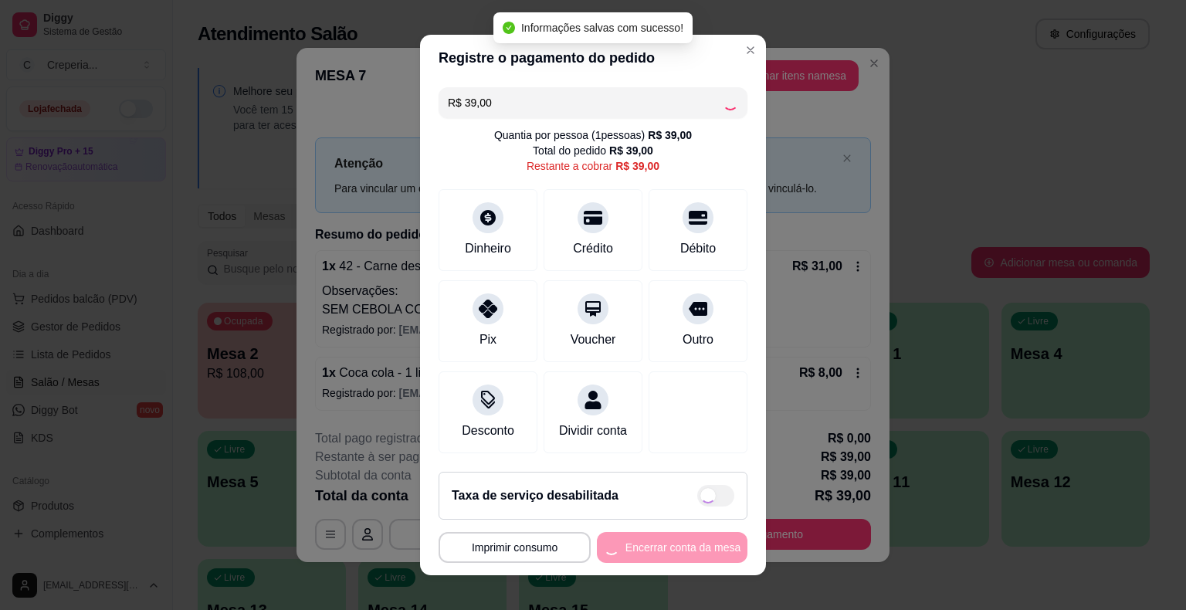
type input "R$ 0,00"
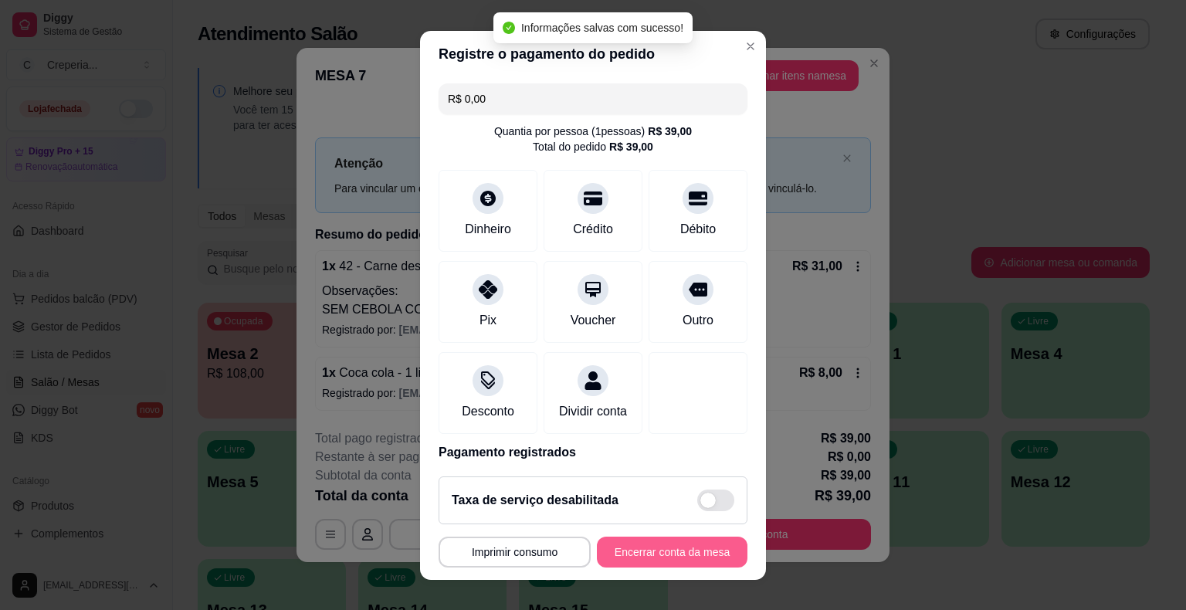
click at [665, 548] on button "Encerrar conta da mesa" at bounding box center [672, 552] width 151 height 31
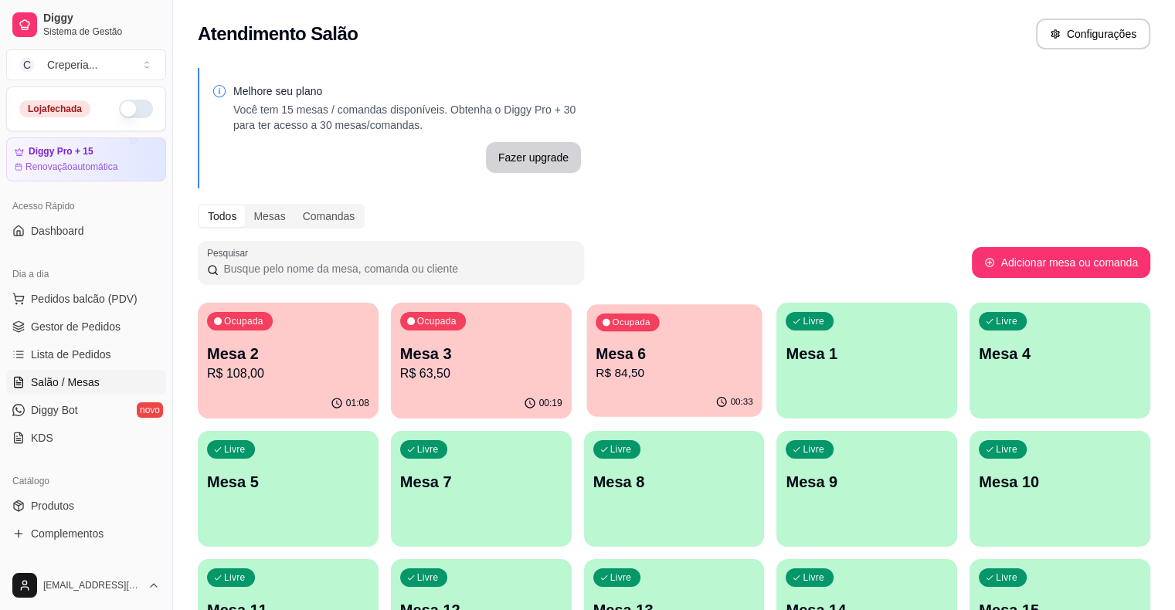
click at [586, 393] on div "00:33" at bounding box center [673, 402] width 175 height 29
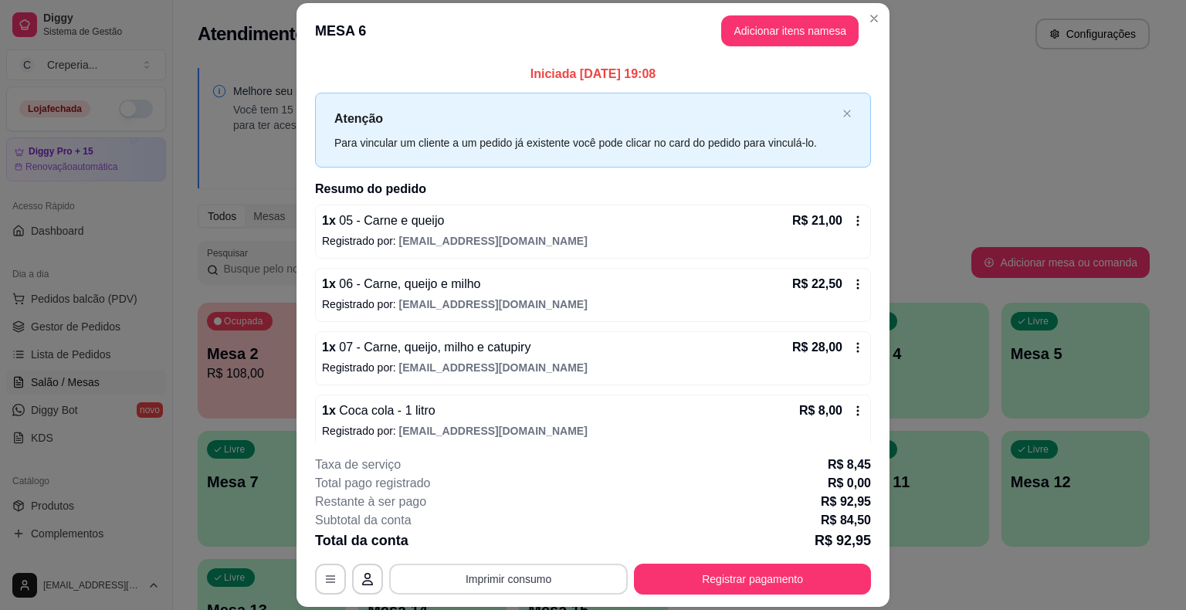
click at [538, 585] on button "Imprimir consumo" at bounding box center [508, 579] width 239 height 31
click at [522, 545] on button "IMPRESSORA" at bounding box center [508, 543] width 112 height 25
click at [713, 582] on button "Registrar pagamento" at bounding box center [753, 580] width 230 height 30
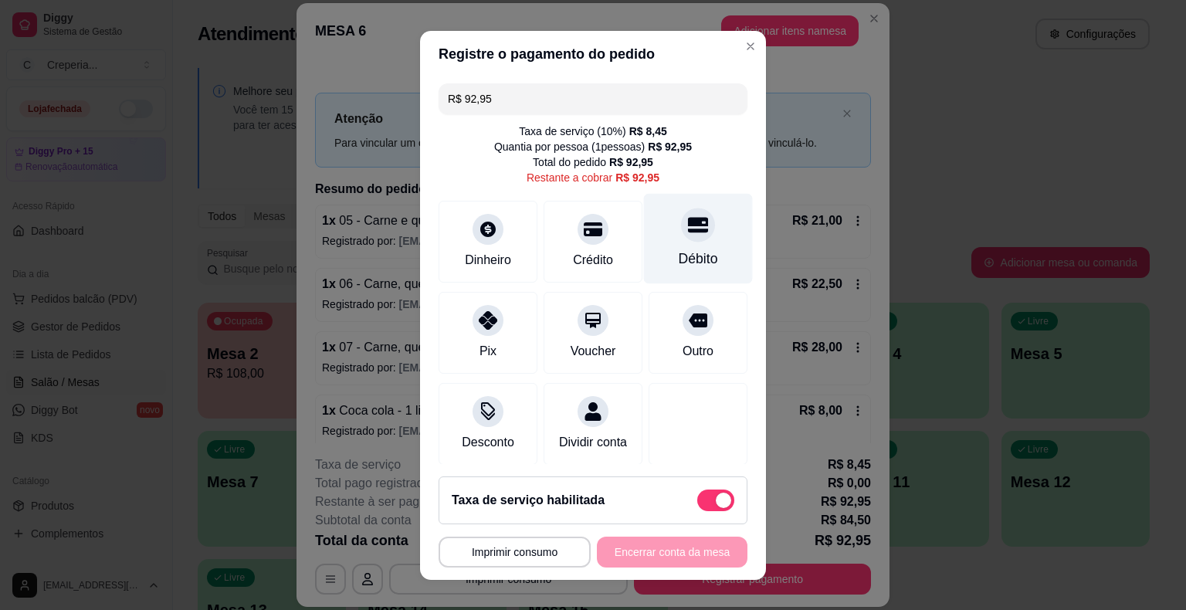
click at [688, 226] on icon at bounding box center [698, 225] width 20 height 20
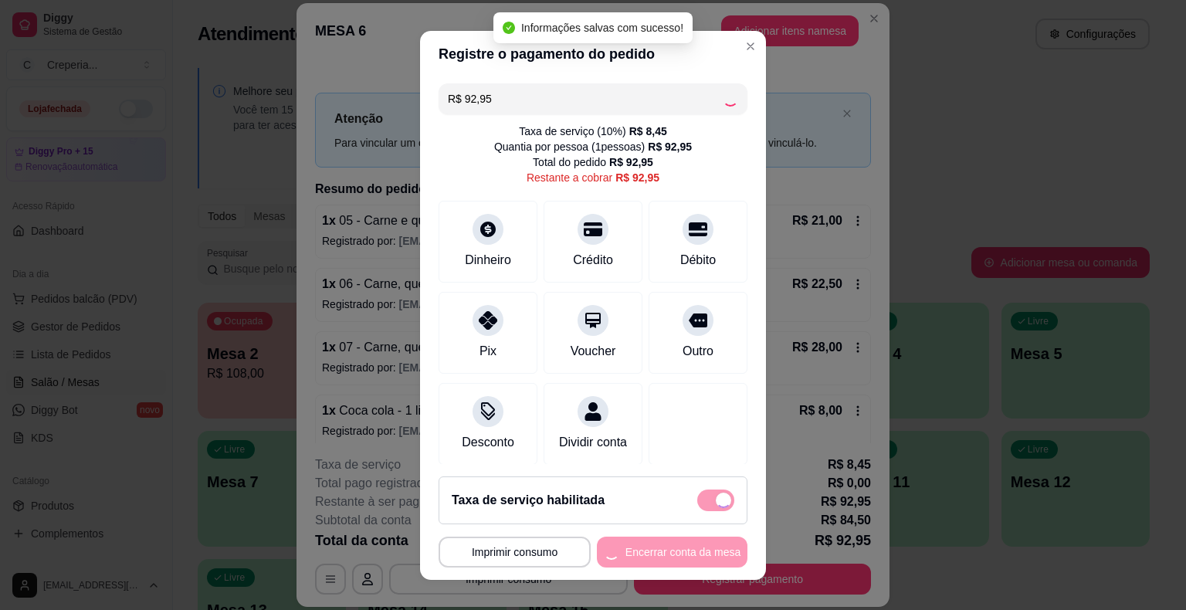
type input "R$ 0,00"
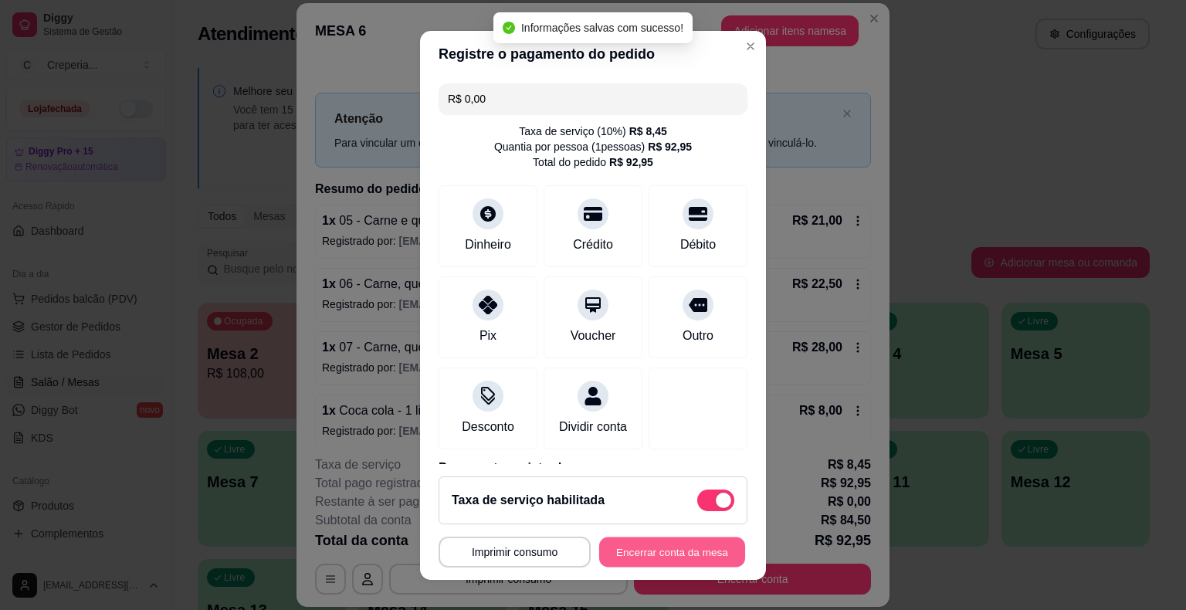
click at [632, 559] on button "Encerrar conta da mesa" at bounding box center [672, 552] width 146 height 30
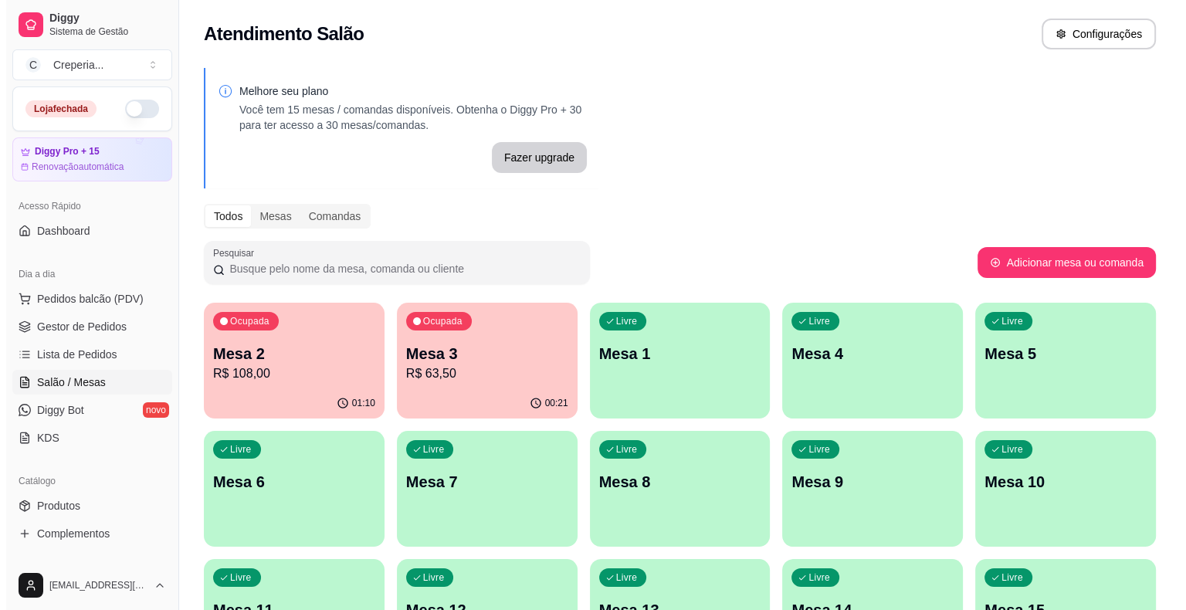
scroll to position [154, 0]
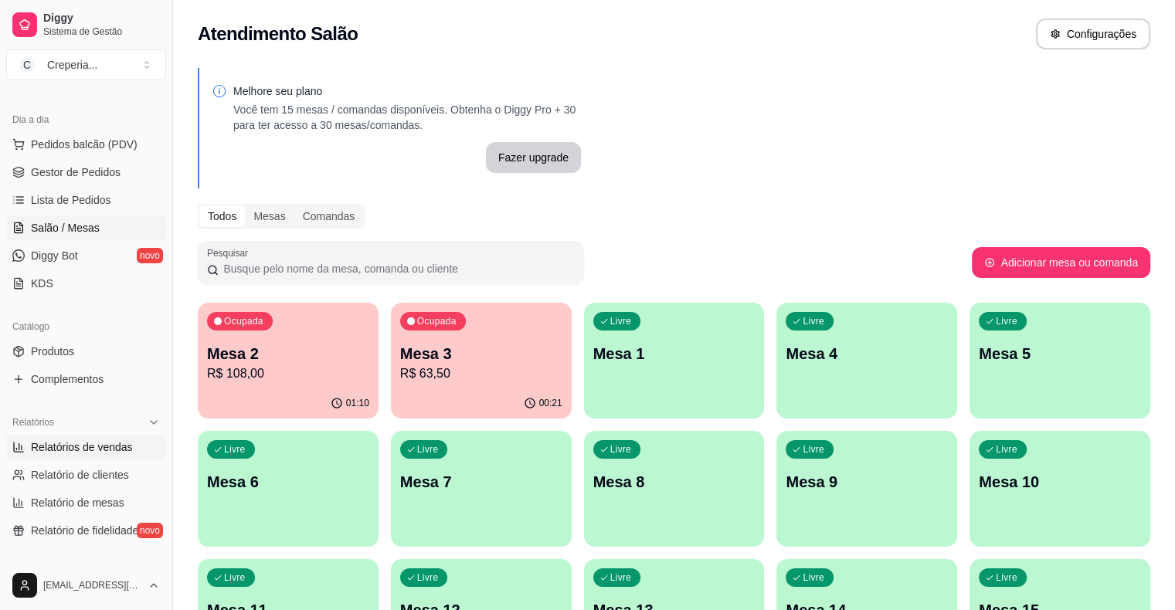
click at [81, 445] on span "Relatórios de vendas" at bounding box center [82, 446] width 102 height 15
select select "ALL"
select select "0"
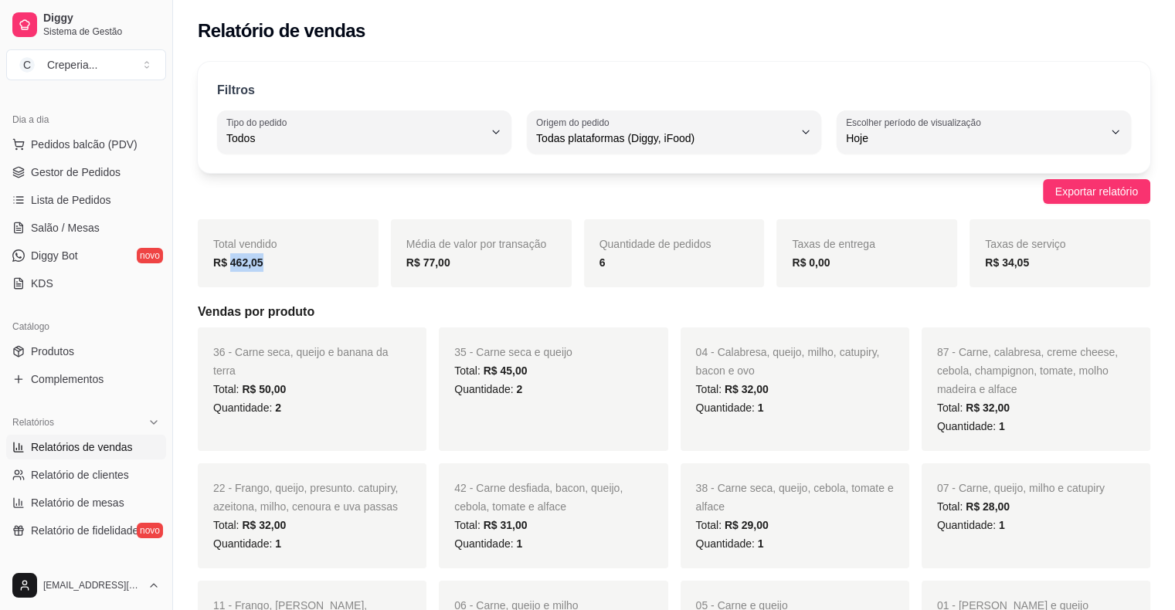
drag, startPoint x: 229, startPoint y: 264, endPoint x: 288, endPoint y: 261, distance: 59.5
click at [288, 261] on div "R$ 462,05" at bounding box center [288, 262] width 150 height 19
click at [293, 271] on div "Total vendido R$ 462,05" at bounding box center [288, 253] width 181 height 68
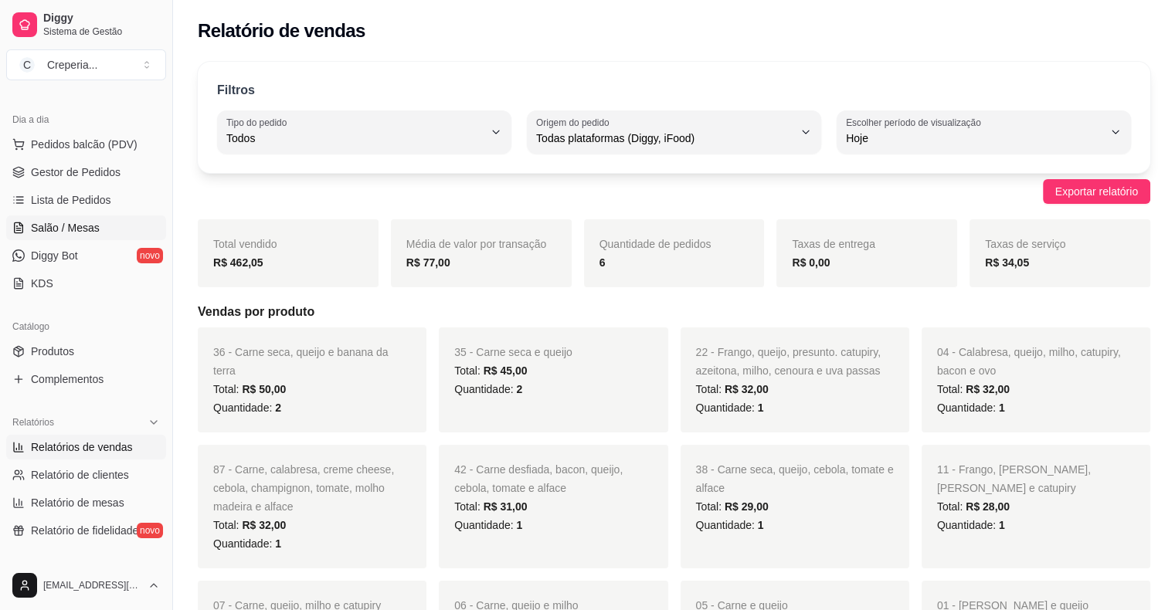
click at [82, 228] on span "Salão / Mesas" at bounding box center [65, 227] width 69 height 15
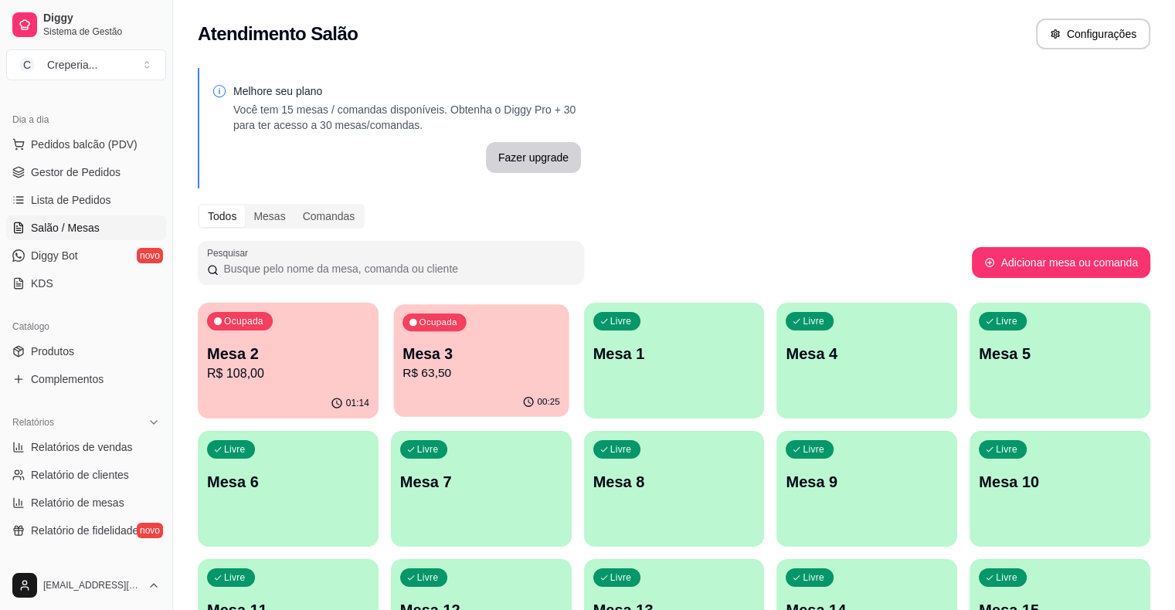
click at [402, 361] on p "Mesa 3" at bounding box center [481, 354] width 158 height 21
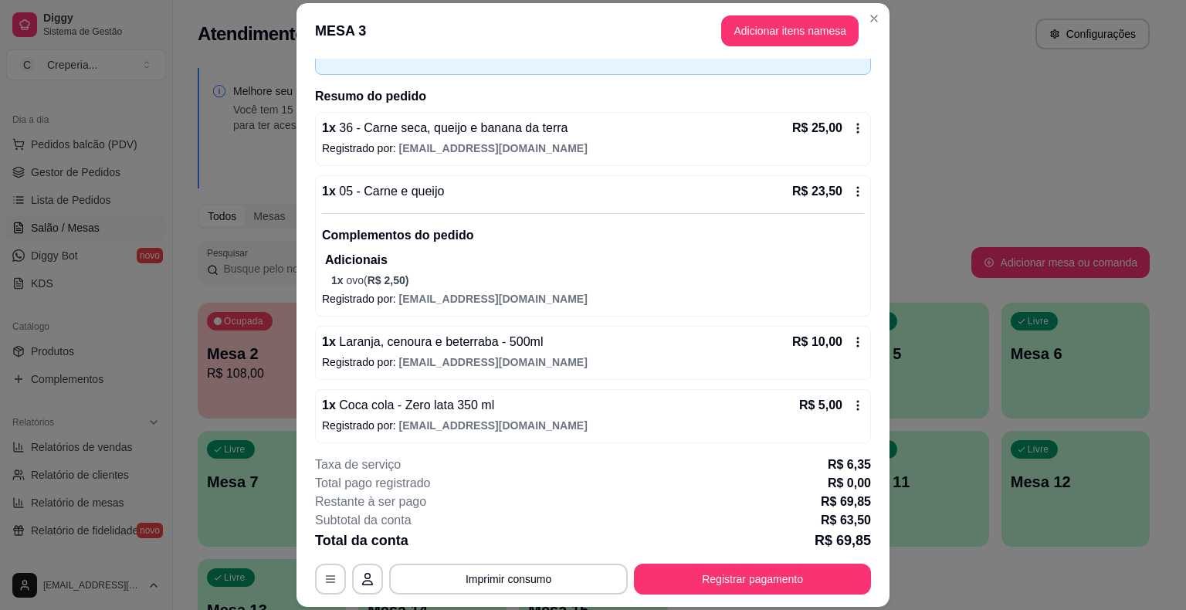
scroll to position [97, 0]
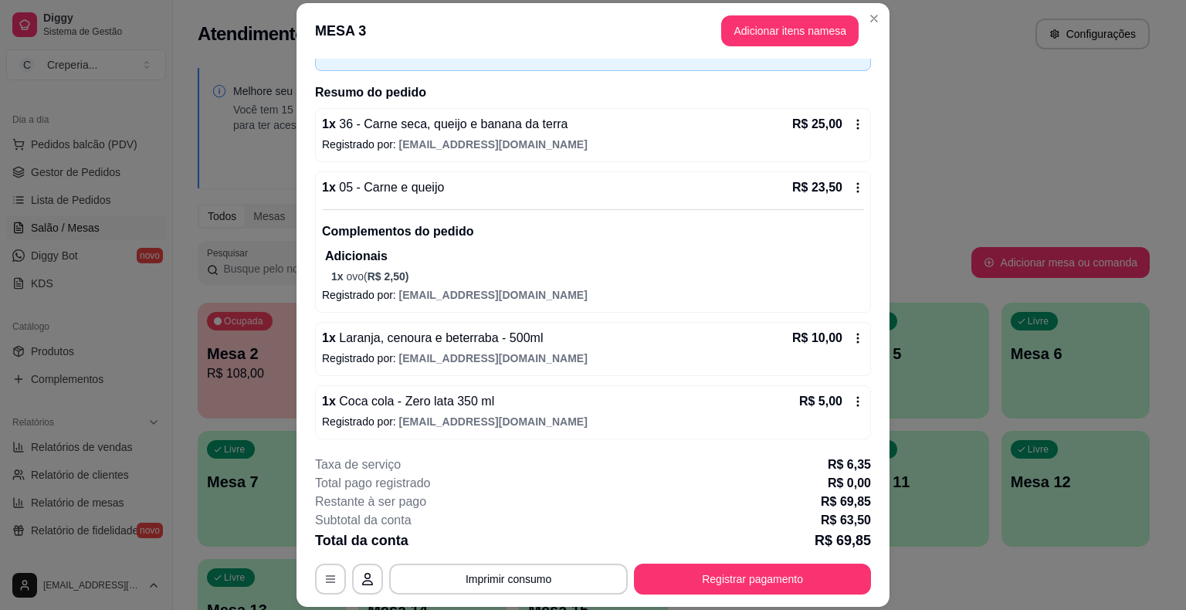
click at [852, 401] on icon at bounding box center [858, 401] width 12 height 12
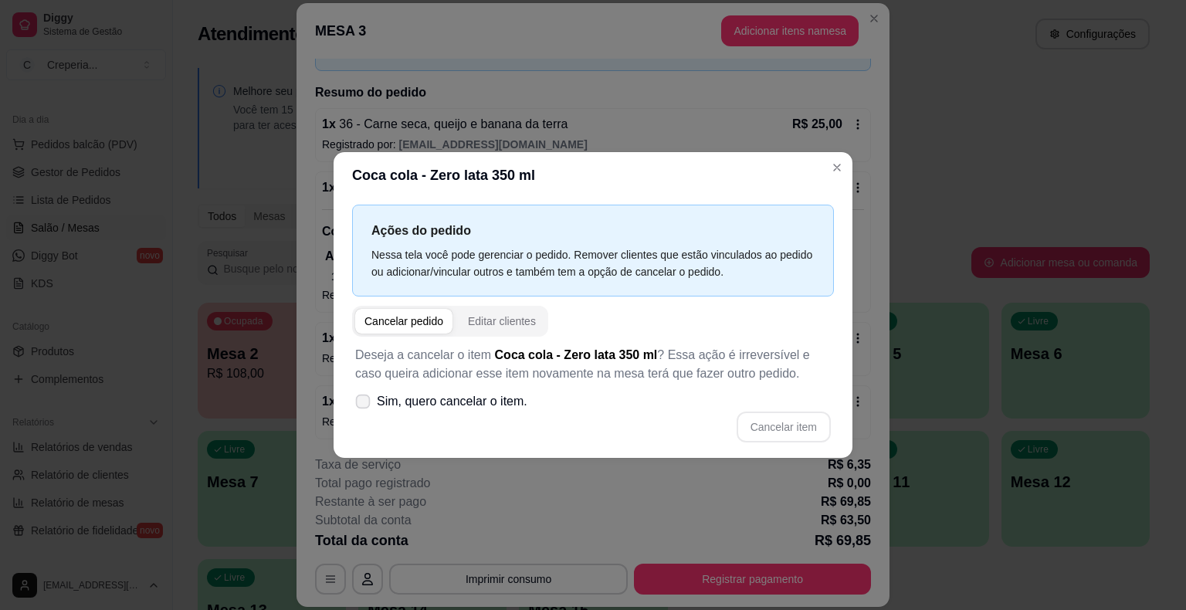
click at [423, 402] on span "Sim, quero cancelar o item." at bounding box center [452, 401] width 151 height 19
click at [365, 405] on input "Sim, quero cancelar o item." at bounding box center [359, 410] width 10 height 10
checkbox input "true"
click at [757, 426] on button "Cancelar item" at bounding box center [784, 427] width 94 height 31
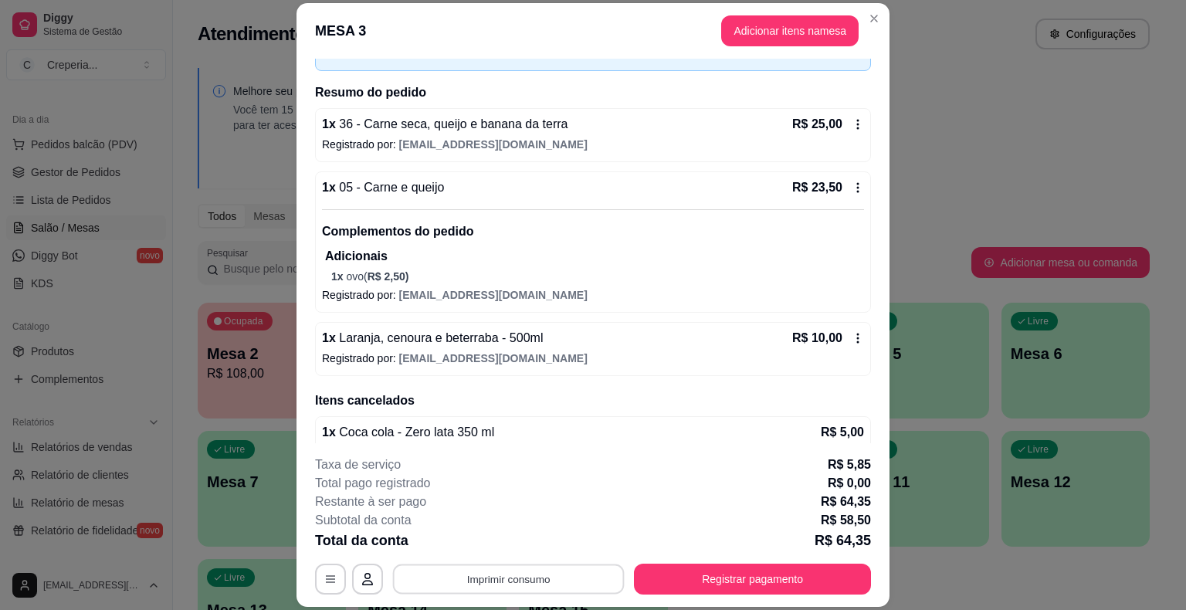
click at [509, 588] on button "Imprimir consumo" at bounding box center [509, 580] width 232 height 30
click at [484, 542] on button "IMPRESSORA" at bounding box center [508, 543] width 112 height 25
click at [714, 573] on button "Registrar pagamento" at bounding box center [753, 580] width 230 height 30
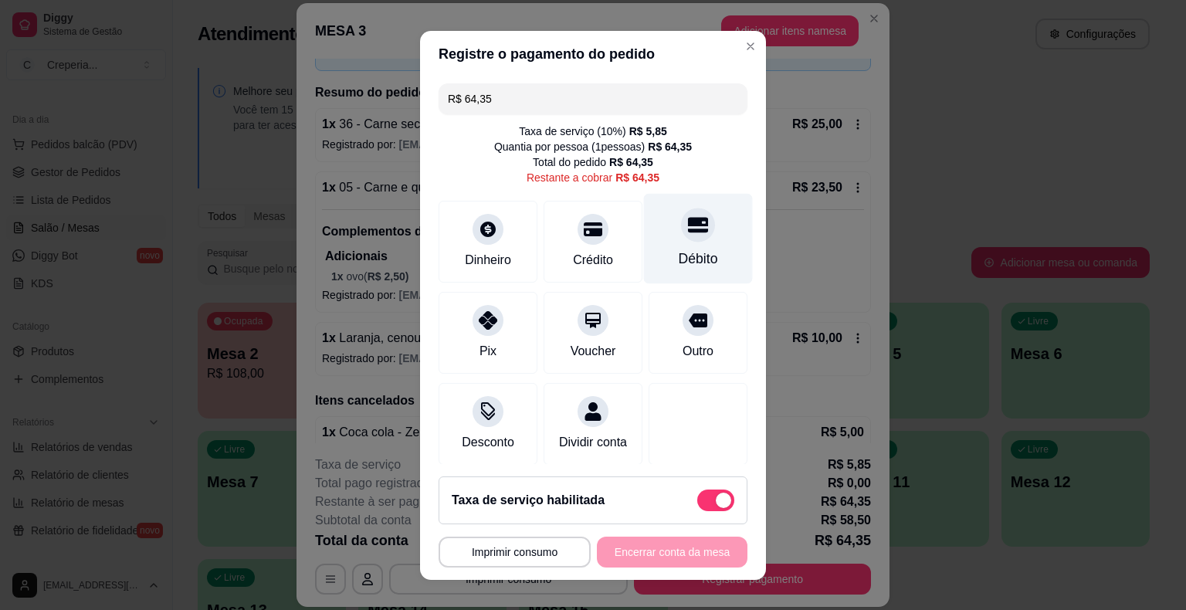
click at [686, 252] on div "Débito" at bounding box center [698, 259] width 39 height 20
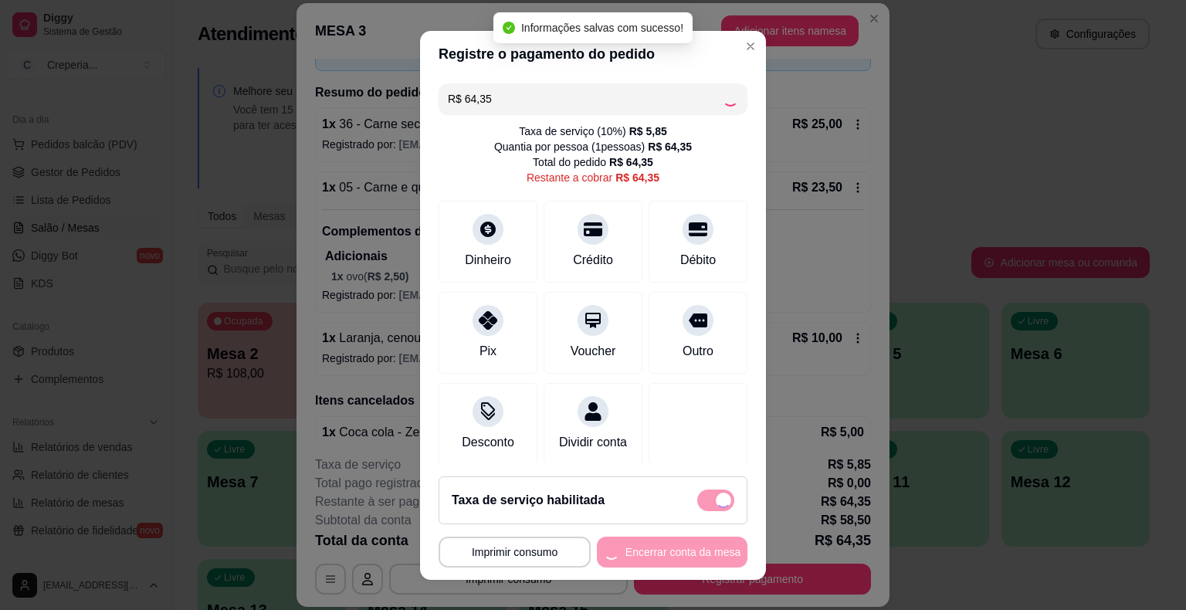
type input "R$ 0,00"
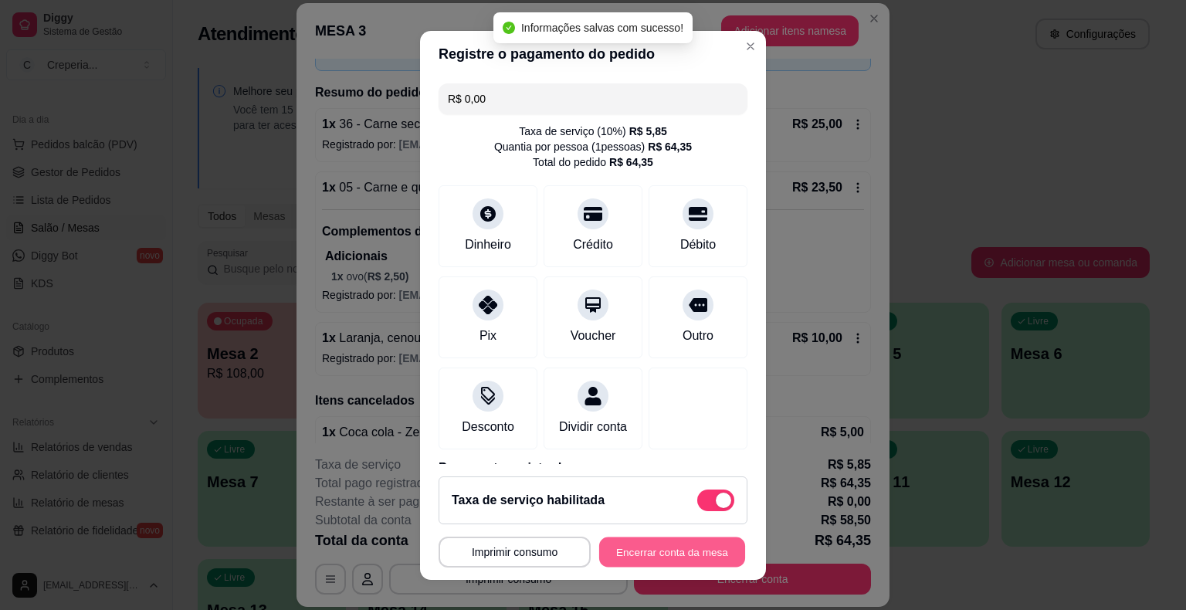
click at [643, 552] on button "Encerrar conta da mesa" at bounding box center [672, 552] width 146 height 30
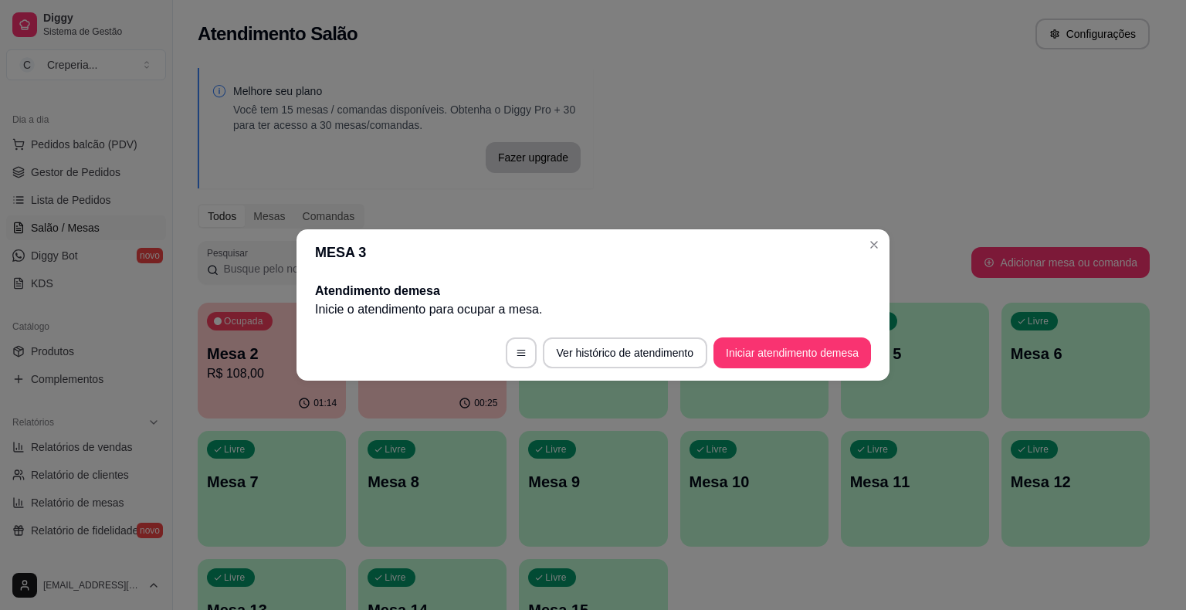
scroll to position [0, 0]
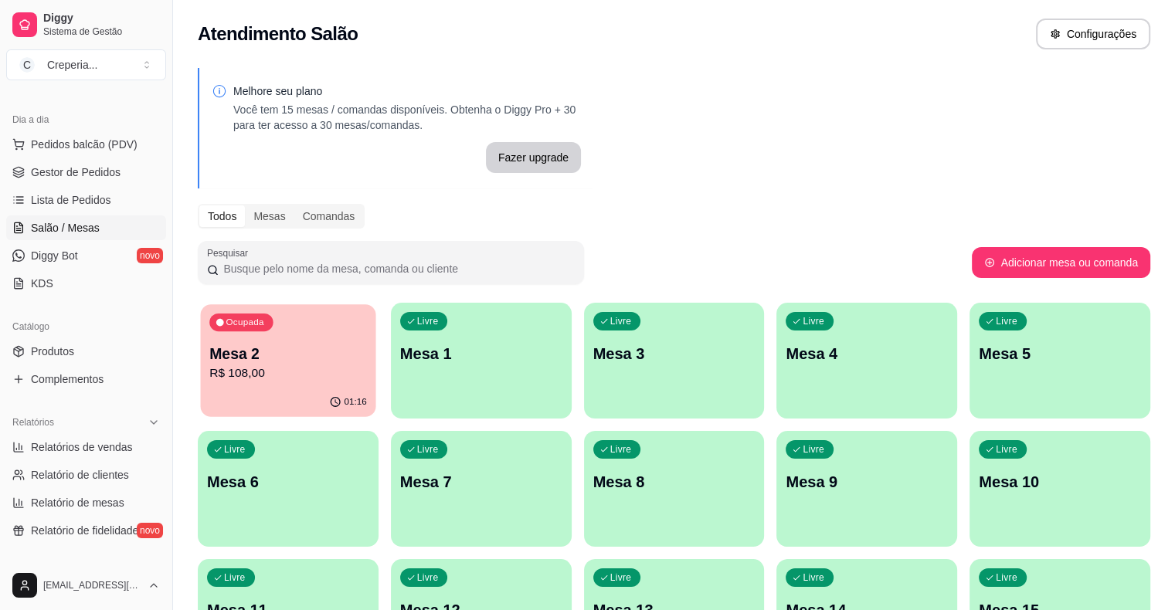
click at [290, 357] on p "Mesa 2" at bounding box center [288, 354] width 158 height 21
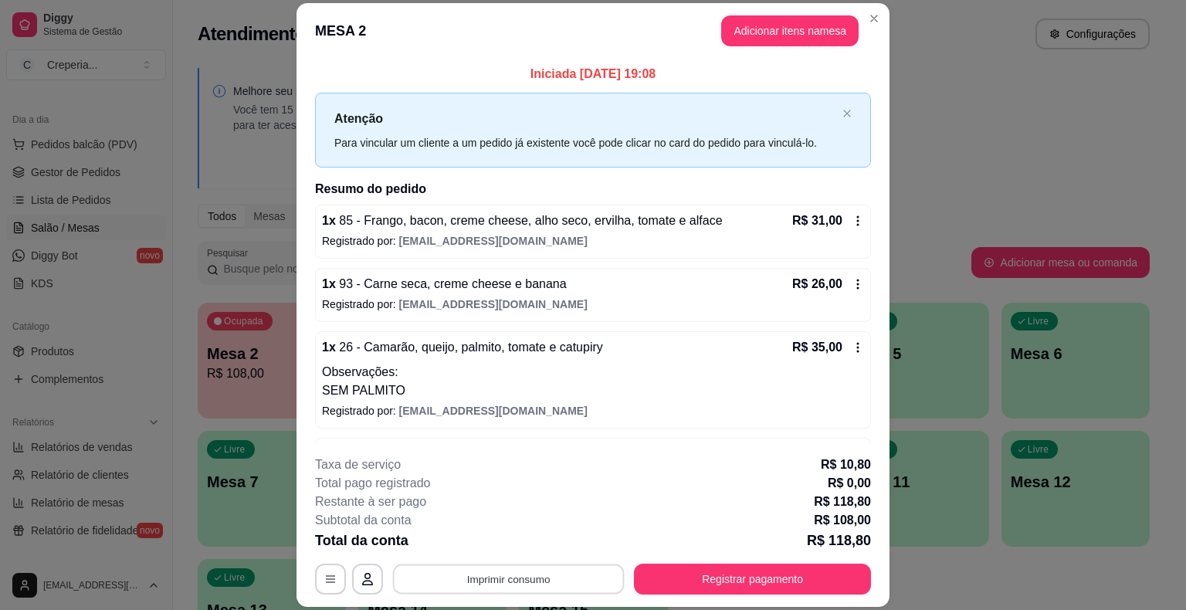
click at [534, 572] on button "Imprimir consumo" at bounding box center [509, 580] width 232 height 30
click at [497, 544] on button "IMPRESSORA" at bounding box center [508, 543] width 112 height 25
click at [748, 581] on button "Registrar pagamento" at bounding box center [753, 580] width 230 height 30
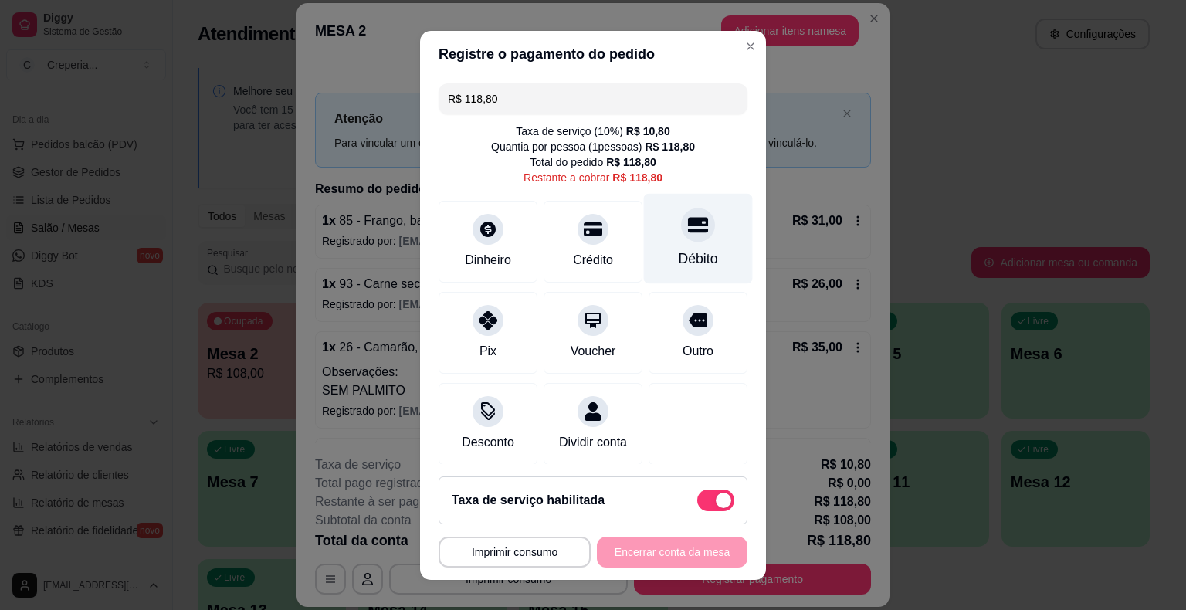
click at [673, 243] on div "Débito" at bounding box center [698, 238] width 109 height 90
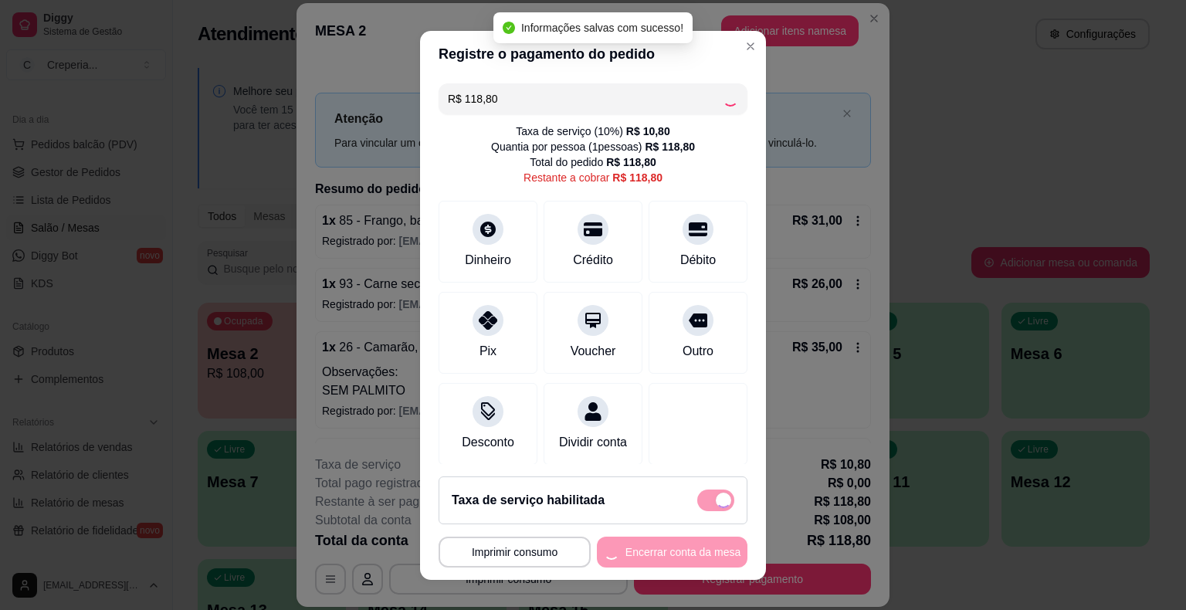
type input "R$ 0,00"
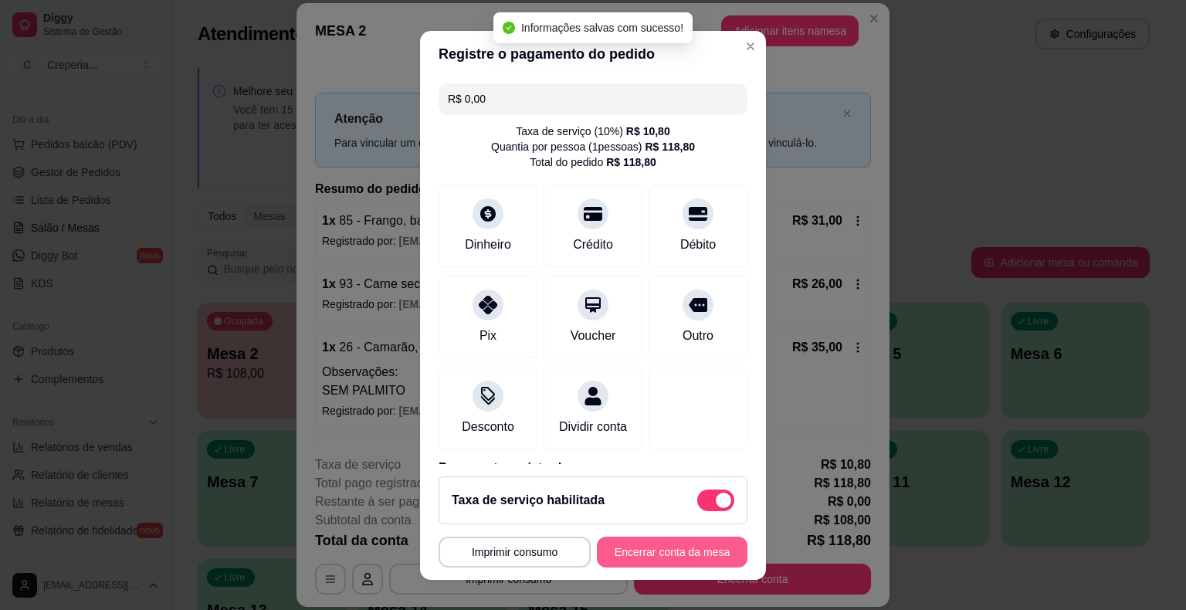
click at [646, 551] on button "Encerrar conta da mesa" at bounding box center [672, 552] width 151 height 31
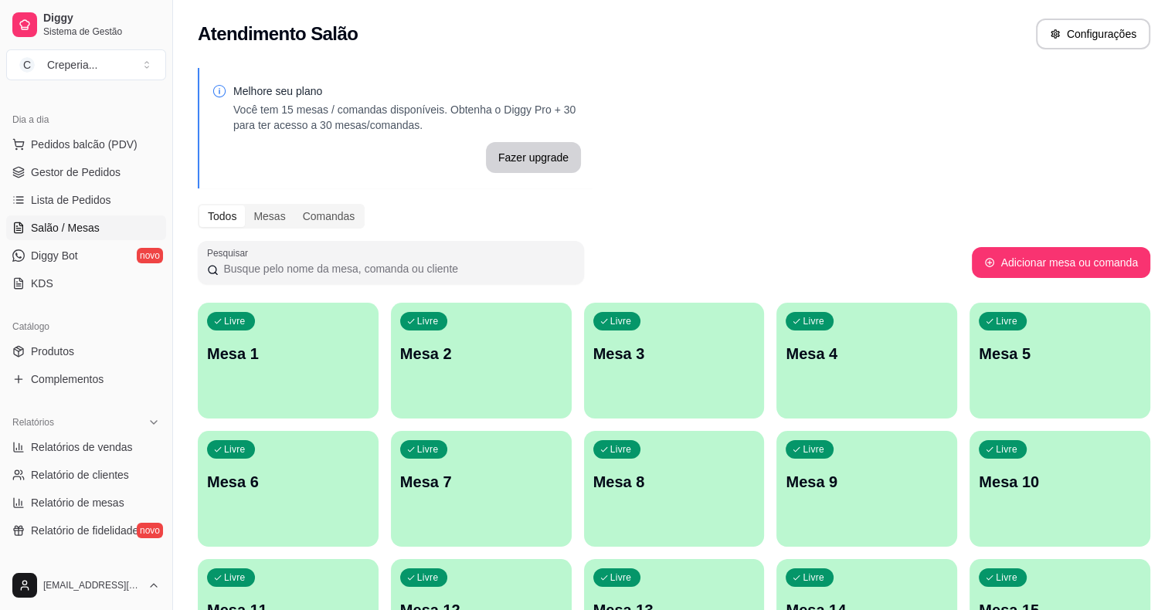
click at [785, 364] on p "Mesa 4" at bounding box center [866, 354] width 162 height 22
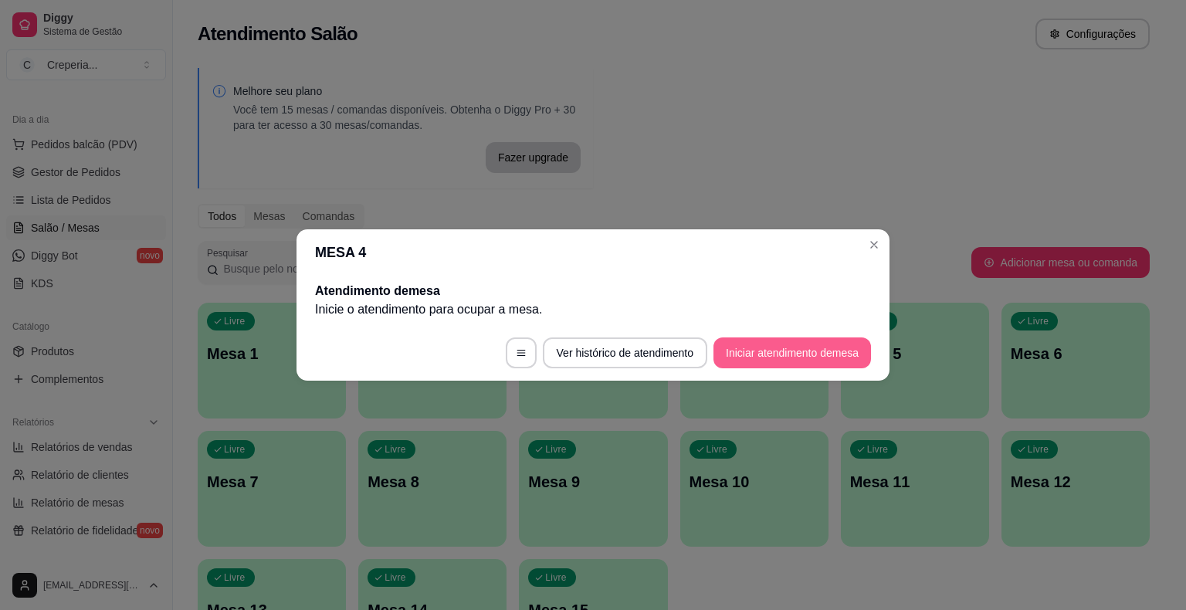
click at [741, 358] on button "Iniciar atendimento de mesa" at bounding box center [793, 352] width 158 height 31
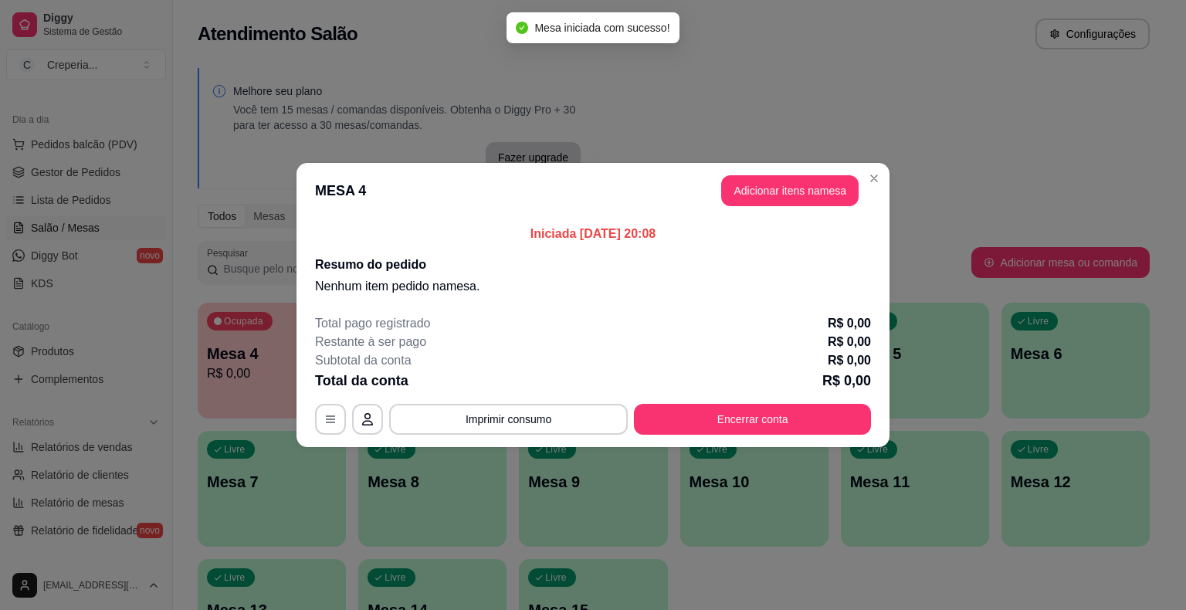
click at [753, 205] on button "Adicionar itens na mesa" at bounding box center [789, 190] width 137 height 31
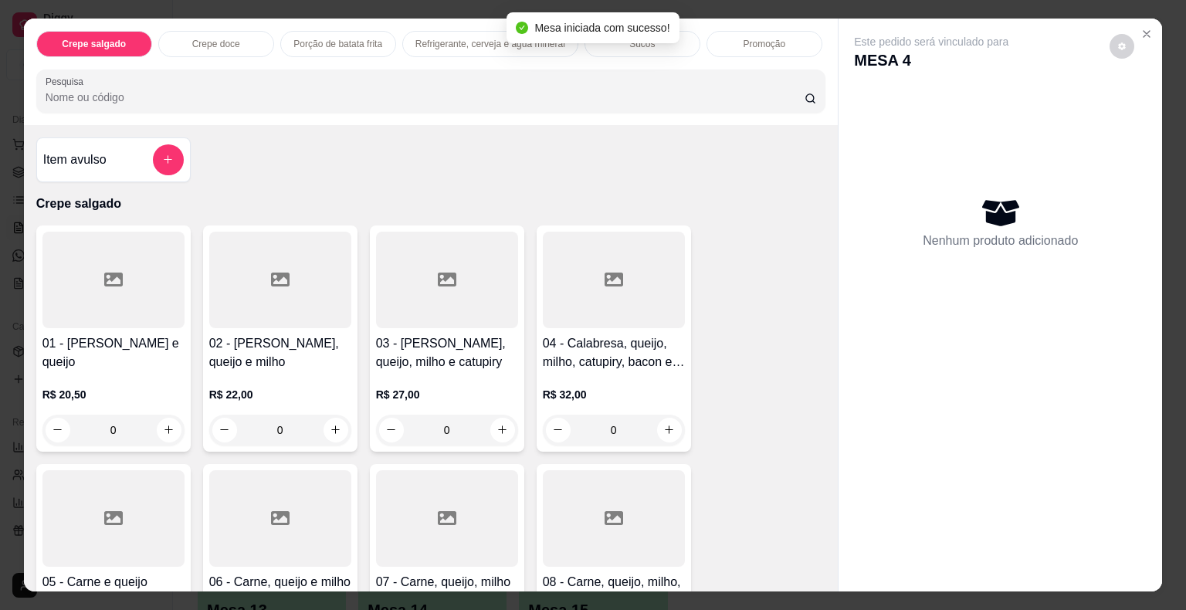
click at [542, 92] on input "Pesquisa" at bounding box center [425, 97] width 759 height 15
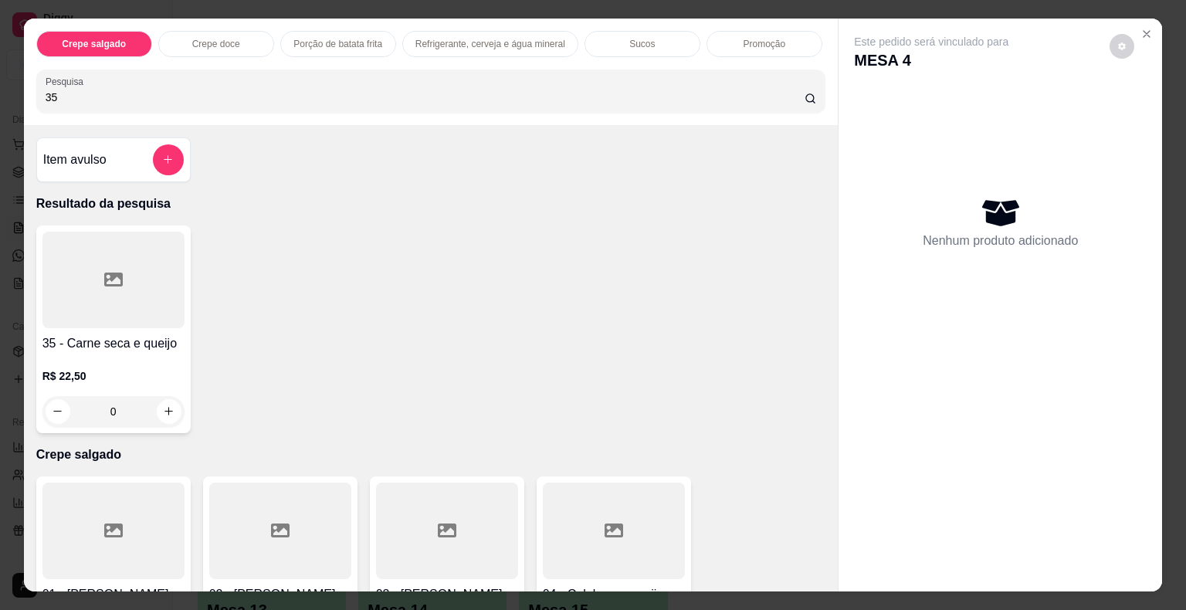
type input "35"
click at [176, 268] on div at bounding box center [113, 280] width 142 height 97
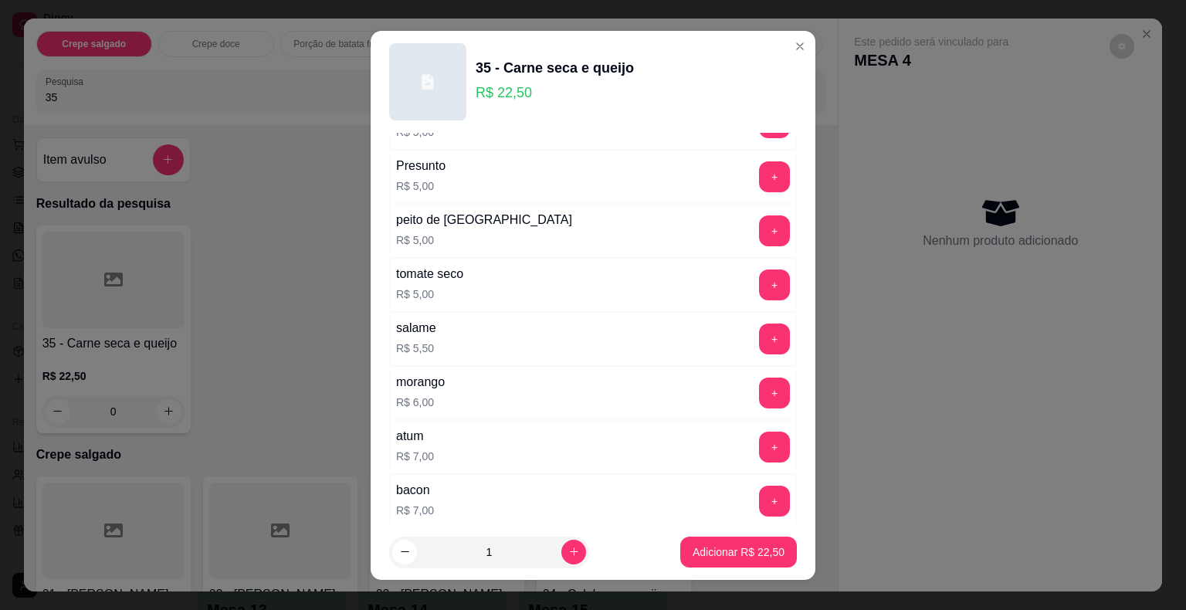
scroll to position [2162, 0]
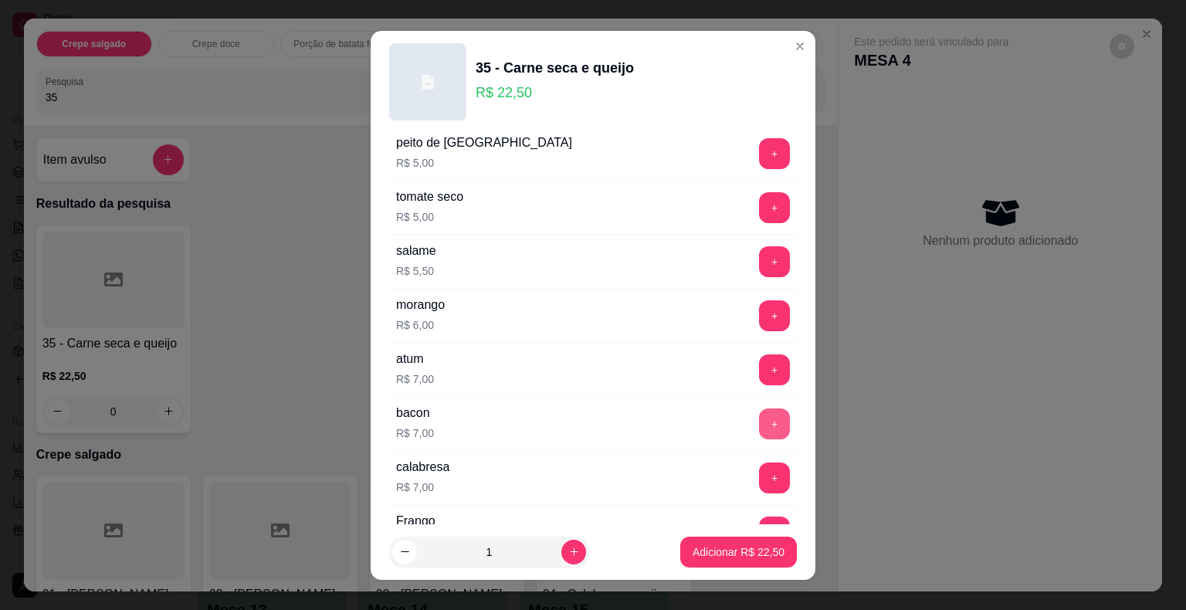
click at [759, 409] on button "+" at bounding box center [774, 424] width 31 height 31
click at [741, 551] on p "Adicionar R$ 29,50" at bounding box center [739, 551] width 90 height 15
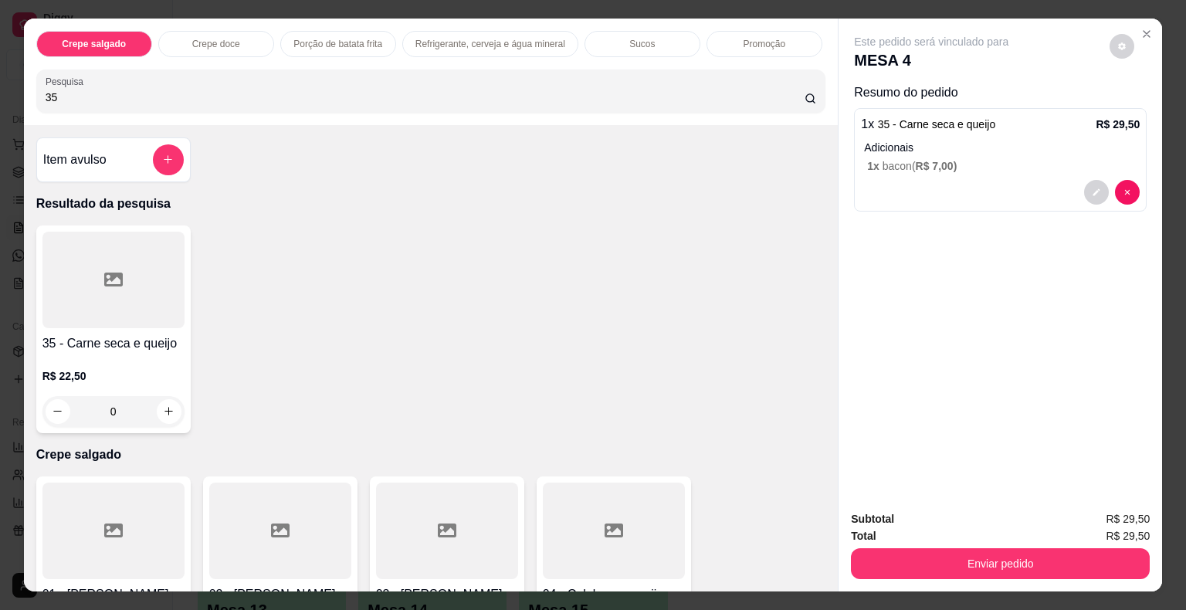
drag, startPoint x: 139, startPoint y: 97, endPoint x: 2, endPoint y: 97, distance: 137.5
click at [2, 97] on div "Crepe salgado Crepe doce Porção de batata frita Refrigerante, cerveja e água mi…" at bounding box center [593, 305] width 1186 height 610
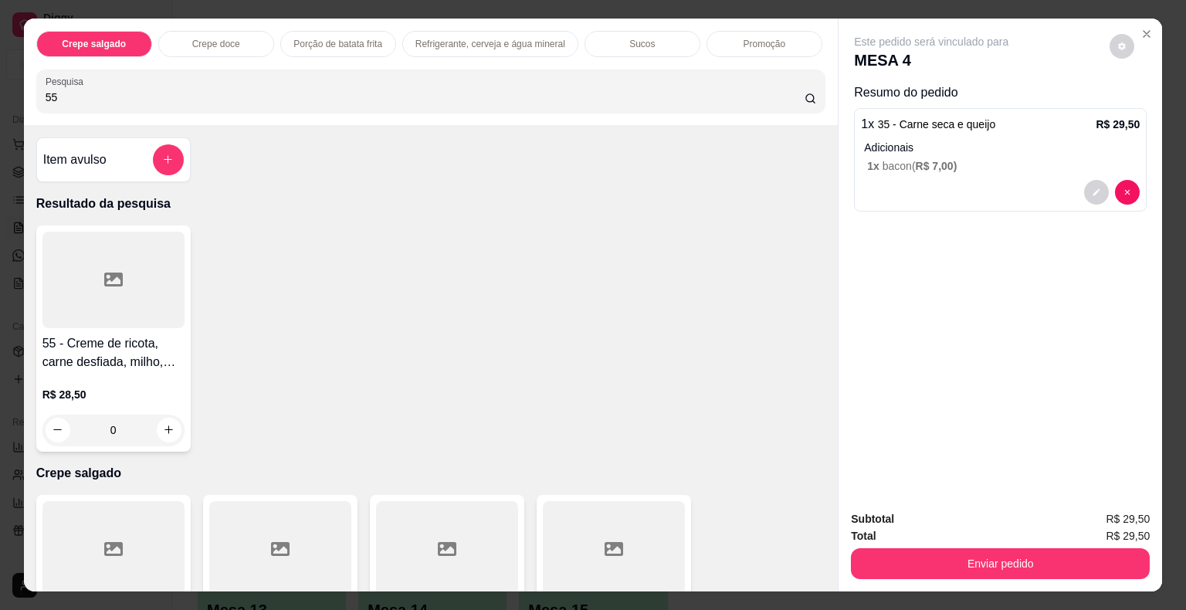
type input "55"
click at [104, 280] on icon at bounding box center [113, 280] width 19 height 14
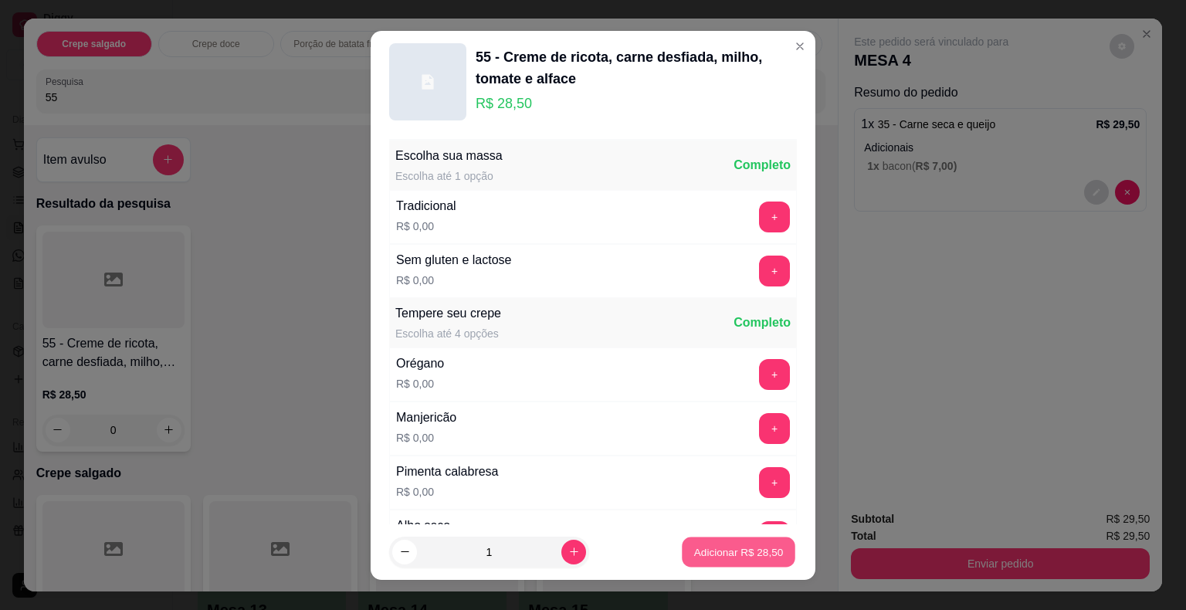
click at [699, 545] on p "Adicionar R$ 28,50" at bounding box center [739, 551] width 90 height 15
type input "1"
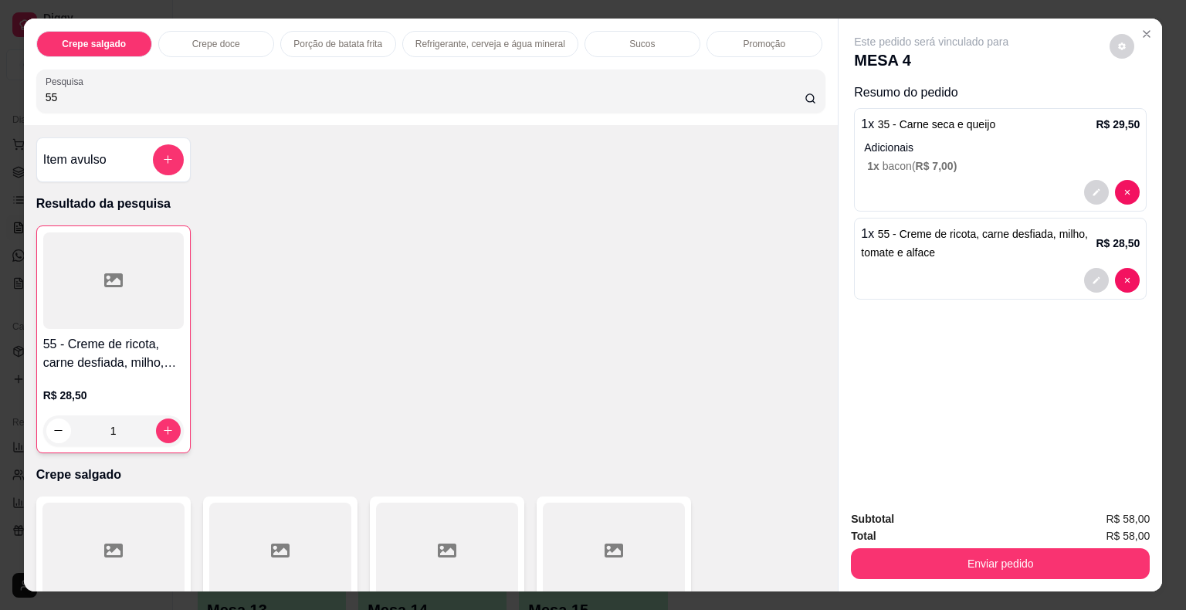
drag, startPoint x: 133, startPoint y: 95, endPoint x: 7, endPoint y: 69, distance: 128.6
click at [7, 69] on div "Crepe salgado Crepe doce Porção de batata frita Refrigerante, cerveja e água mi…" at bounding box center [593, 305] width 1186 height 610
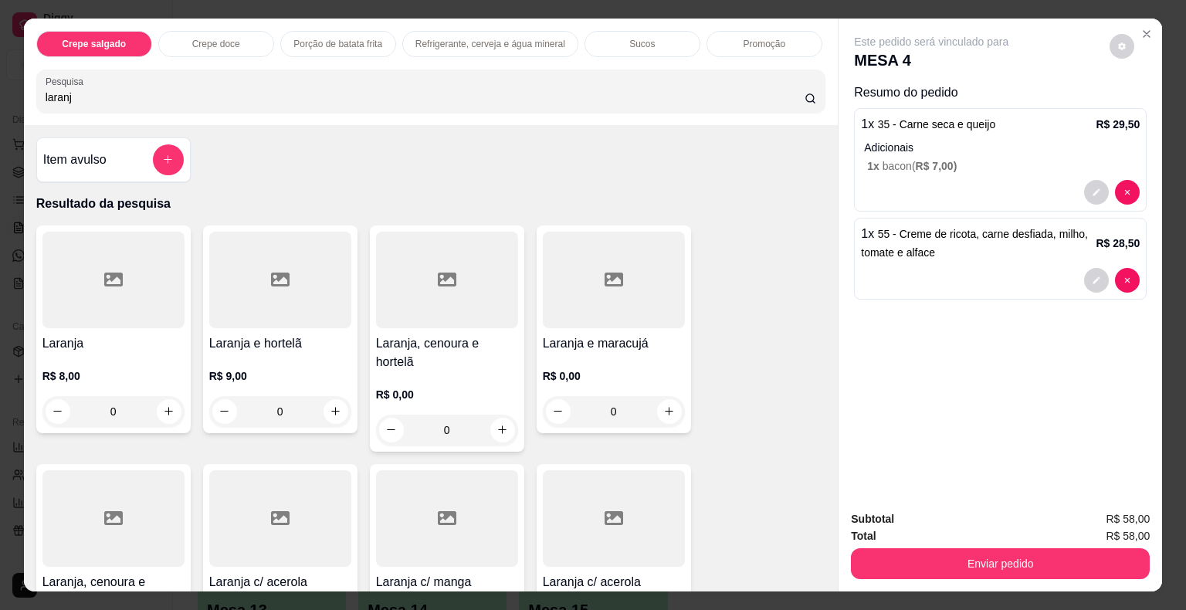
type input "laranj"
click at [104, 280] on icon at bounding box center [113, 280] width 19 height 14
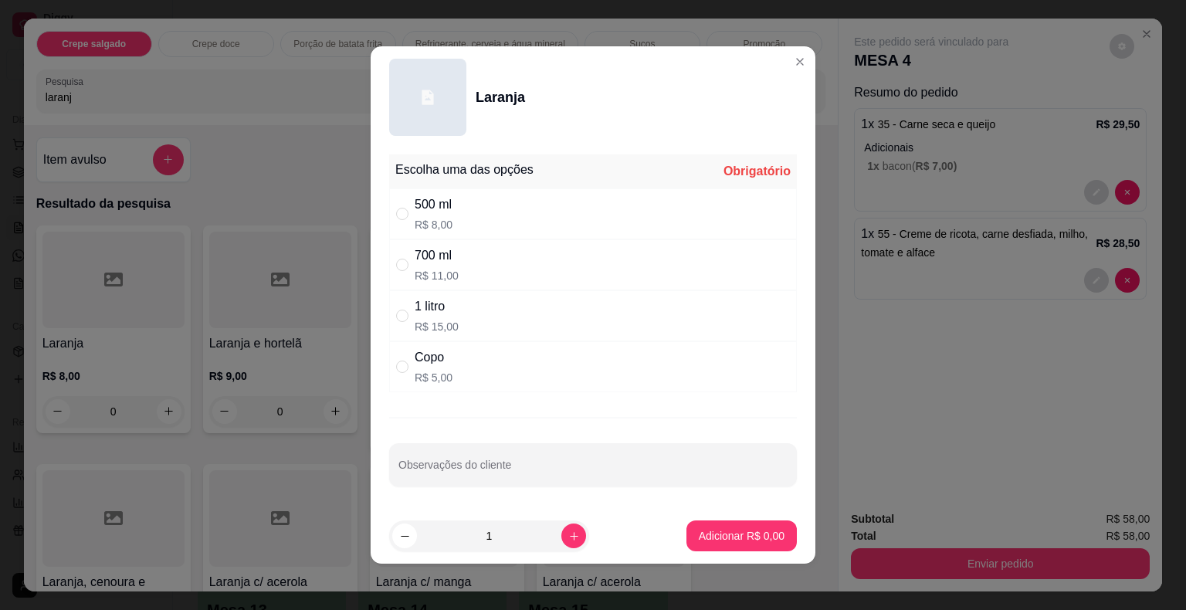
click at [448, 213] on div "500 ml R$ 8,00" at bounding box center [593, 213] width 408 height 51
radio input "true"
click at [726, 541] on p "Adicionar R$ 8,00" at bounding box center [742, 535] width 86 height 15
type input "1"
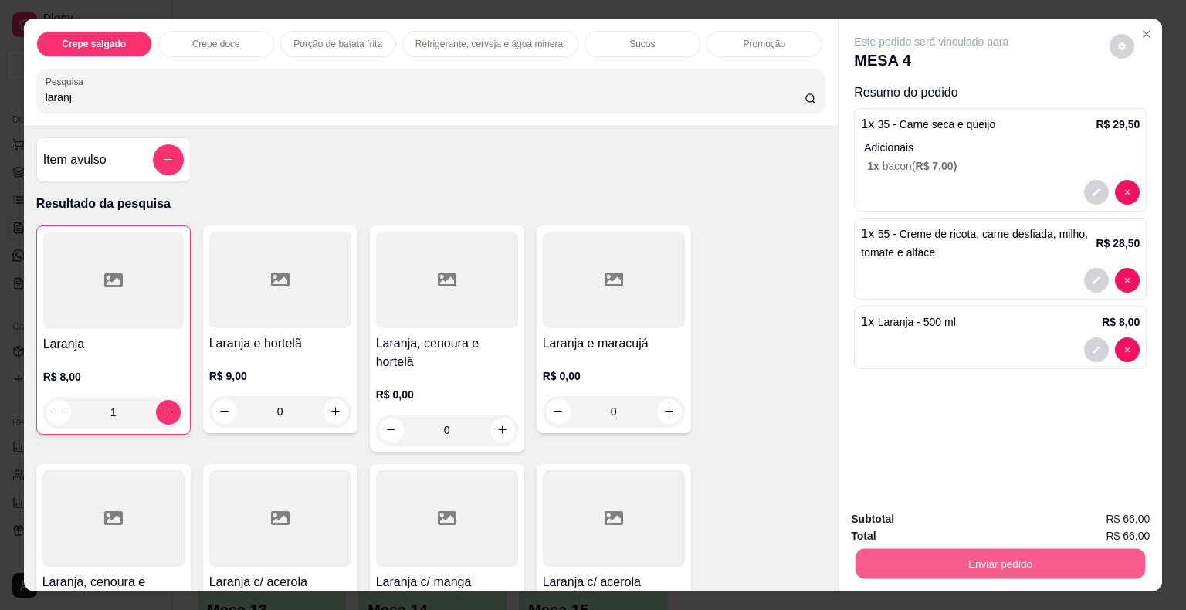
click at [941, 568] on button "Enviar pedido" at bounding box center [1001, 564] width 290 height 30
click at [901, 517] on button "Não registrar e enviar pedido" at bounding box center [949, 520] width 161 height 29
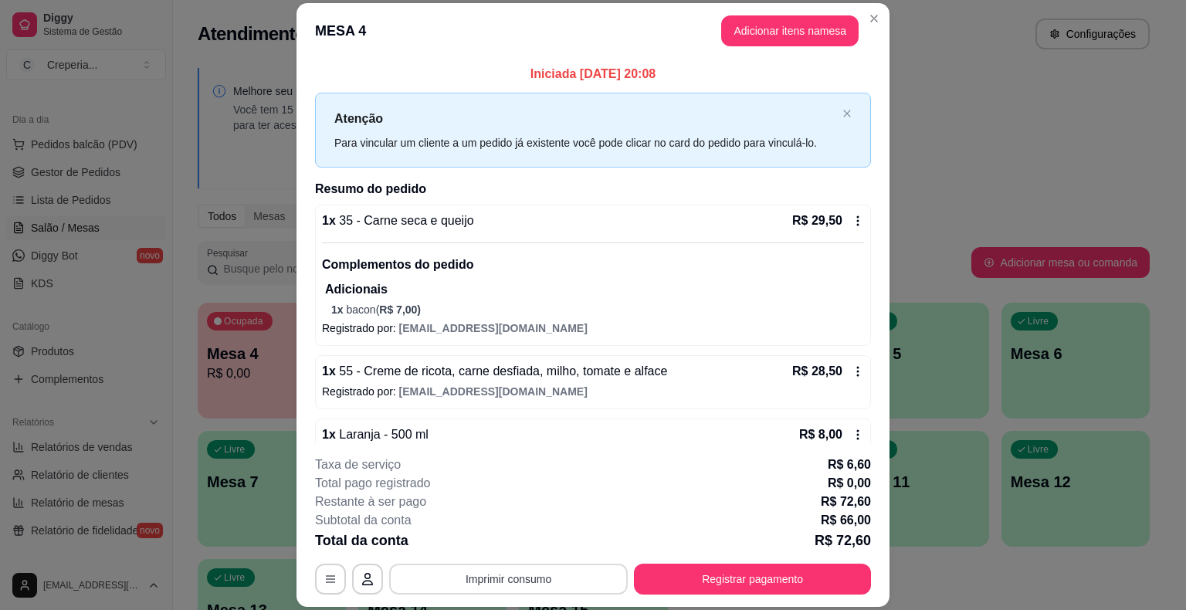
click at [501, 574] on button "Imprimir consumo" at bounding box center [508, 579] width 239 height 31
click at [512, 542] on button "IMPRESSORA" at bounding box center [508, 543] width 112 height 25
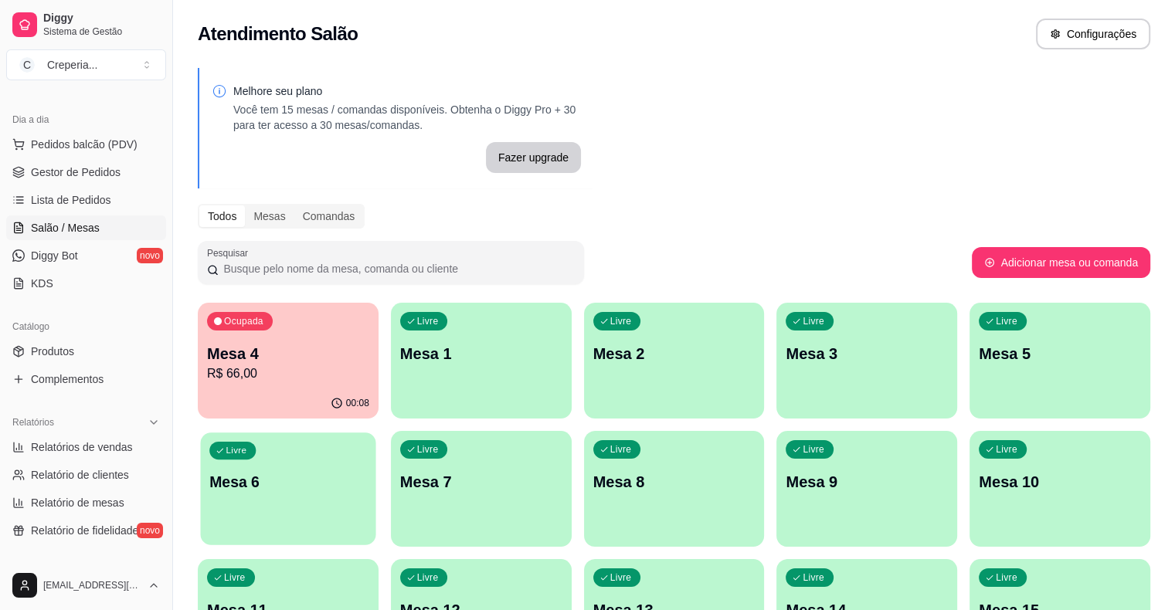
click at [367, 472] on p "Mesa 6" at bounding box center [288, 482] width 158 height 21
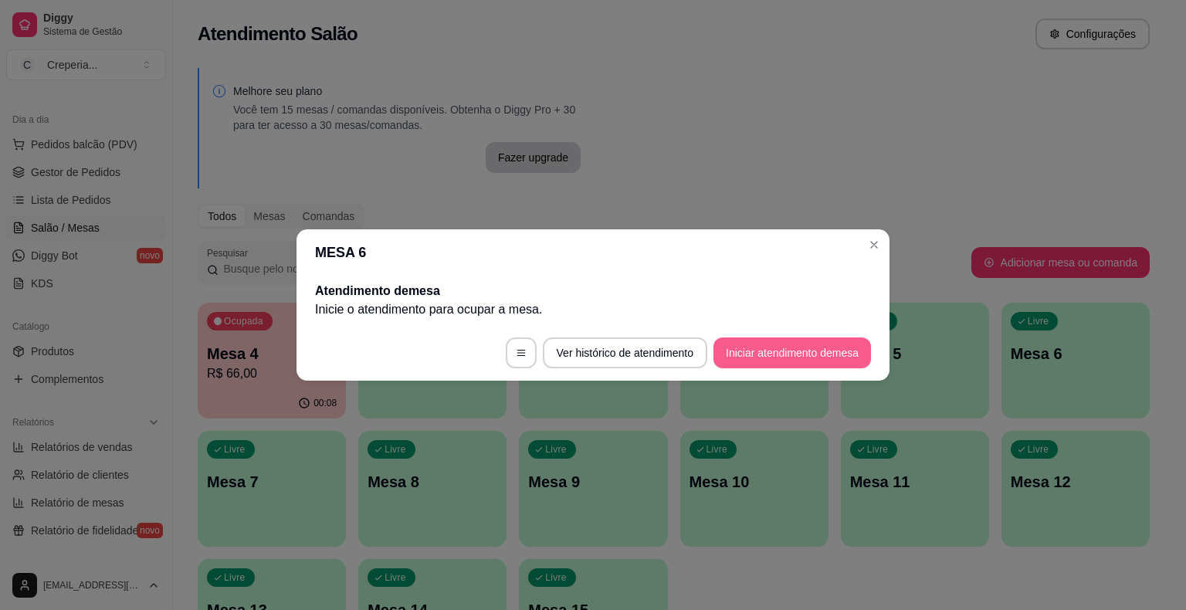
click at [738, 355] on button "Iniciar atendimento de mesa" at bounding box center [793, 352] width 158 height 31
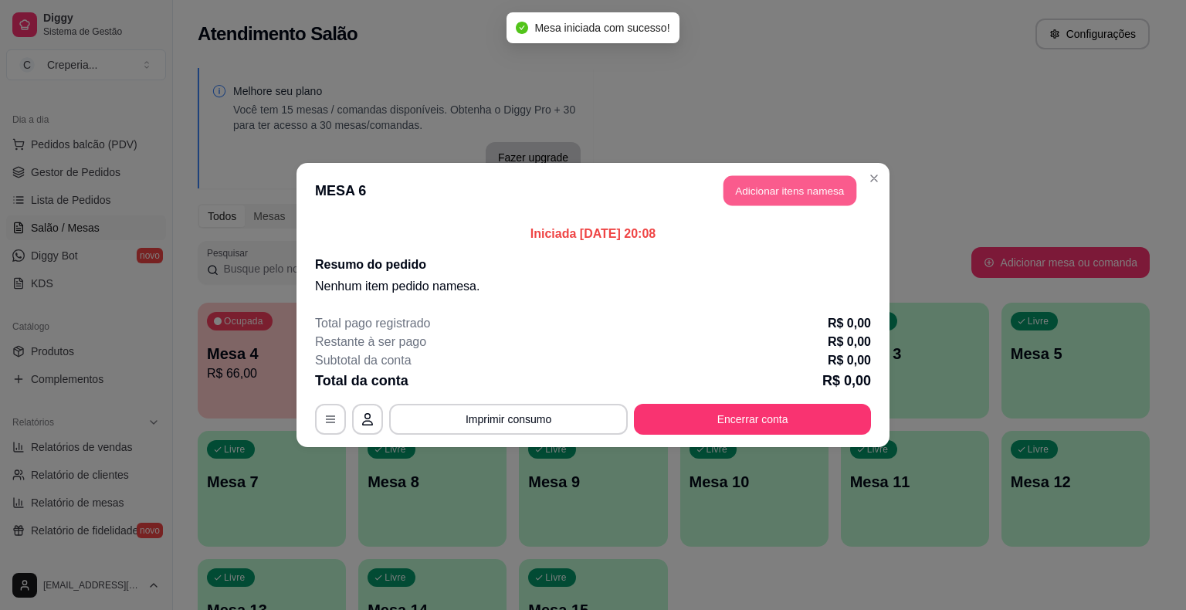
click at [758, 190] on button "Adicionar itens na mesa" at bounding box center [790, 191] width 133 height 30
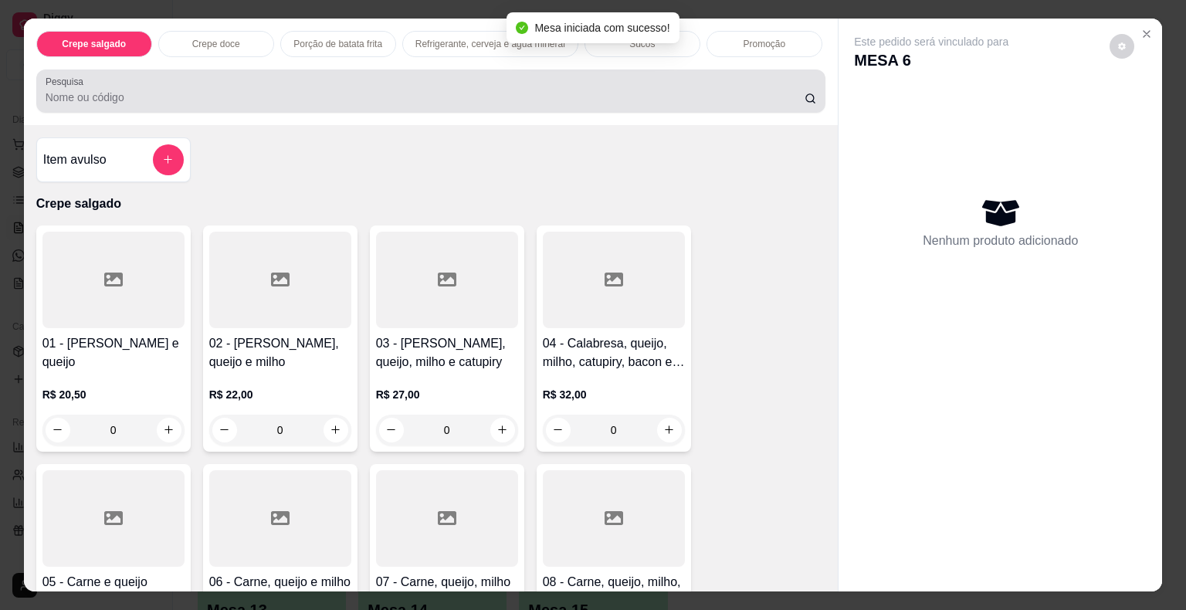
click at [354, 90] on input "Pesquisa" at bounding box center [425, 97] width 759 height 15
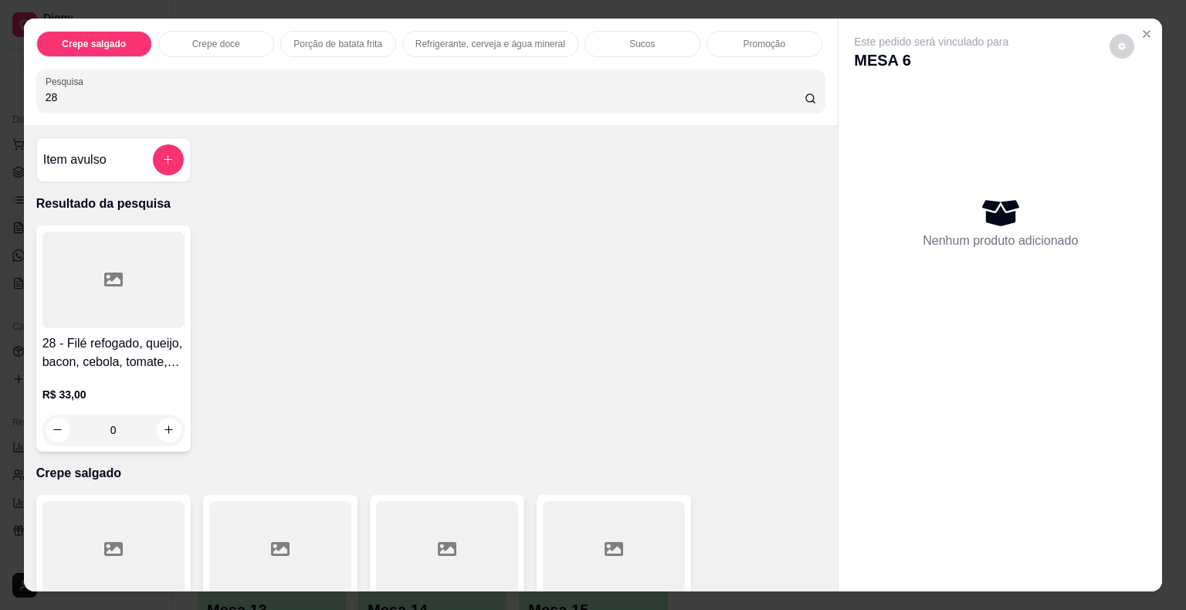
type input "28"
click at [143, 266] on div at bounding box center [113, 280] width 142 height 97
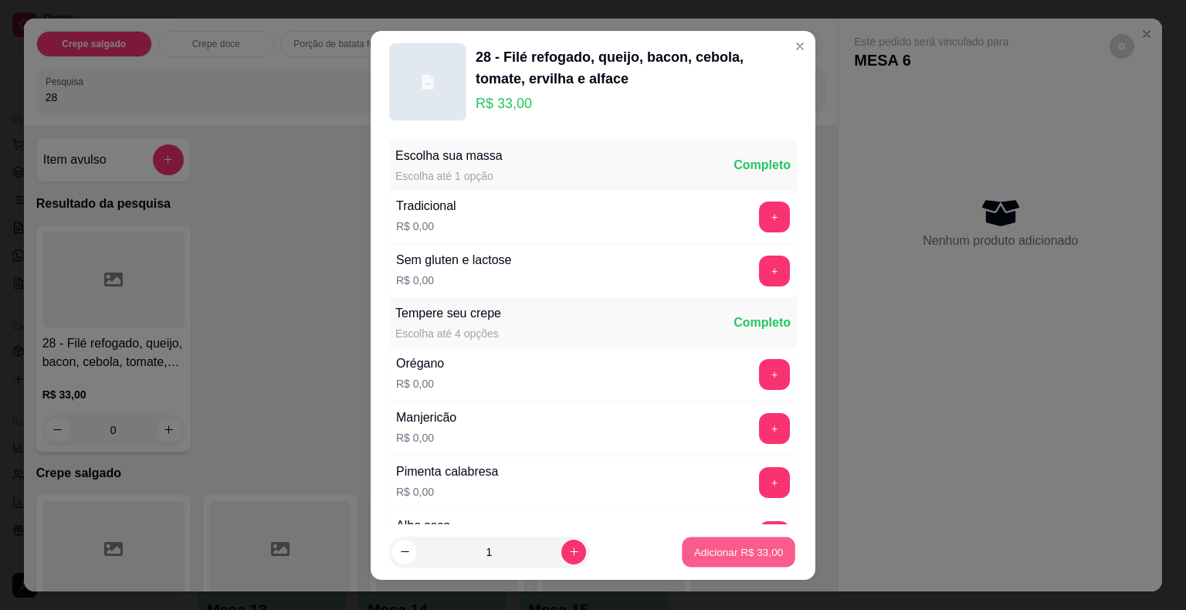
click at [728, 561] on button "Adicionar R$ 33,00" at bounding box center [739, 552] width 114 height 30
type input "1"
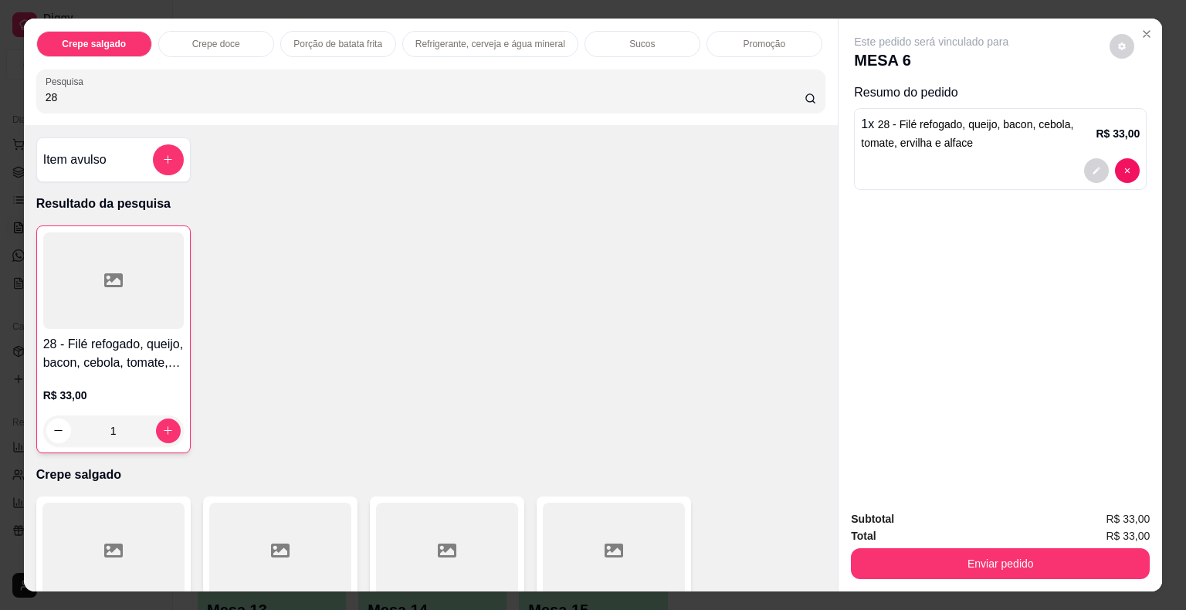
drag, startPoint x: 63, startPoint y: 97, endPoint x: 1, endPoint y: 107, distance: 62.6
click at [1, 107] on div "Crepe salgado Crepe doce Porção de batata frita Refrigerante, cerveja e água mi…" at bounding box center [593, 305] width 1186 height 610
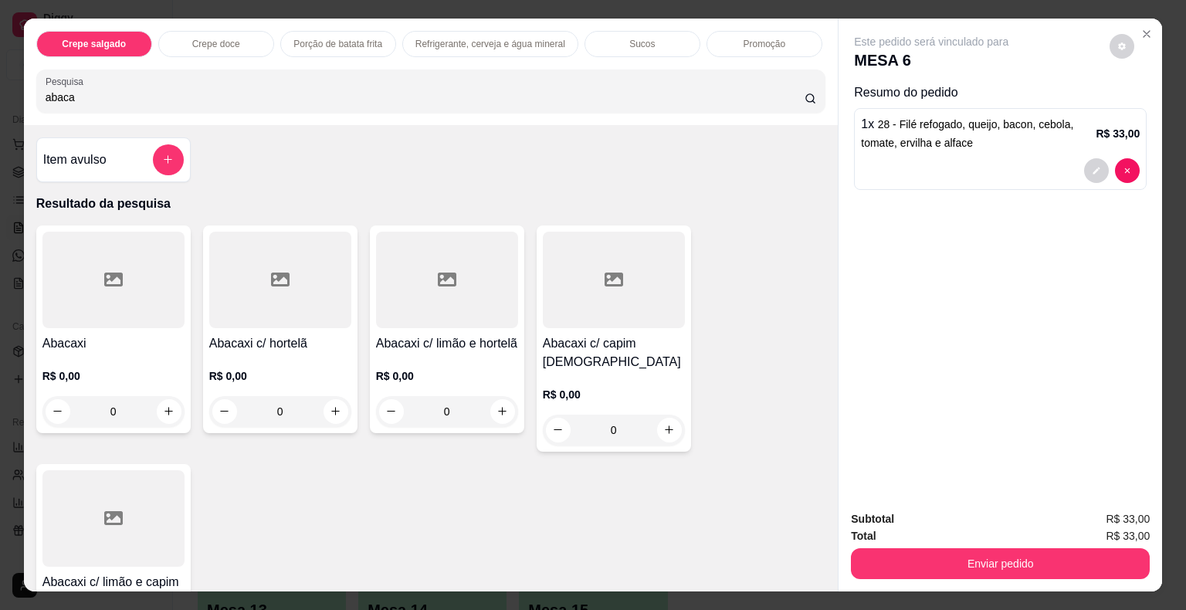
type input "abaca"
click at [306, 292] on div at bounding box center [280, 280] width 142 height 97
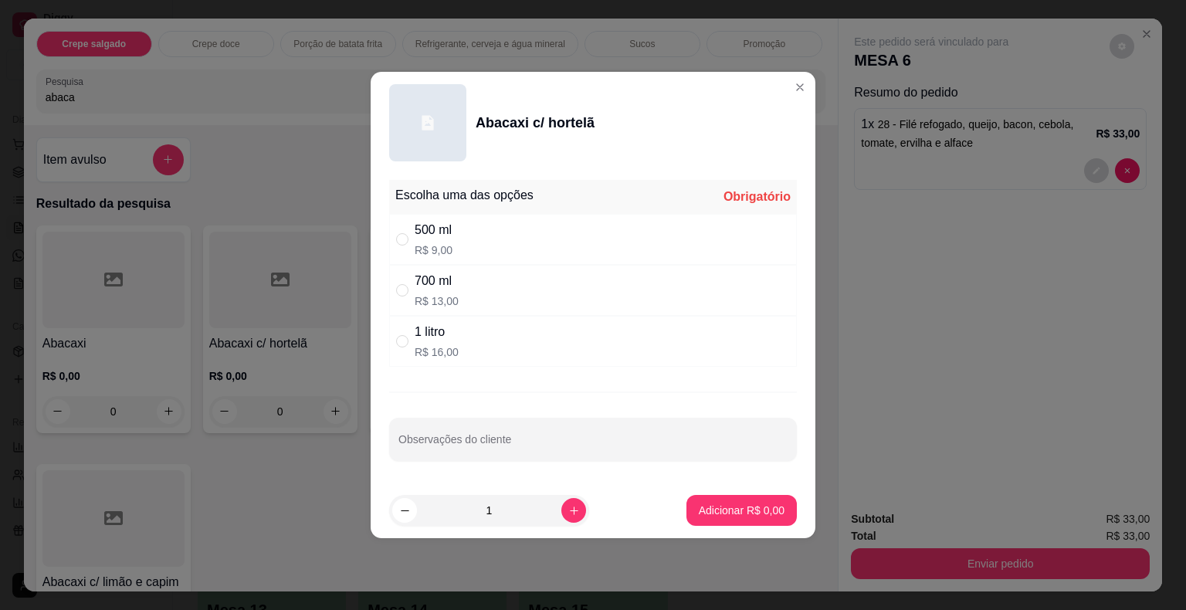
click at [453, 238] on div "500 ml R$ 9,00" at bounding box center [593, 239] width 408 height 51
radio input "true"
click at [700, 509] on p "Adicionar R$ 9,00" at bounding box center [741, 510] width 83 height 15
type input "1"
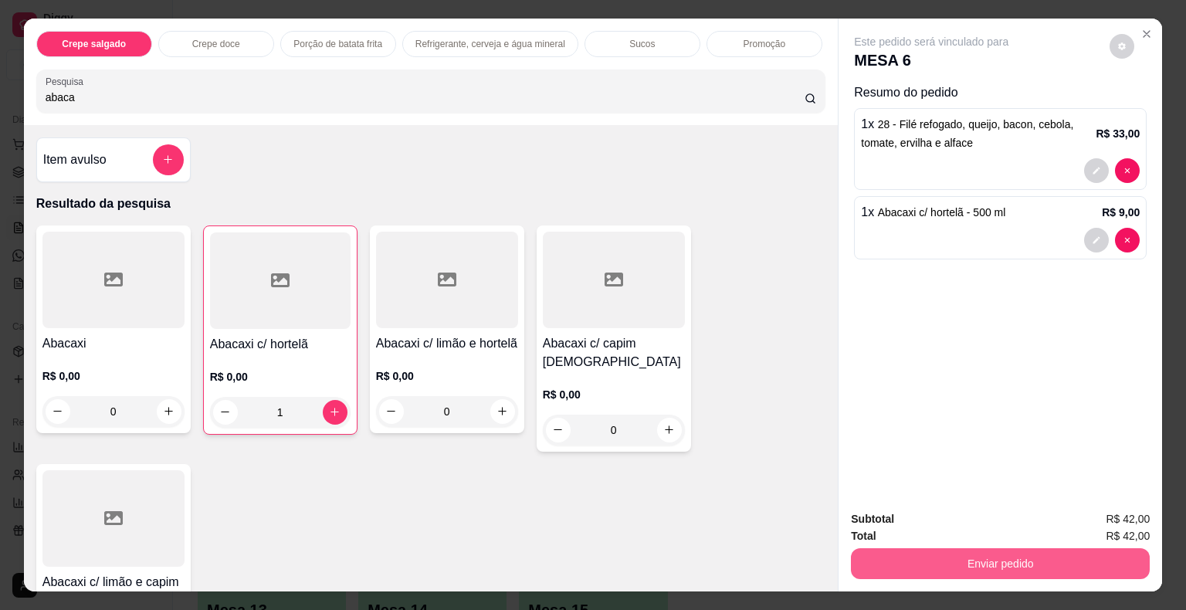
click at [960, 566] on button "Enviar pedido" at bounding box center [1000, 563] width 299 height 31
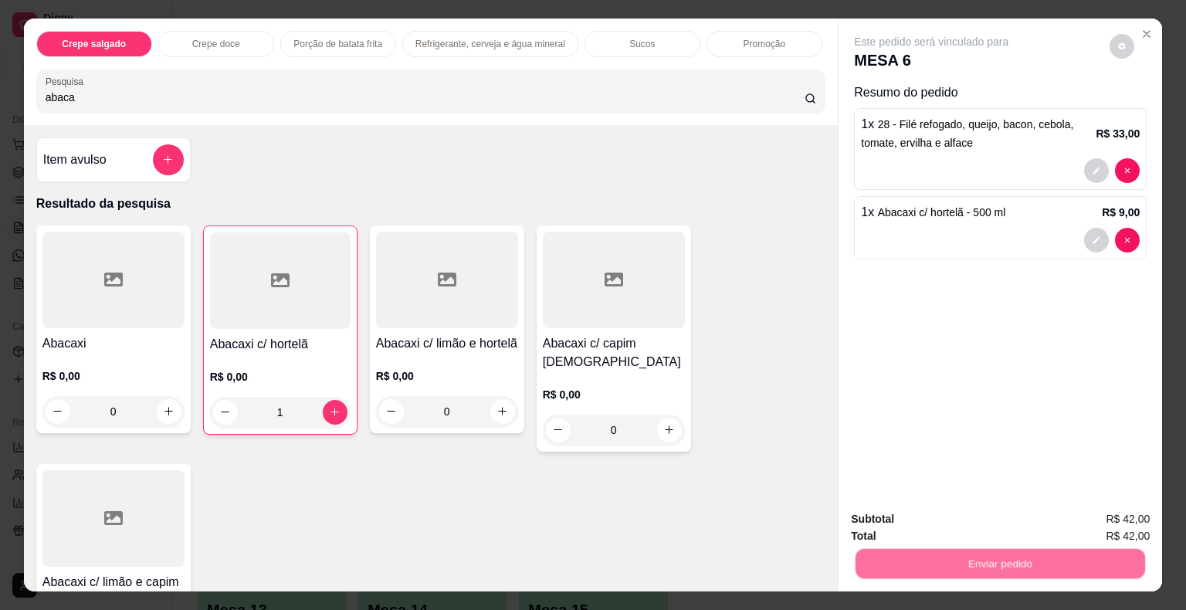
click at [907, 521] on button "Não registrar e enviar pedido" at bounding box center [949, 520] width 161 height 29
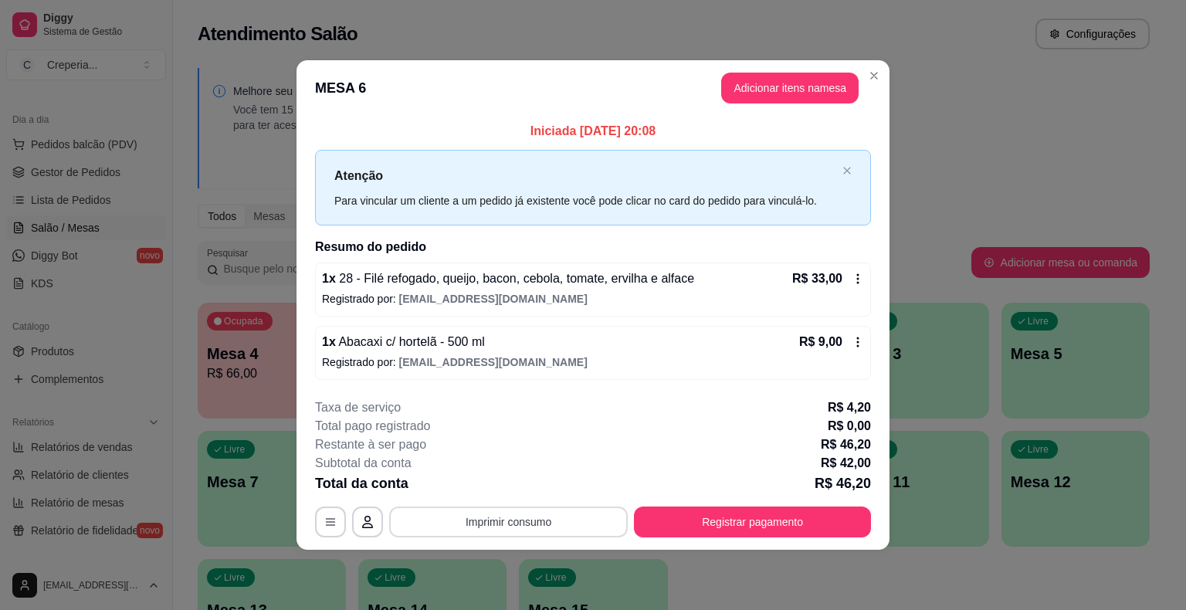
click at [566, 530] on button "Imprimir consumo" at bounding box center [508, 522] width 239 height 31
click at [547, 494] on button "IMPRESSORA" at bounding box center [514, 485] width 108 height 24
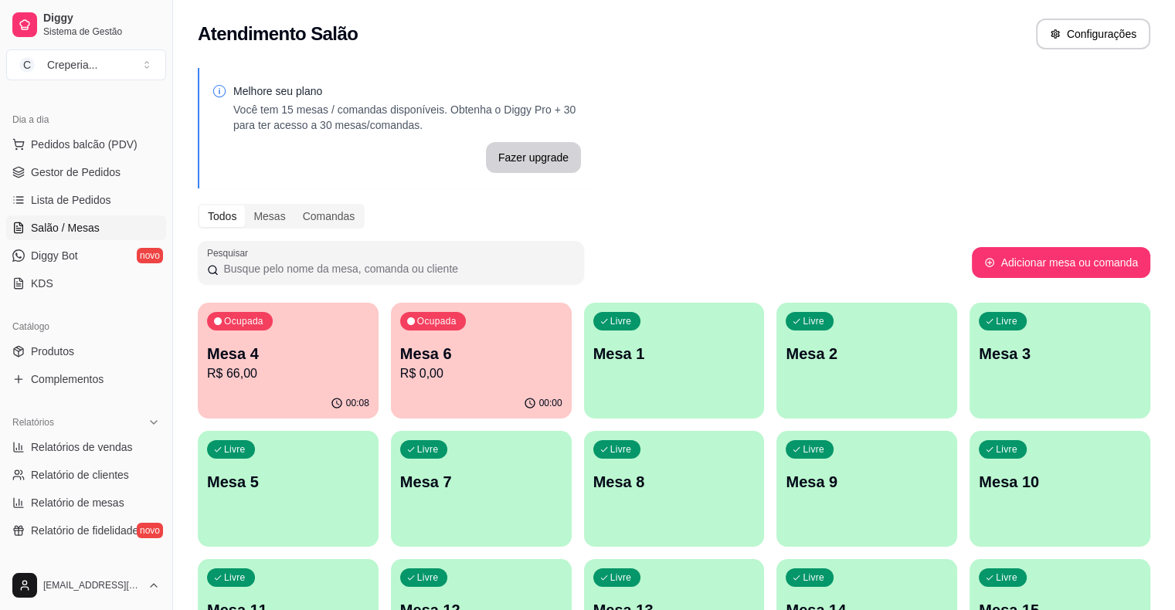
click at [896, 565] on div "Ocupada Mesa 4 R$ 66,00 00:08 Ocupada Mesa 6 R$ 0,00 00:00 Livre Mesa 1 Livre M…" at bounding box center [674, 489] width 952 height 372
click at [451, 340] on div "Ocupada Mesa 6 R$ 42,00" at bounding box center [481, 346] width 181 height 86
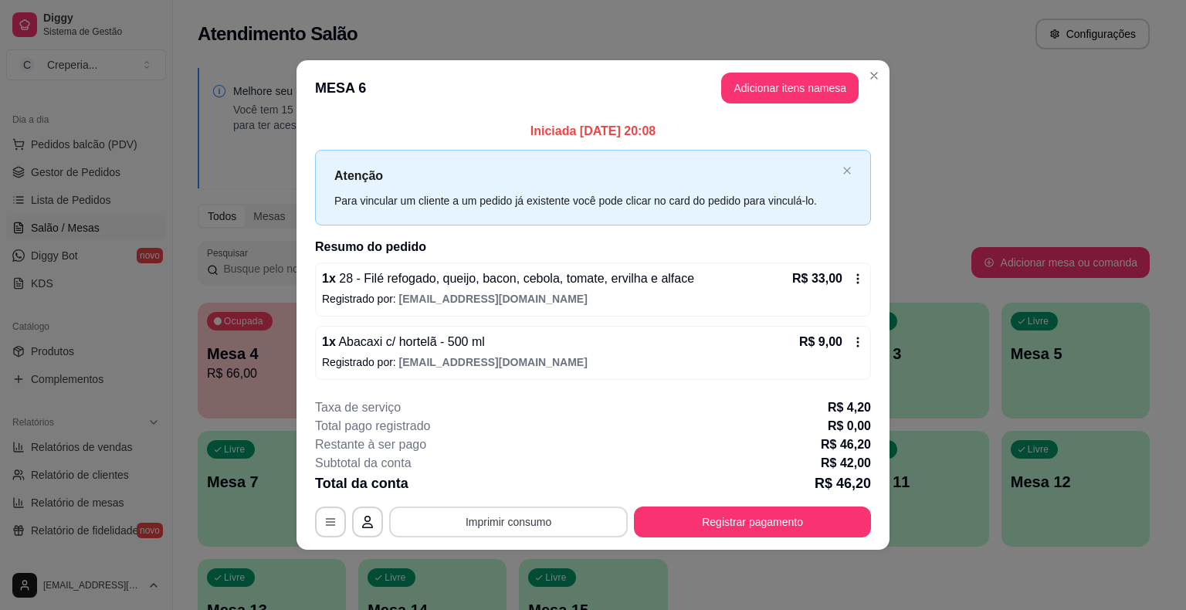
click at [555, 521] on button "Imprimir consumo" at bounding box center [508, 522] width 239 height 31
click at [528, 480] on button "IMPRESSORA" at bounding box center [513, 485] width 112 height 25
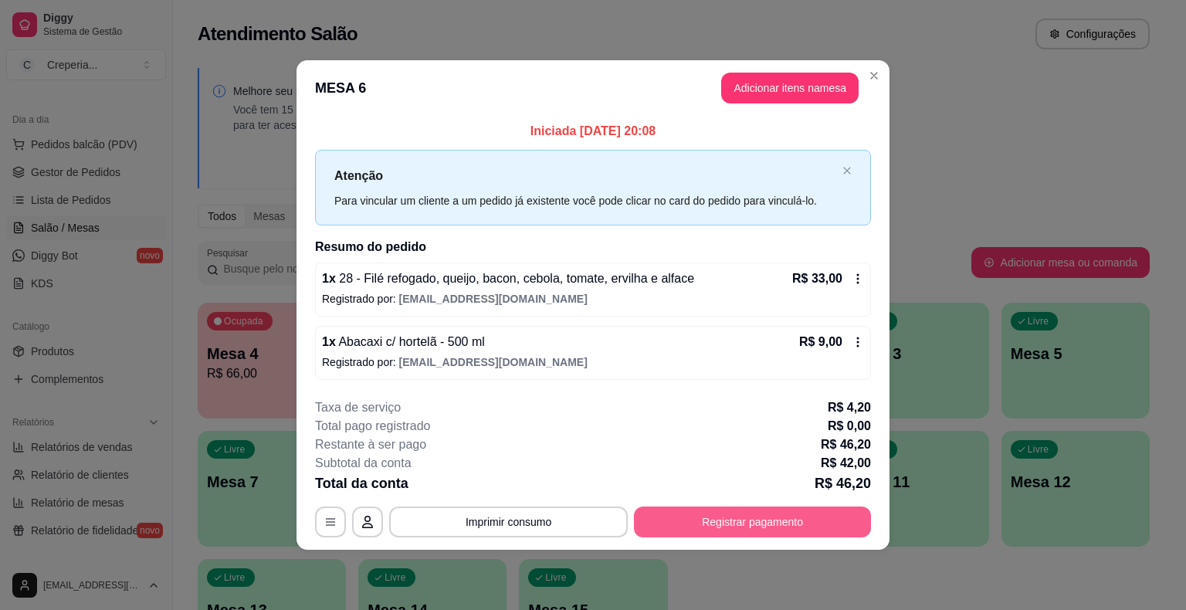
click at [775, 510] on button "Registrar pagamento" at bounding box center [752, 522] width 237 height 31
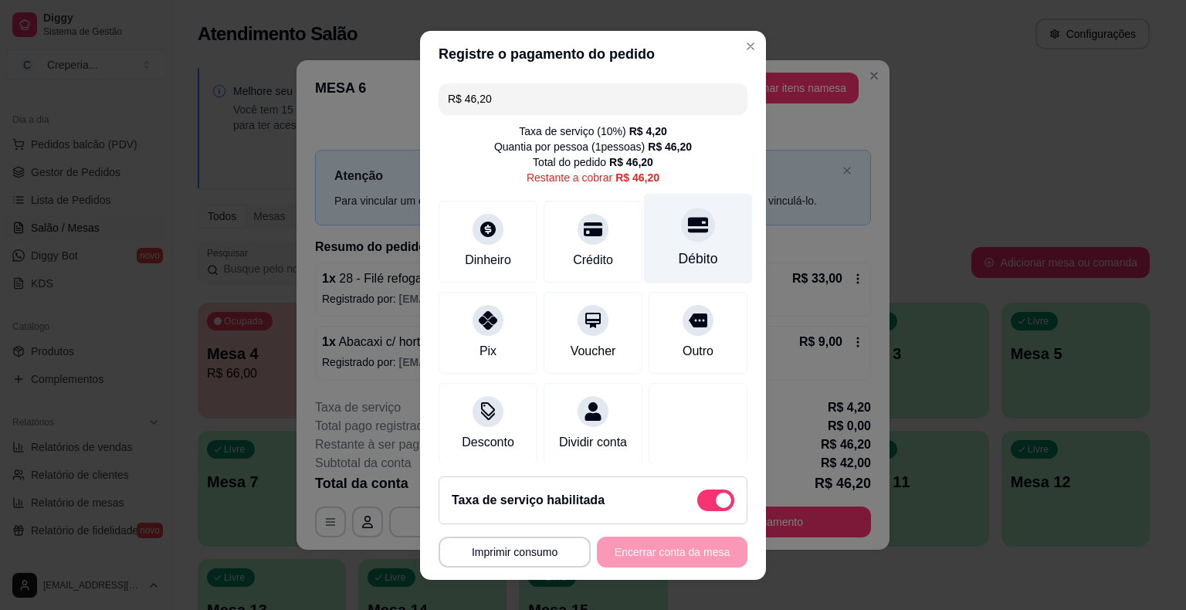
click at [688, 215] on icon at bounding box center [698, 225] width 20 height 20
type input "R$ 0,00"
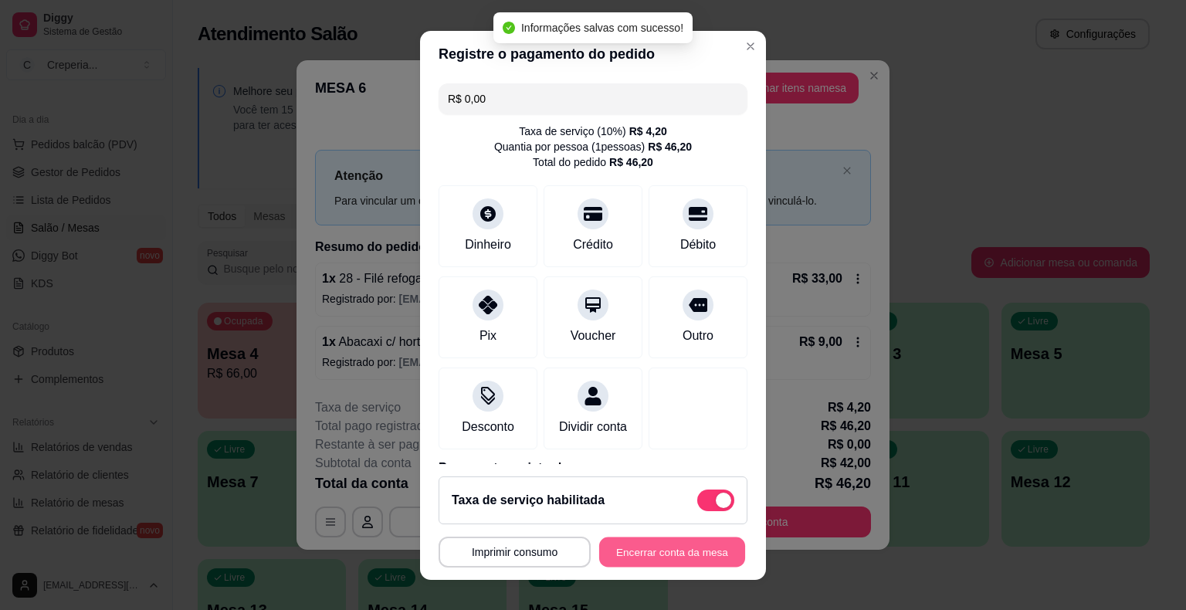
click at [636, 548] on button "Encerrar conta da mesa" at bounding box center [672, 552] width 146 height 30
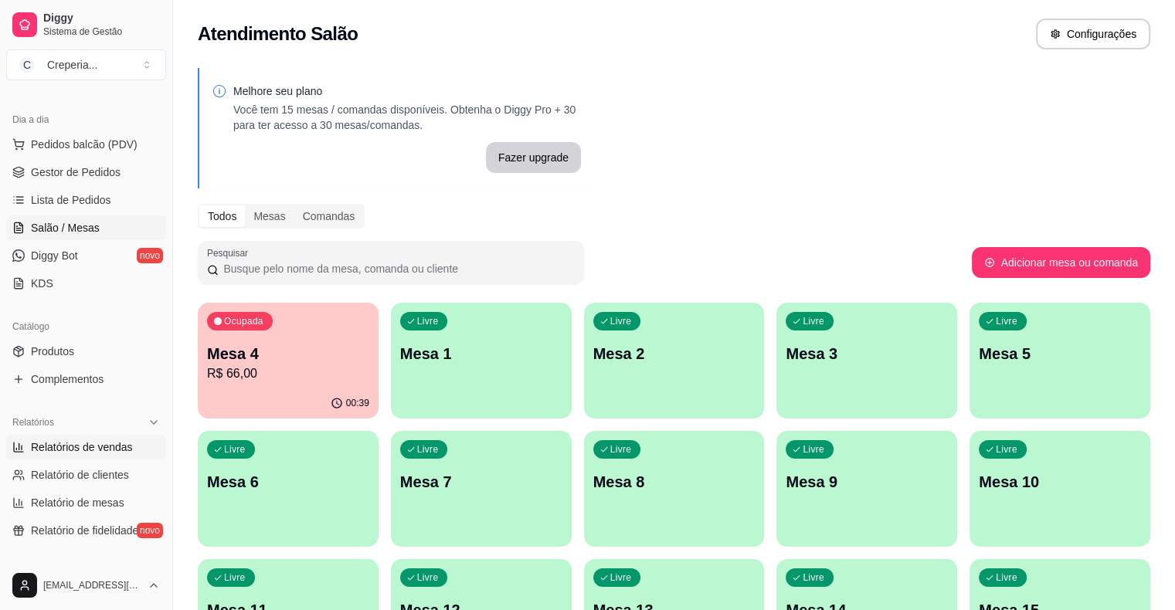
click at [104, 437] on link "Relatórios de vendas" at bounding box center [86, 447] width 160 height 25
select select "ALL"
select select "0"
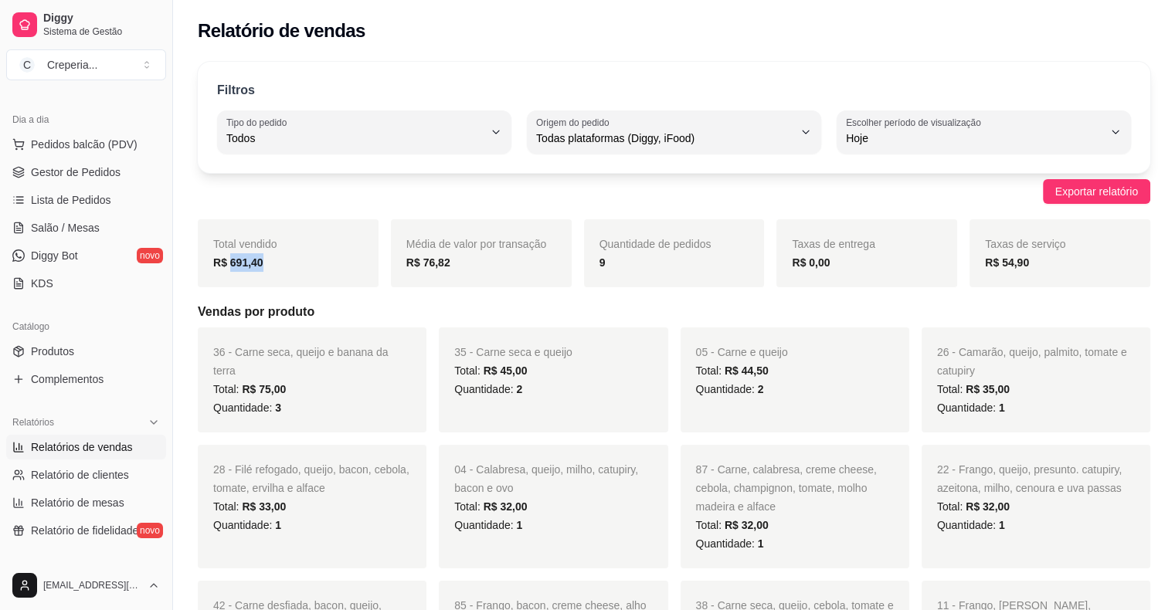
drag, startPoint x: 228, startPoint y: 264, endPoint x: 300, endPoint y: 264, distance: 71.8
click at [298, 264] on div "R$ 691,40" at bounding box center [288, 262] width 150 height 19
drag, startPoint x: 300, startPoint y: 264, endPoint x: 300, endPoint y: 276, distance: 12.4
click at [300, 264] on div "R$ 691,40" at bounding box center [288, 262] width 150 height 19
click at [361, 310] on h5 "Vendas por produto" at bounding box center [674, 312] width 952 height 19
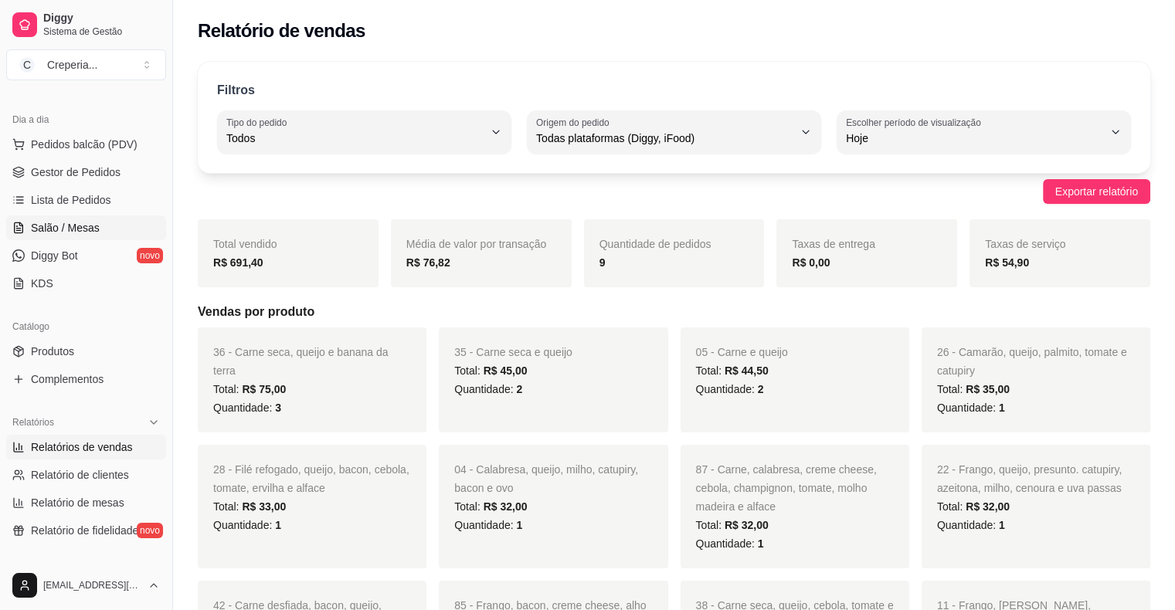
click at [87, 220] on span "Salão / Mesas" at bounding box center [65, 227] width 69 height 15
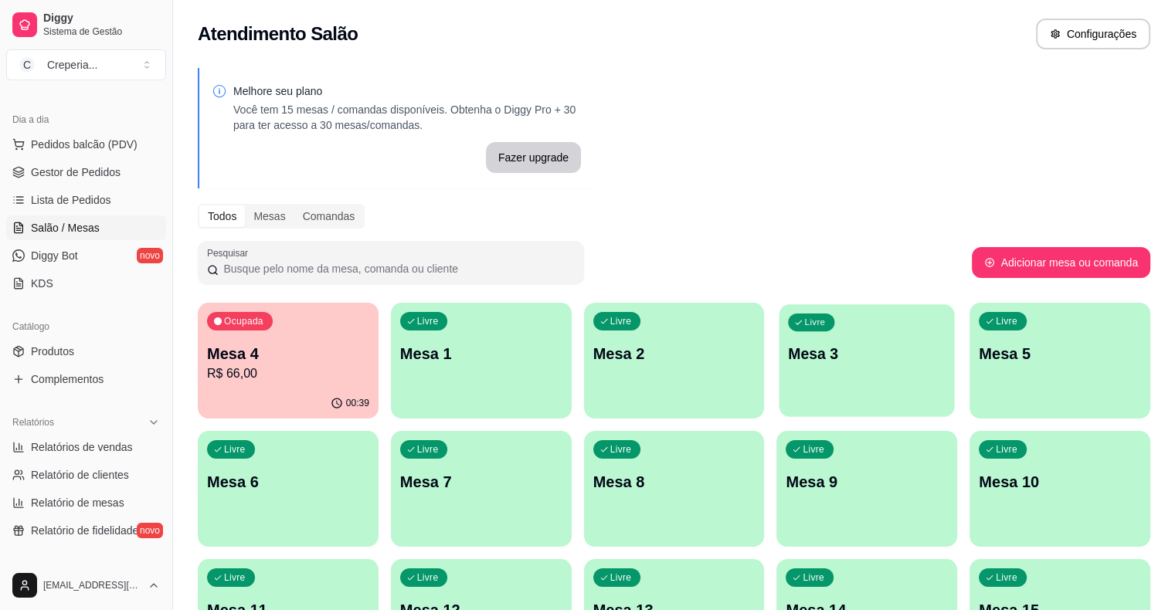
click at [789, 362] on p "Mesa 3" at bounding box center [868, 354] width 158 height 21
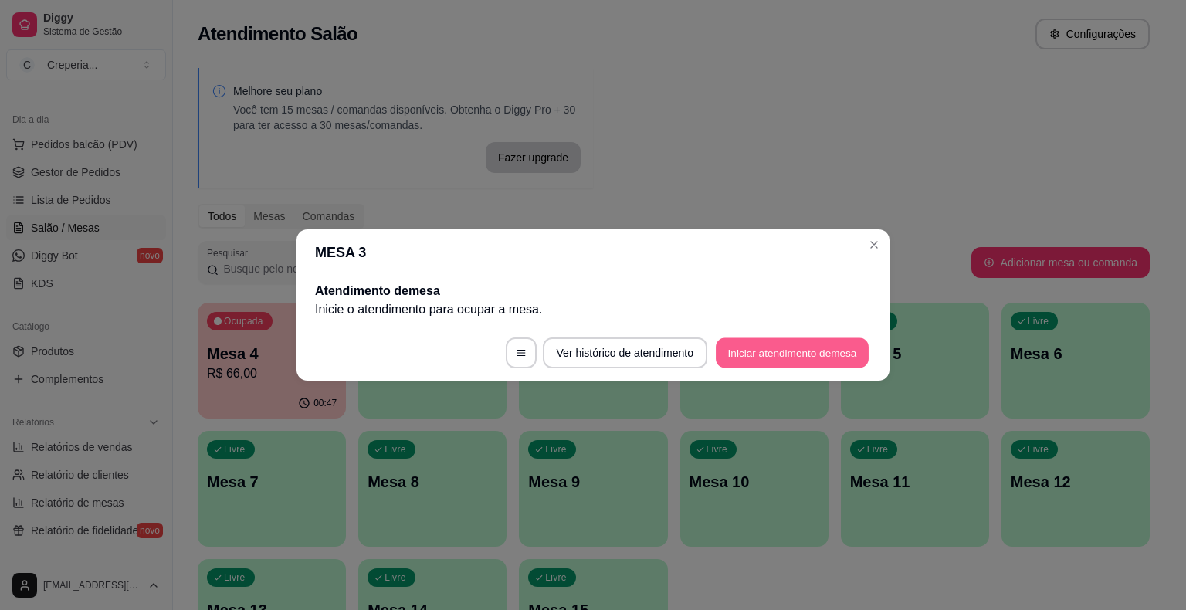
click at [754, 362] on button "Iniciar atendimento de mesa" at bounding box center [792, 353] width 153 height 30
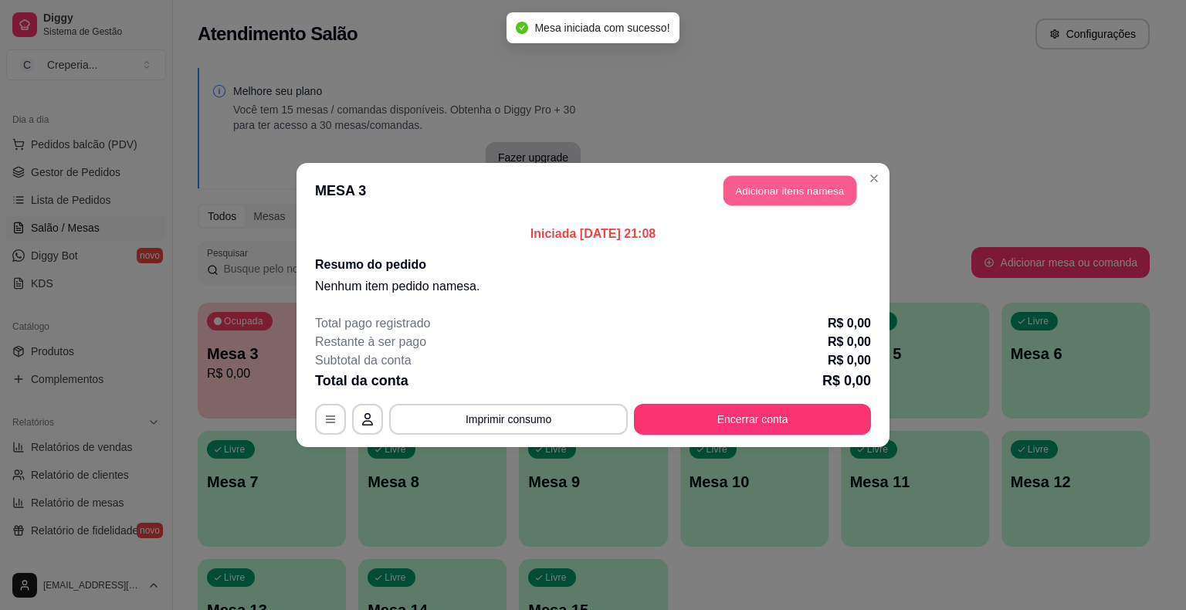
click at [742, 193] on button "Adicionar itens na mesa" at bounding box center [790, 191] width 133 height 30
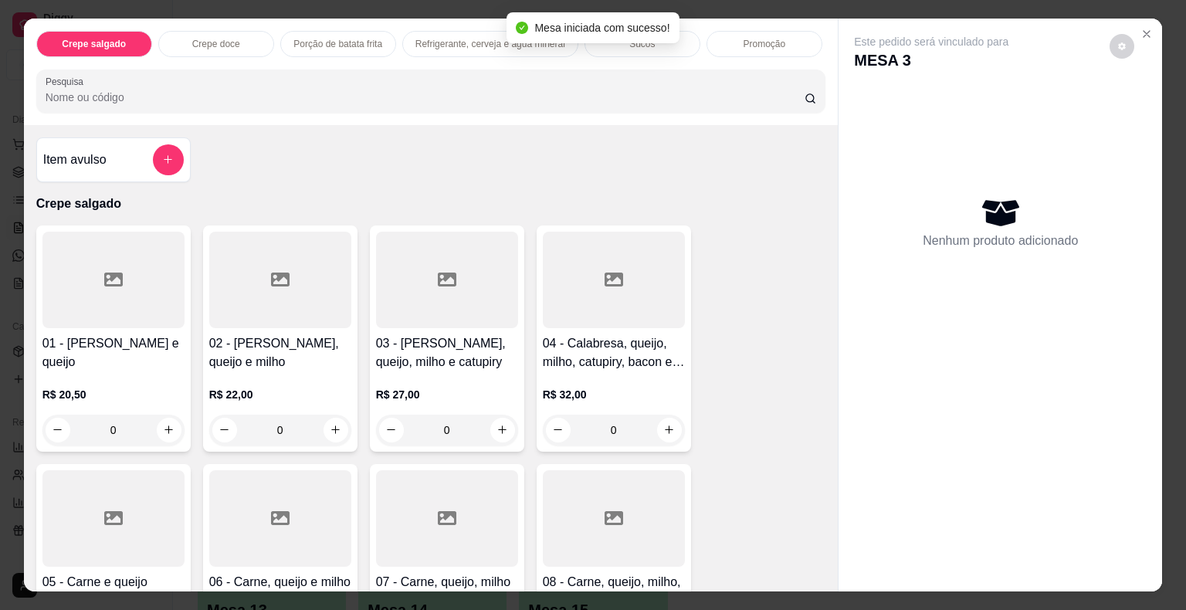
click at [315, 97] on input "Pesquisa" at bounding box center [425, 97] width 759 height 15
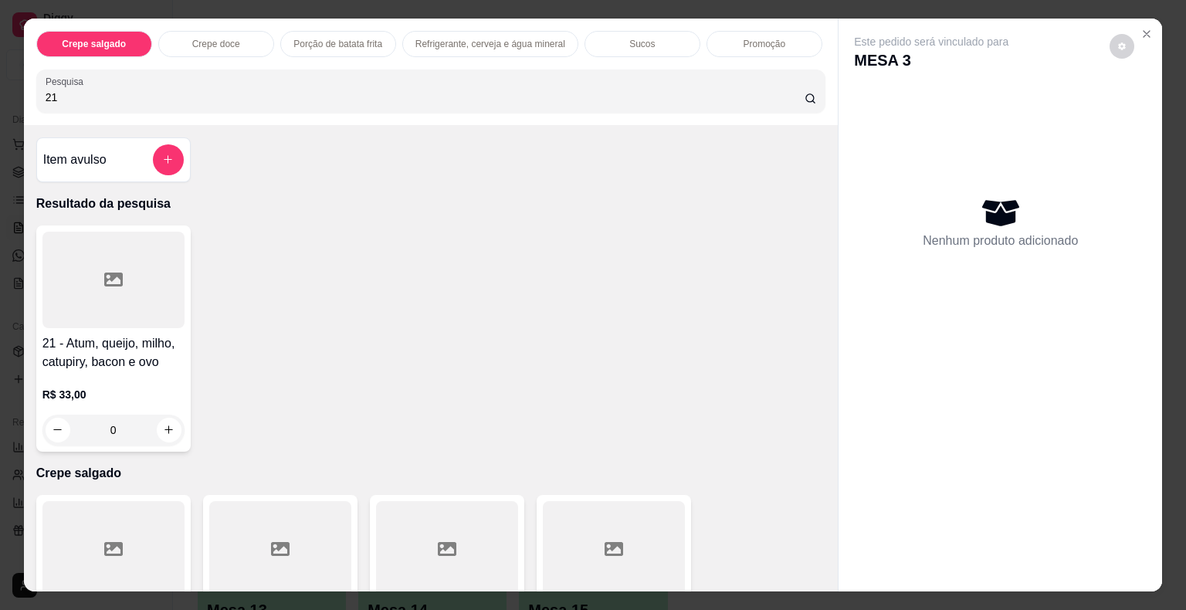
type input "21"
click at [156, 277] on div at bounding box center [113, 280] width 142 height 97
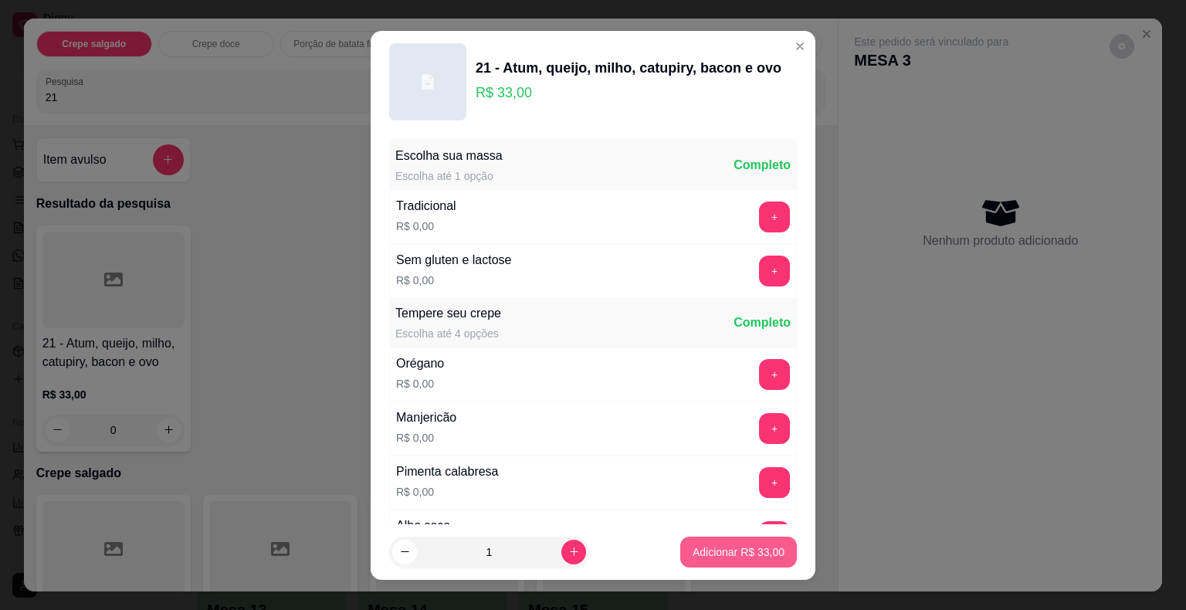
click at [701, 545] on p "Adicionar R$ 33,00" at bounding box center [739, 551] width 92 height 15
type input "1"
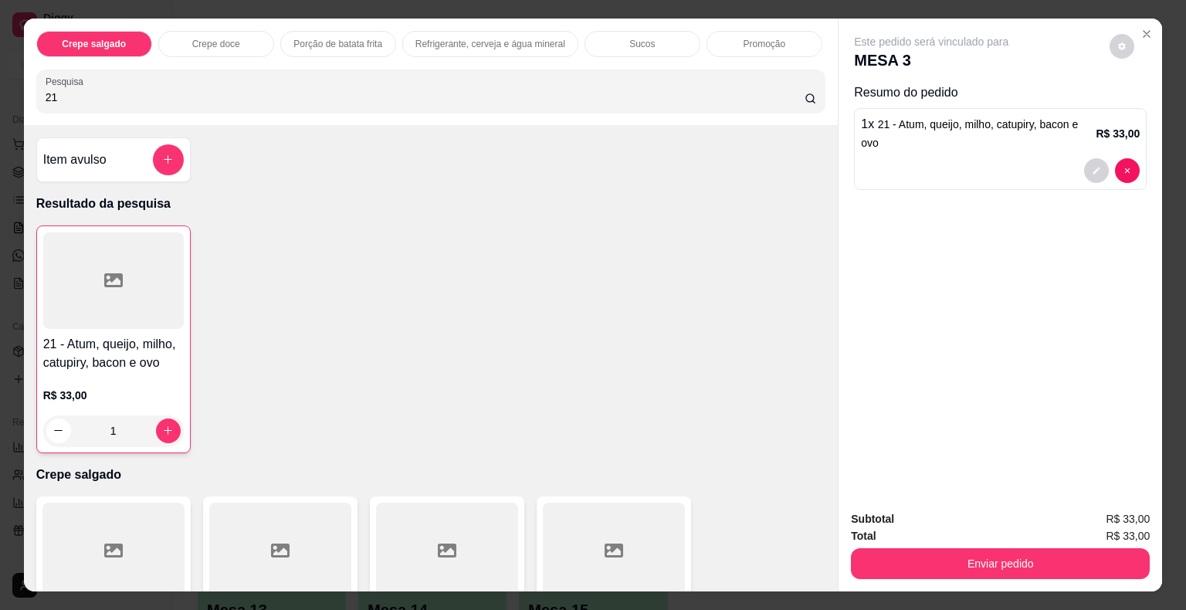
drag, startPoint x: 93, startPoint y: 90, endPoint x: 26, endPoint y: 94, distance: 66.5
click at [26, 94] on div "Crepe salgado Crepe doce Porção de batata frita Refrigerante, cerveja e água mi…" at bounding box center [431, 72] width 815 height 107
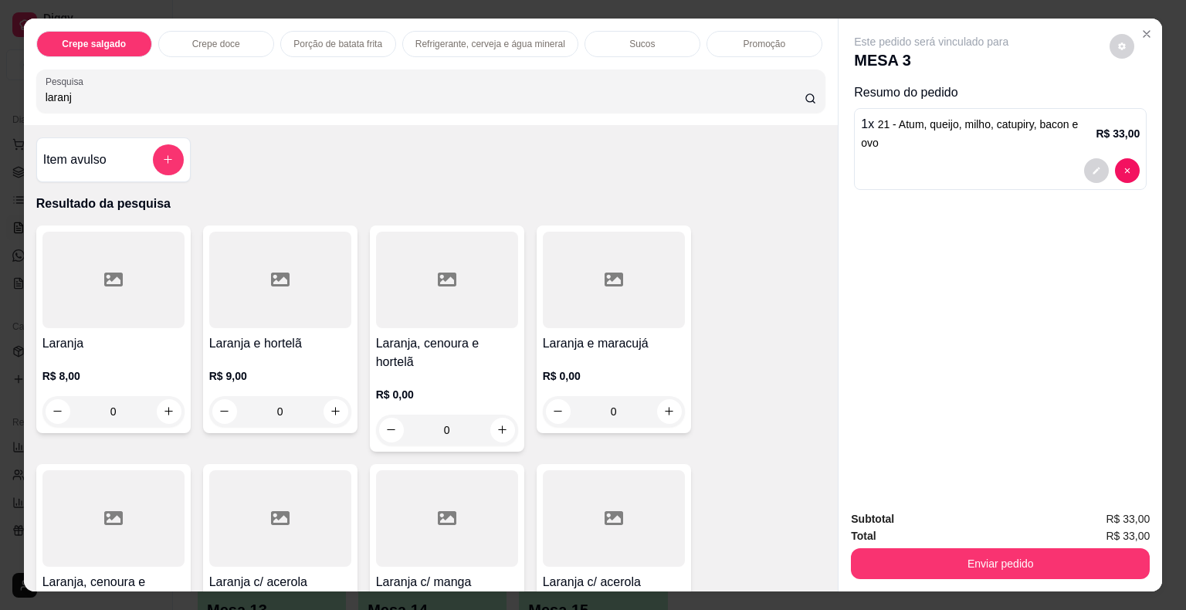
type input "laranj"
click at [111, 256] on div at bounding box center [113, 280] width 142 height 97
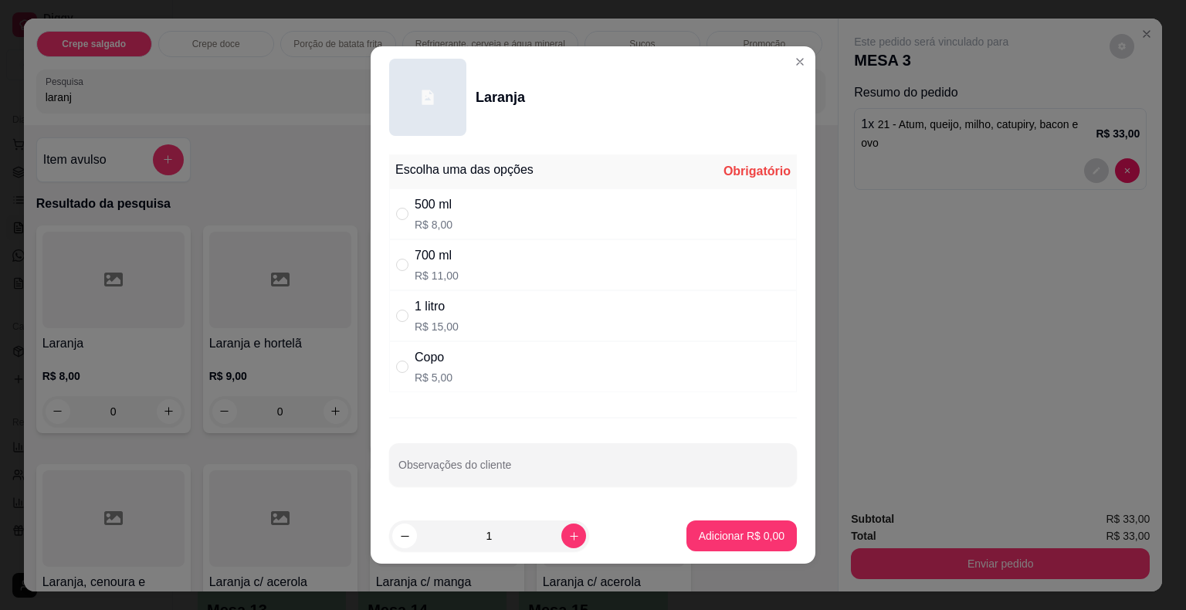
click at [432, 204] on div "500 ml" at bounding box center [434, 204] width 38 height 19
radio input "true"
click at [748, 531] on p "Adicionar R$ 8,00" at bounding box center [741, 535] width 83 height 15
type input "1"
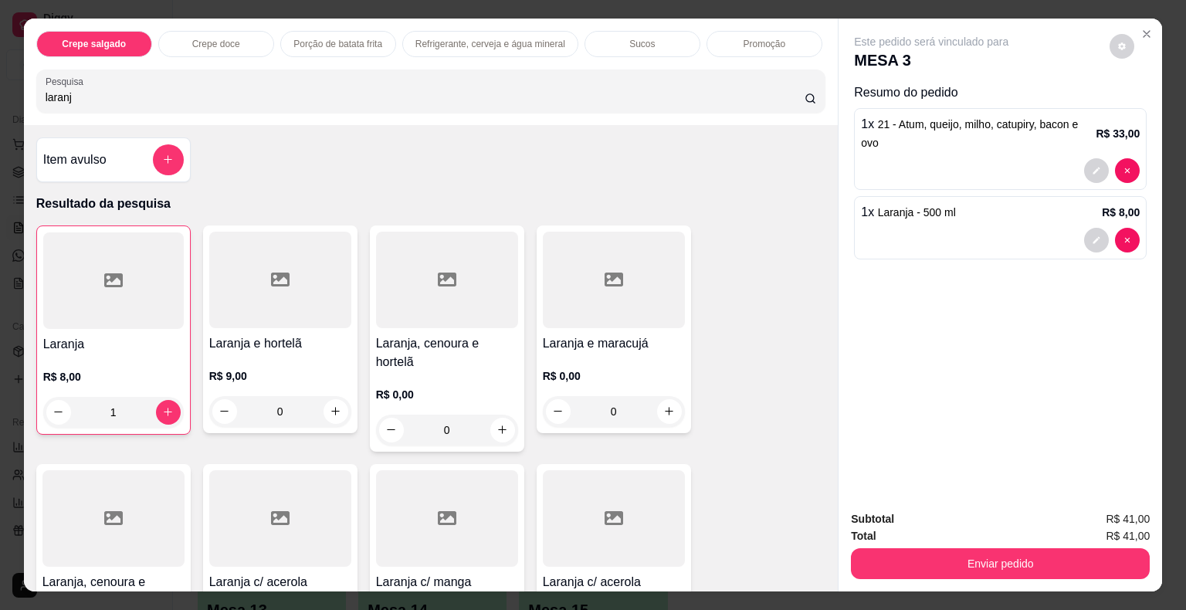
click at [630, 319] on div at bounding box center [614, 280] width 142 height 97
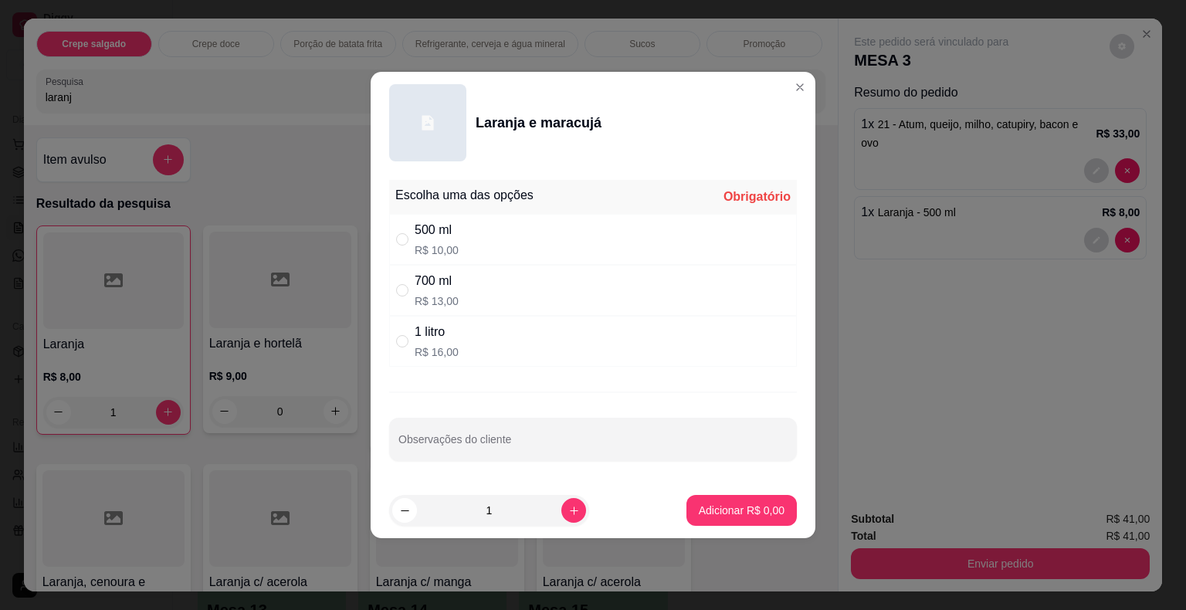
click at [490, 239] on div "500 ml R$ 10,00" at bounding box center [593, 239] width 408 height 51
radio input "true"
click at [716, 511] on p "Adicionar R$ 10,00" at bounding box center [739, 510] width 90 height 15
type input "1"
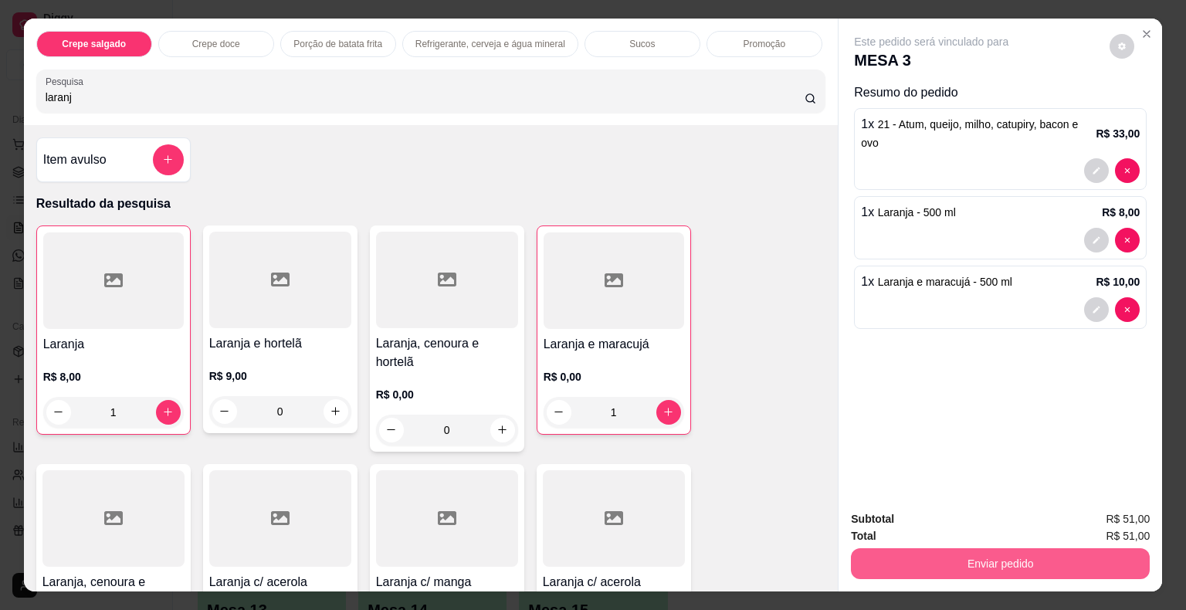
click at [870, 548] on button "Enviar pedido" at bounding box center [1000, 563] width 299 height 31
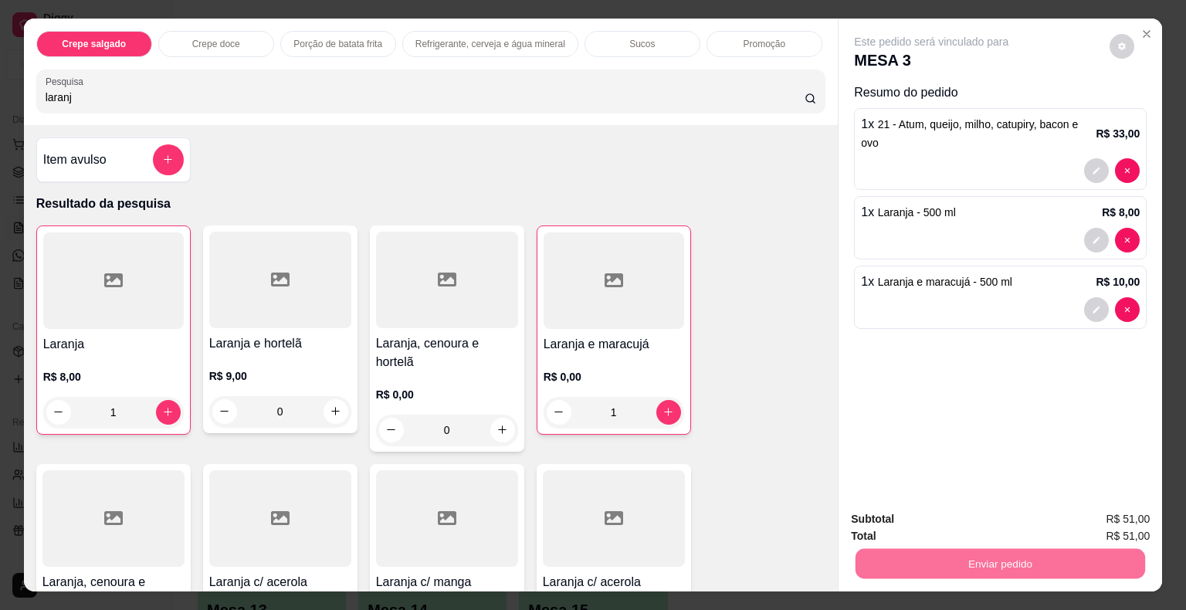
click at [877, 517] on button "Não registrar e enviar pedido" at bounding box center [949, 520] width 156 height 29
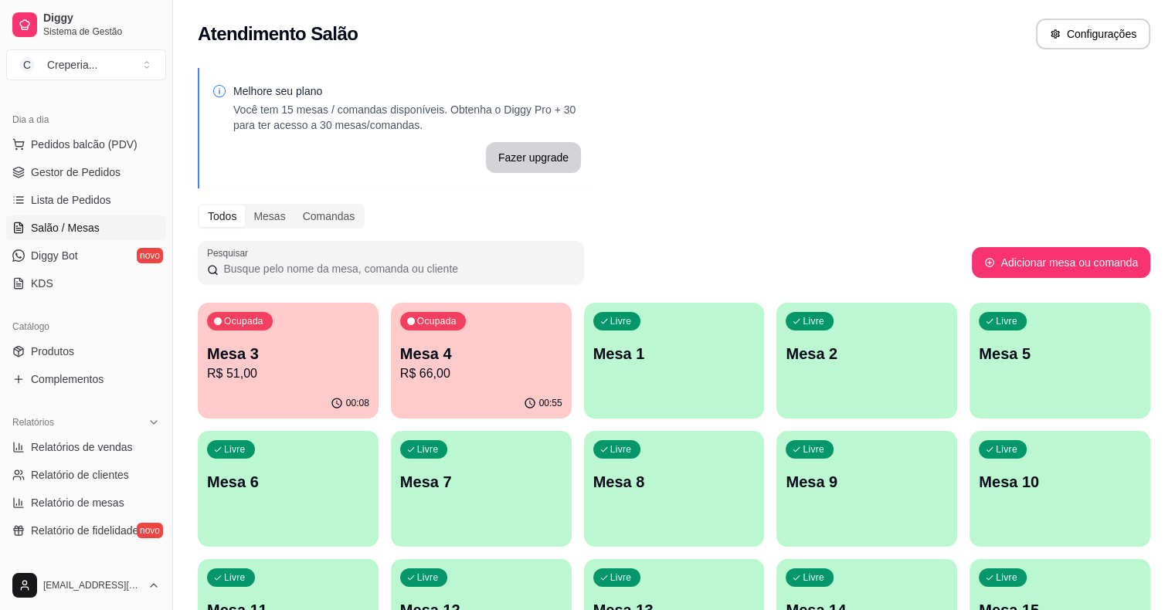
click at [410, 350] on p "Mesa 4" at bounding box center [481, 354] width 162 height 22
click at [233, 358] on p "Mesa 3" at bounding box center [288, 354] width 162 height 22
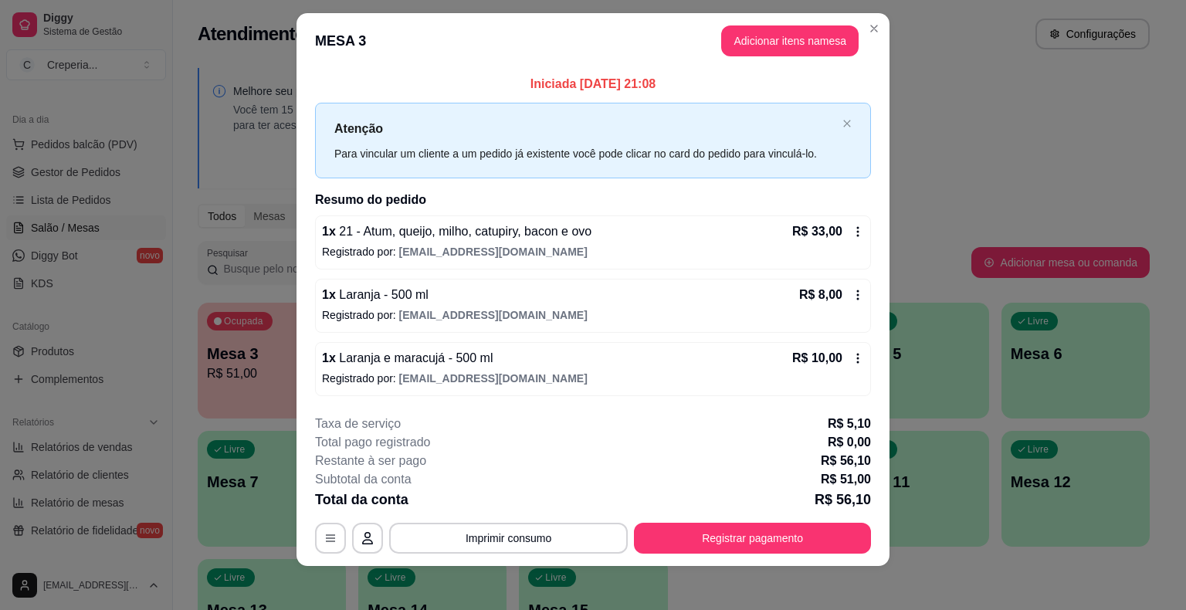
scroll to position [19, 0]
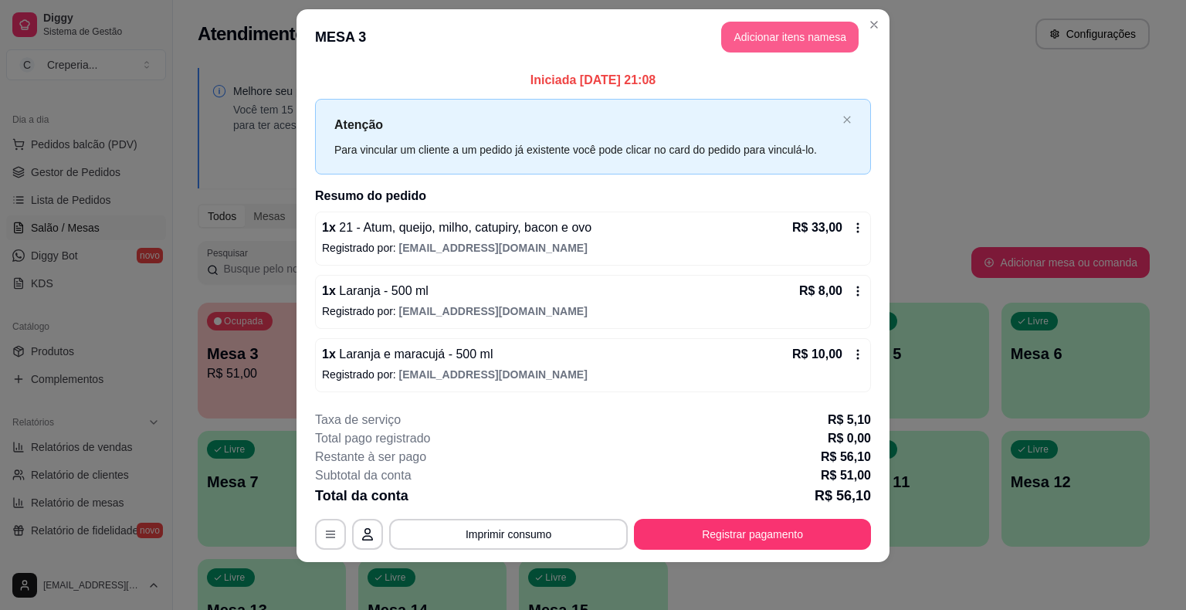
click at [728, 44] on button "Adicionar itens na mesa" at bounding box center [789, 37] width 137 height 31
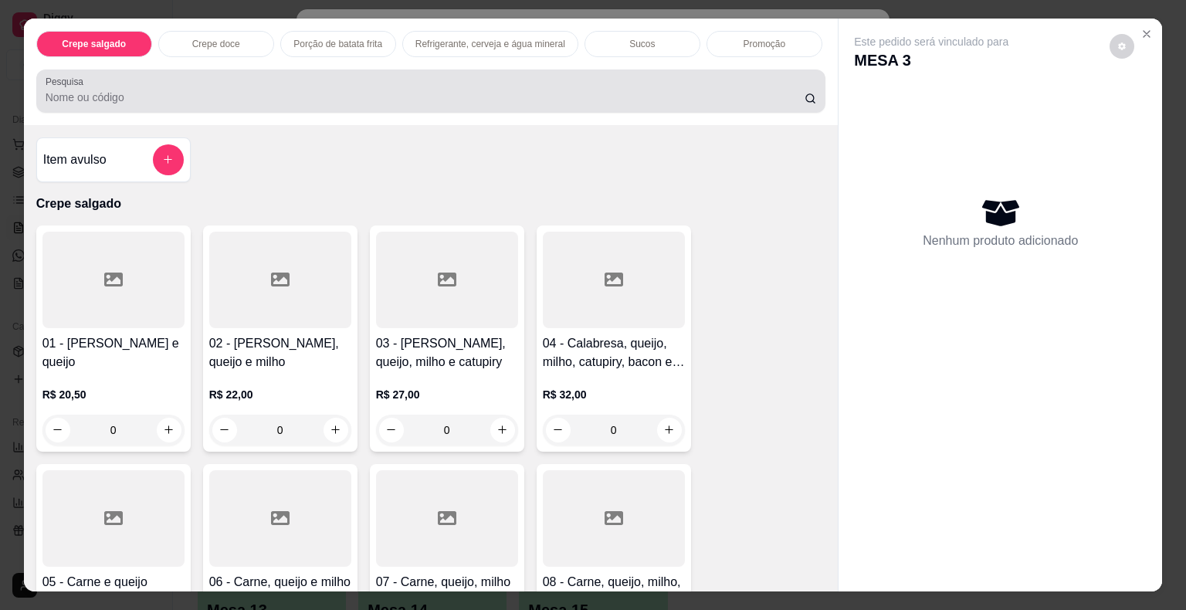
click at [299, 102] on div "Pesquisa" at bounding box center [431, 91] width 790 height 43
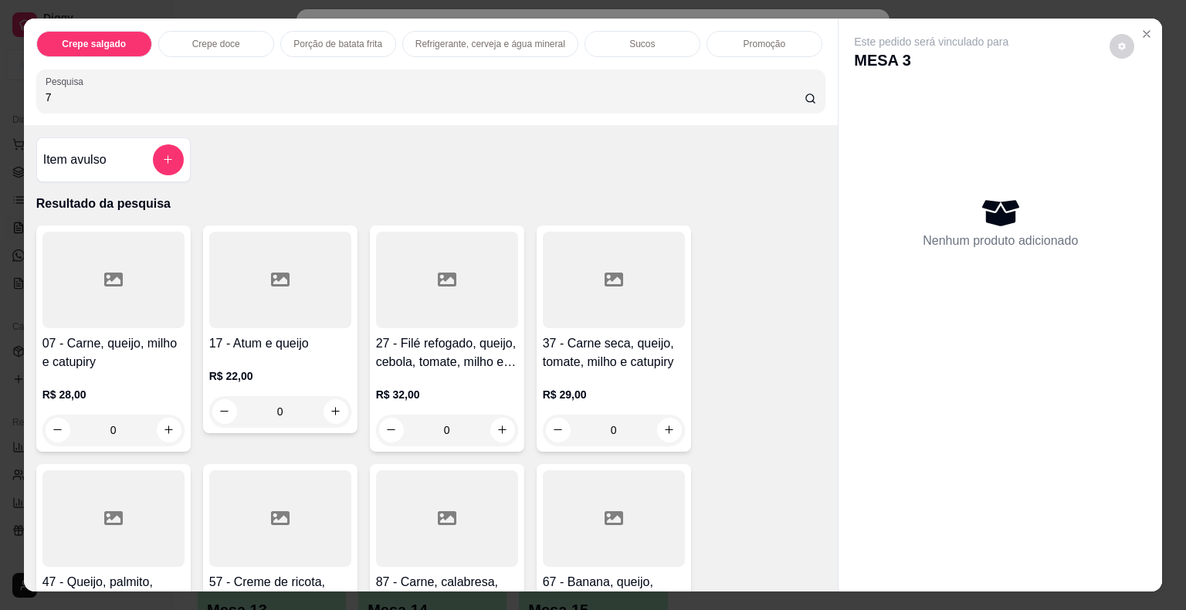
type input "7"
click at [99, 295] on div at bounding box center [113, 280] width 142 height 97
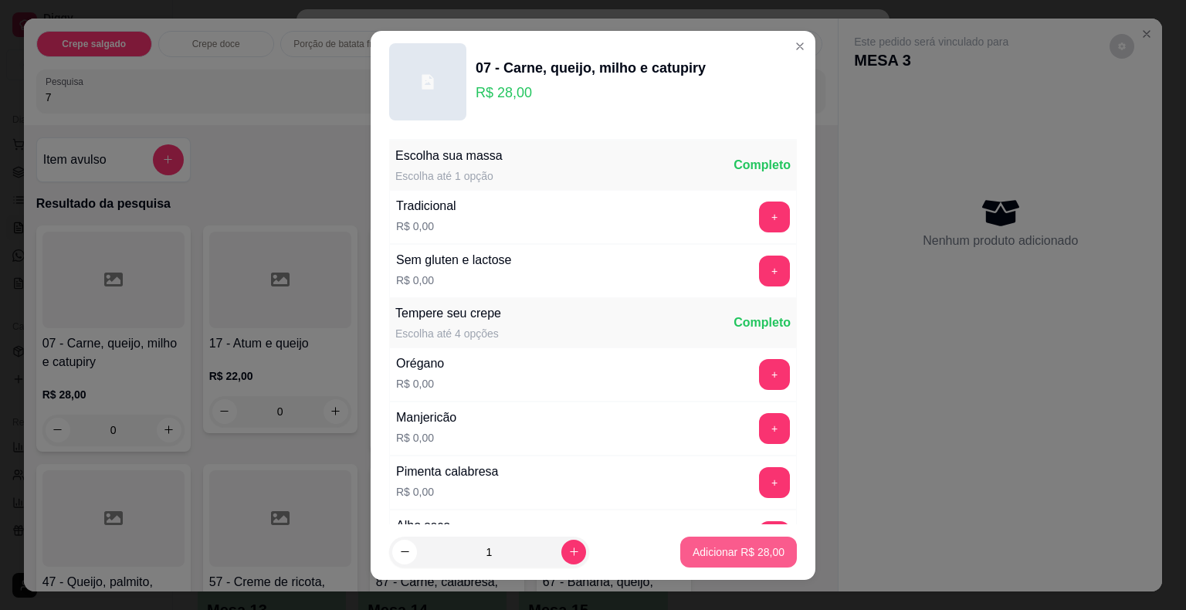
click at [755, 554] on p "Adicionar R$ 28,00" at bounding box center [739, 551] width 92 height 15
type input "1"
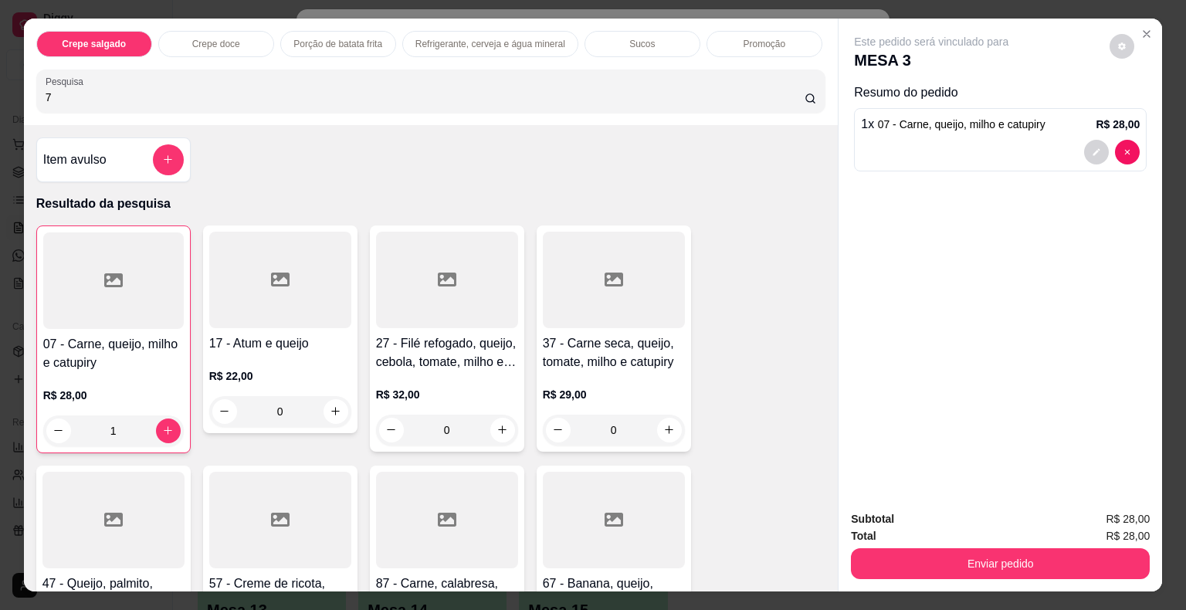
drag, startPoint x: 71, startPoint y: 88, endPoint x: 4, endPoint y: 107, distance: 69.9
click at [4, 107] on div "Crepe salgado Crepe doce Porção de batata frita Refrigerante, cerveja e água mi…" at bounding box center [593, 305] width 1186 height 610
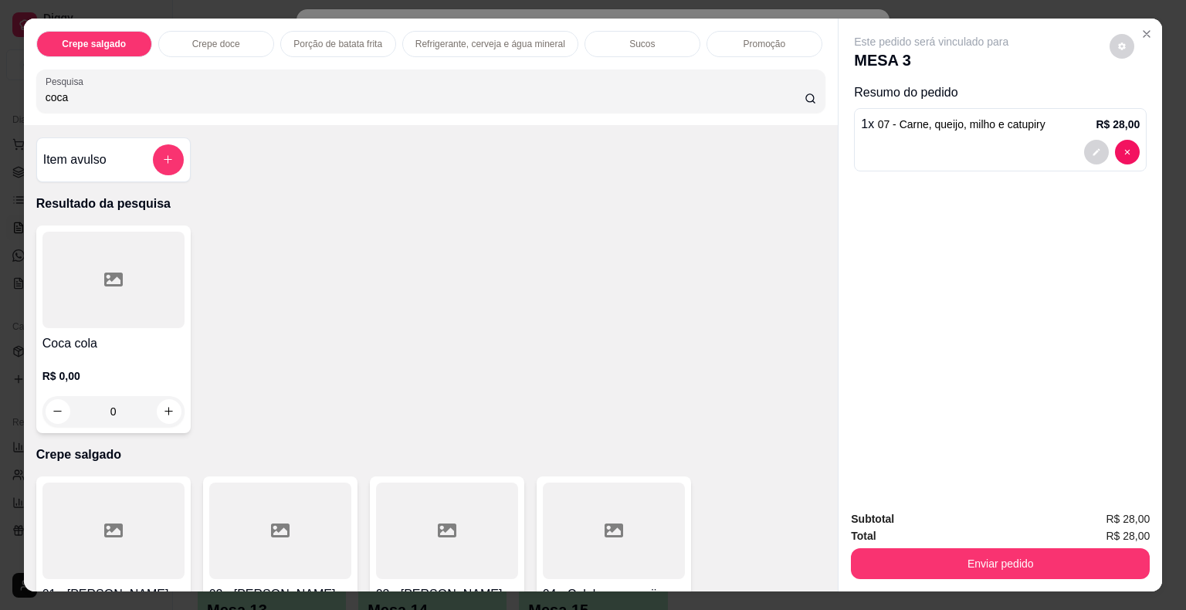
type input "coca"
click at [110, 314] on div at bounding box center [113, 280] width 142 height 97
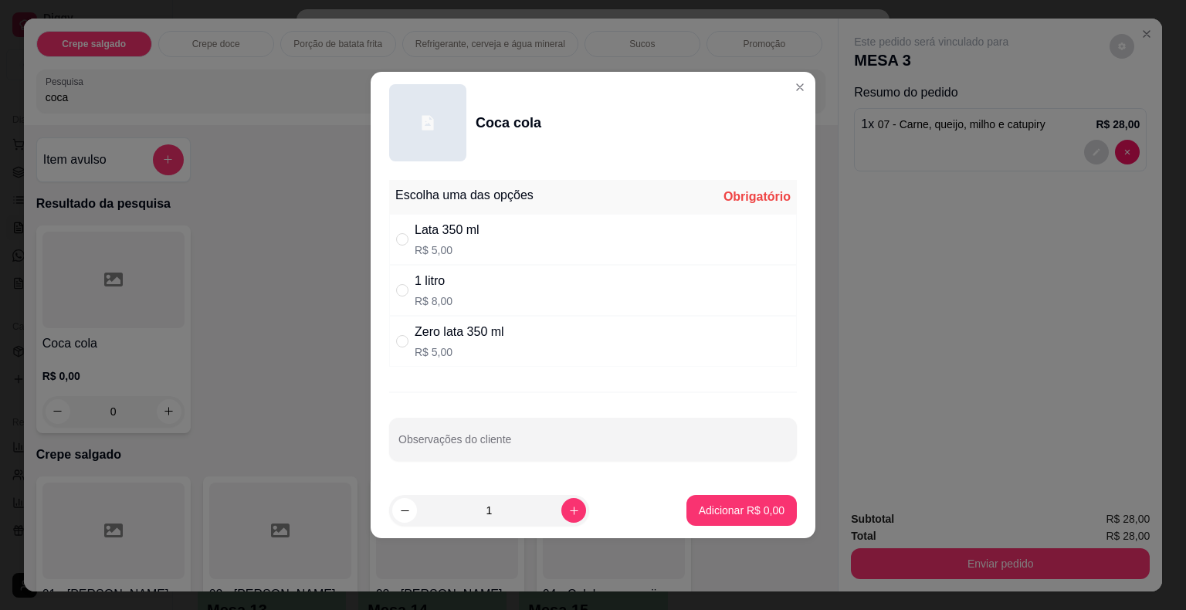
click at [465, 234] on div "Lata 350 ml" at bounding box center [447, 230] width 65 height 19
radio input "true"
click at [695, 496] on button "Adicionar R$ 5,00" at bounding box center [741, 511] width 107 height 30
type input "1"
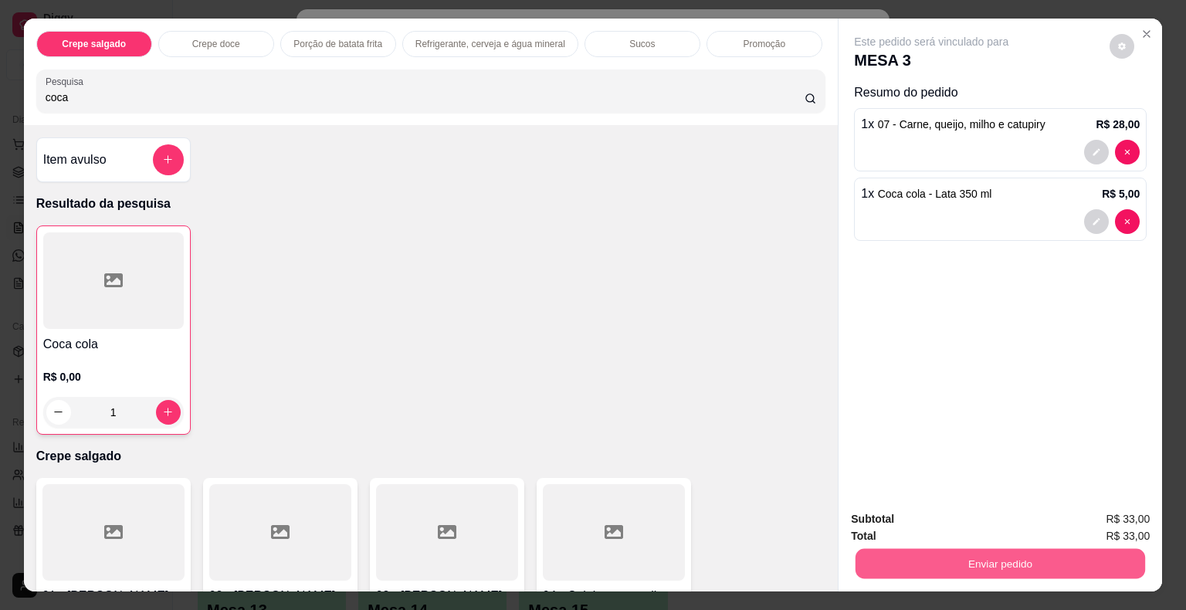
click at [928, 557] on button "Enviar pedido" at bounding box center [1001, 564] width 290 height 30
click at [905, 523] on button "Não registrar e enviar pedido" at bounding box center [949, 520] width 156 height 29
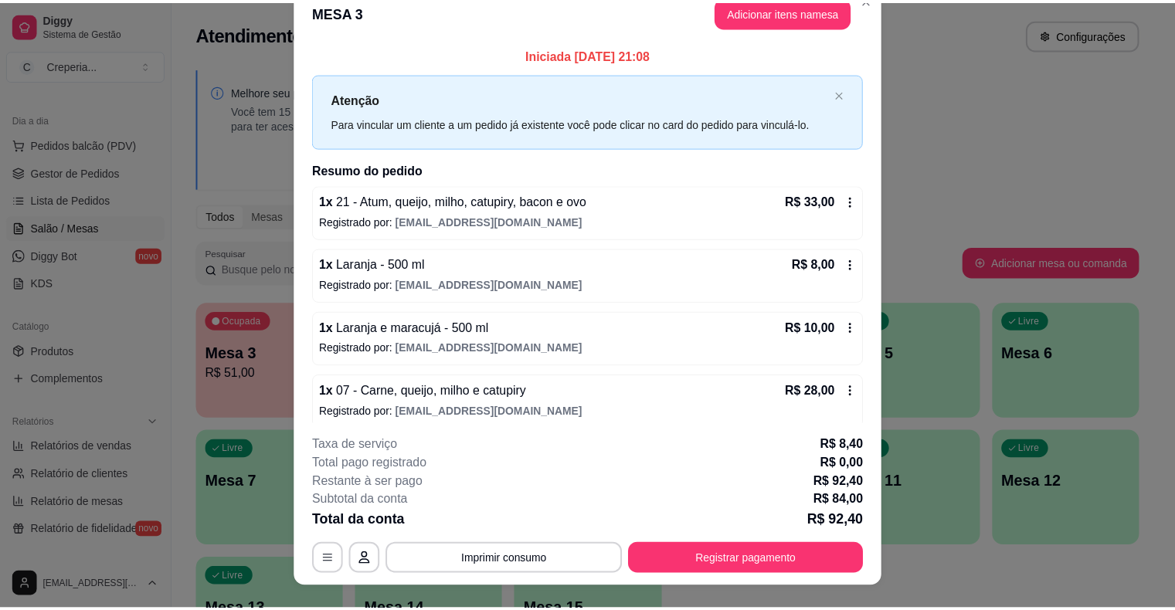
scroll to position [0, 0]
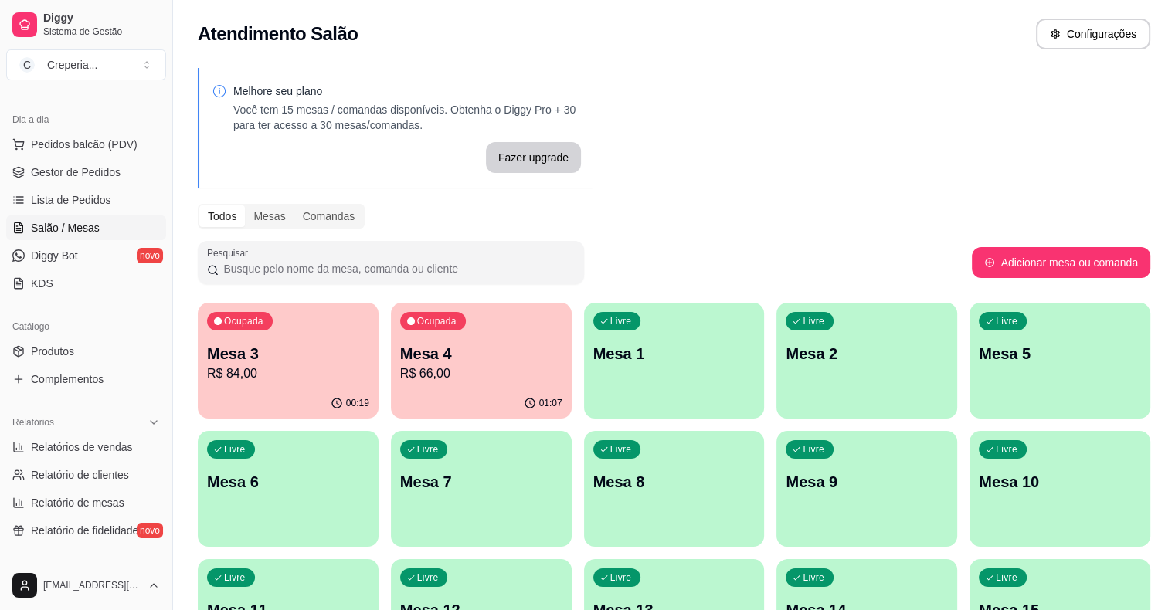
click at [293, 358] on p "Mesa 3" at bounding box center [288, 354] width 162 height 22
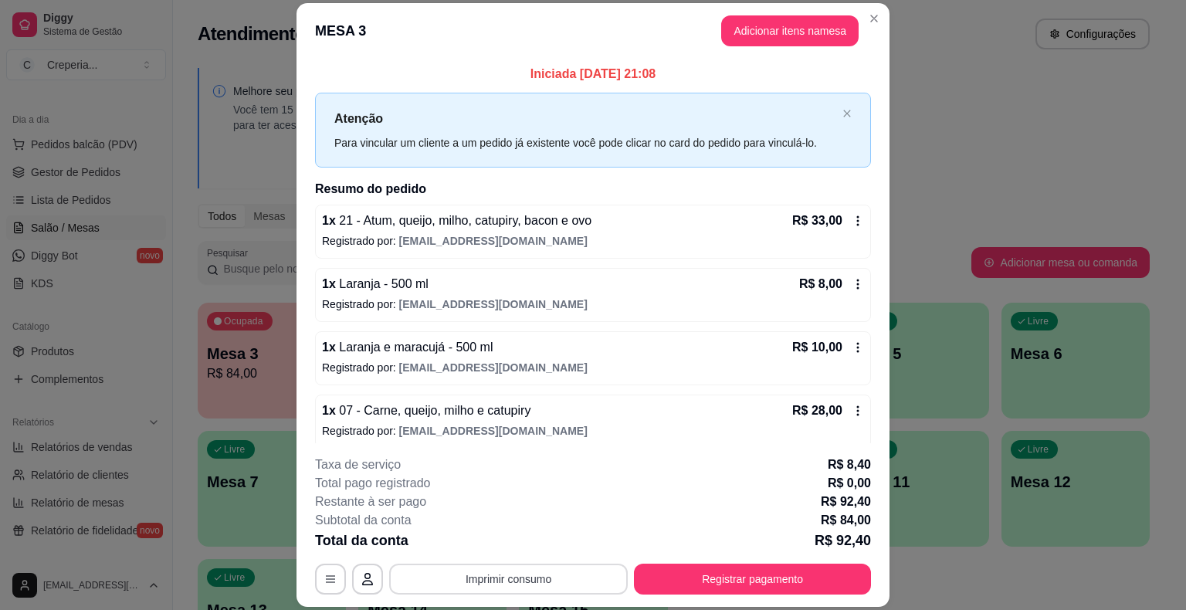
click at [567, 576] on button "Imprimir consumo" at bounding box center [508, 579] width 239 height 31
click at [534, 538] on button "IMPRESSORA" at bounding box center [507, 543] width 108 height 24
click at [697, 570] on button "Registrar pagamento" at bounding box center [753, 580] width 230 height 30
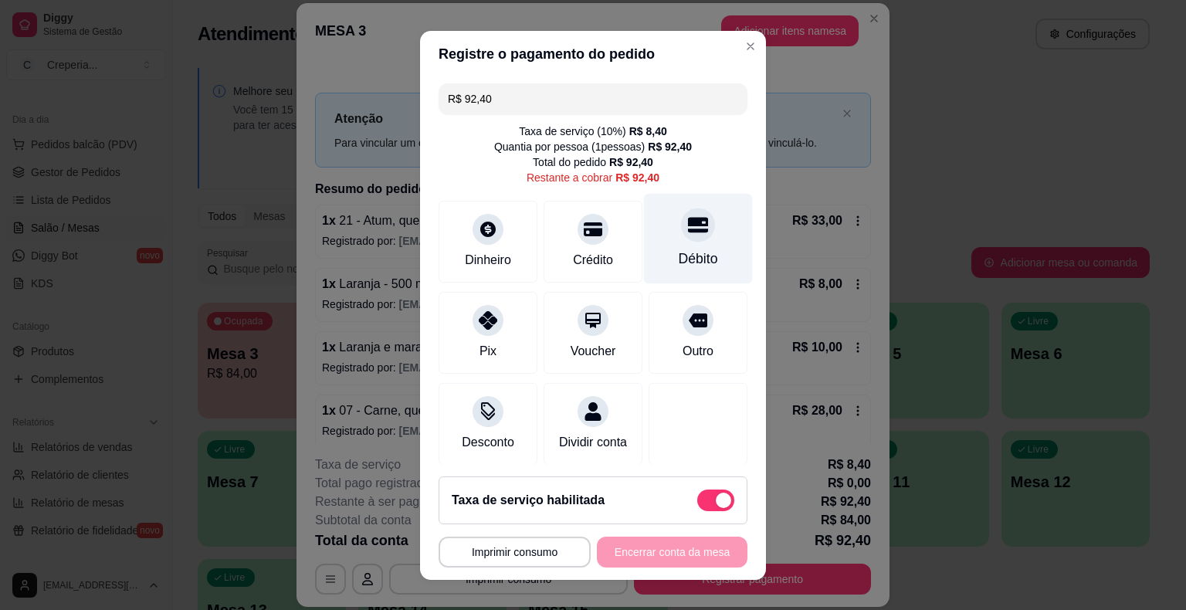
click at [697, 232] on div "Débito" at bounding box center [698, 238] width 109 height 90
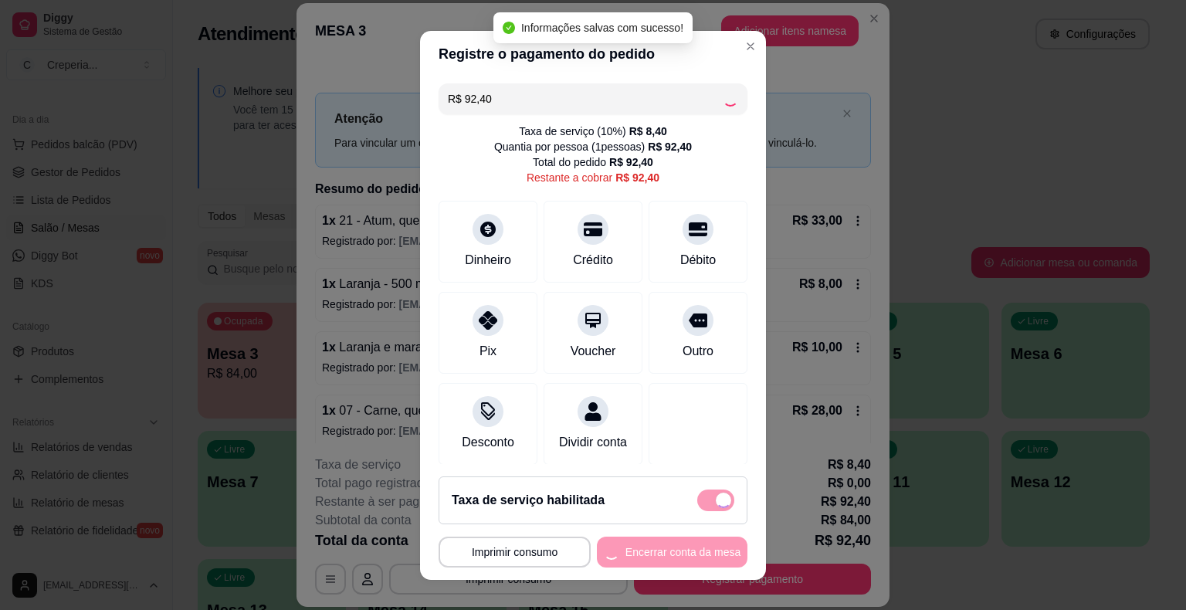
type input "R$ 0,00"
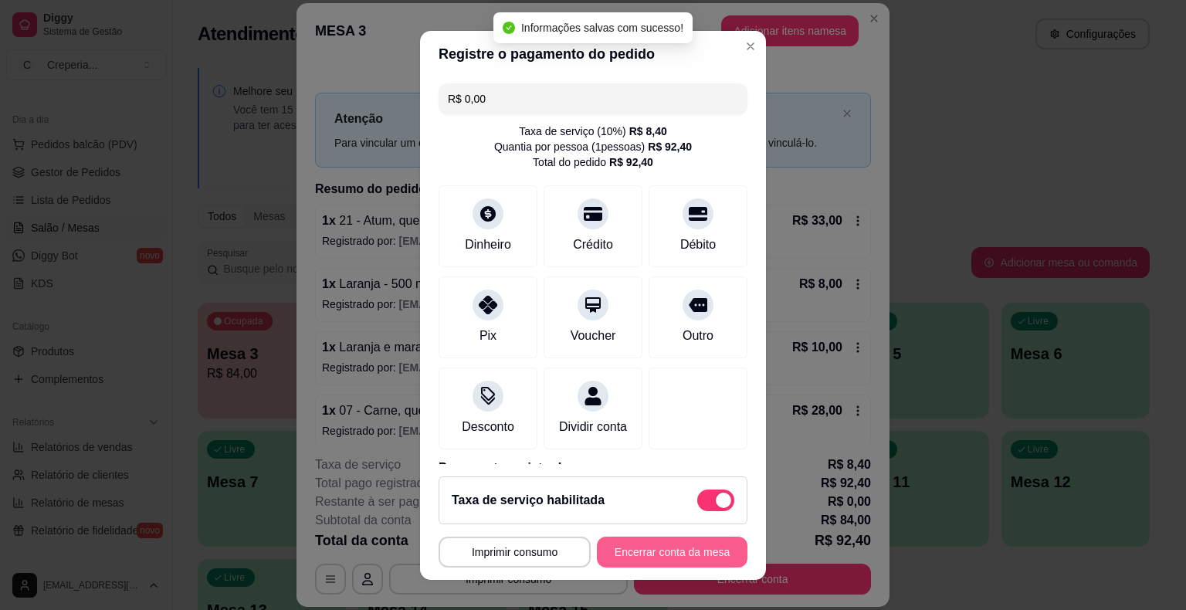
click at [630, 557] on button "Encerrar conta da mesa" at bounding box center [672, 552] width 151 height 31
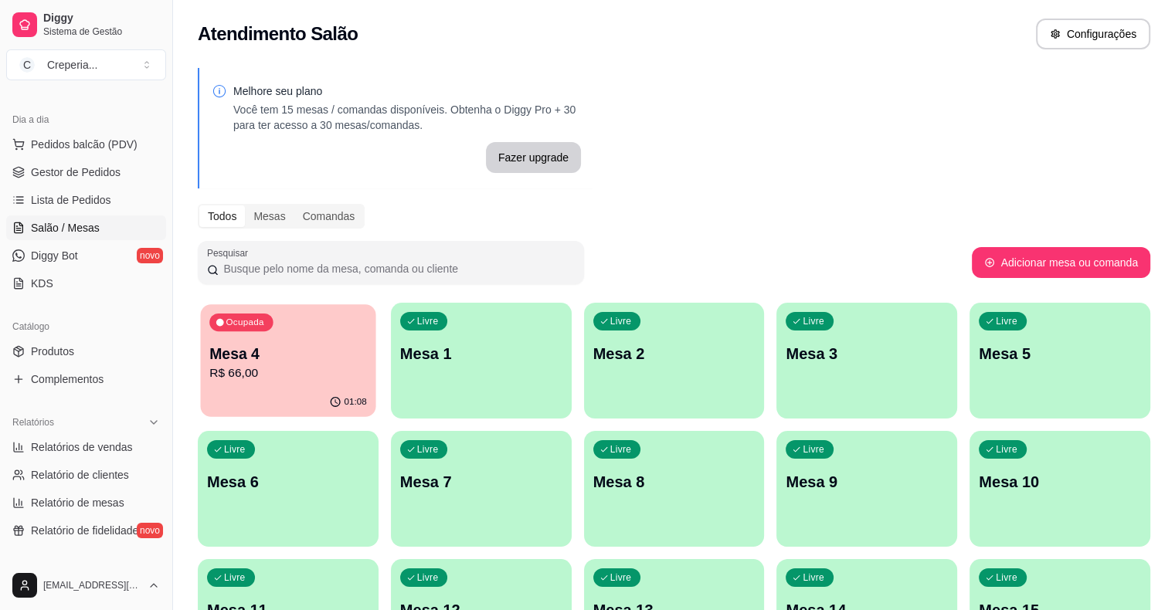
click at [274, 351] on p "Mesa 4" at bounding box center [288, 354] width 158 height 21
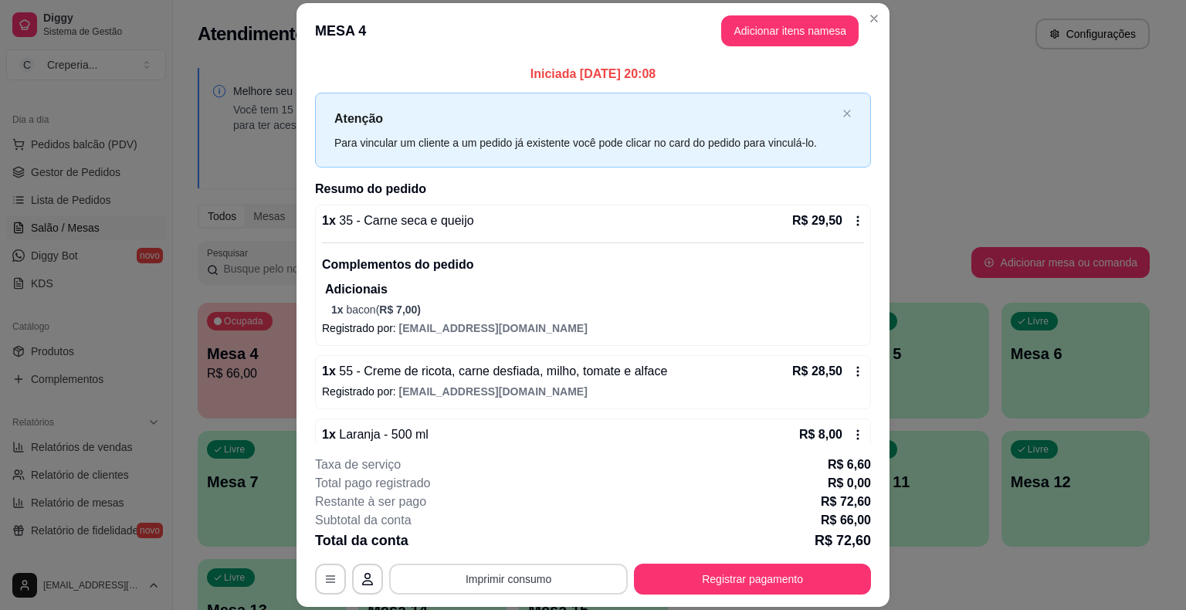
click at [508, 570] on button "Imprimir consumo" at bounding box center [508, 579] width 239 height 31
click at [504, 544] on button "IMPRESSORA" at bounding box center [507, 543] width 108 height 24
click at [800, 588] on button "Registrar pagamento" at bounding box center [753, 580] width 230 height 30
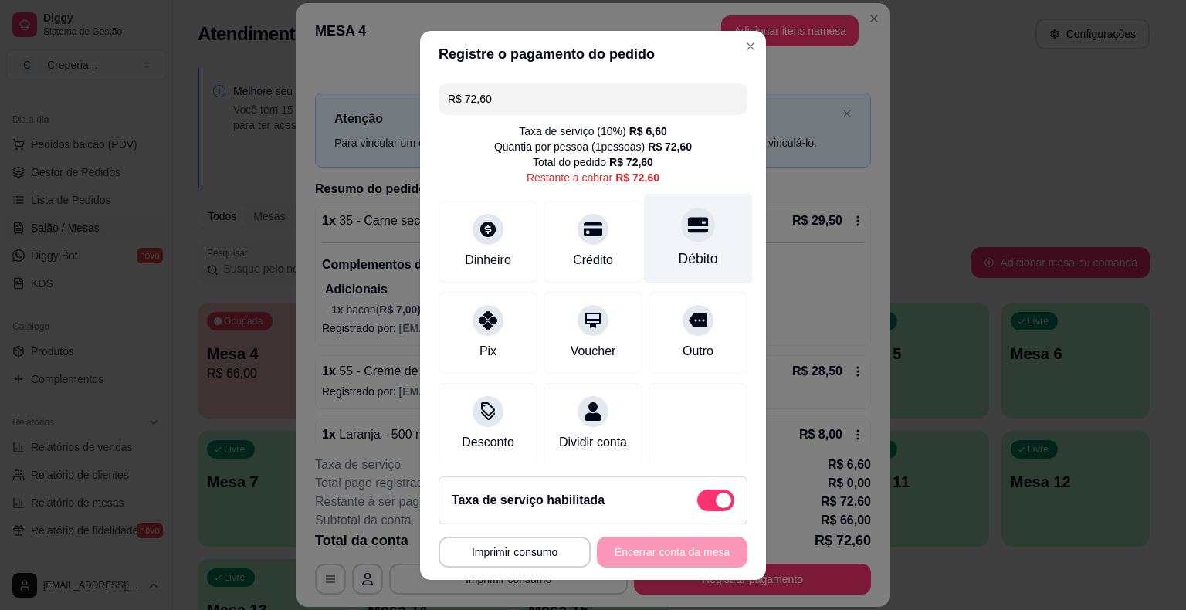
click at [681, 239] on div at bounding box center [698, 225] width 34 height 34
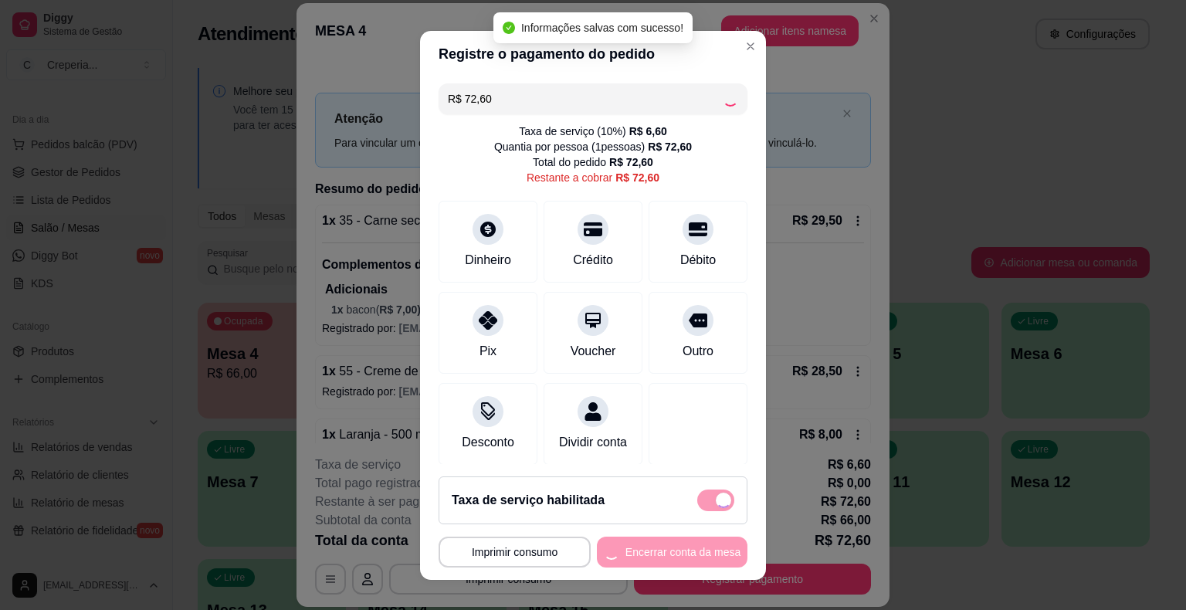
type input "R$ 0,00"
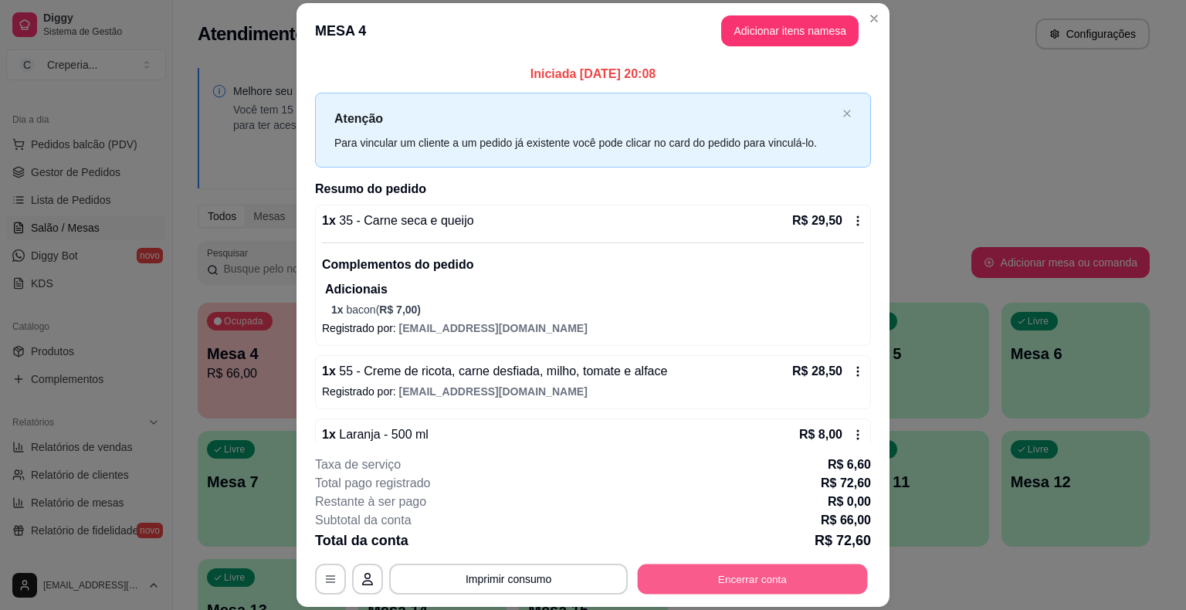
click at [726, 576] on button "Encerrar conta" at bounding box center [753, 580] width 230 height 30
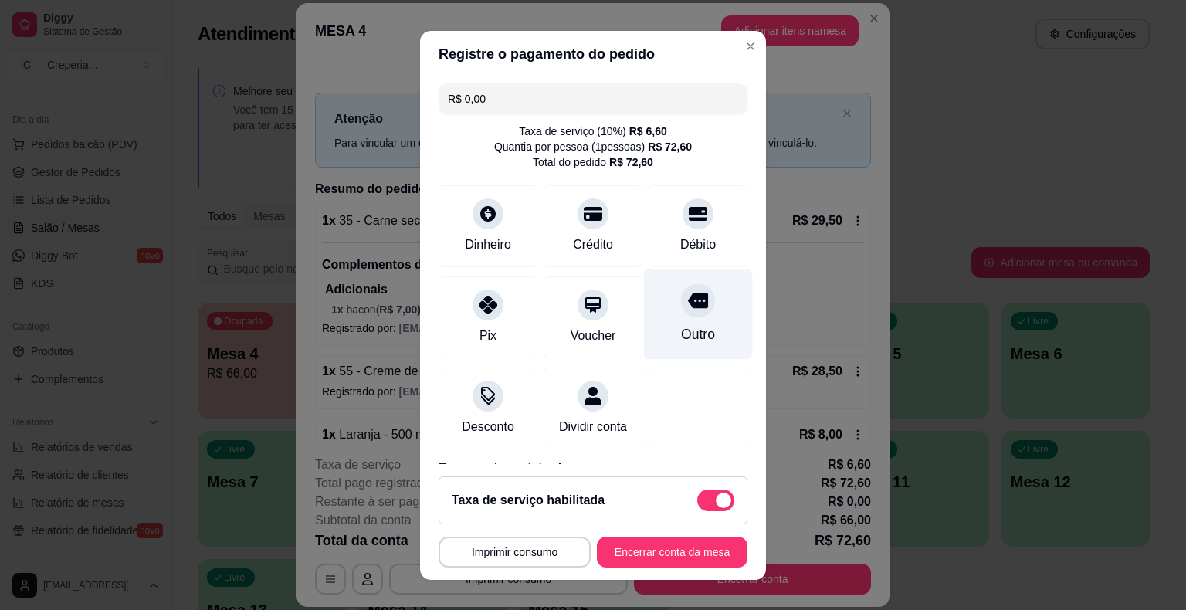
drag, startPoint x: 688, startPoint y: 226, endPoint x: 673, endPoint y: 346, distance: 121.4
click at [688, 227] on div "Débito" at bounding box center [698, 226] width 99 height 82
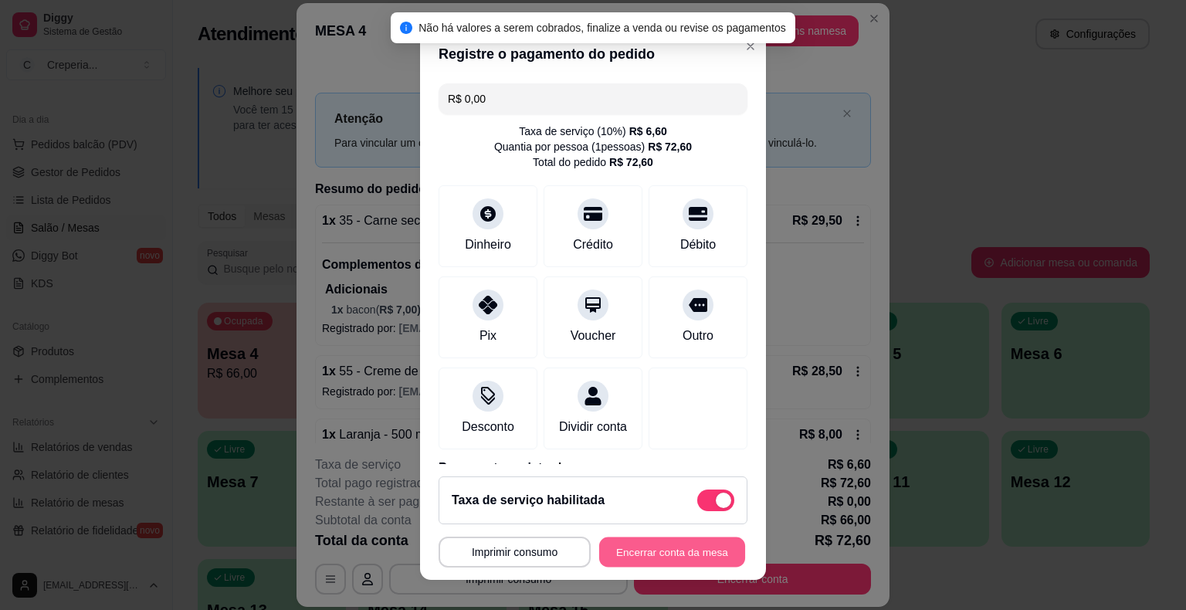
click at [636, 564] on button "Encerrar conta da mesa" at bounding box center [672, 552] width 146 height 30
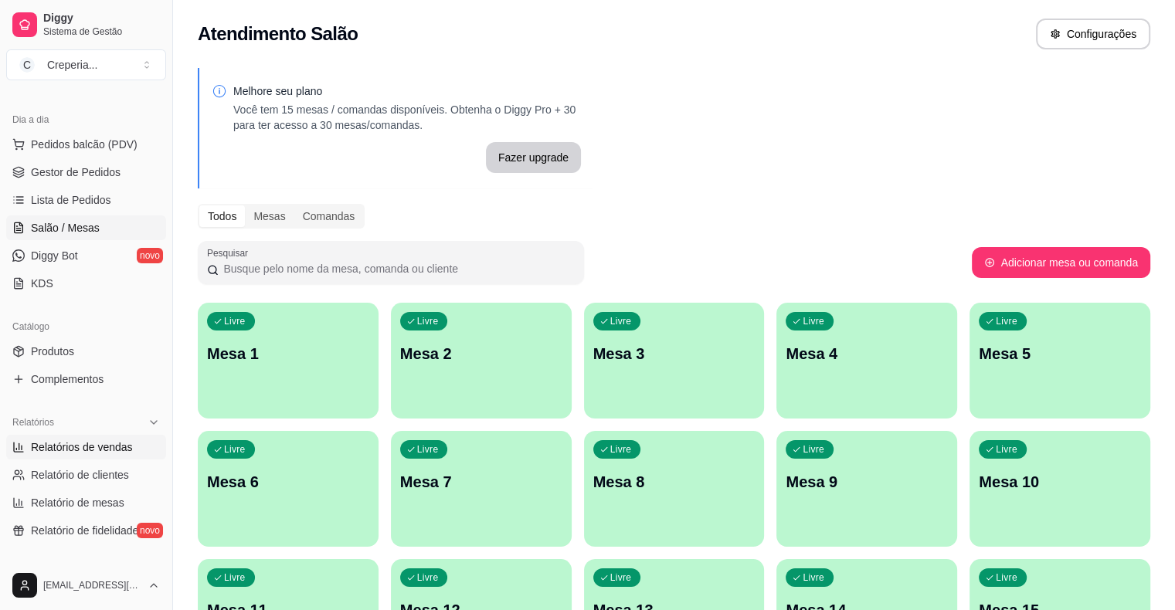
click at [100, 450] on span "Relatórios de vendas" at bounding box center [82, 446] width 102 height 15
select select "ALL"
select select "0"
